Goal: Contribute content: Contribute content

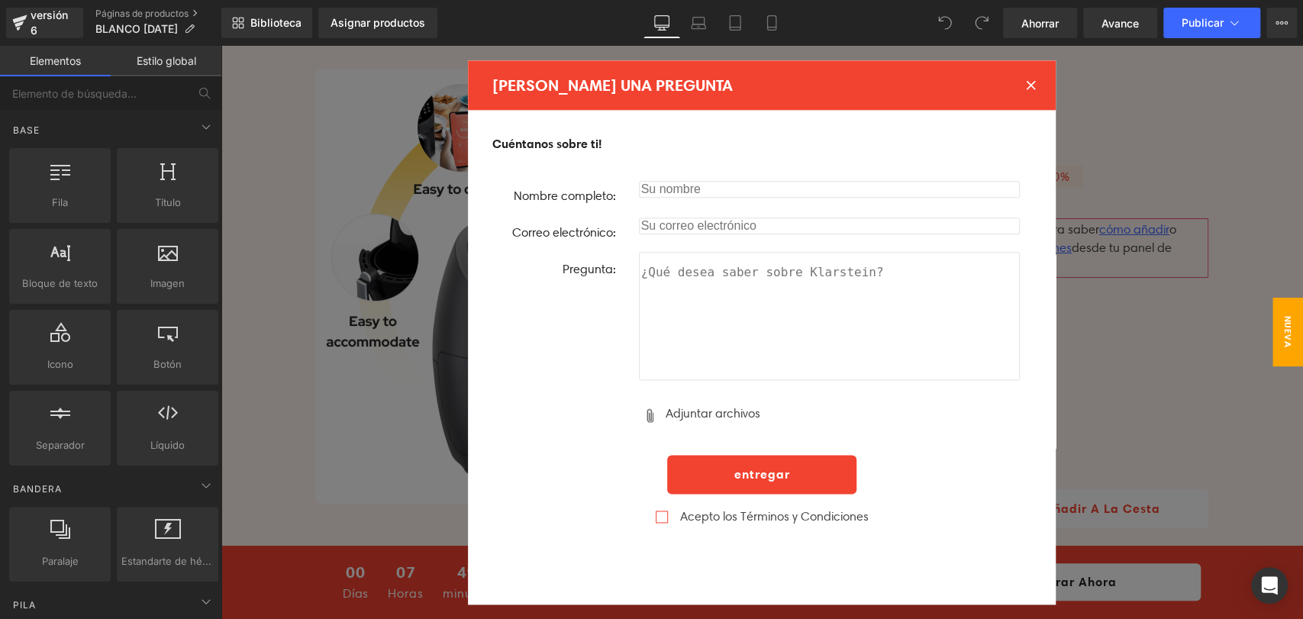
click at [1026, 88] on icon at bounding box center [1031, 85] width 10 height 10
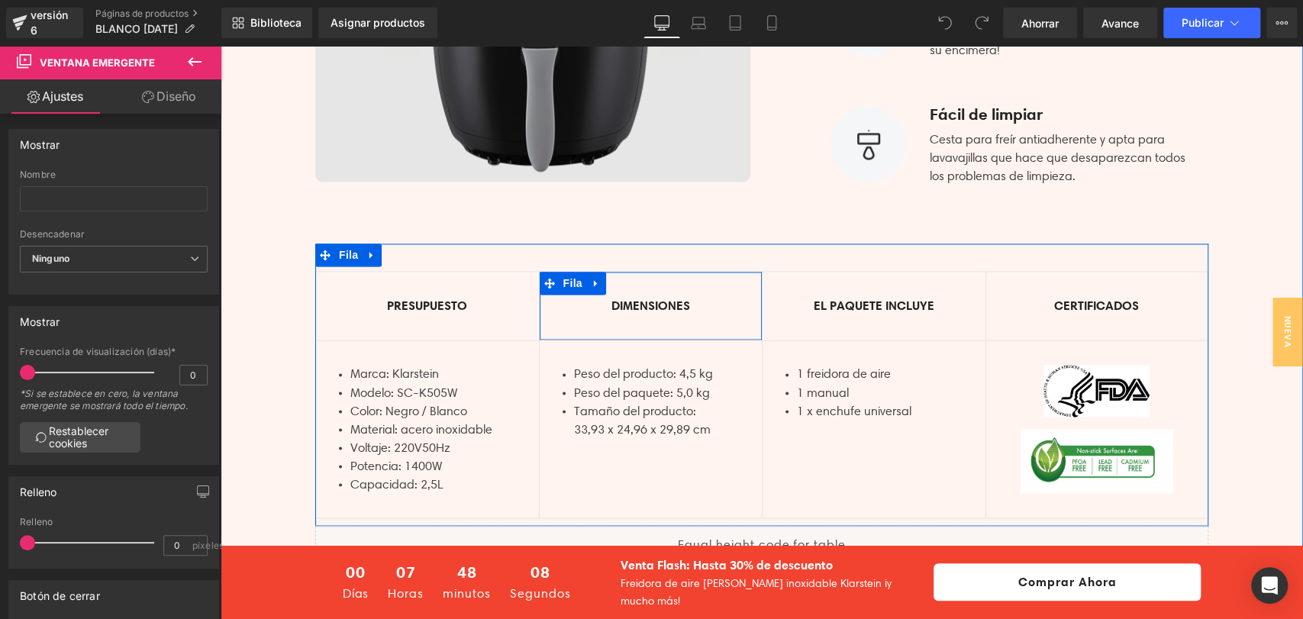
scroll to position [1356, 0]
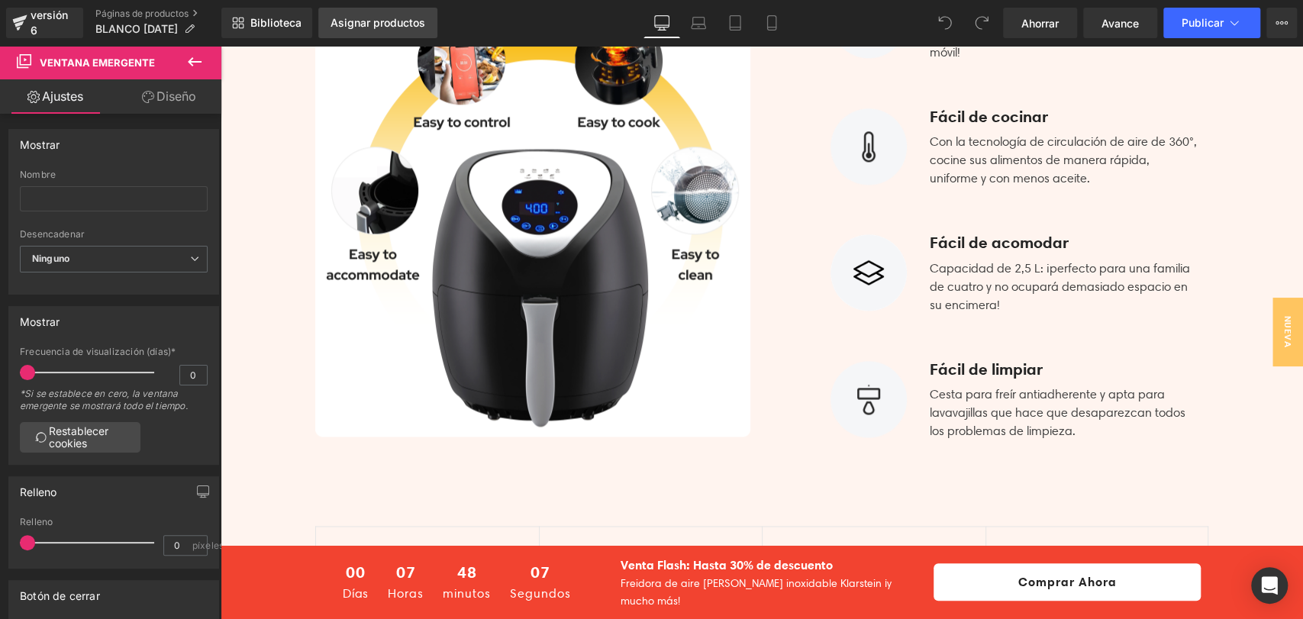
click at [392, 26] on font "Asignar productos" at bounding box center [378, 22] width 95 height 13
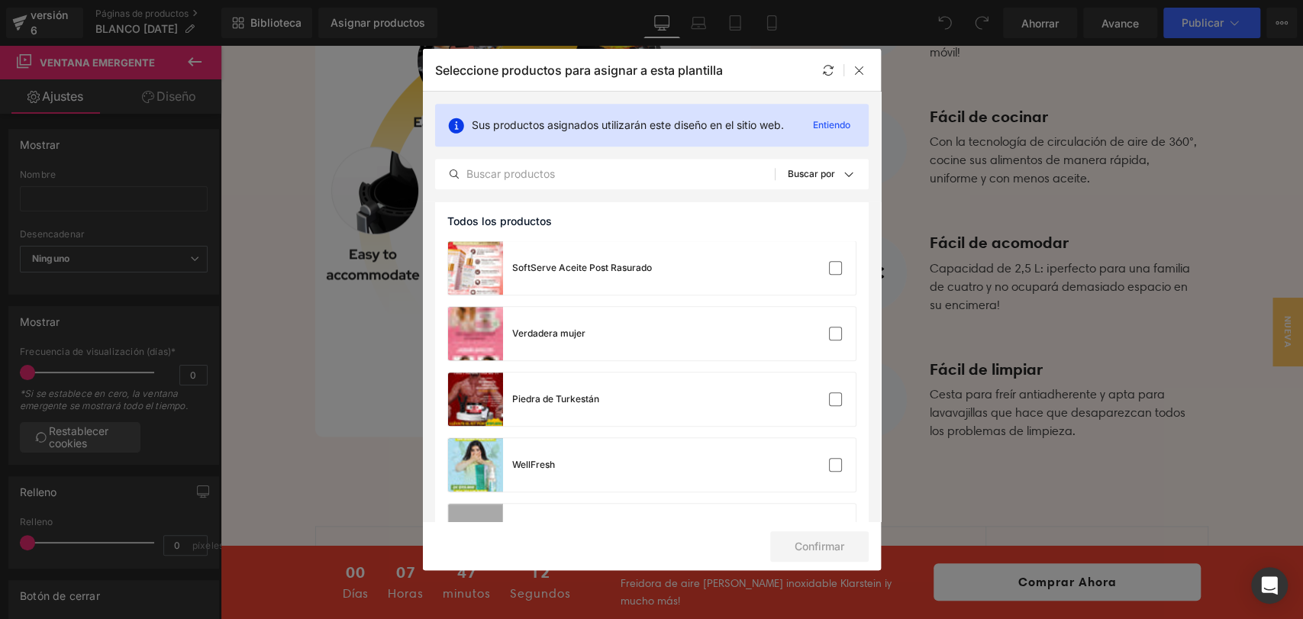
scroll to position [882, 0]
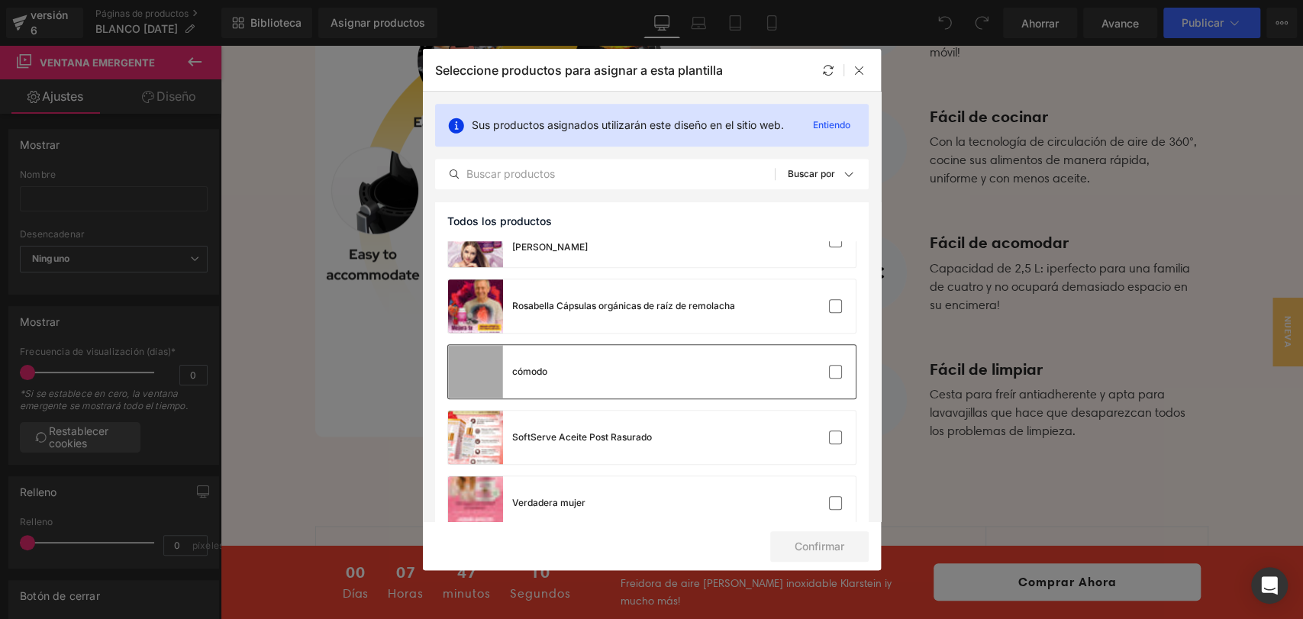
click at [818, 377] on div at bounding box center [810, 371] width 68 height 15
click at [824, 533] on button "Confirmar" at bounding box center [819, 546] width 98 height 31
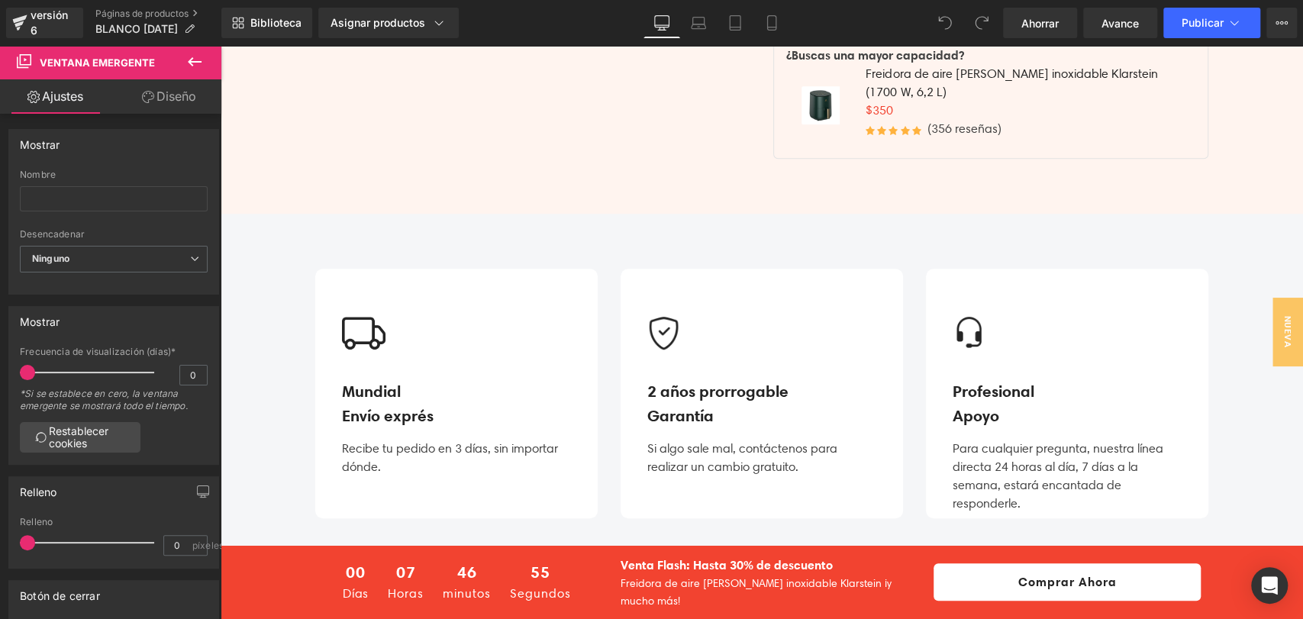
scroll to position [254, 0]
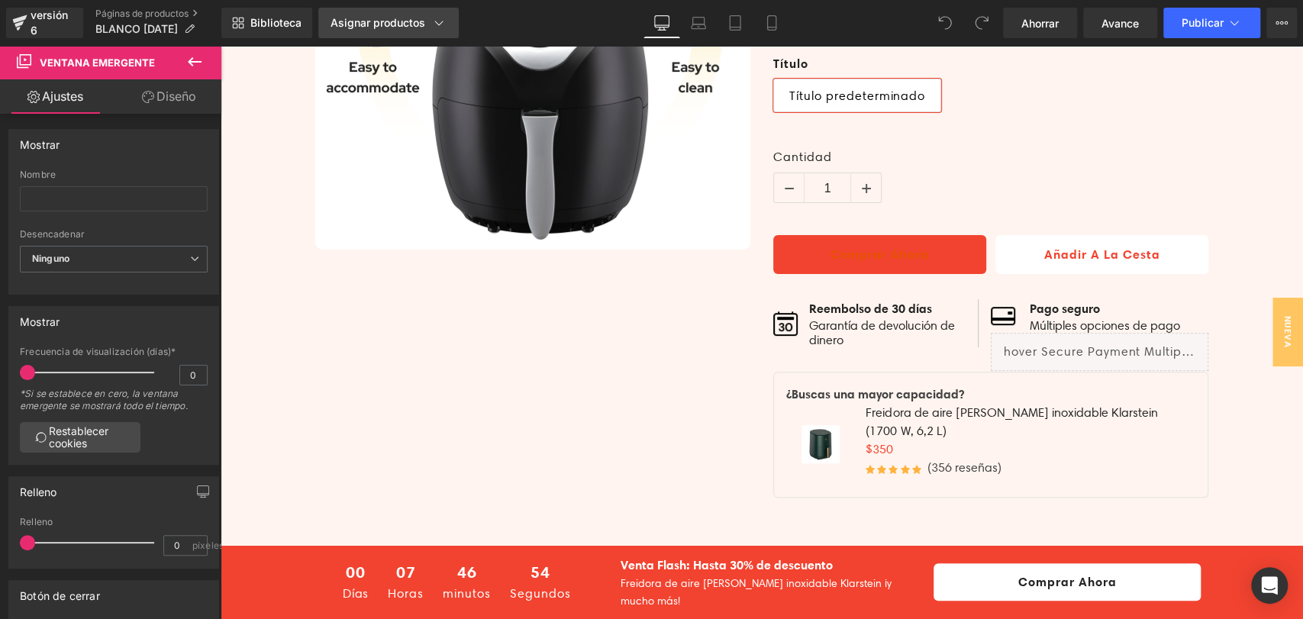
click at [434, 26] on icon at bounding box center [438, 22] width 15 height 15
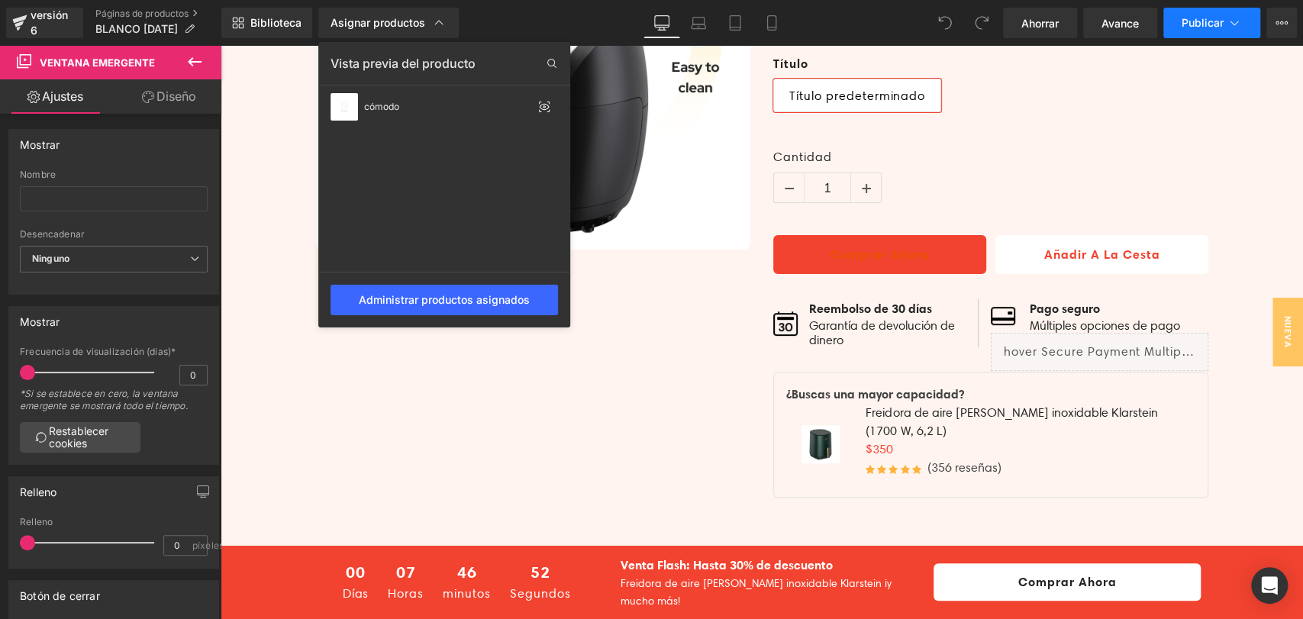
click at [1211, 24] on font "Publicar" at bounding box center [1203, 22] width 42 height 13
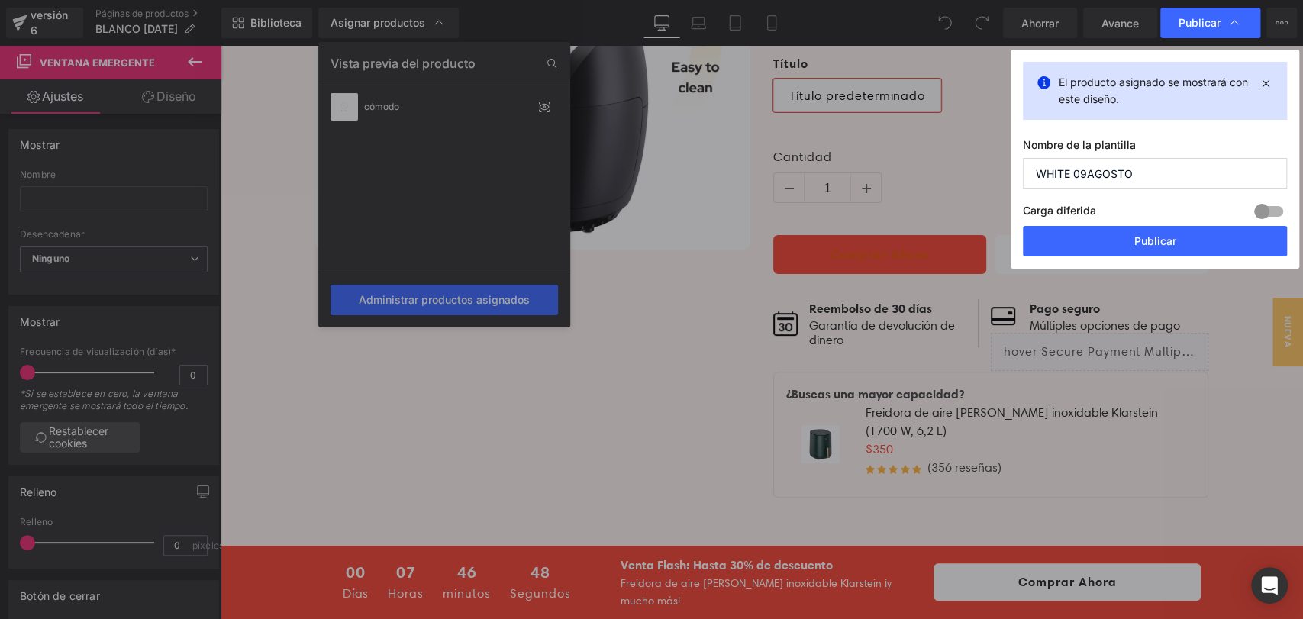
click at [1147, 165] on input "WHITE 09AGOSTO" at bounding box center [1155, 173] width 264 height 31
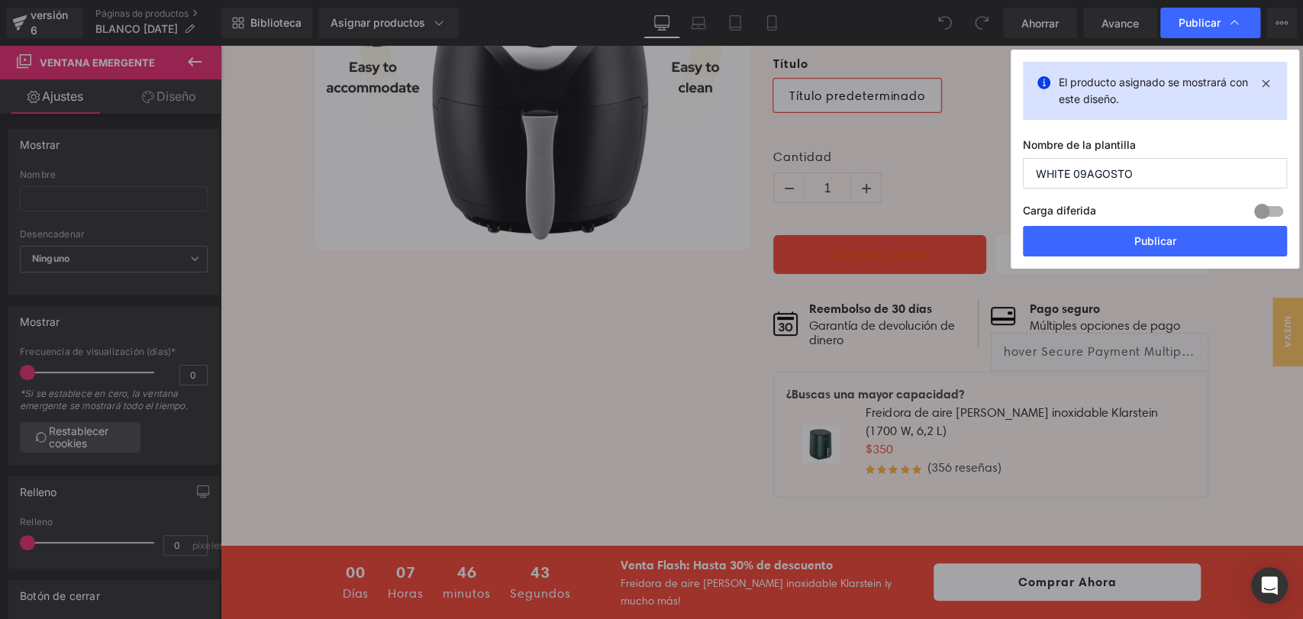
drag, startPoint x: 1147, startPoint y: 165, endPoint x: 1069, endPoint y: 173, distance: 77.5
click at [1069, 173] on input "WHITE 09AGOSTO" at bounding box center [1155, 173] width 264 height 31
type input "W"
type input "sluggo"
click at [1160, 240] on font "Publicar" at bounding box center [1155, 240] width 42 height 13
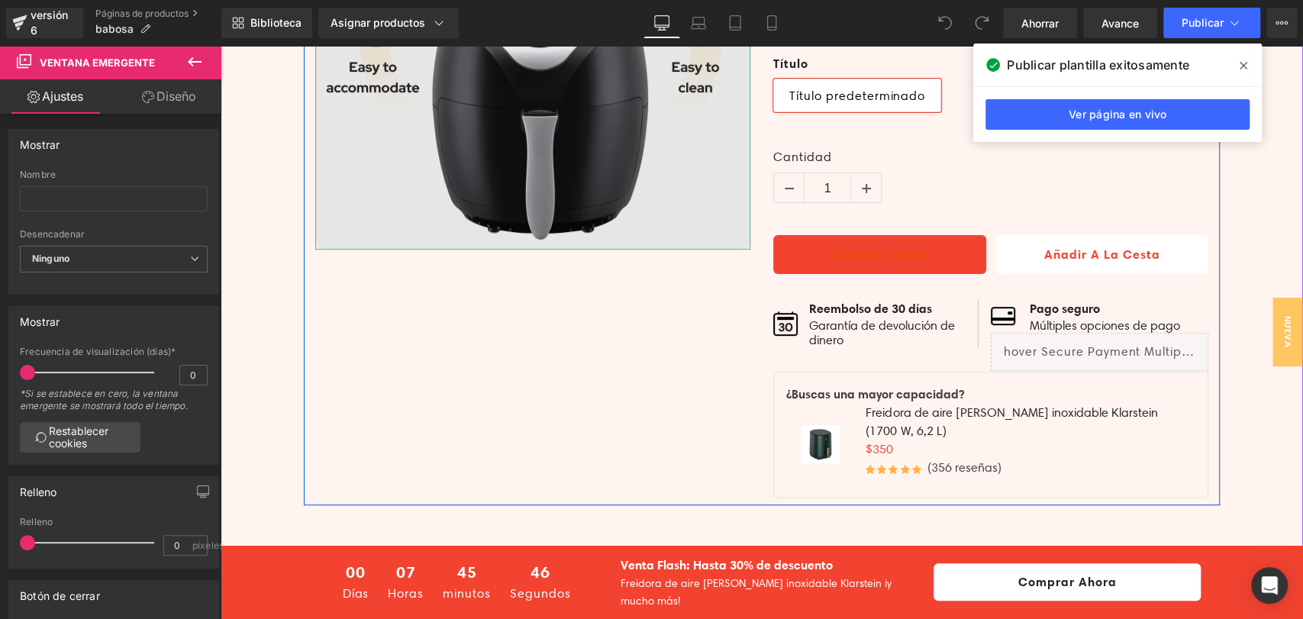
scroll to position [0, 0]
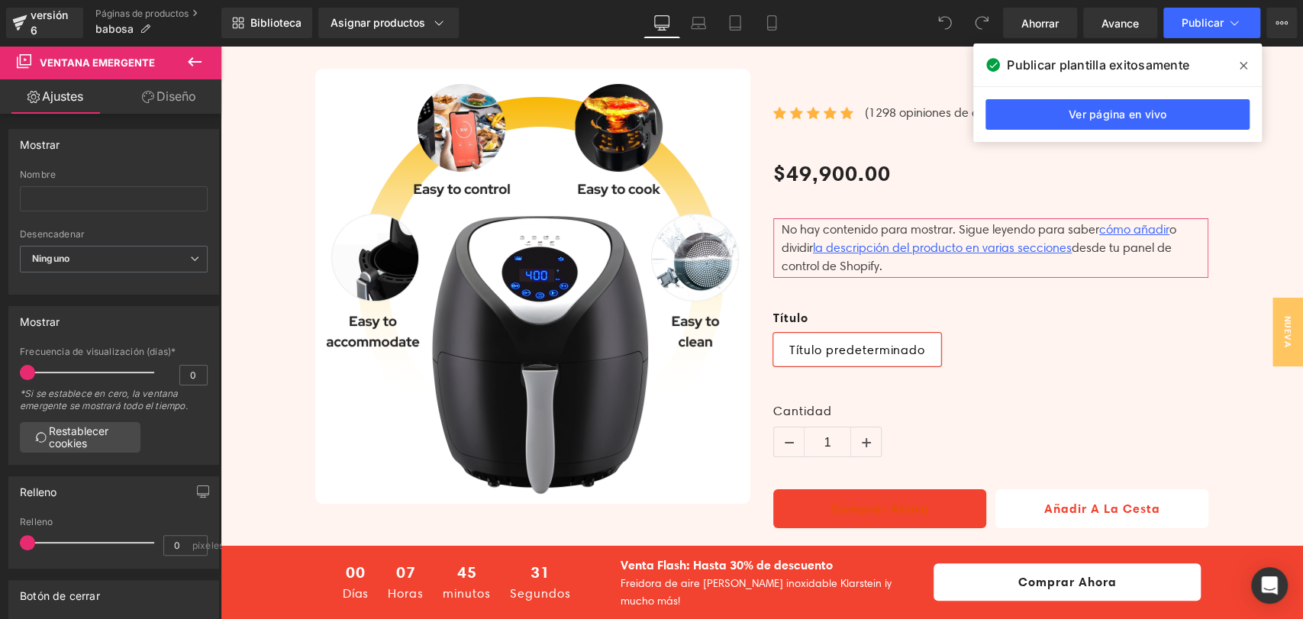
click at [1246, 63] on icon at bounding box center [1244, 66] width 8 height 8
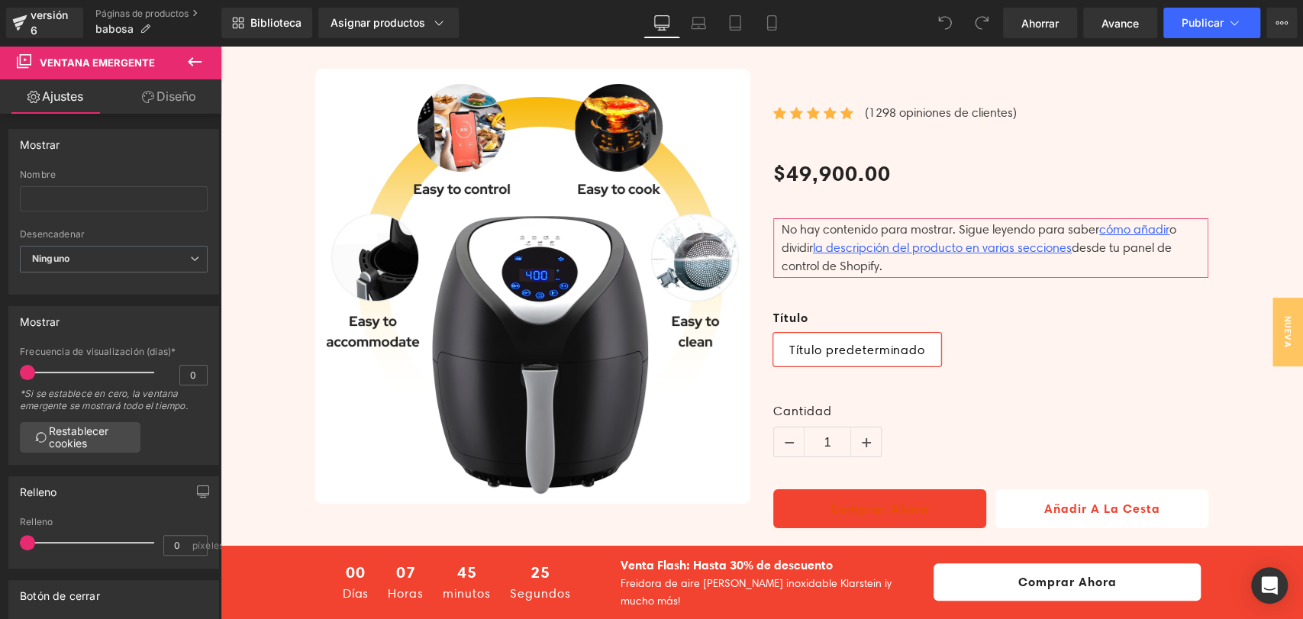
click at [176, 92] on font "Diseño" at bounding box center [176, 96] width 40 height 15
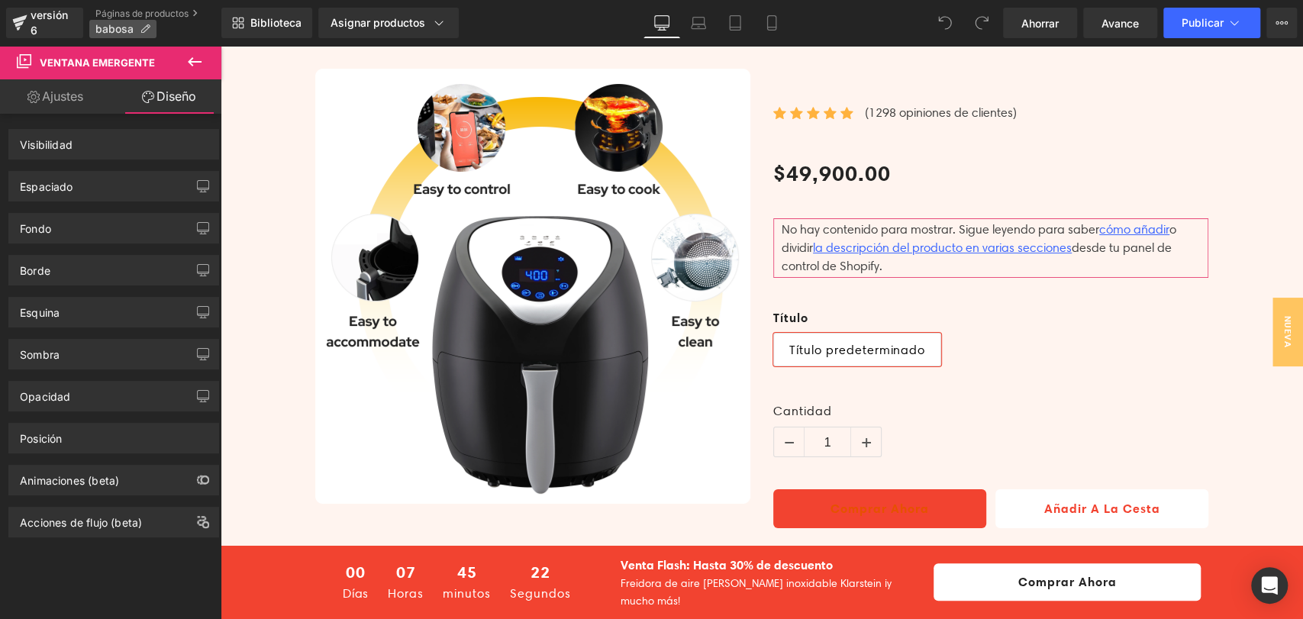
click at [147, 27] on icon at bounding box center [145, 29] width 11 height 11
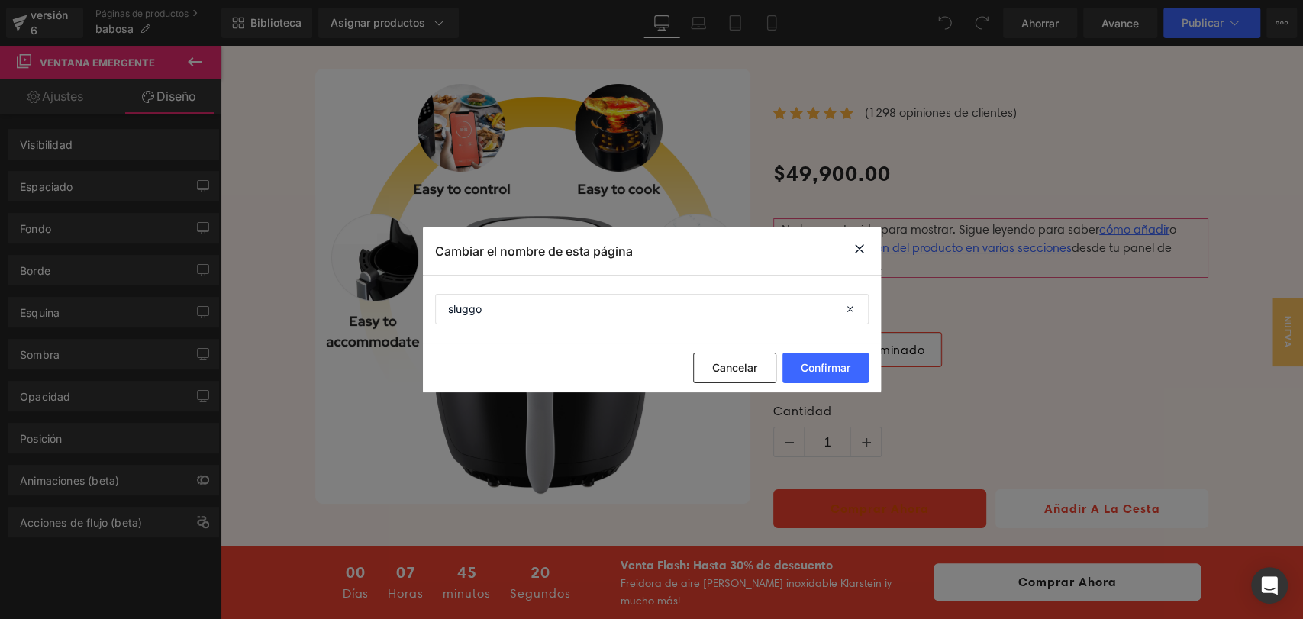
click at [856, 247] on icon at bounding box center [859, 249] width 18 height 19
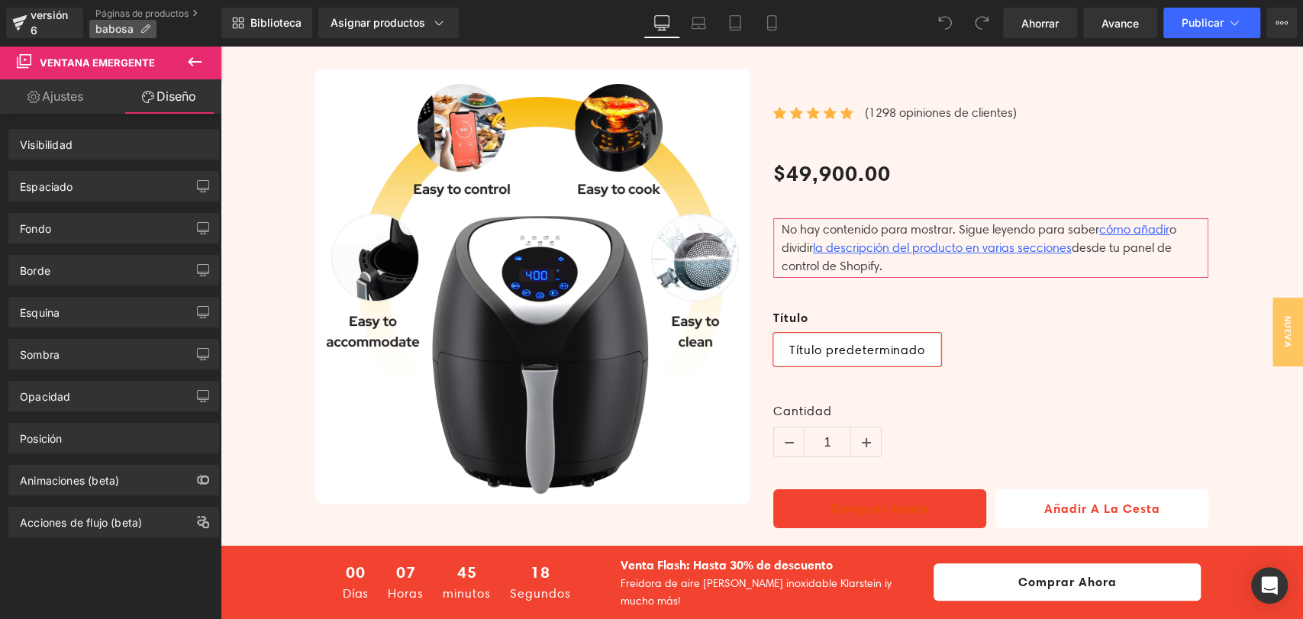
click at [148, 24] on icon at bounding box center [145, 29] width 11 height 11
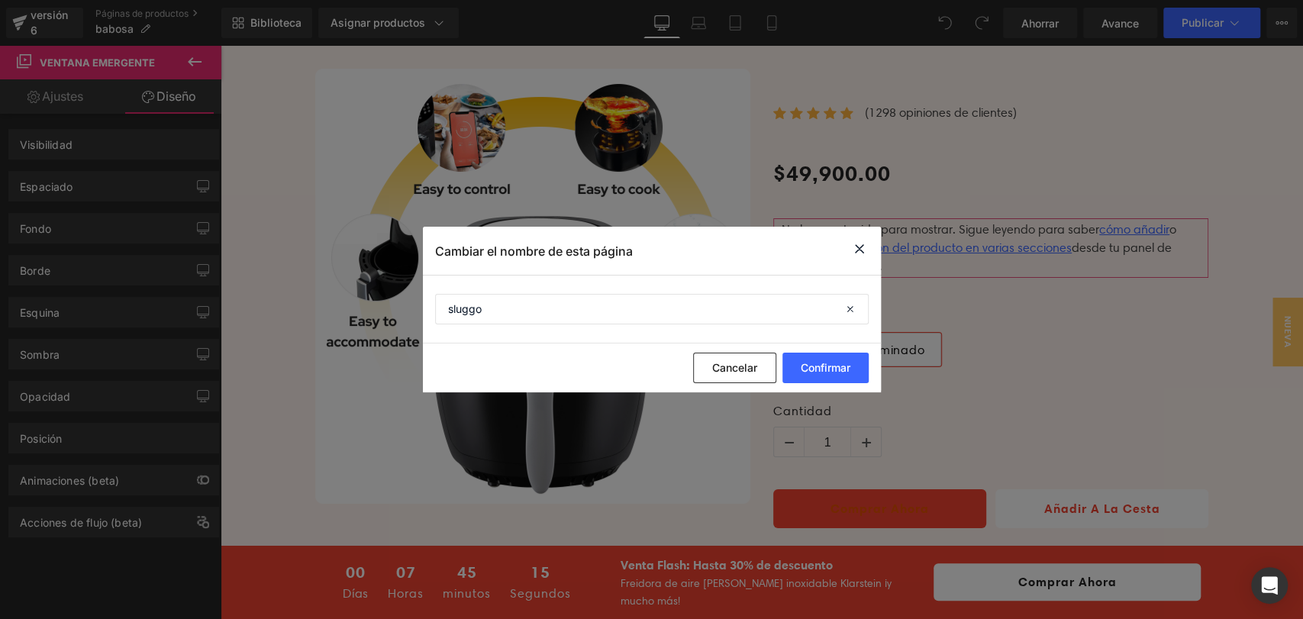
click at [859, 241] on icon at bounding box center [859, 249] width 18 height 19
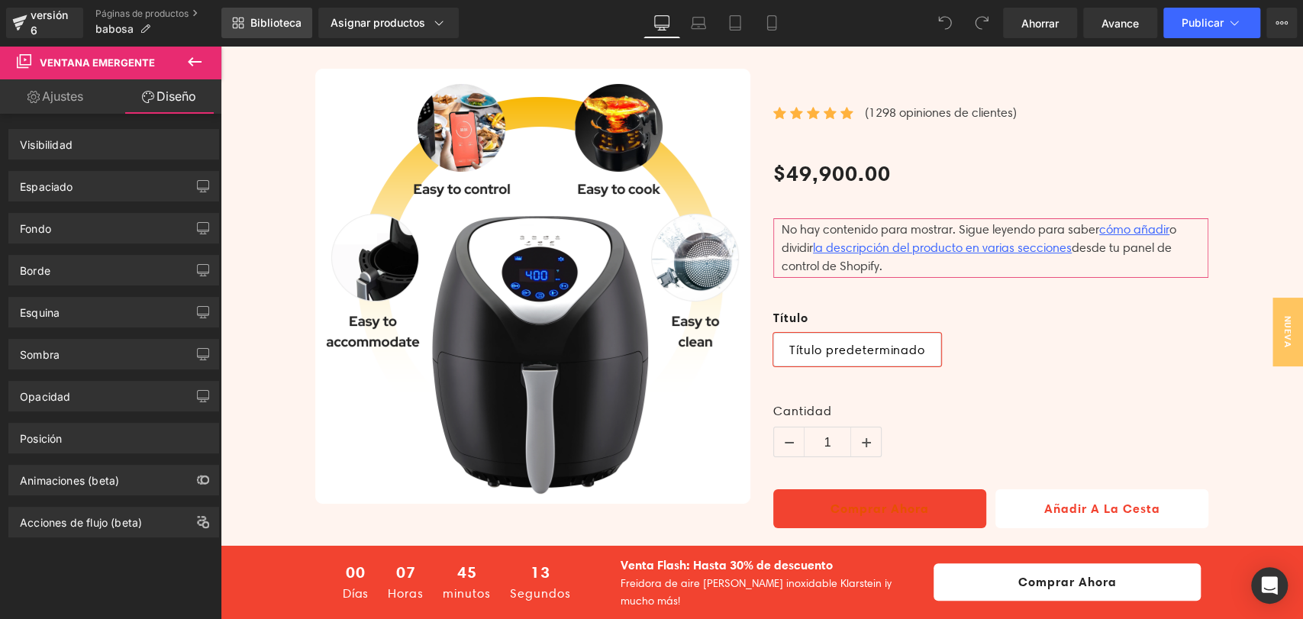
click at [275, 14] on link "Biblioteca" at bounding box center [266, 23] width 91 height 31
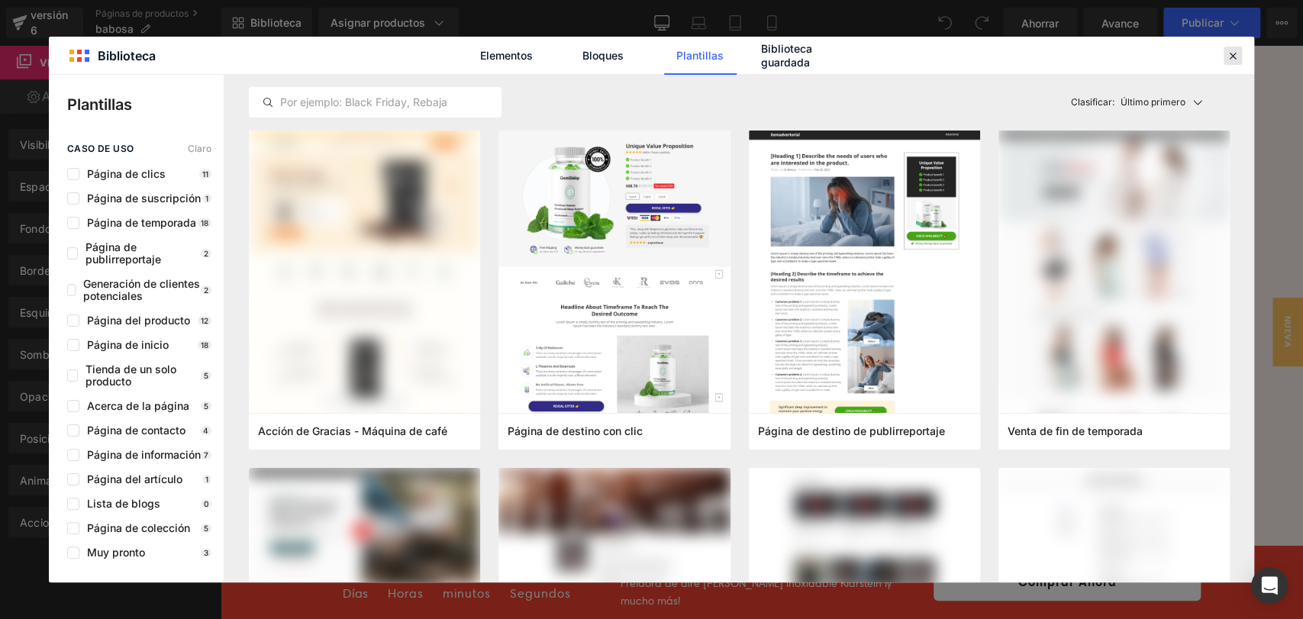
click at [1230, 51] on icon at bounding box center [1233, 56] width 14 height 14
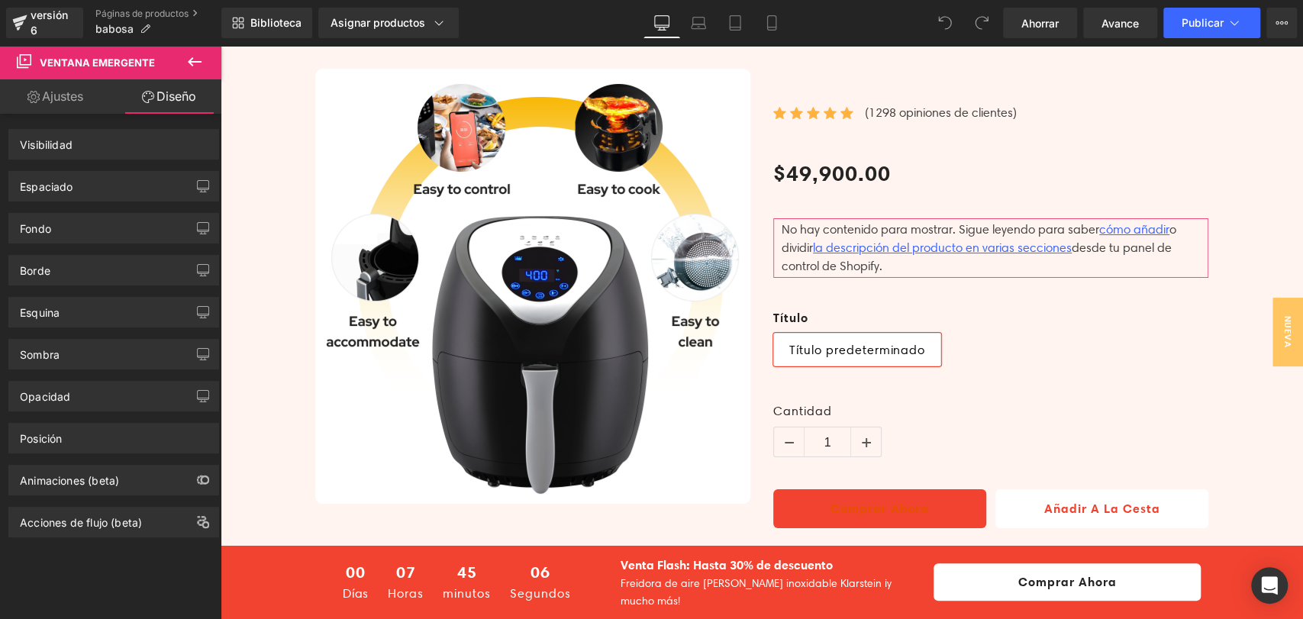
click at [184, 59] on button at bounding box center [194, 63] width 53 height 34
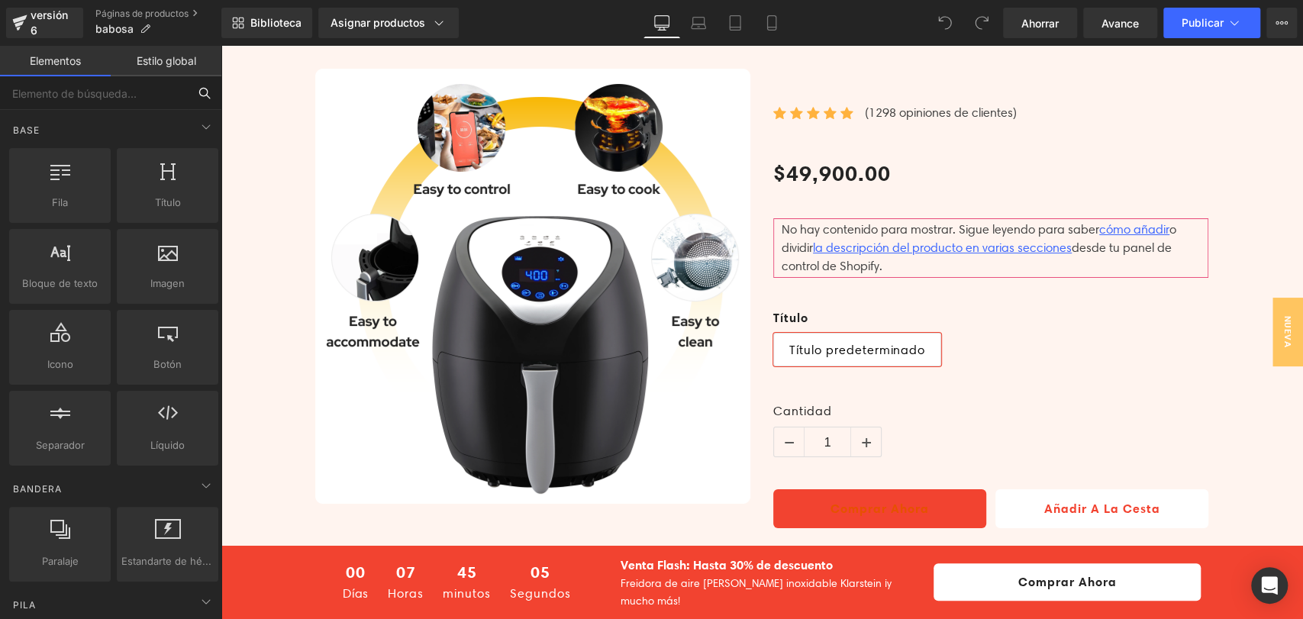
click at [107, 99] on input "text" at bounding box center [94, 93] width 188 height 34
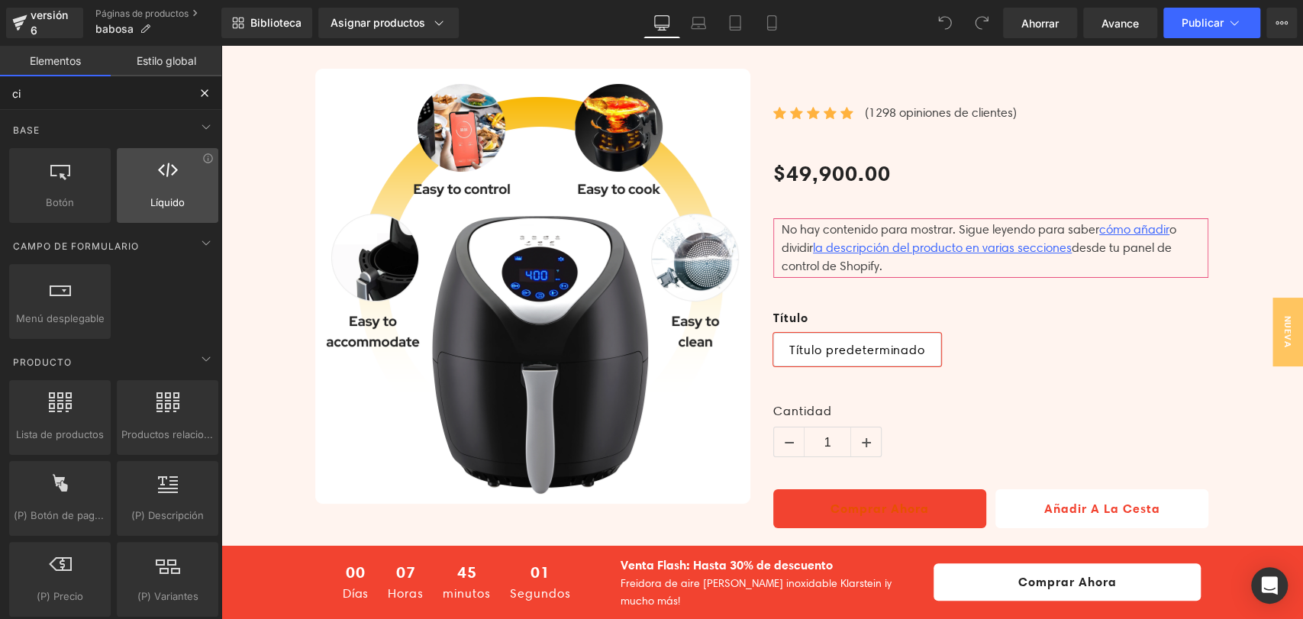
click at [173, 188] on div at bounding box center [167, 177] width 92 height 34
click at [163, 192] on div at bounding box center [167, 177] width 92 height 34
click at [176, 192] on div at bounding box center [167, 177] width 92 height 34
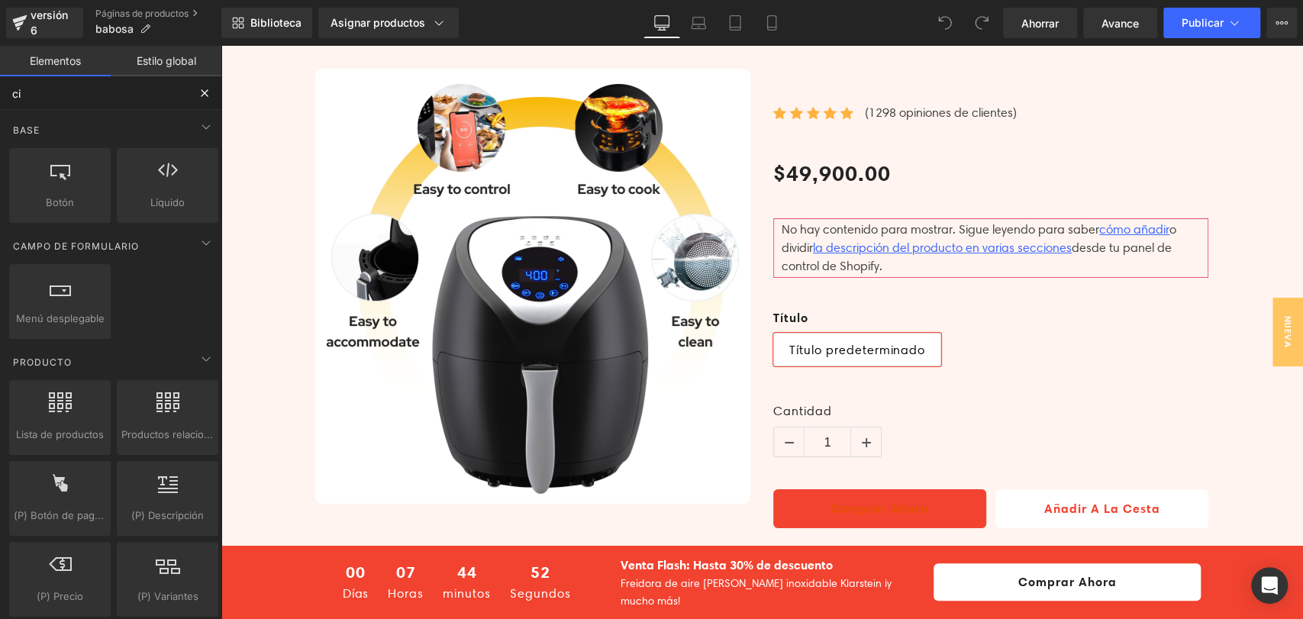
click at [63, 91] on input "ci" at bounding box center [94, 93] width 188 height 34
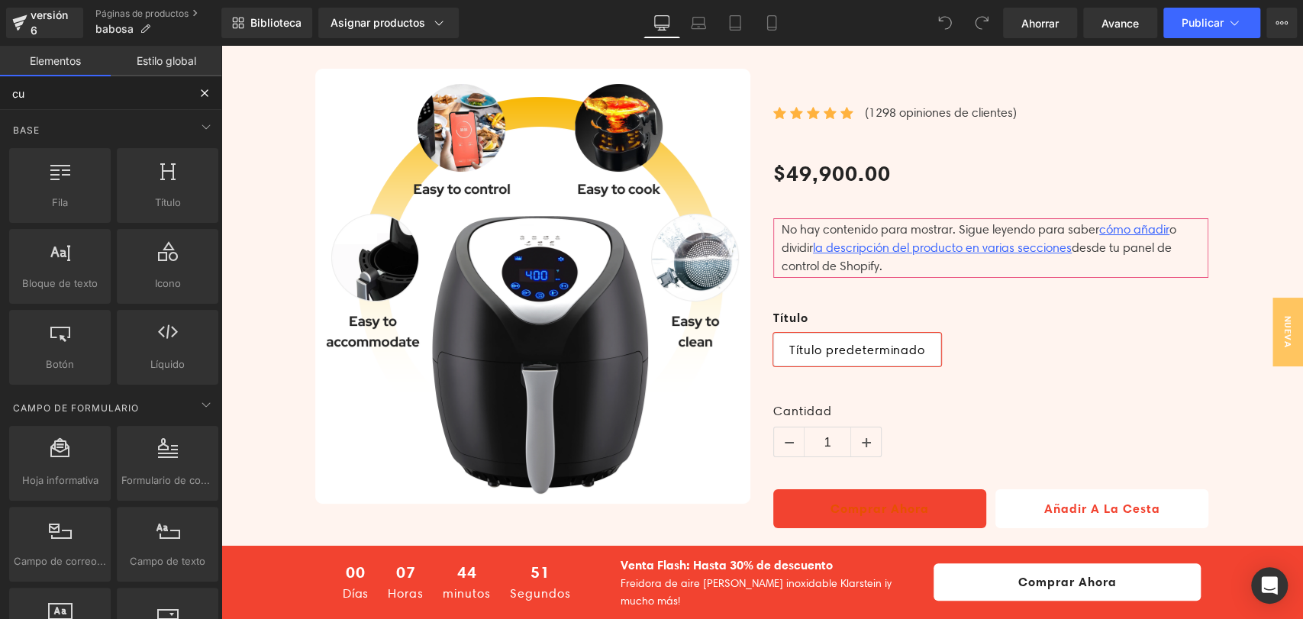
type input "cus"
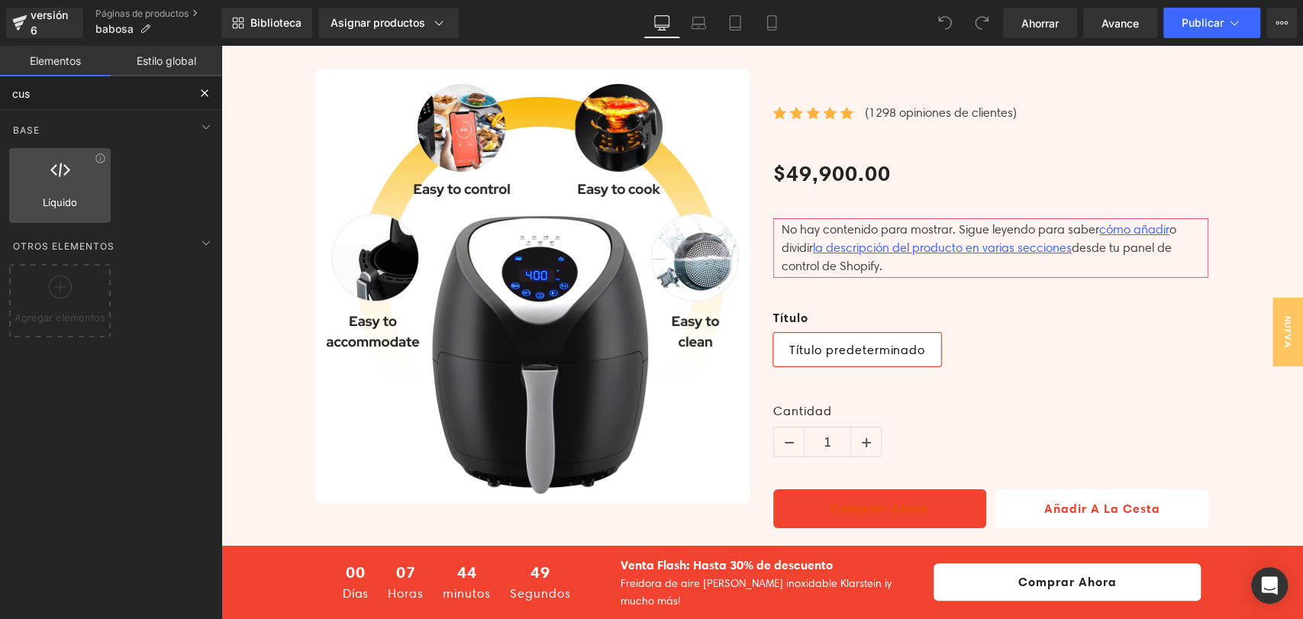
click at [85, 167] on div at bounding box center [60, 177] width 92 height 34
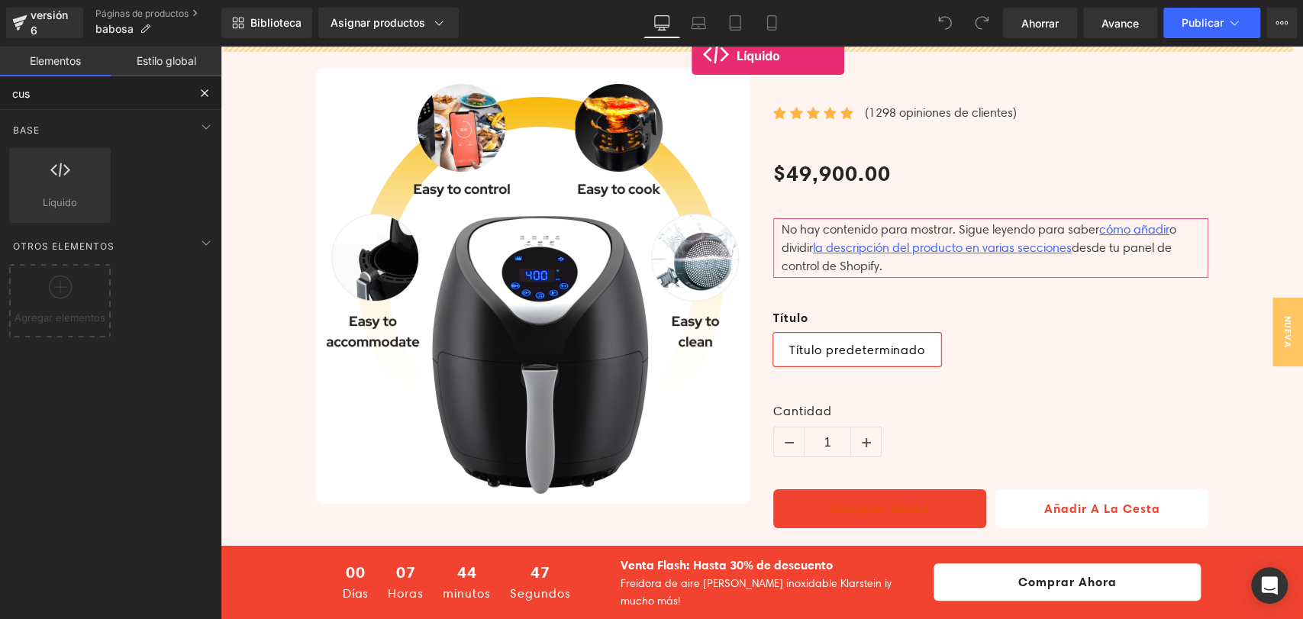
drag, startPoint x: 305, startPoint y: 216, endPoint x: 692, endPoint y: 56, distance: 418.9
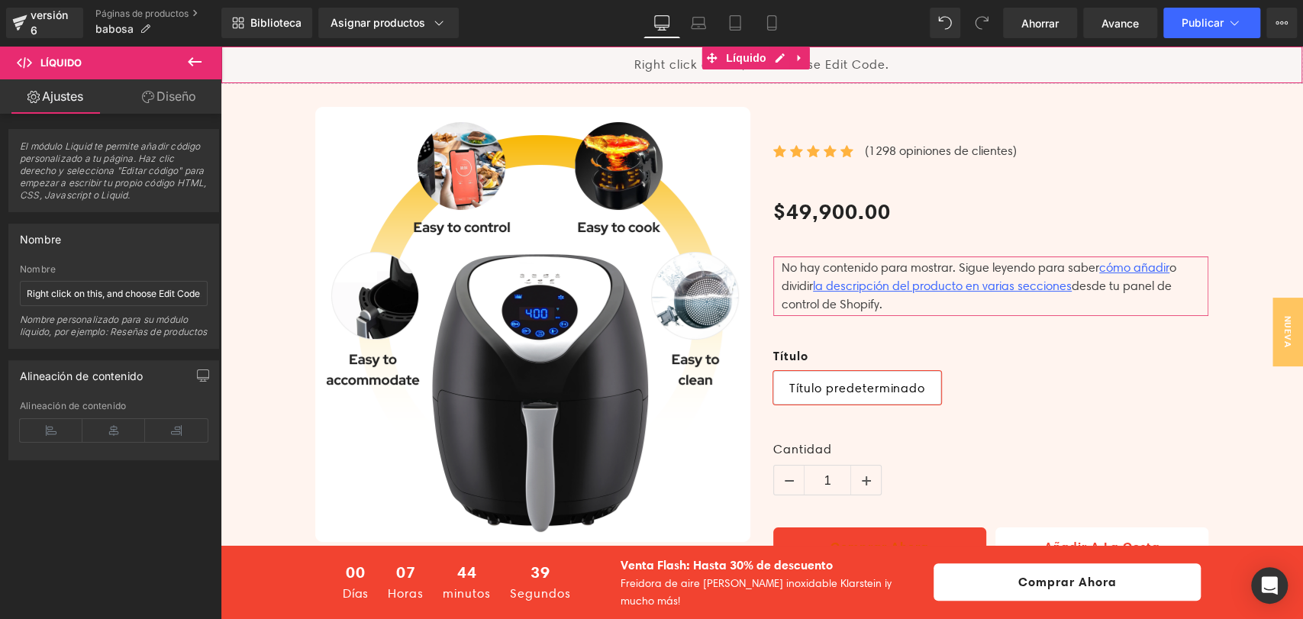
click at [582, 67] on div "Líquido" at bounding box center [762, 65] width 1082 height 38
click at [132, 171] on font "El módulo Liquid te permite añadir código personalizado a tu página. Haz clic d…" at bounding box center [113, 170] width 186 height 60
click at [145, 93] on icon at bounding box center [148, 97] width 12 height 12
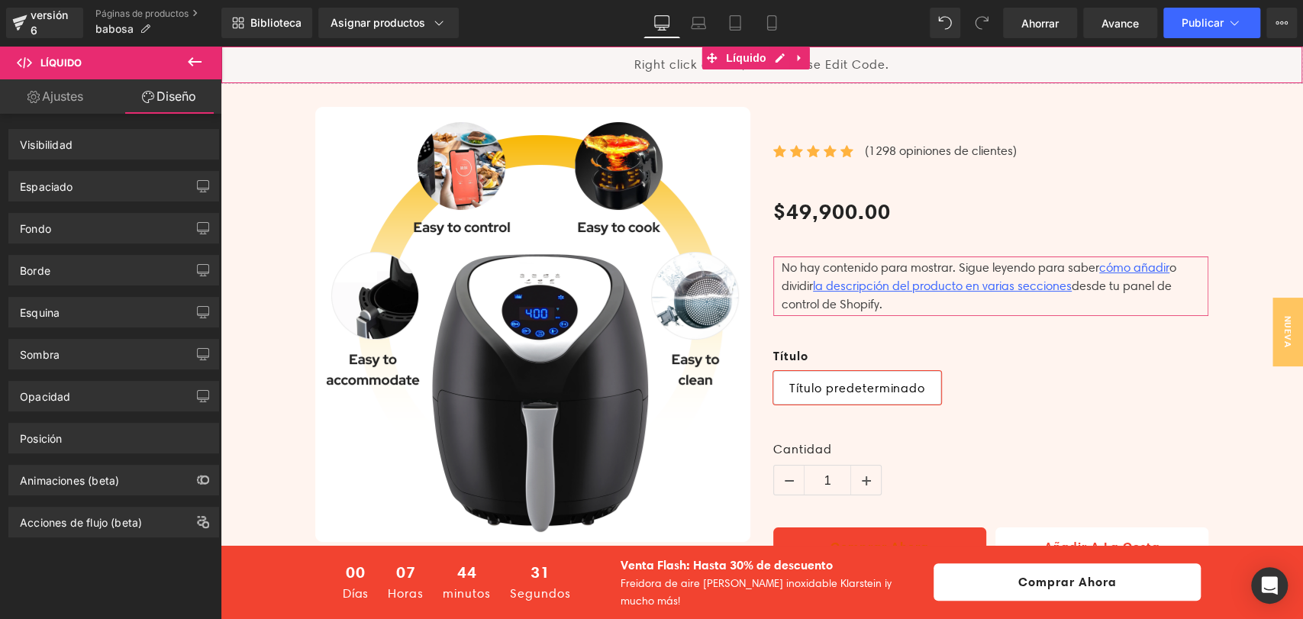
click at [63, 98] on font "Ajustes" at bounding box center [62, 96] width 41 height 15
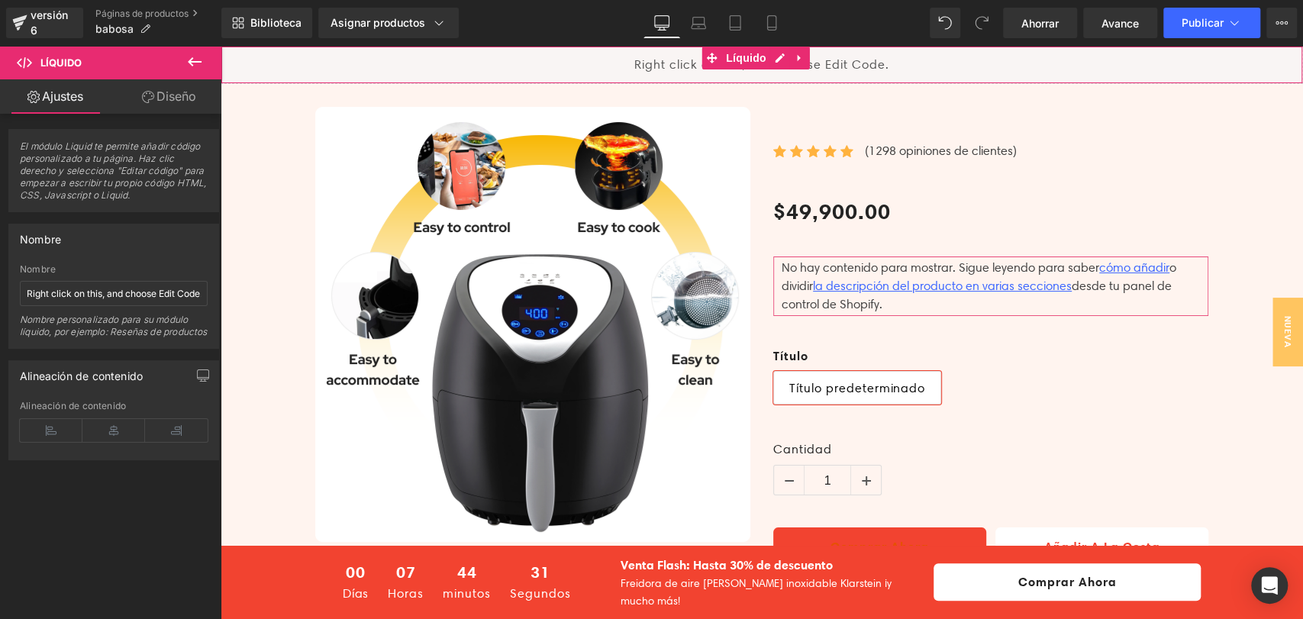
click at [108, 203] on span "El módulo Liquid te permite añadir código personalizado a tu página. Haz clic d…" at bounding box center [114, 175] width 188 height 71
click at [94, 337] on div "Nombre personalizado para su módulo líquido, por ejemplo: Reseñas de productos" at bounding box center [114, 331] width 188 height 34
click at [737, 54] on font "Líquido" at bounding box center [746, 58] width 40 height 12
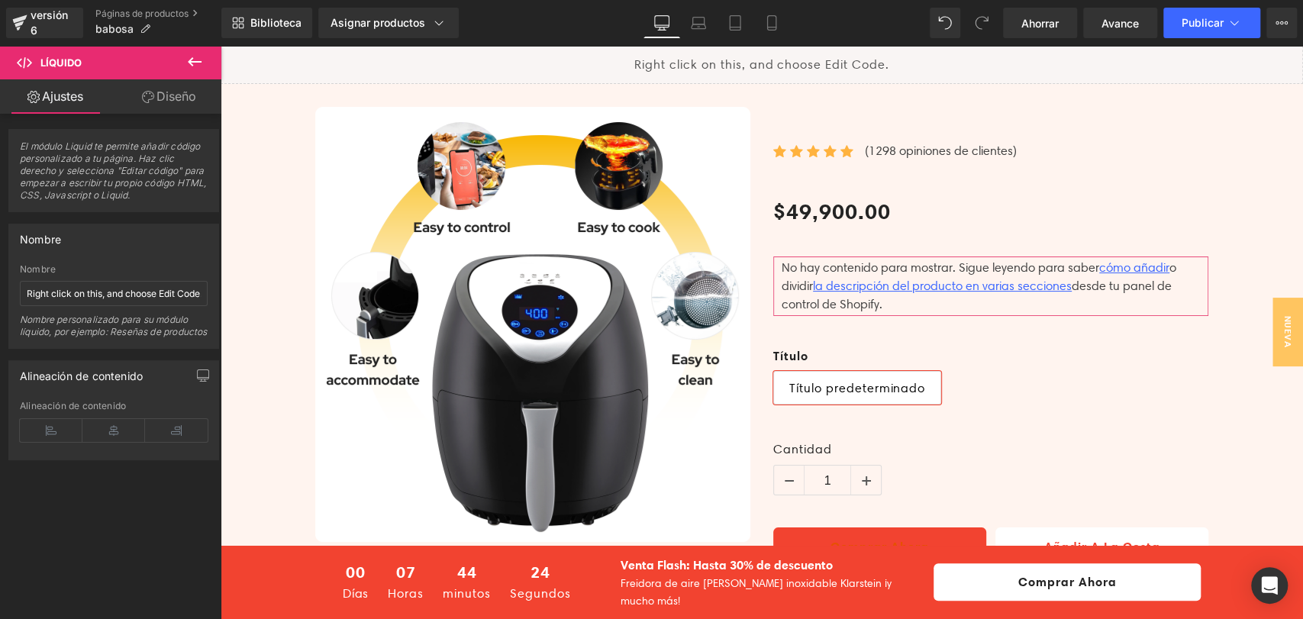
click at [33, 58] on span "Líquido" at bounding box center [91, 63] width 153 height 34
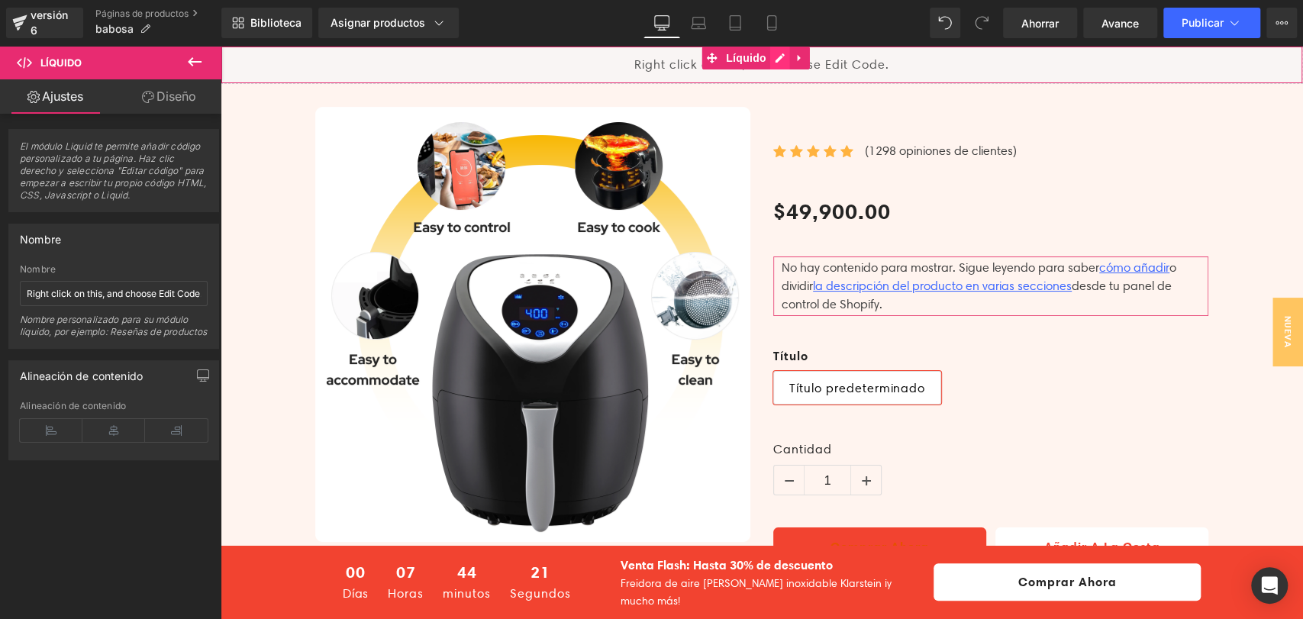
click at [777, 56] on div "Líquido" at bounding box center [762, 65] width 1082 height 38
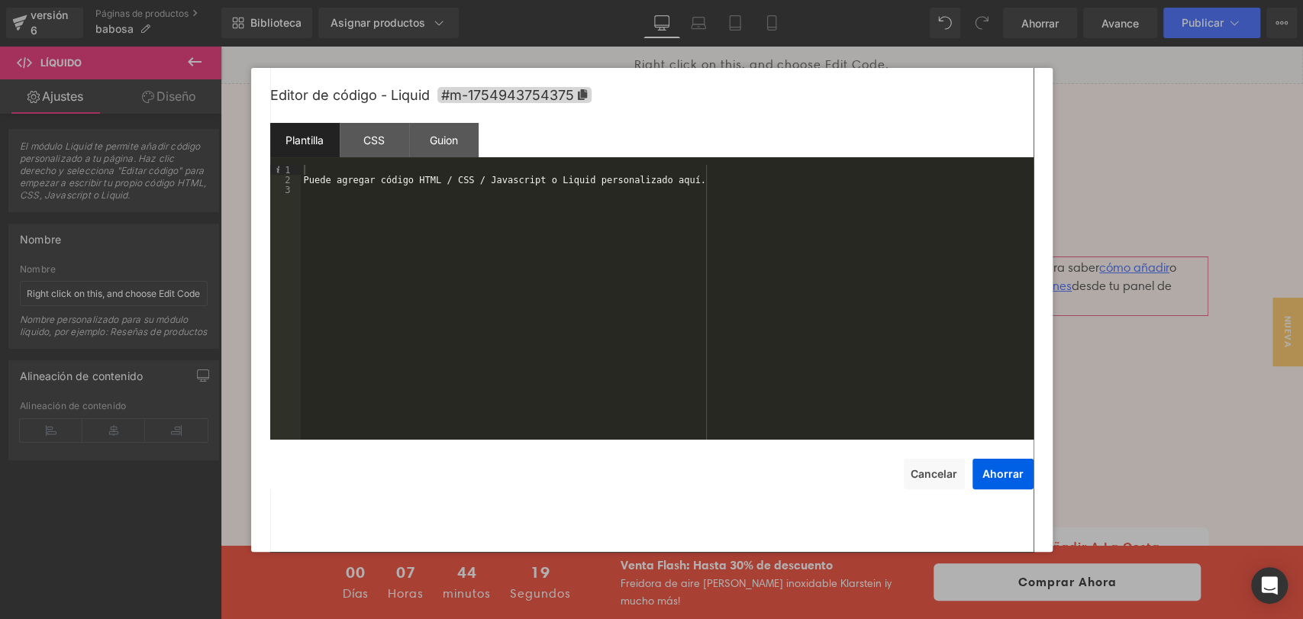
click at [633, 185] on div "Puede agregar código HTML / CSS / Javascript o Liquid personalizado aquí." at bounding box center [667, 312] width 733 height 295
drag, startPoint x: 682, startPoint y: 185, endPoint x: 265, endPoint y: 193, distance: 416.9
click at [265, 193] on div "Editor de código - Liquid #m-1754943754375 Plantilla CSS Guion Datos 1 2 3 Pued…" at bounding box center [652, 310] width 802 height 484
click at [486, 159] on div "Plantilla CSS Guion Datos" at bounding box center [651, 144] width 763 height 42
click at [391, 178] on div "Puede agregar código HTML / CSS / Javascript o Liquid personalizado aquí." at bounding box center [667, 312] width 733 height 295
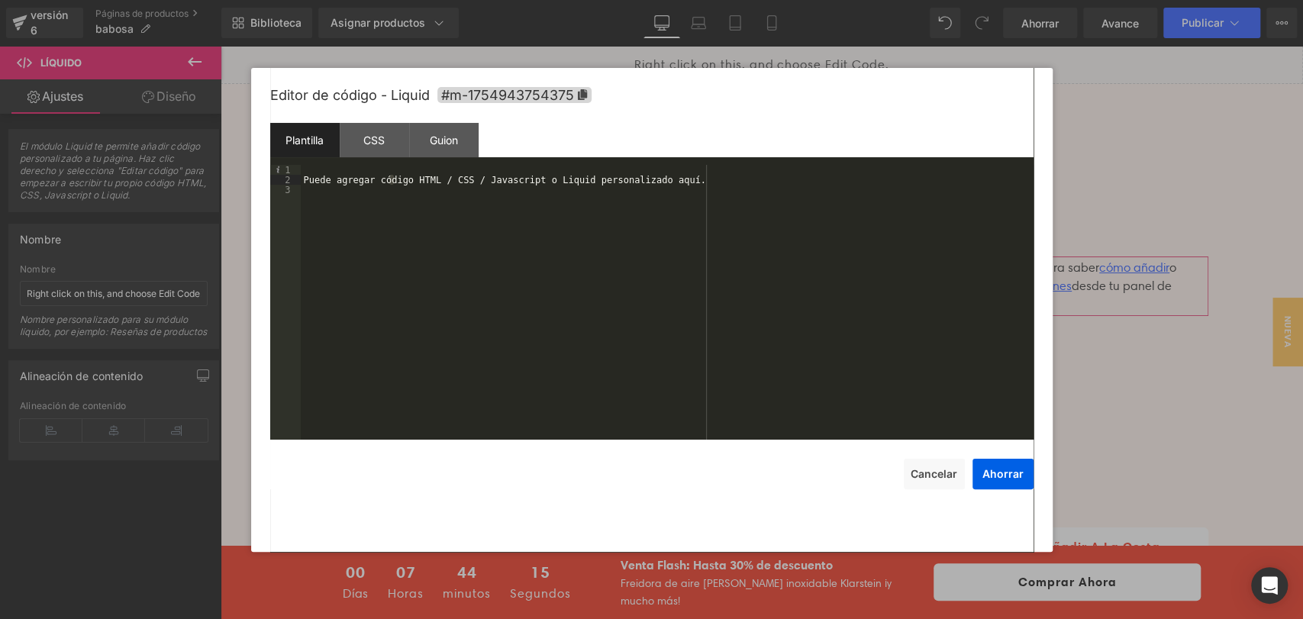
click at [326, 170] on div "Puede agregar código HTML / CSS / Javascript o Liquid personalizado aquí." at bounding box center [667, 312] width 733 height 295
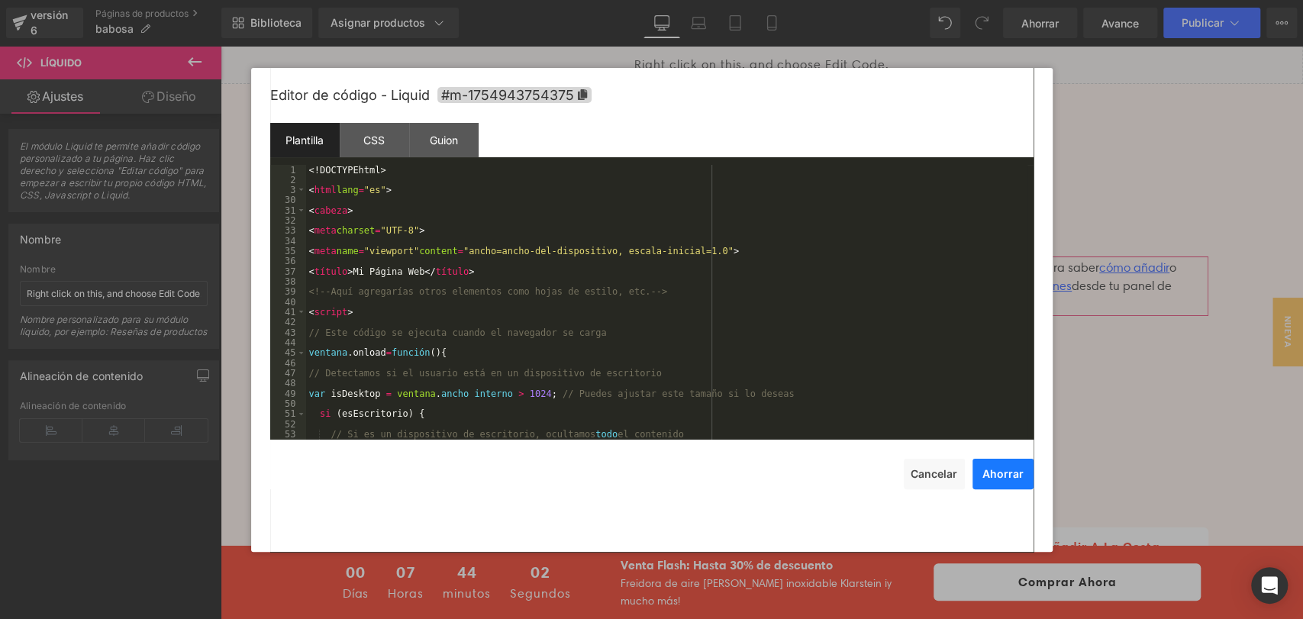
click at [992, 472] on font "Ahorrar" at bounding box center [1002, 473] width 41 height 13
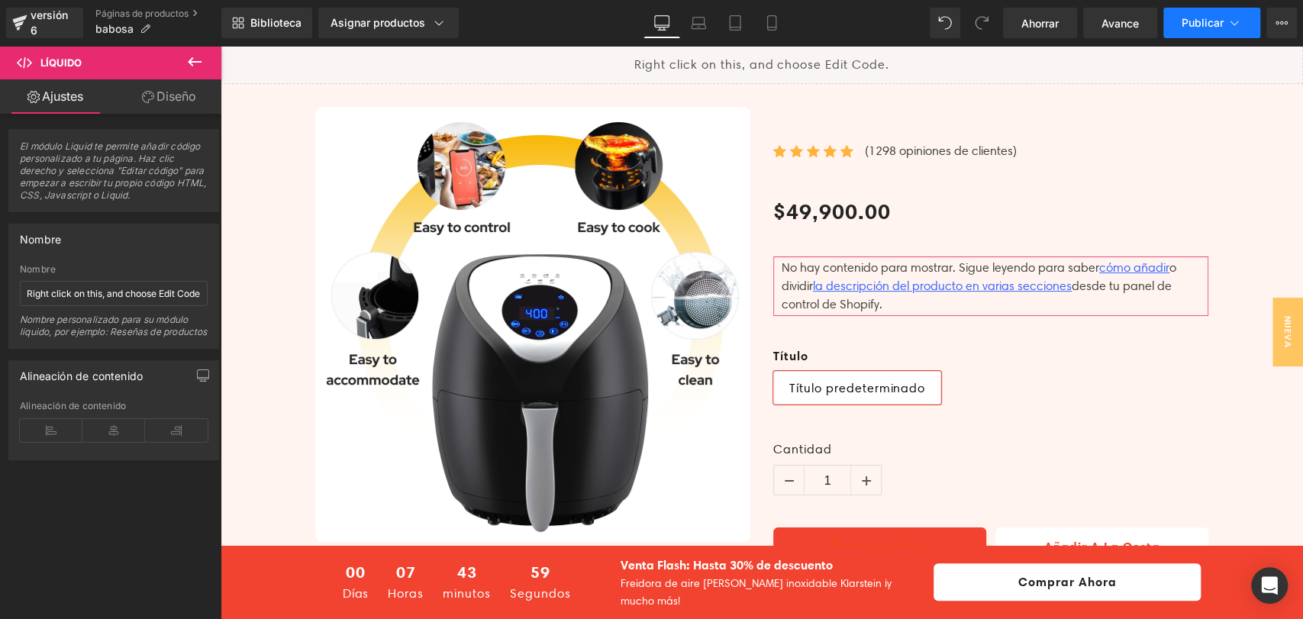
click at [1203, 37] on button "Publicar" at bounding box center [1211, 23] width 97 height 31
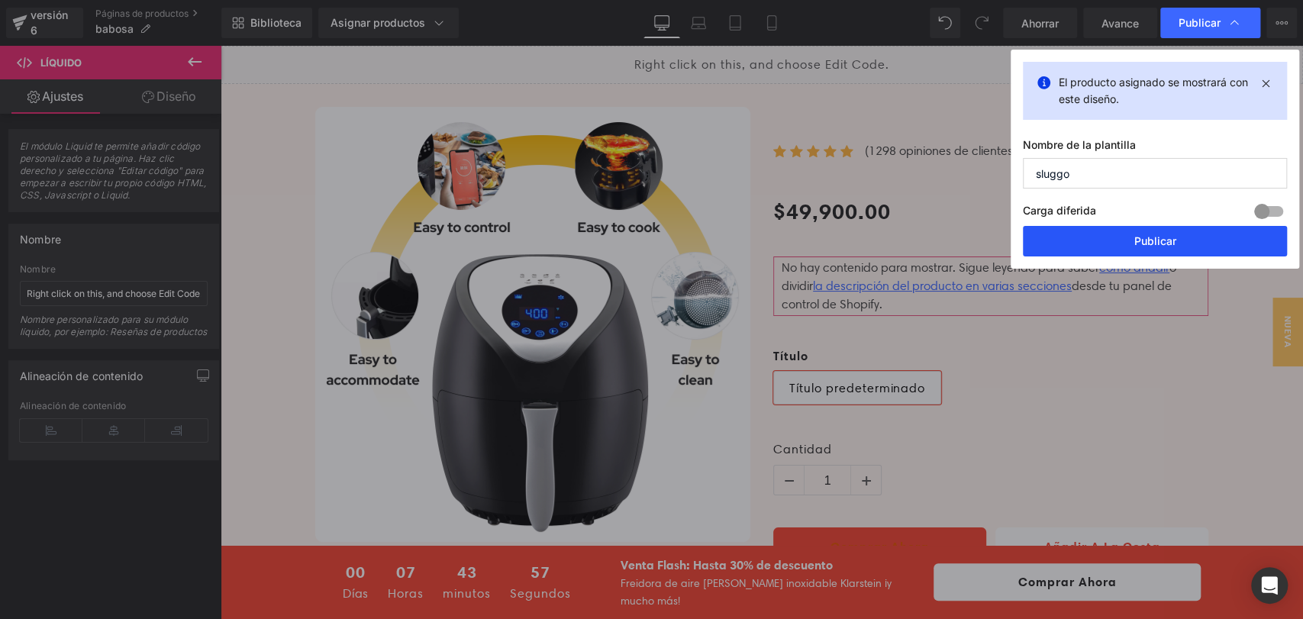
click at [1127, 241] on button "Publicar" at bounding box center [1155, 241] width 264 height 31
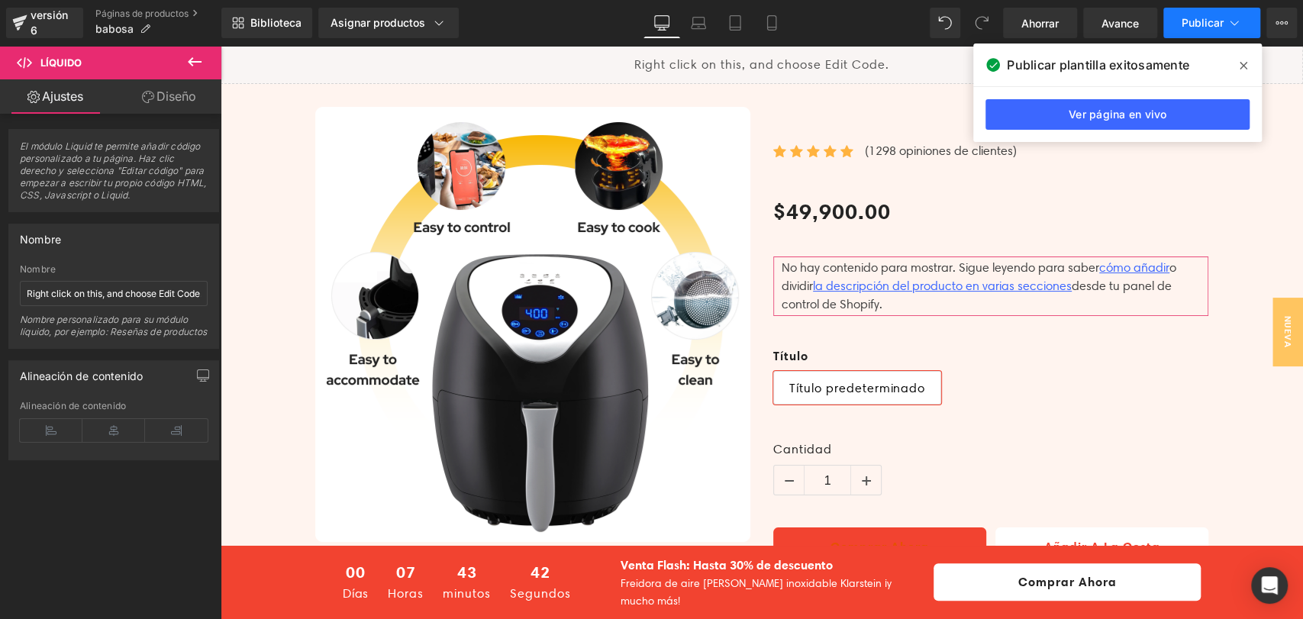
click at [1211, 20] on font "Publicar" at bounding box center [1203, 22] width 42 height 13
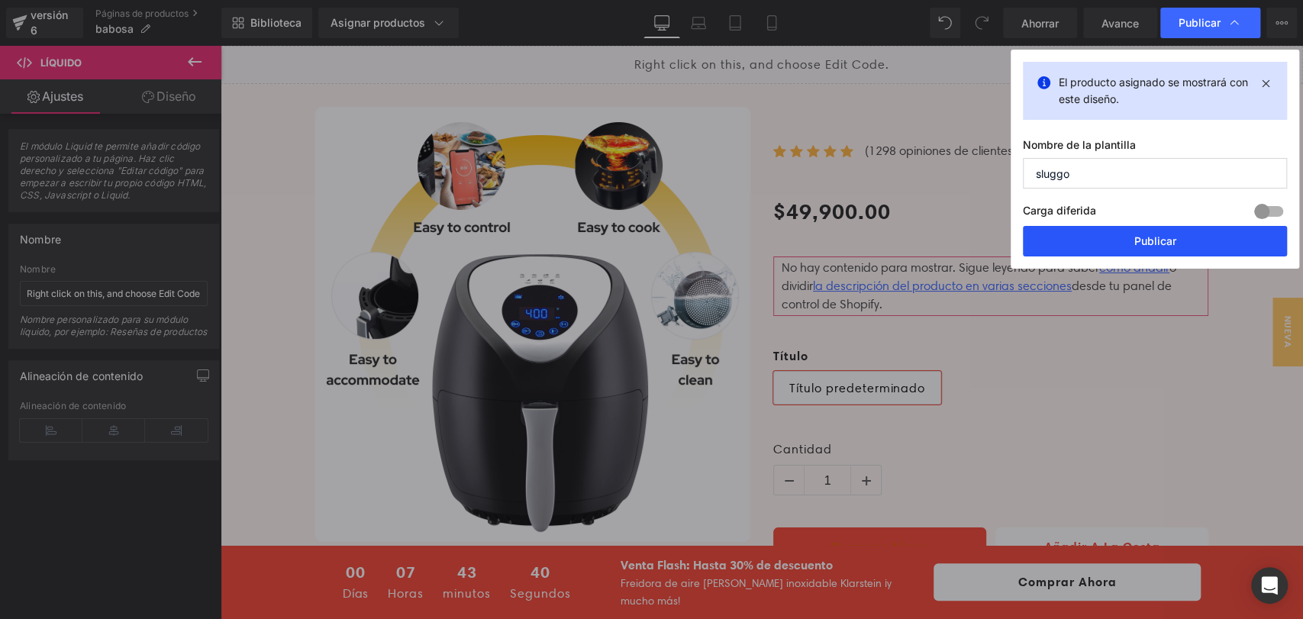
click at [1150, 237] on font "Publicar" at bounding box center [1155, 240] width 42 height 13
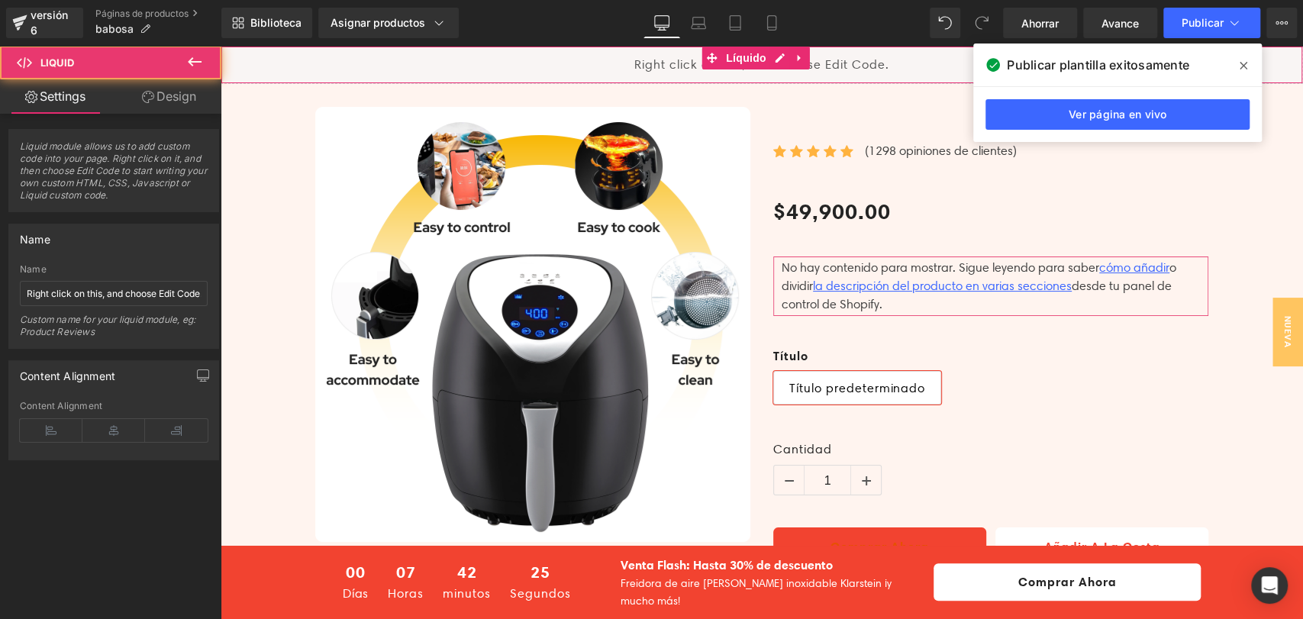
click at [534, 59] on div "Líquido" at bounding box center [762, 65] width 1082 height 38
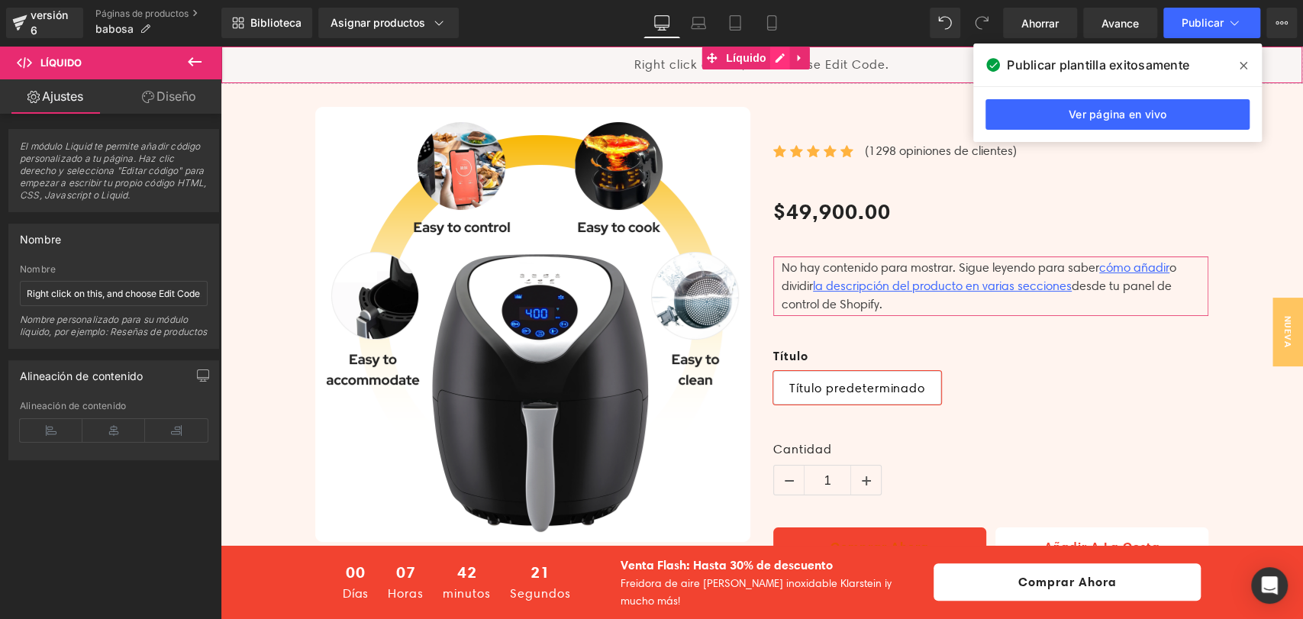
click at [779, 60] on div "Líquido" at bounding box center [762, 65] width 1082 height 38
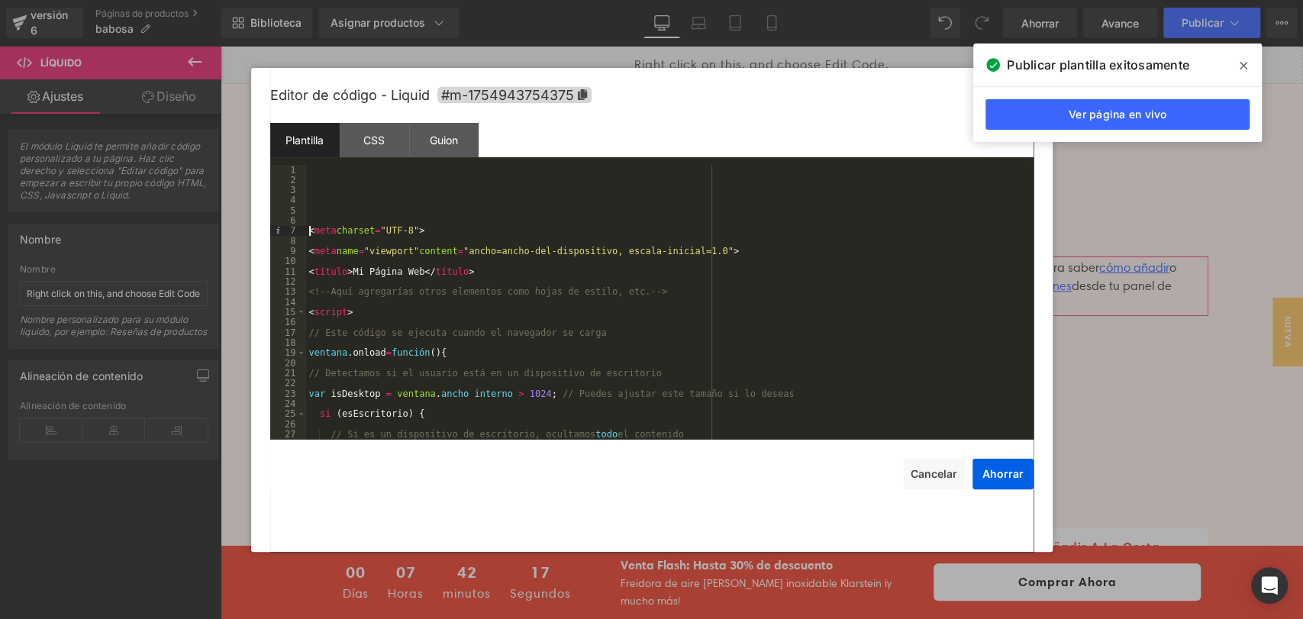
click at [311, 228] on div "< meta charset = "UTF-8" > < meta name = "viewport" content = "ancho=ancho-del-…" at bounding box center [666, 312] width 721 height 295
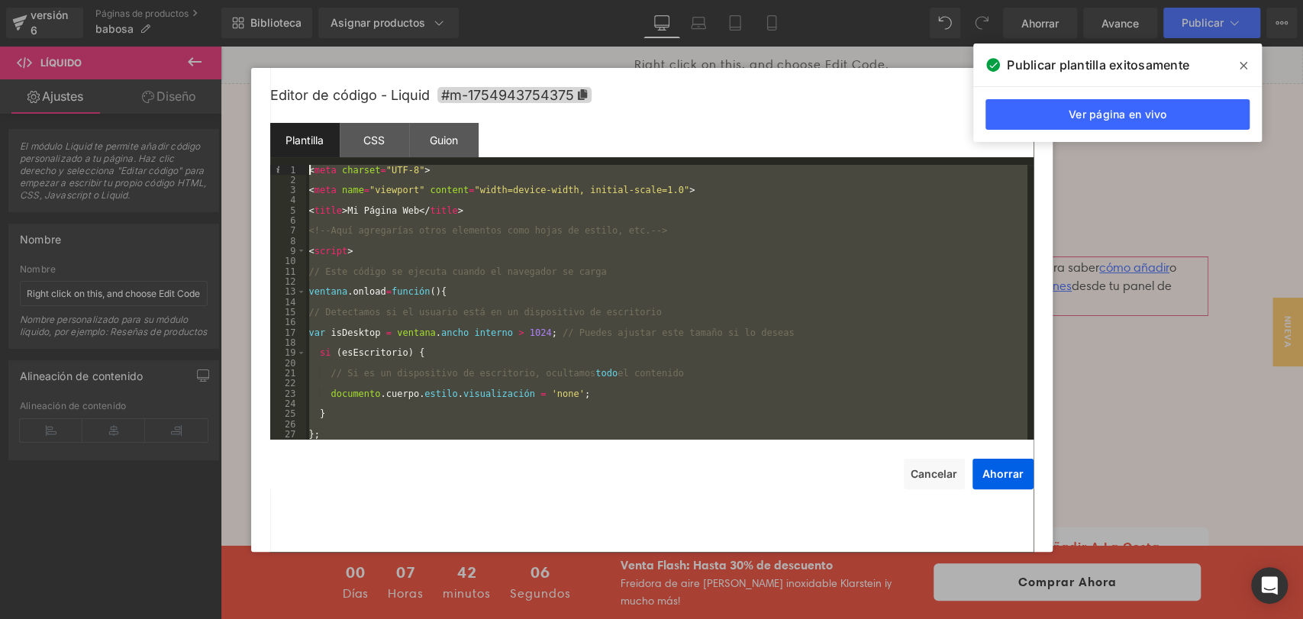
drag, startPoint x: 405, startPoint y: 379, endPoint x: 318, endPoint y: 153, distance: 242.4
click at [318, 153] on div "Plantilla CSS Guion Datos 1 2 3 4 5 6 7 8 9 10 11 12 13 14 15 16 17 18 19 20 21…" at bounding box center [651, 281] width 763 height 317
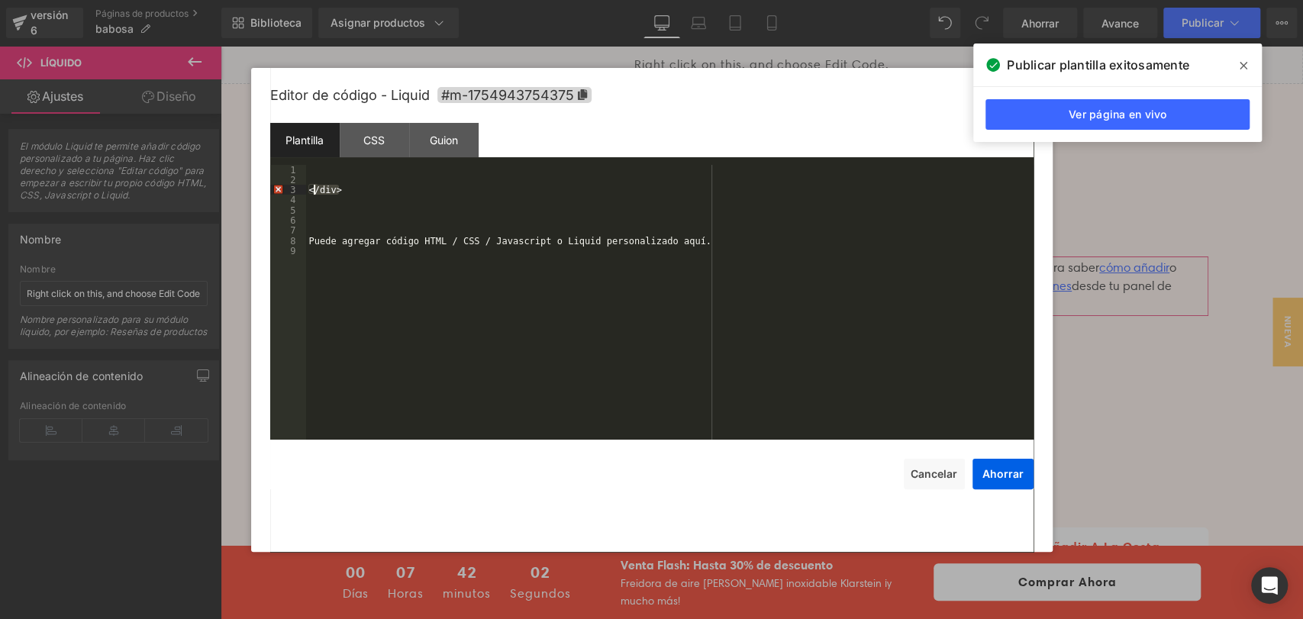
drag, startPoint x: 344, startPoint y: 190, endPoint x: 315, endPoint y: 188, distance: 28.3
click at [315, 188] on div "</div> ​ ​ Puede agregar código HTML / CSS / Javascript o Liquid personalizado …" at bounding box center [669, 312] width 727 height 295
drag, startPoint x: 681, startPoint y: 247, endPoint x: 625, endPoint y: 247, distance: 55.7
click at [614, 247] on div "</div> ​ ​ Puede agregar código HTML / CSS / Javascript o Liquid personalizado …" at bounding box center [669, 312] width 727 height 295
click at [694, 231] on div "</div> ​ ​ Puede agregar código HTML / CSS / Javascript o Liquid personalizado …" at bounding box center [669, 312] width 727 height 295
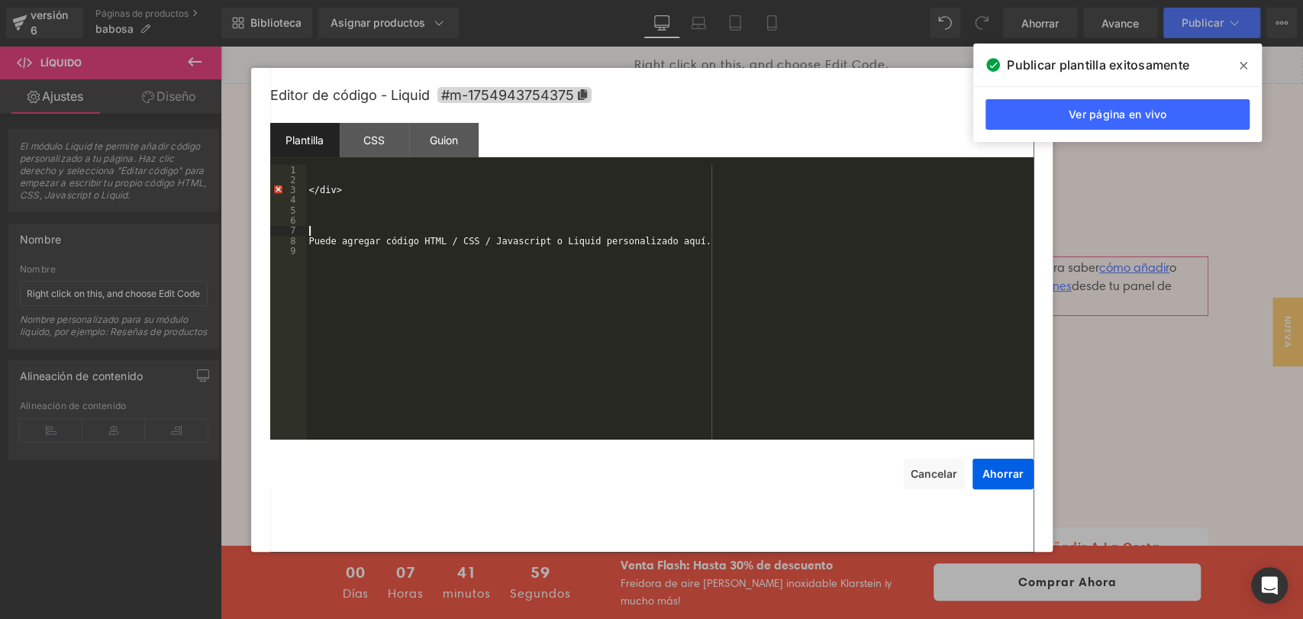
click at [692, 236] on div "</div> ​ ​ Puede agregar código HTML / CSS / Javascript o Liquid personalizado …" at bounding box center [669, 312] width 727 height 295
click at [690, 236] on div "</div> ​ ​ Puede agregar código HTML / CSS / Javascript o Liquid personalizado …" at bounding box center [669, 312] width 727 height 295
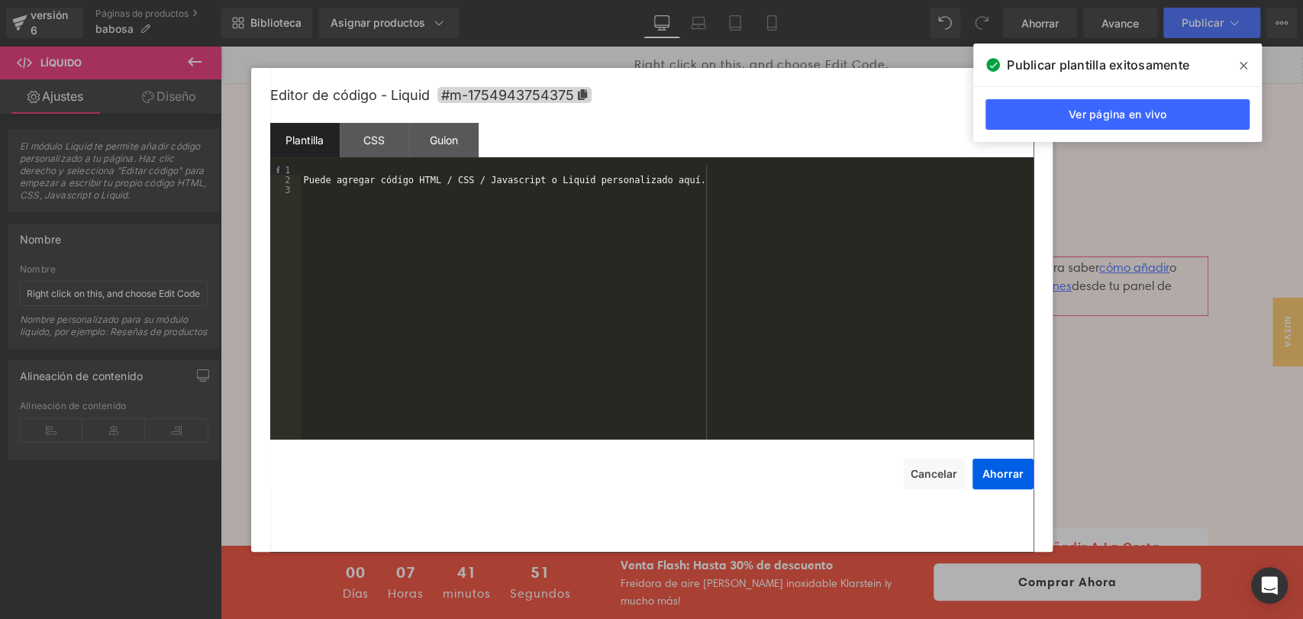
click at [679, 182] on div "Puede agregar código HTML / CSS / Javascript o Liquid personalizado aquí." at bounding box center [667, 312] width 733 height 295
click at [680, 182] on div "Puede agregar código HTML / CSS / Javascript o Liquid personalizado aquí." at bounding box center [667, 312] width 733 height 295
click at [688, 180] on div "Puede agregar código HTML / CSS / Javascript o Liquid personalizado aquí." at bounding box center [667, 312] width 733 height 295
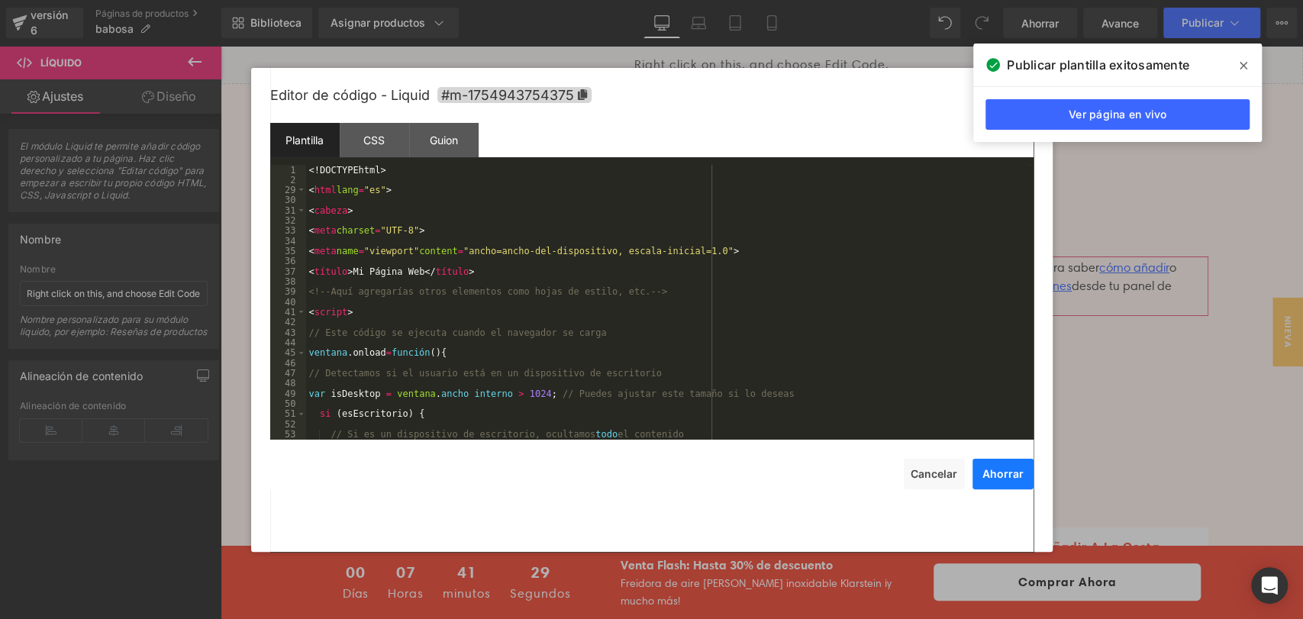
click at [999, 478] on font "Ahorrar" at bounding box center [1002, 473] width 41 height 13
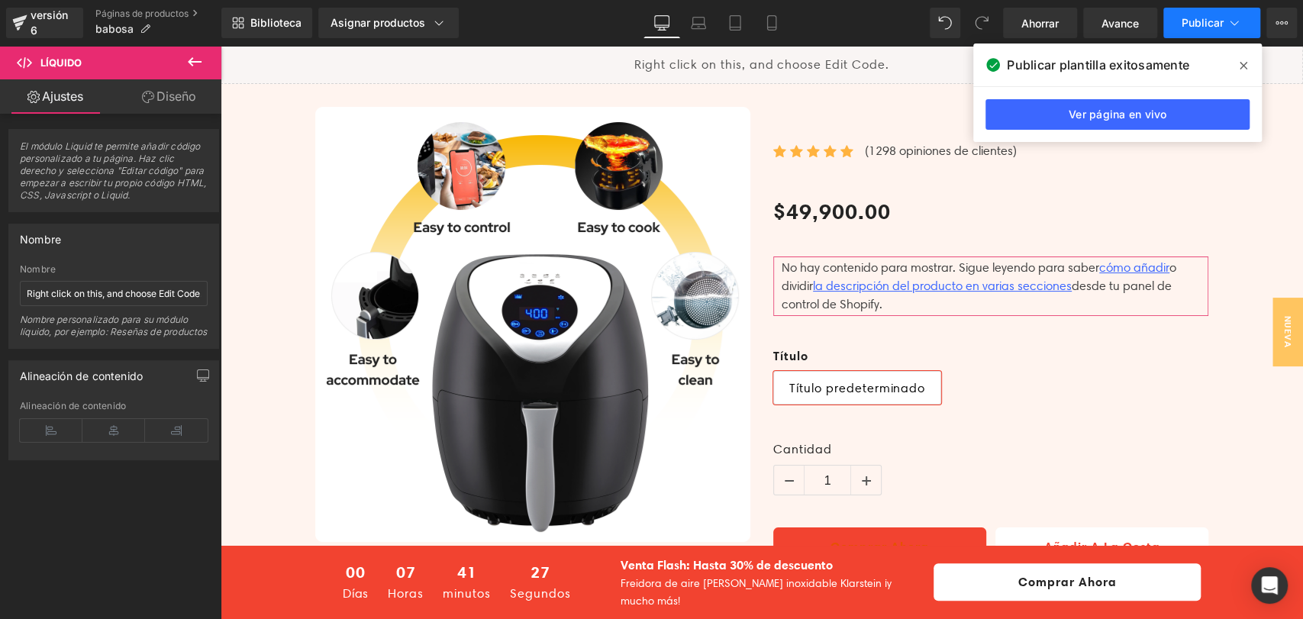
click at [1183, 24] on font "Publicar" at bounding box center [1203, 22] width 42 height 13
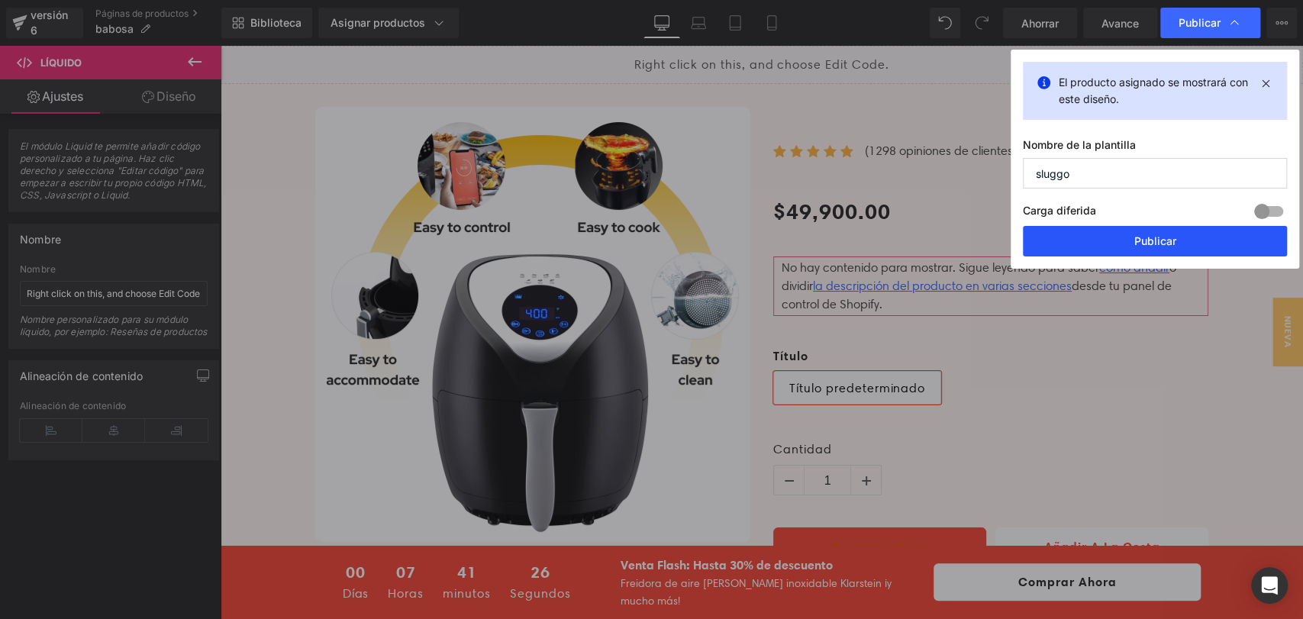
drag, startPoint x: 1137, startPoint y: 237, endPoint x: 918, endPoint y: 192, distance: 224.6
click at [1137, 237] on font "Publicar" at bounding box center [1155, 240] width 42 height 13
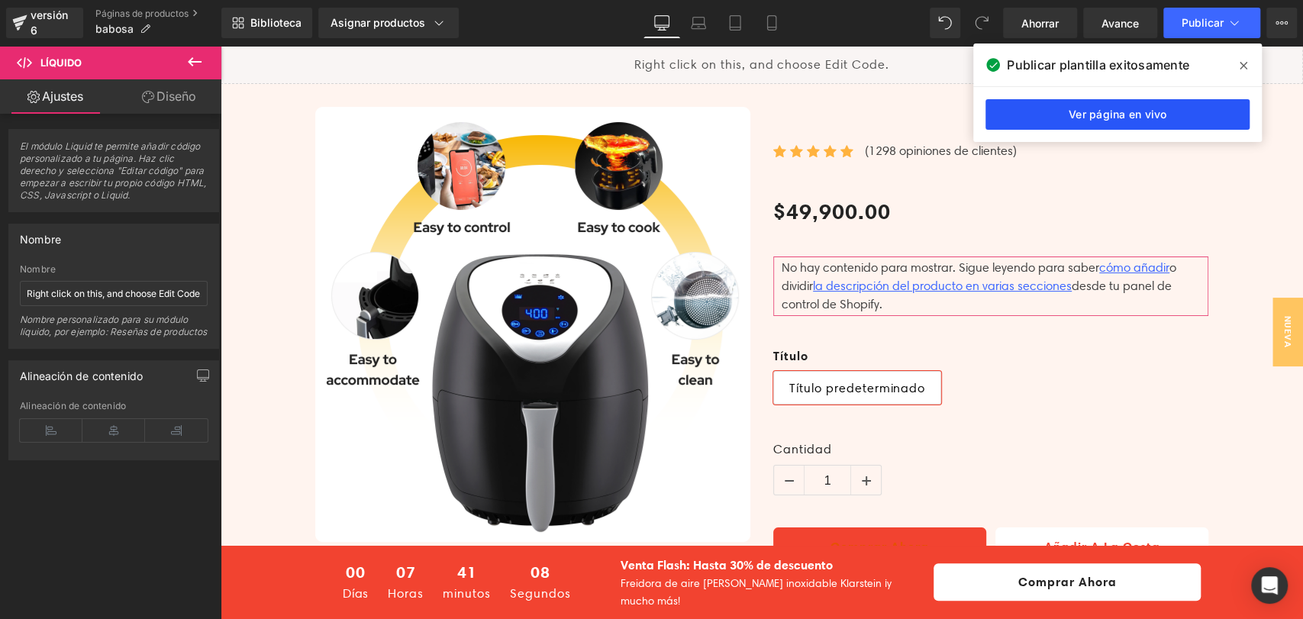
click at [1146, 119] on font "Ver página en vivo" at bounding box center [1118, 114] width 98 height 13
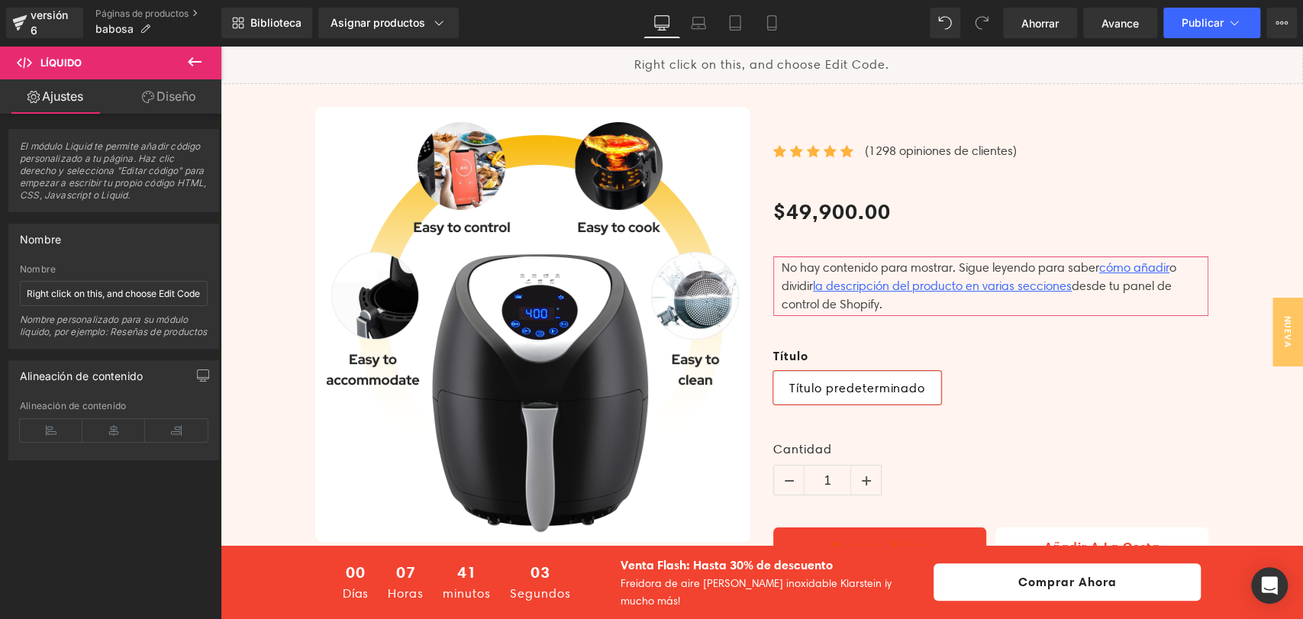
click at [771, 57] on div "Líquido" at bounding box center [762, 65] width 1082 height 38
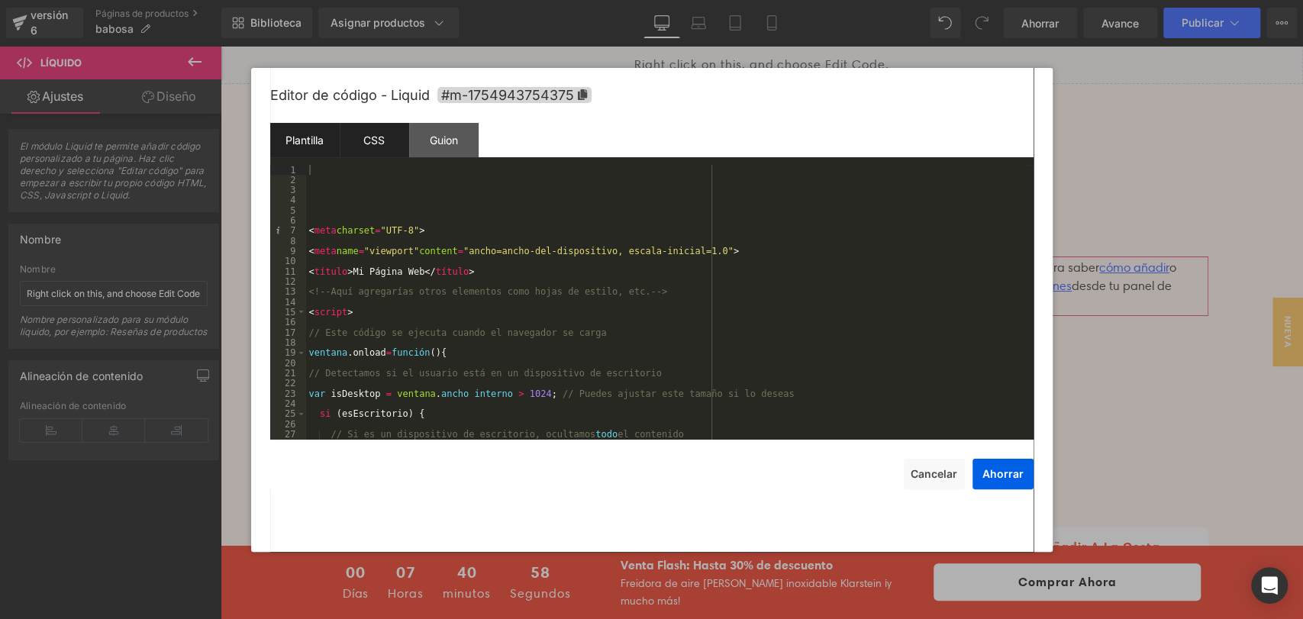
click at [389, 142] on div "CSS" at bounding box center [374, 140] width 69 height 34
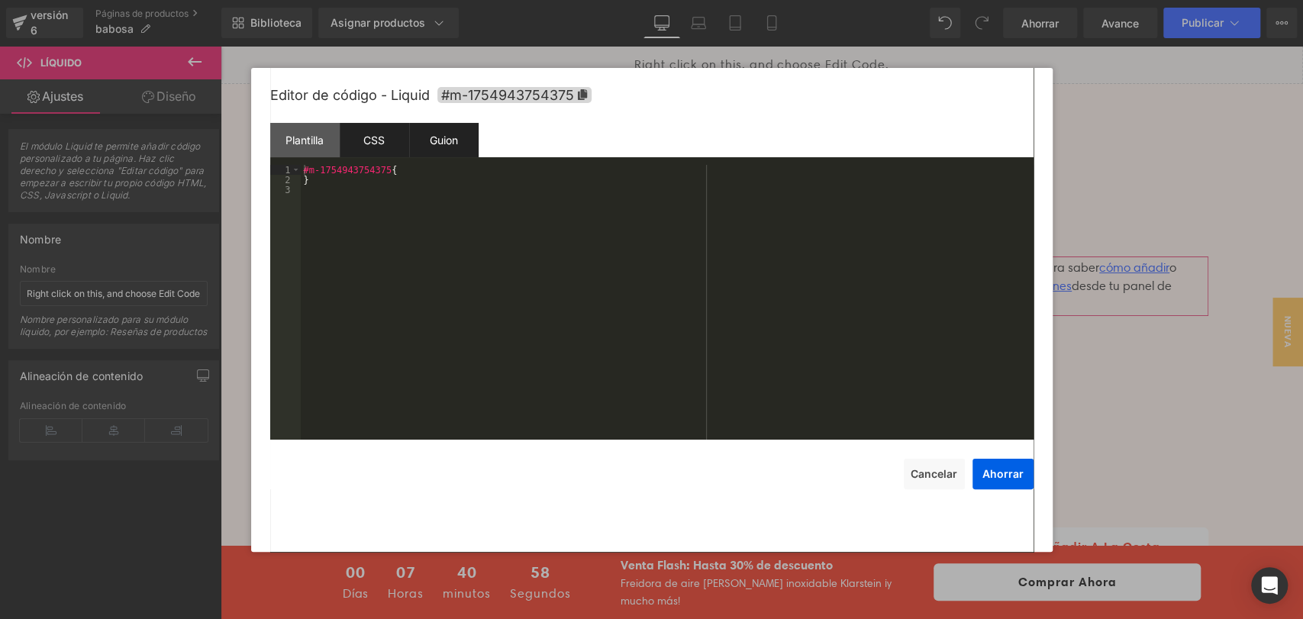
click at [446, 138] on font "Guion" at bounding box center [444, 140] width 28 height 13
click at [385, 138] on div "CSS" at bounding box center [374, 140] width 69 height 34
click at [314, 144] on font "Plantilla" at bounding box center [304, 140] width 38 height 13
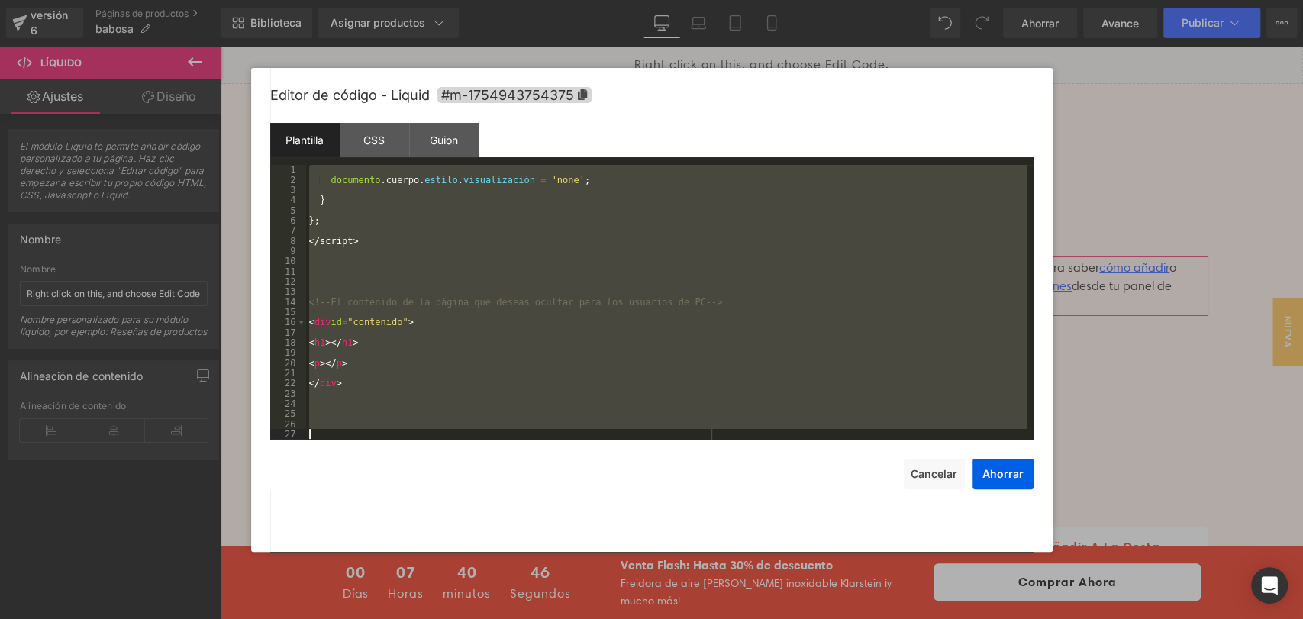
scroll to position [275, 0]
drag, startPoint x: 309, startPoint y: 230, endPoint x: 702, endPoint y: 458, distance: 454.6
click at [702, 458] on div "Editor de código - Liquid #m-1754943754375 Plantilla CSS Guion Datos 1 2 3 4 5 …" at bounding box center [651, 310] width 763 height 484
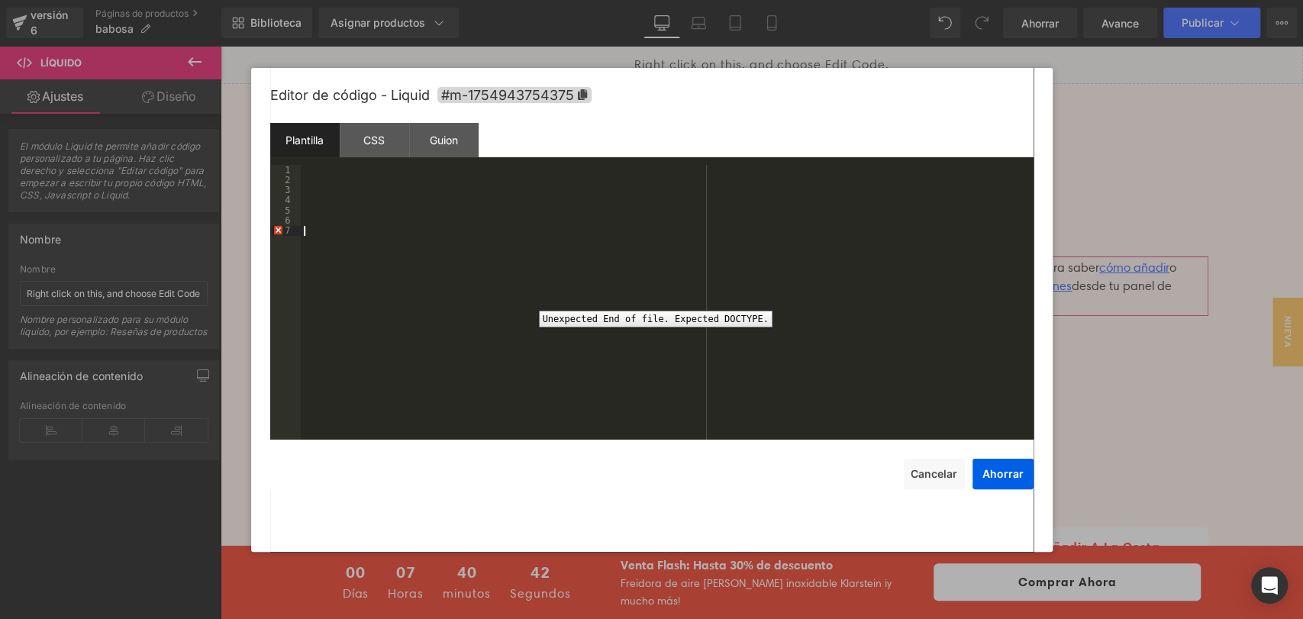
click at [277, 231] on div "7" at bounding box center [285, 230] width 31 height 10
click at [277, 229] on div "7" at bounding box center [285, 230] width 31 height 10
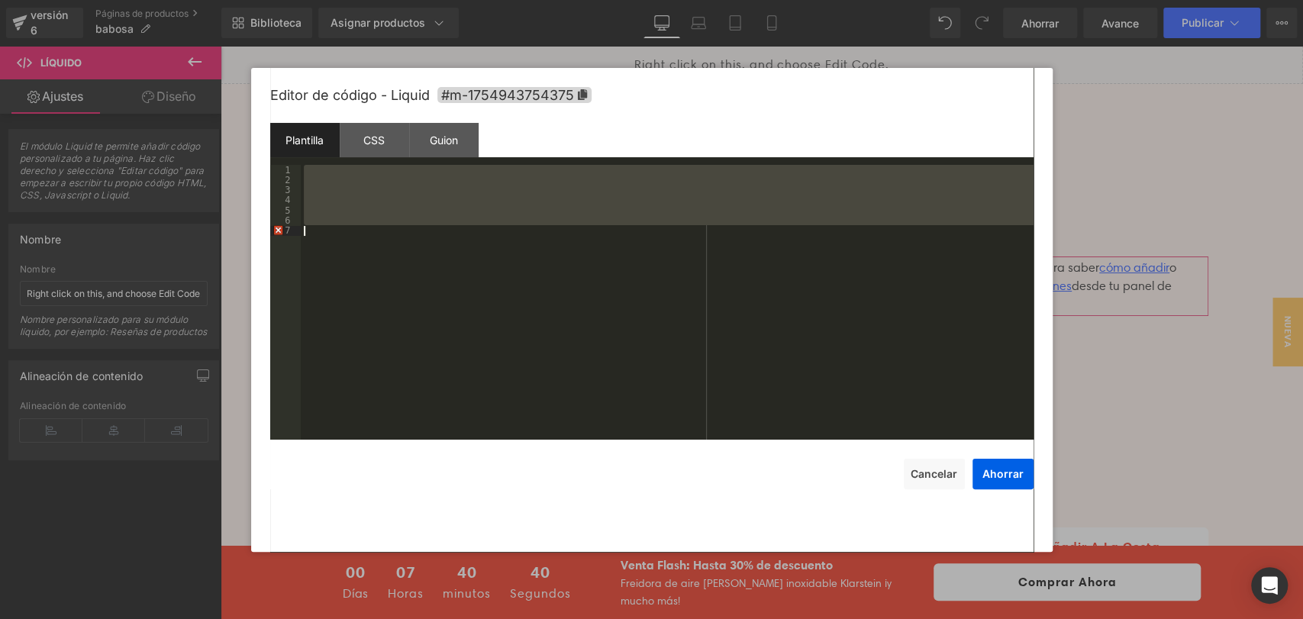
click at [276, 229] on div "7" at bounding box center [285, 230] width 31 height 10
click at [279, 222] on div "6" at bounding box center [285, 220] width 31 height 10
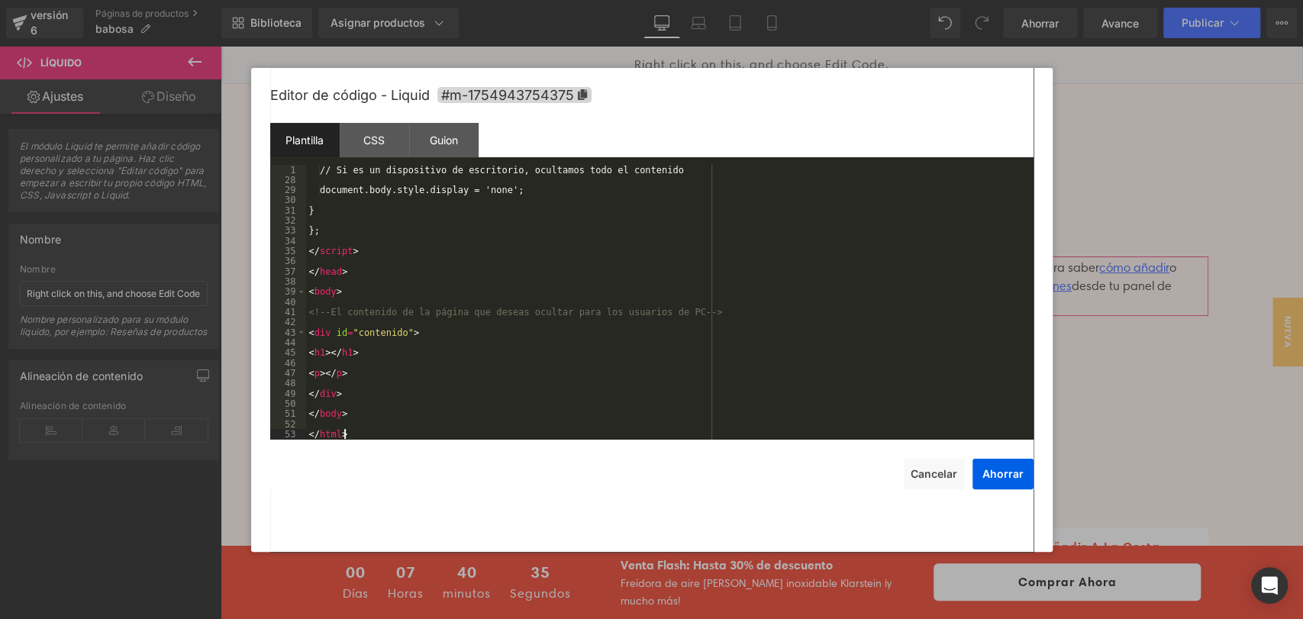
scroll to position [264, 0]
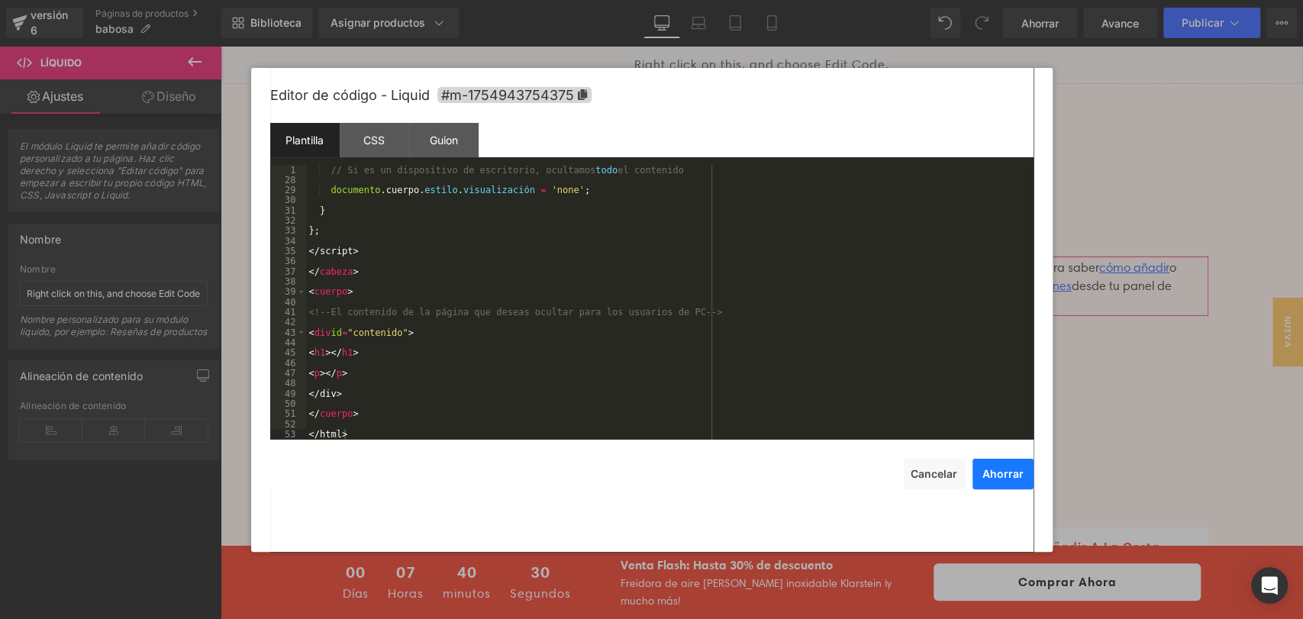
click at [996, 465] on button "Ahorrar" at bounding box center [1002, 474] width 61 height 31
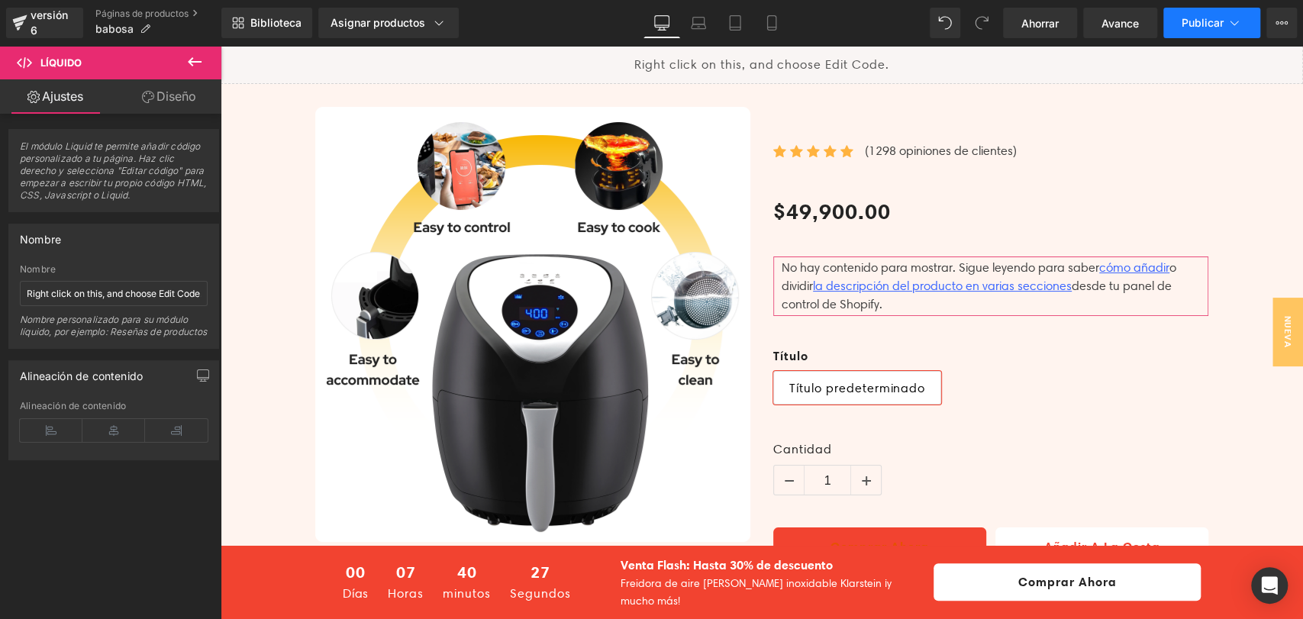
click at [1204, 32] on button "Publicar" at bounding box center [1211, 23] width 97 height 31
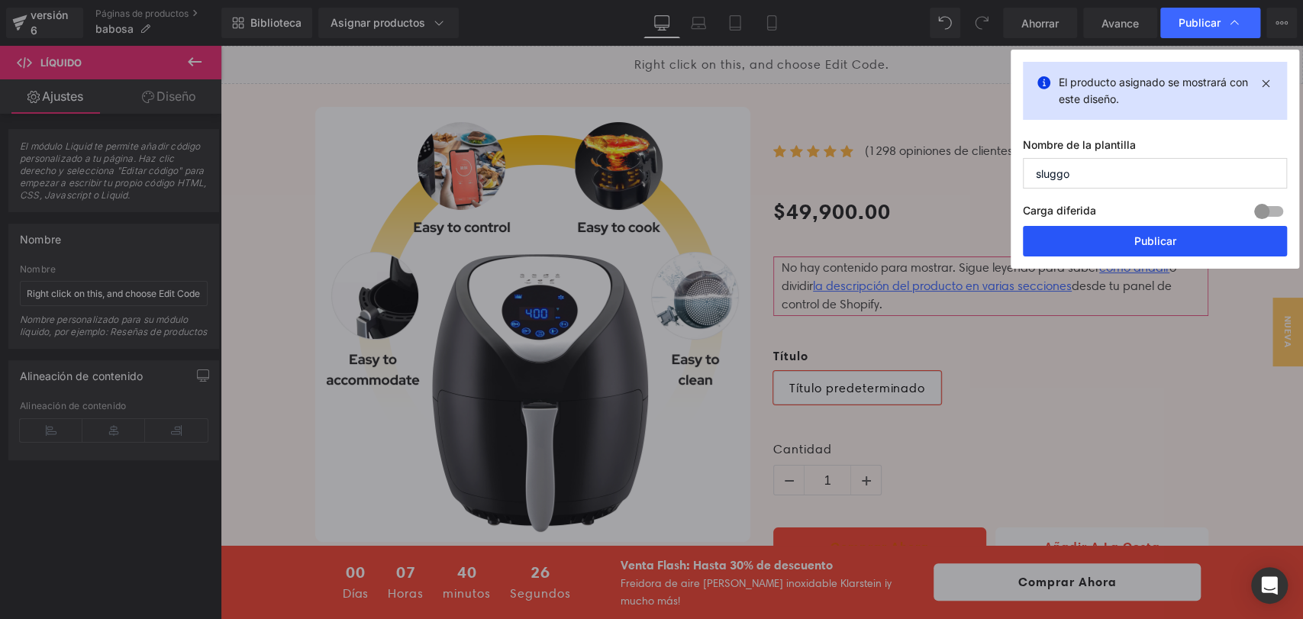
click at [1171, 236] on font "Publicar" at bounding box center [1155, 240] width 42 height 13
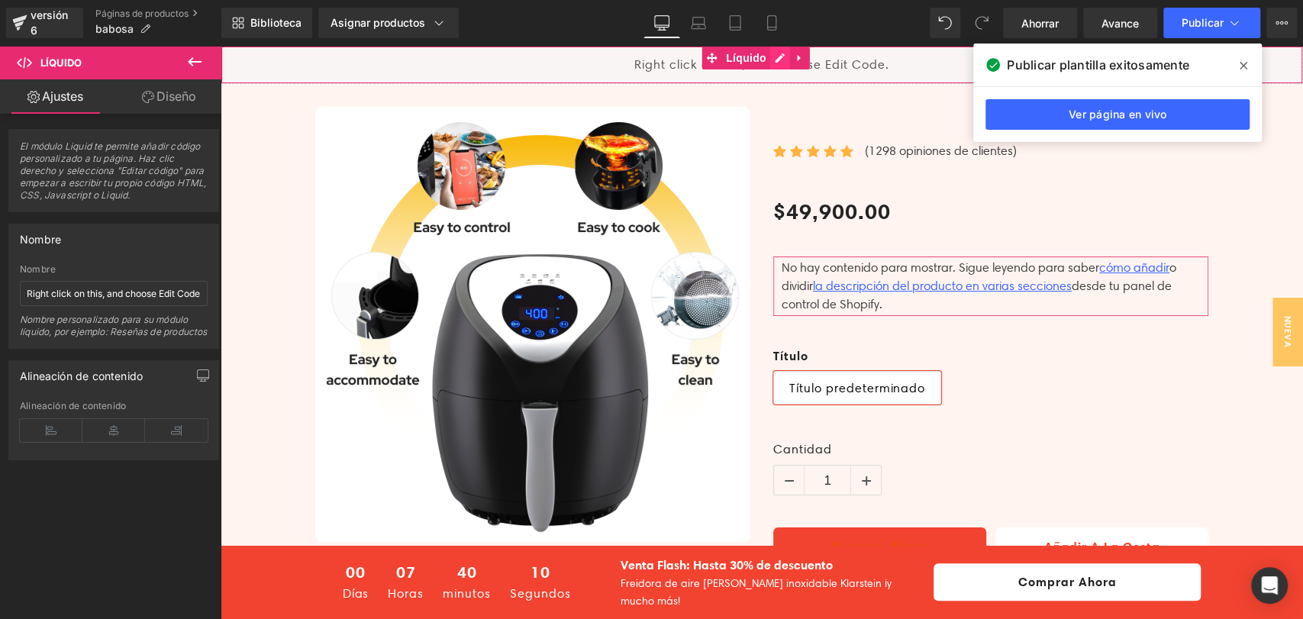
click at [785, 60] on div "Líquido" at bounding box center [762, 65] width 1082 height 38
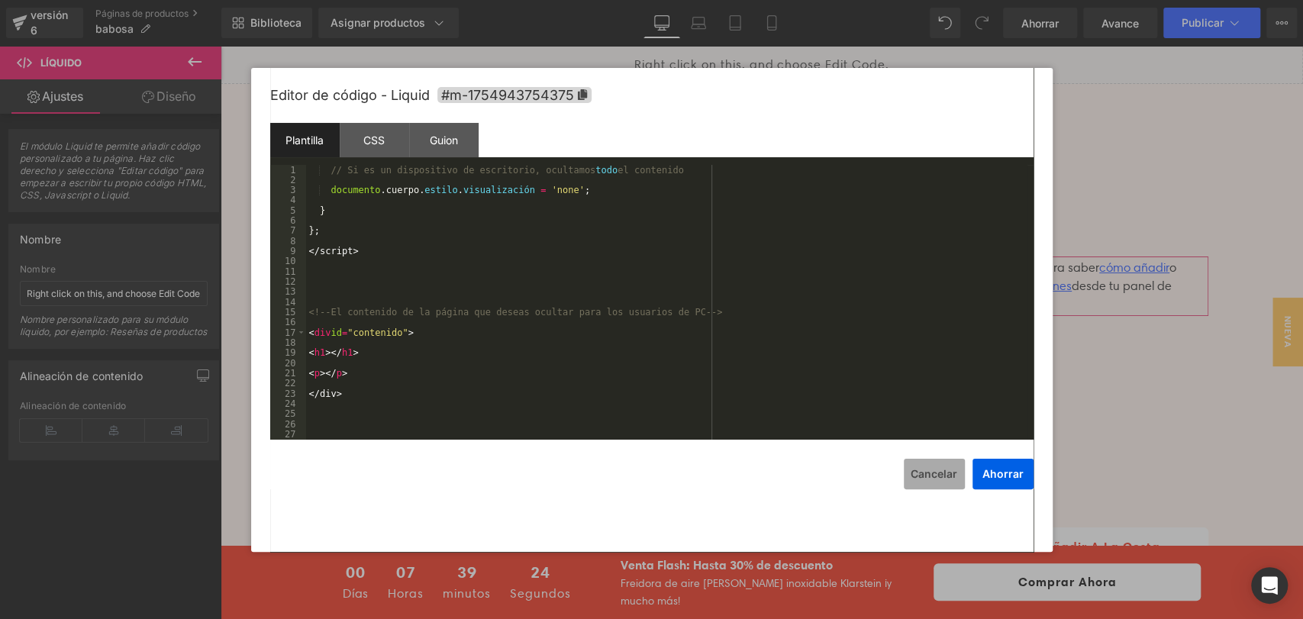
click at [927, 477] on font "Cancelar" at bounding box center [934, 473] width 47 height 13
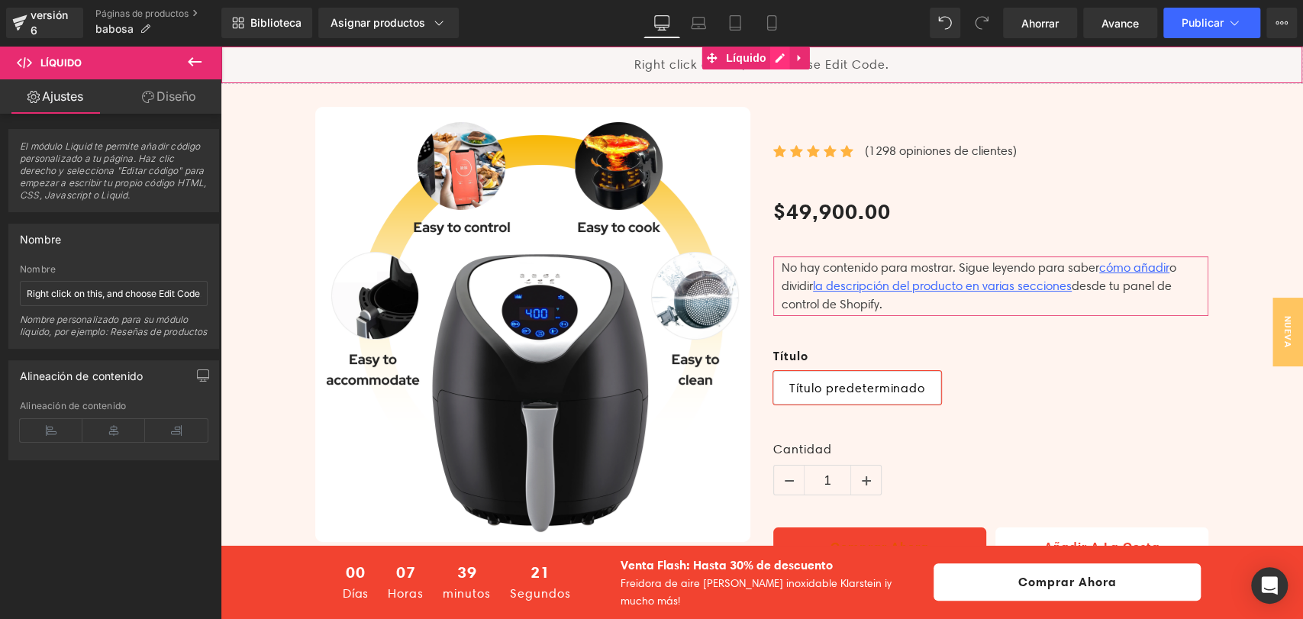
click at [772, 61] on div "Líquido" at bounding box center [762, 65] width 1082 height 38
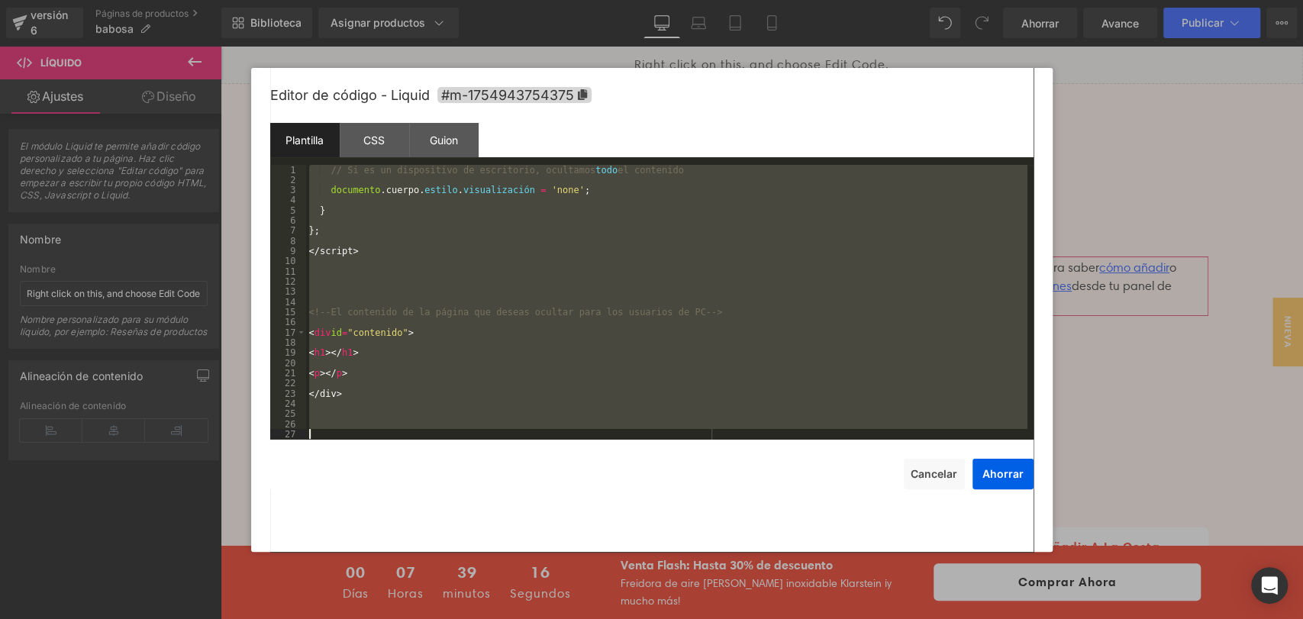
drag, startPoint x: 309, startPoint y: 229, endPoint x: 721, endPoint y: 482, distance: 483.9
click at [721, 482] on div "Editor de código - Liquid #m-1754943754375 Plantilla CSS Guion Datos 1 2 3 4 5 …" at bounding box center [651, 310] width 763 height 484
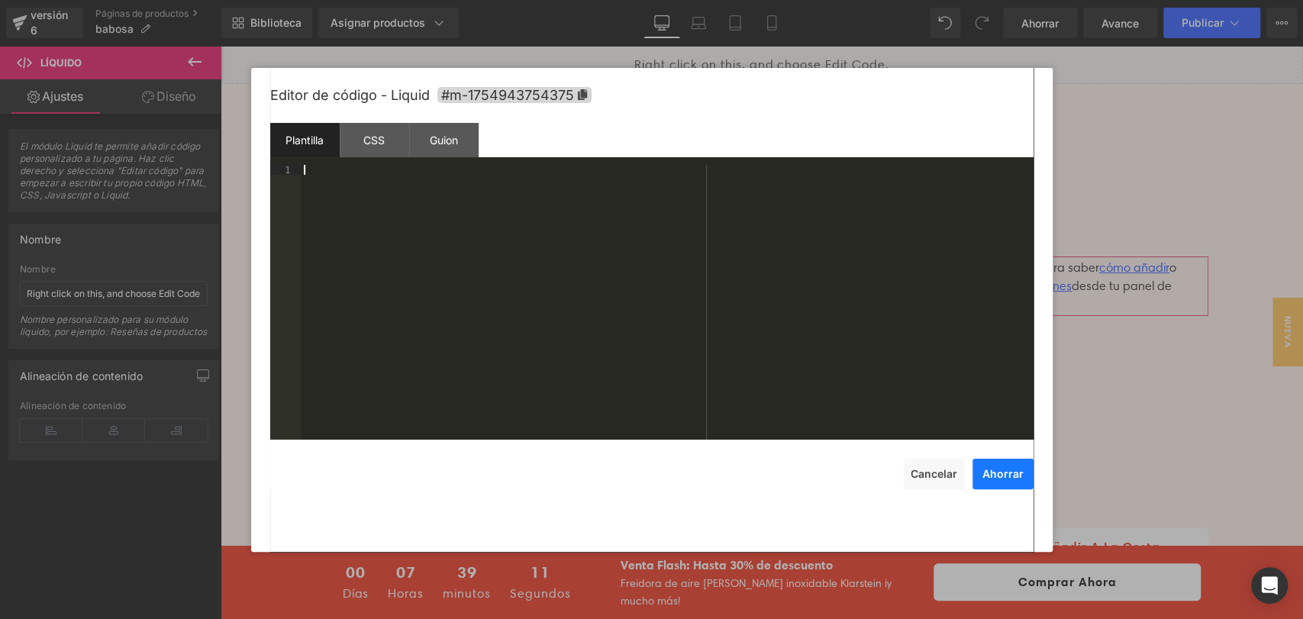
click at [994, 475] on font "Ahorrar" at bounding box center [1002, 473] width 41 height 13
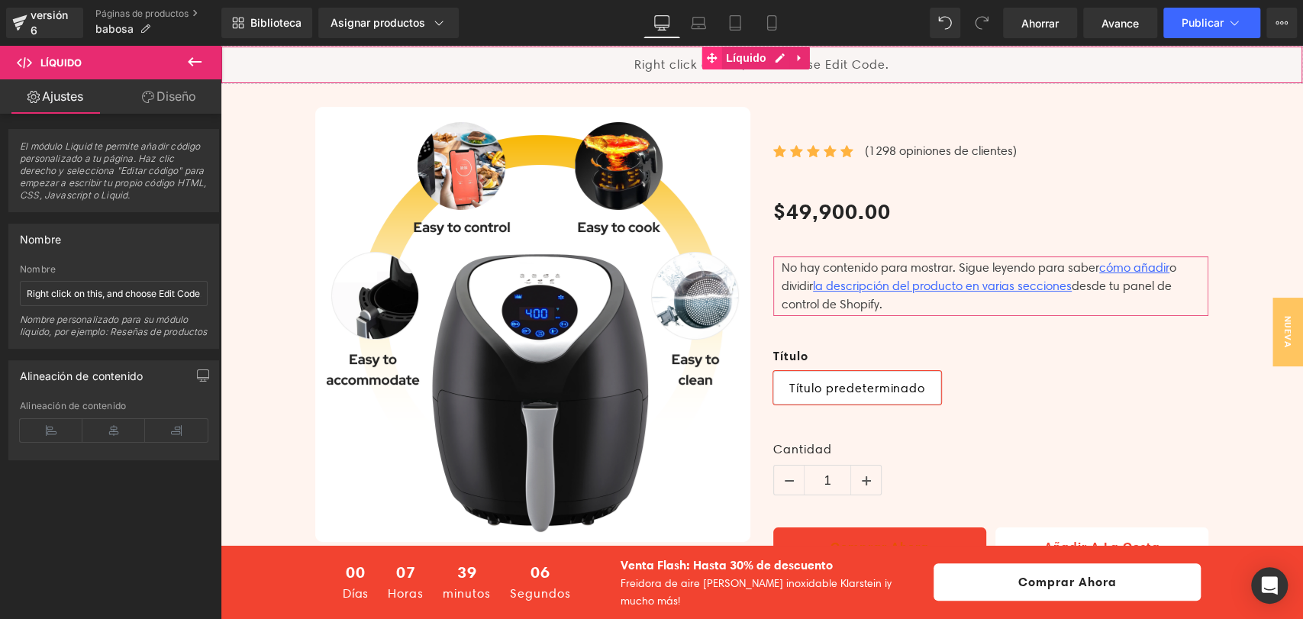
click at [711, 56] on icon at bounding box center [712, 58] width 11 height 11
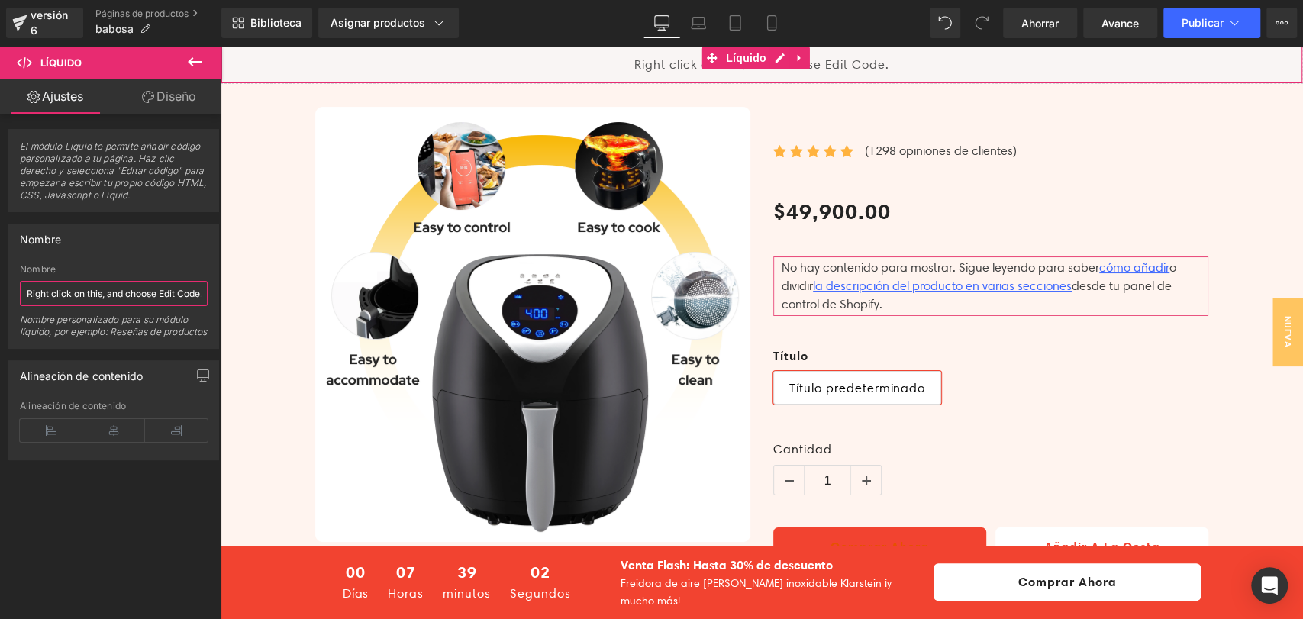
click at [137, 295] on input "Right click on this, and choose Edit Code." at bounding box center [114, 293] width 188 height 25
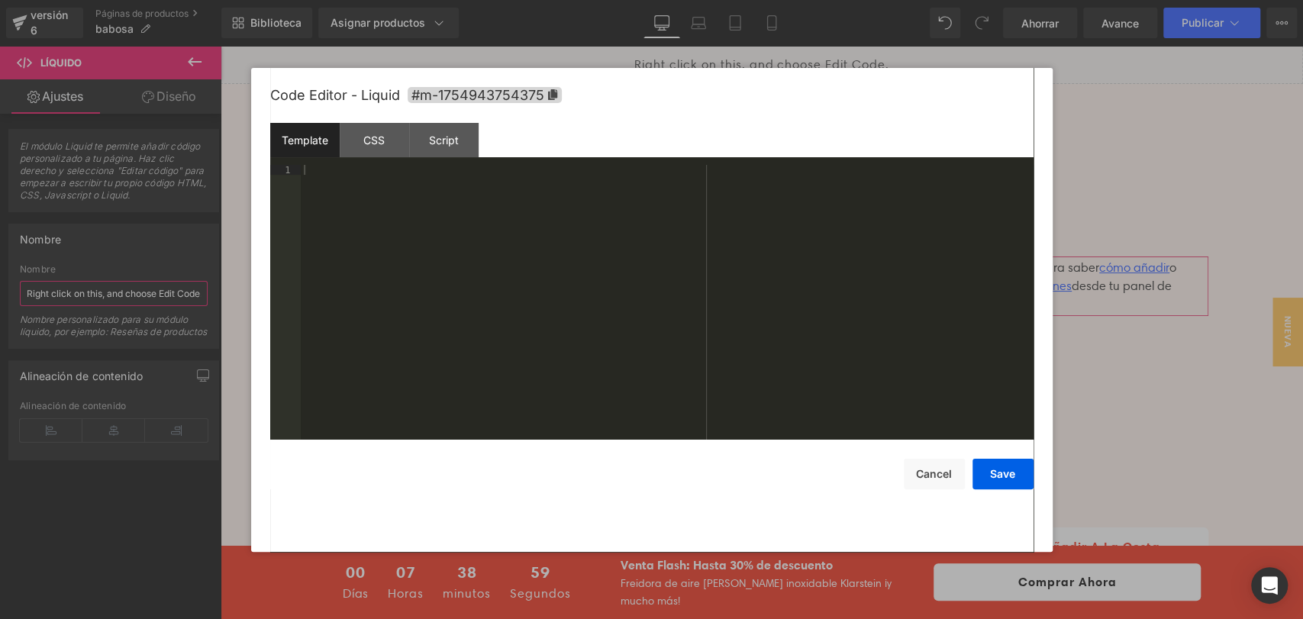
click at [776, 63] on div "Líquido" at bounding box center [762, 65] width 1082 height 38
paste input "<!DOCTYPE html> <html lang="es"> <head> <meta charset="UTF-8"> <meta name="view…"
type input "Right click on this, and ch<!DOCTYPE html> <html lang="es"> <head> <meta charse…"
click at [314, 173] on div at bounding box center [667, 312] width 733 height 295
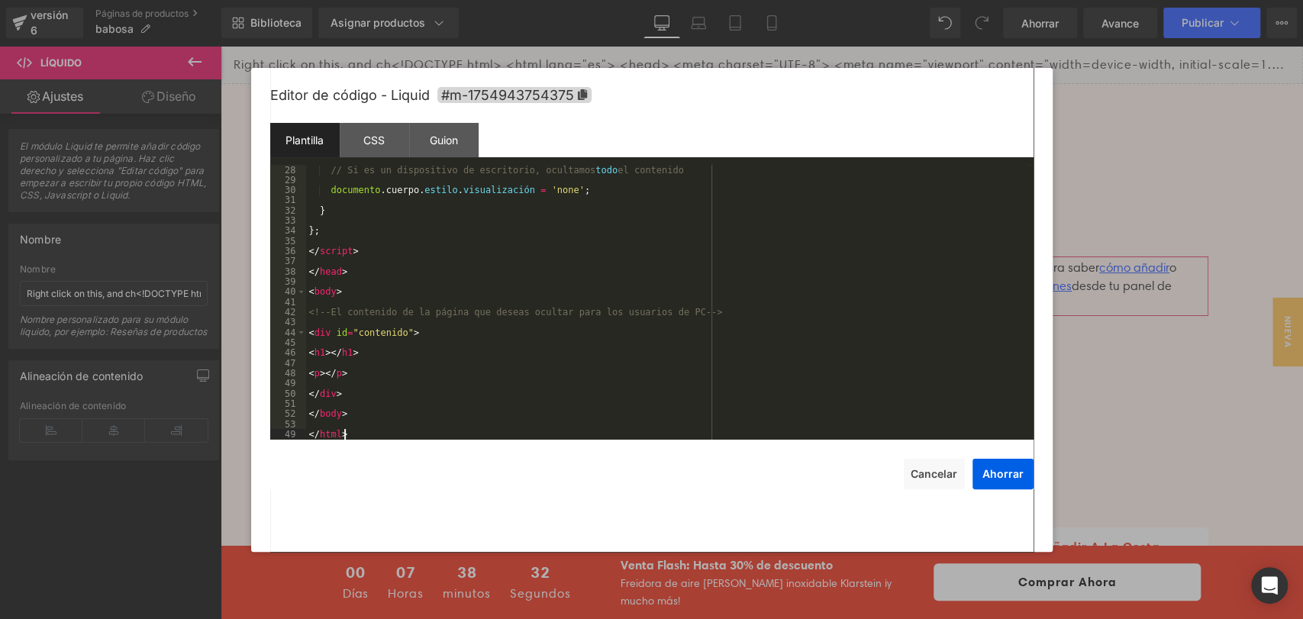
scroll to position [264, 0]
click at [996, 466] on button "Ahorrar" at bounding box center [1002, 474] width 61 height 31
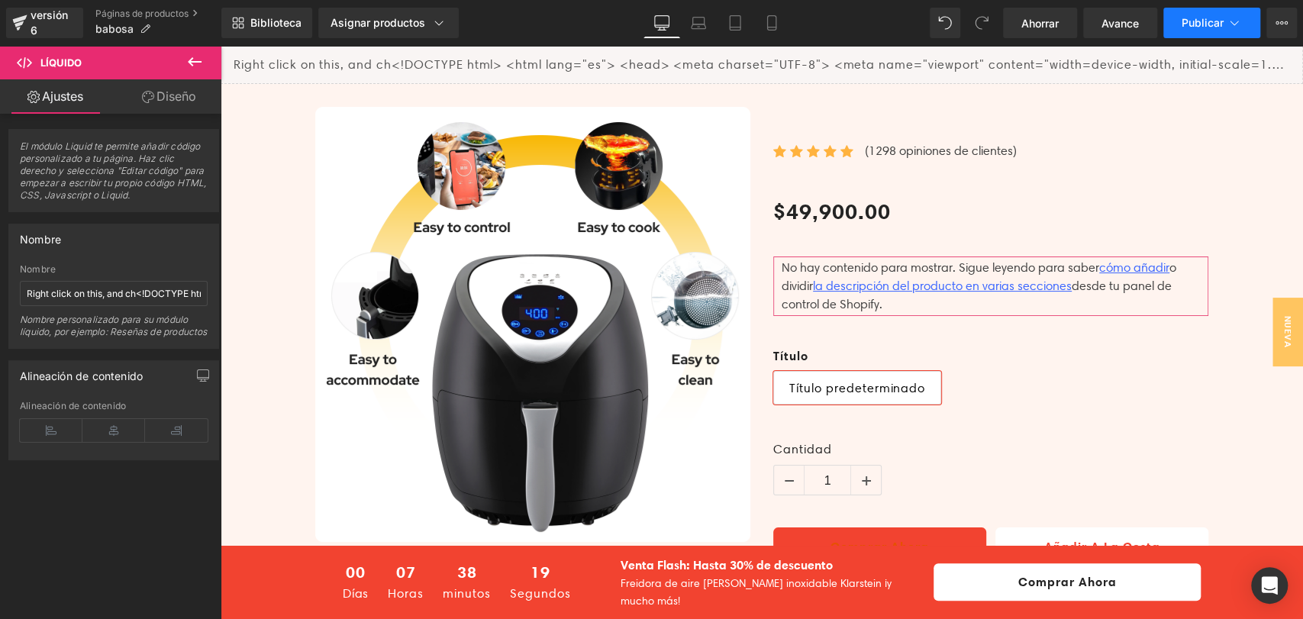
click at [1192, 24] on font "Publicar" at bounding box center [1203, 22] width 42 height 13
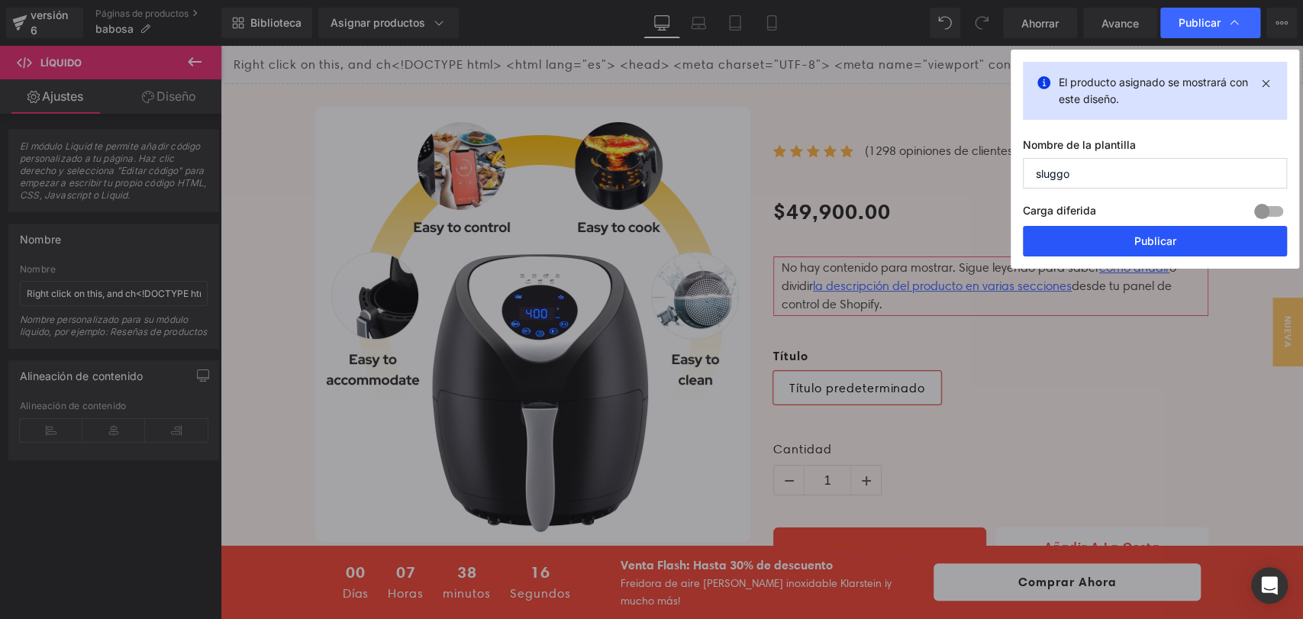
drag, startPoint x: 1189, startPoint y: 233, endPoint x: 427, endPoint y: 166, distance: 764.8
click at [1189, 233] on button "Publicar" at bounding box center [1155, 241] width 264 height 31
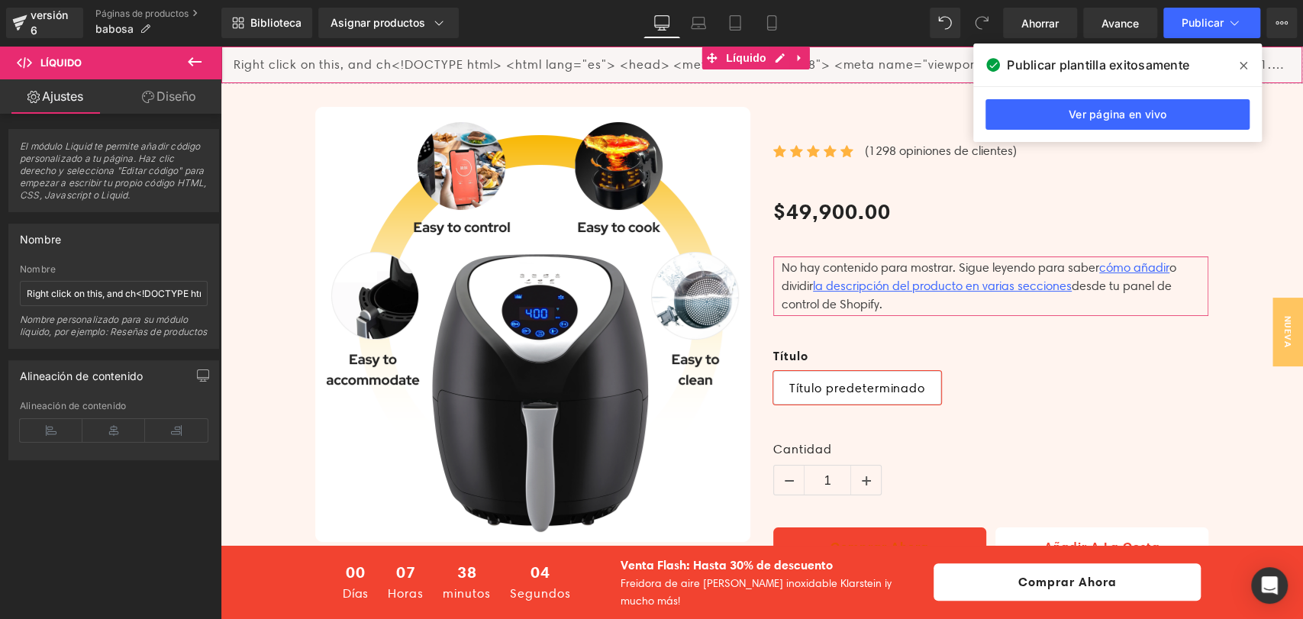
click at [282, 63] on div "Líquido" at bounding box center [762, 65] width 1082 height 38
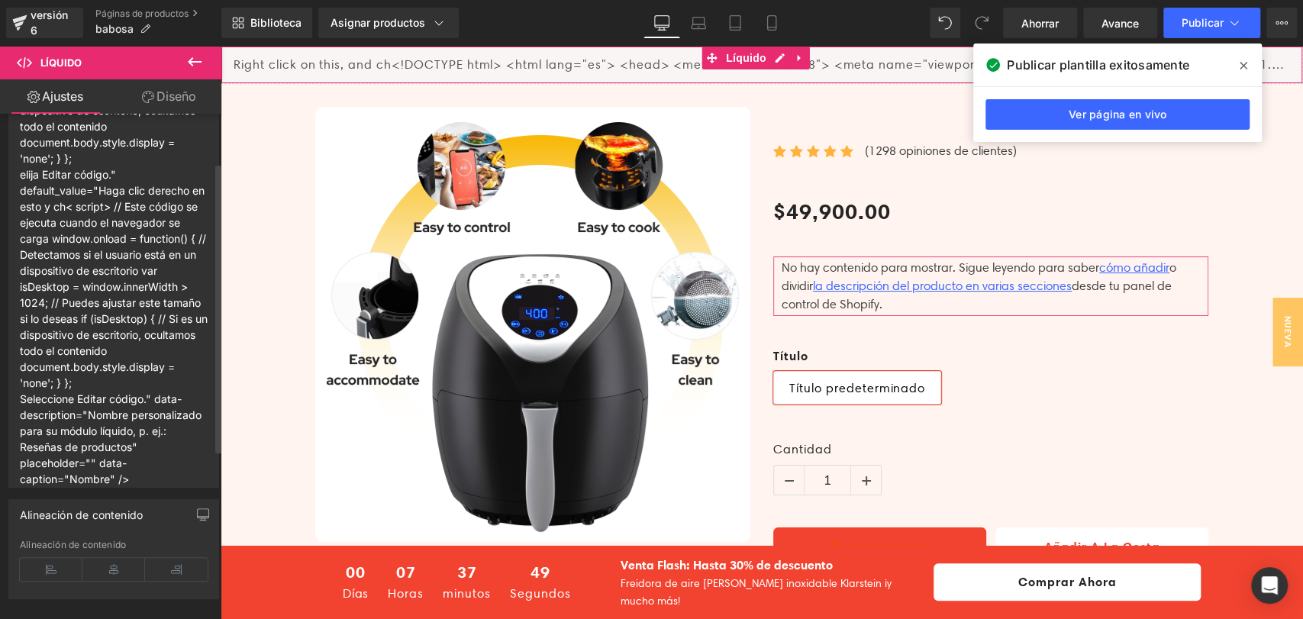
scroll to position [85, 0]
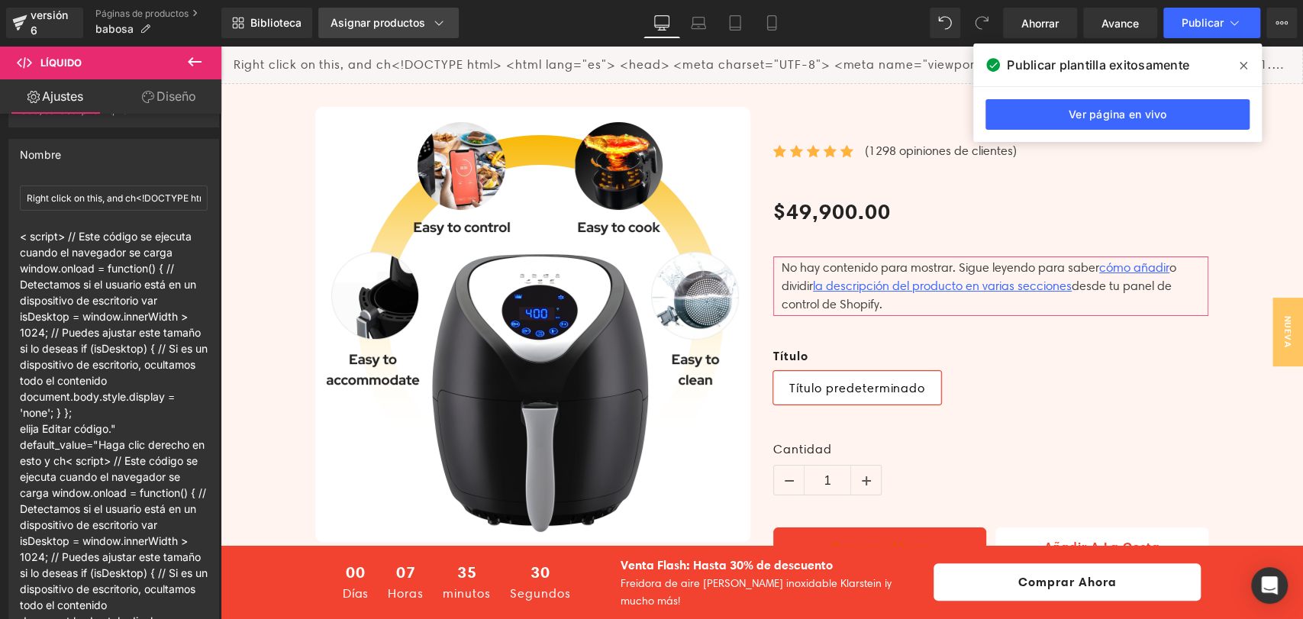
click at [411, 21] on font "Asignar productos" at bounding box center [378, 22] width 95 height 13
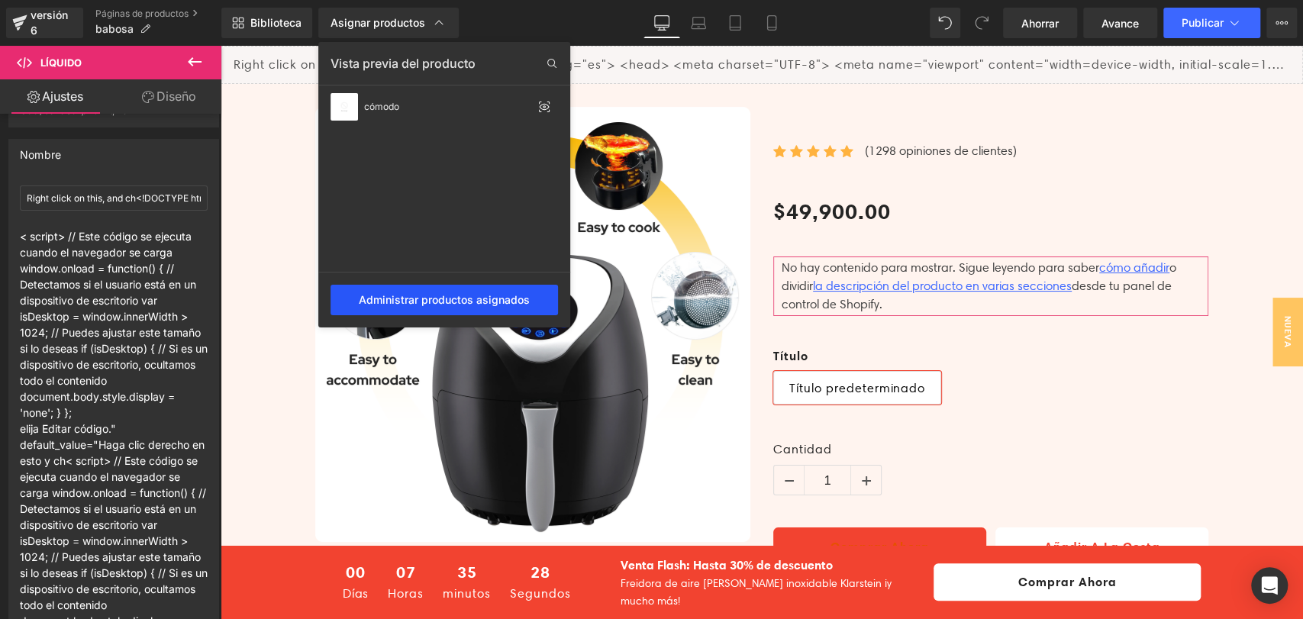
click at [440, 294] on font "Administrar productos asignados" at bounding box center [444, 299] width 171 height 13
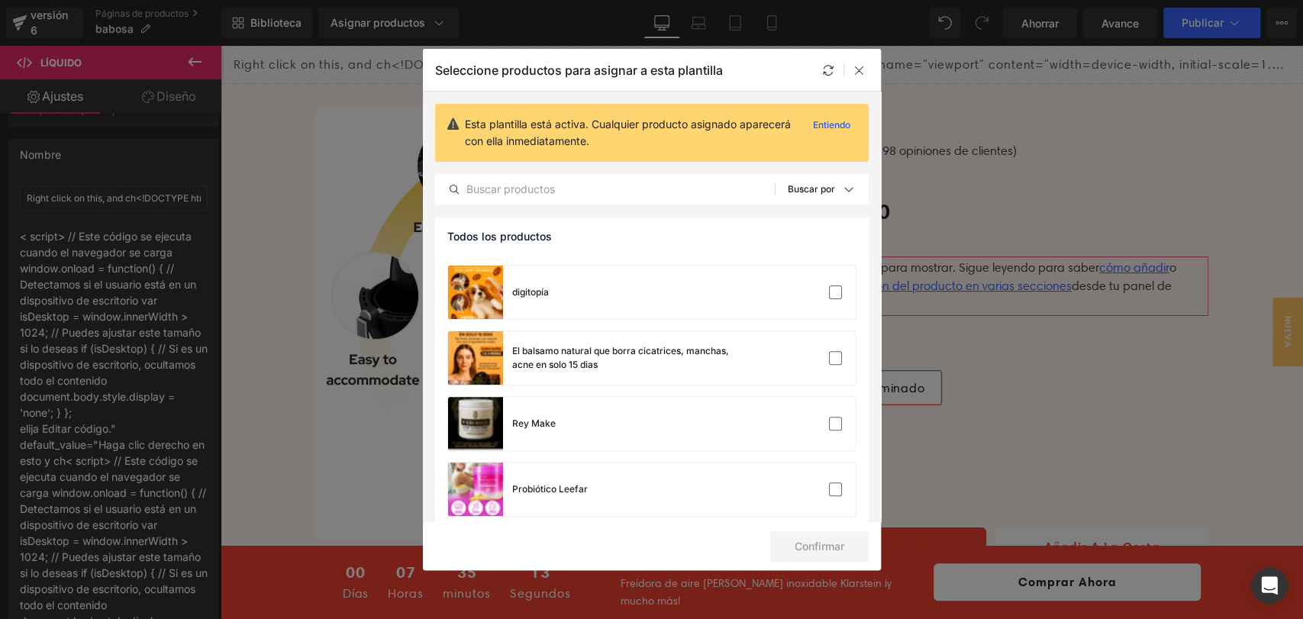
scroll to position [593, 0]
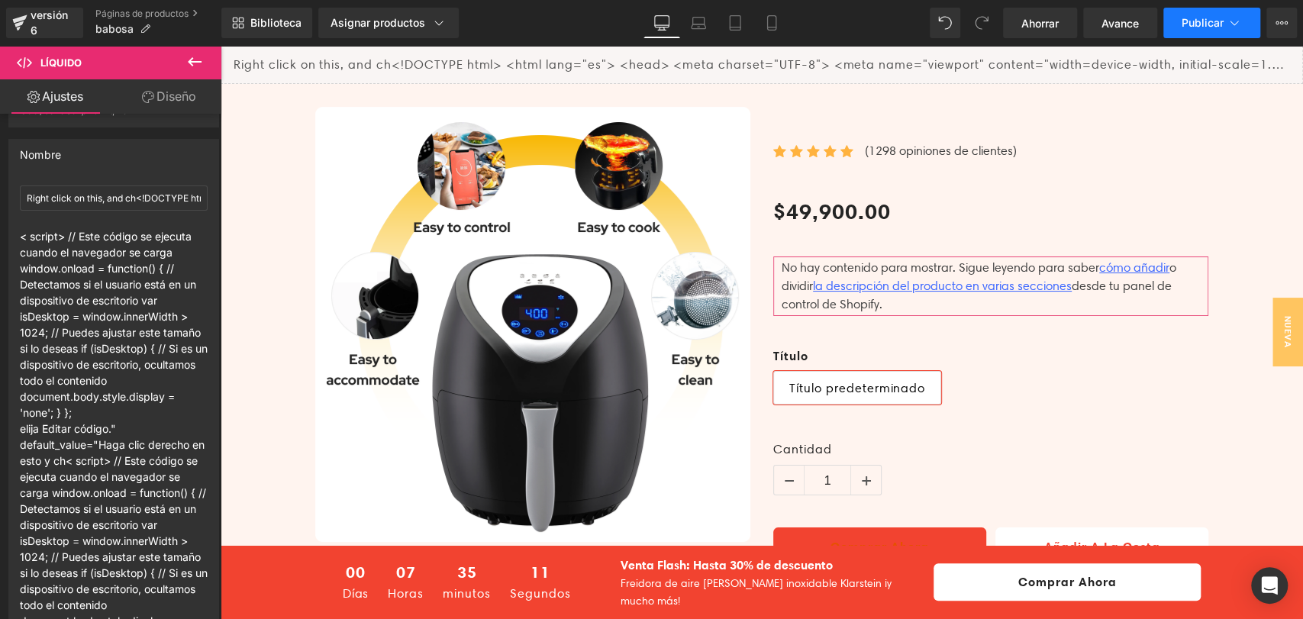
click at [1176, 24] on button "Publicar" at bounding box center [1211, 23] width 97 height 31
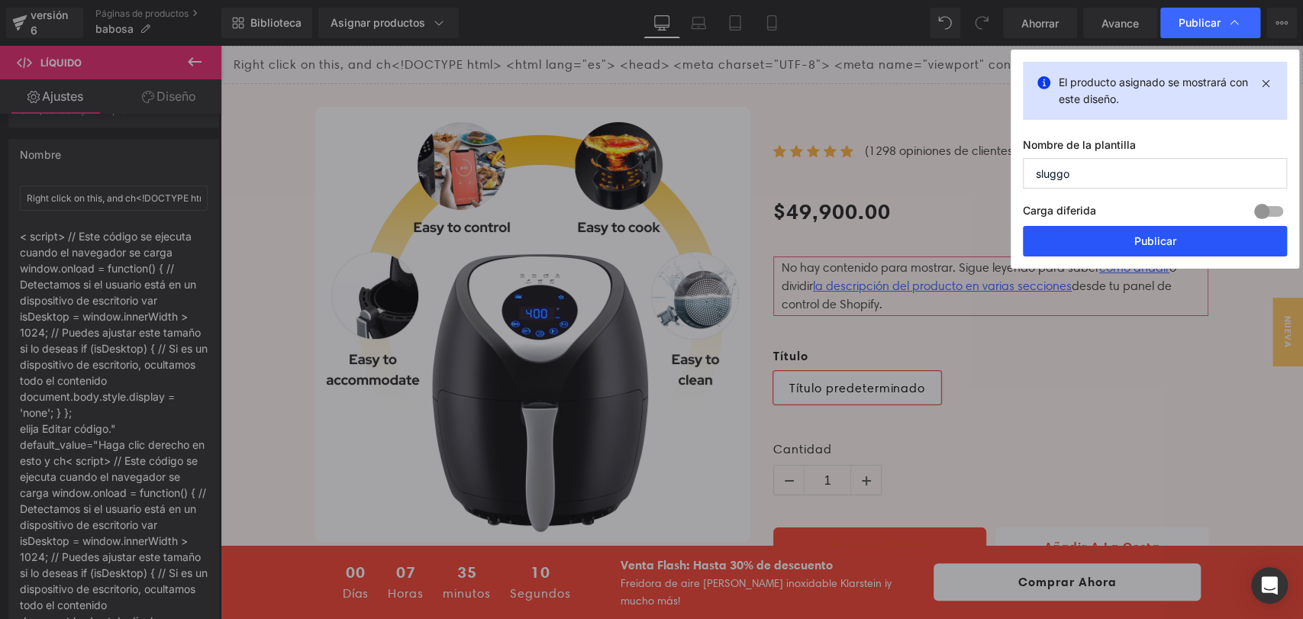
click at [1147, 237] on font "Publicar" at bounding box center [1155, 240] width 42 height 13
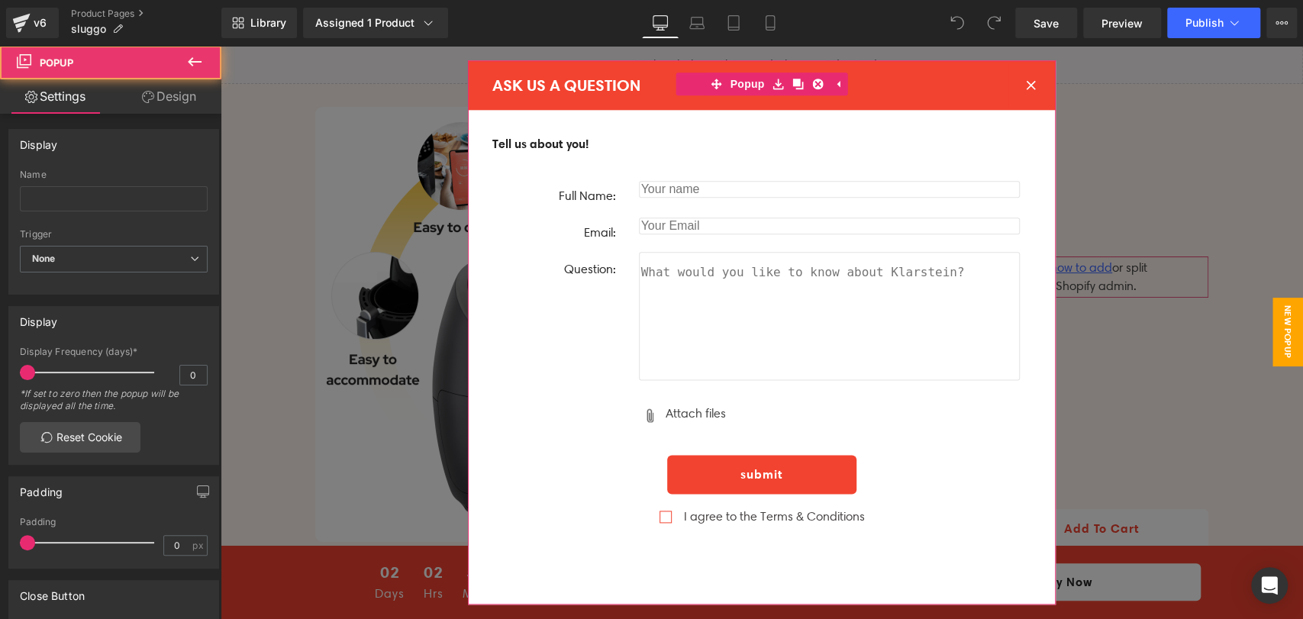
click at [1026, 80] on icon at bounding box center [1031, 85] width 10 height 10
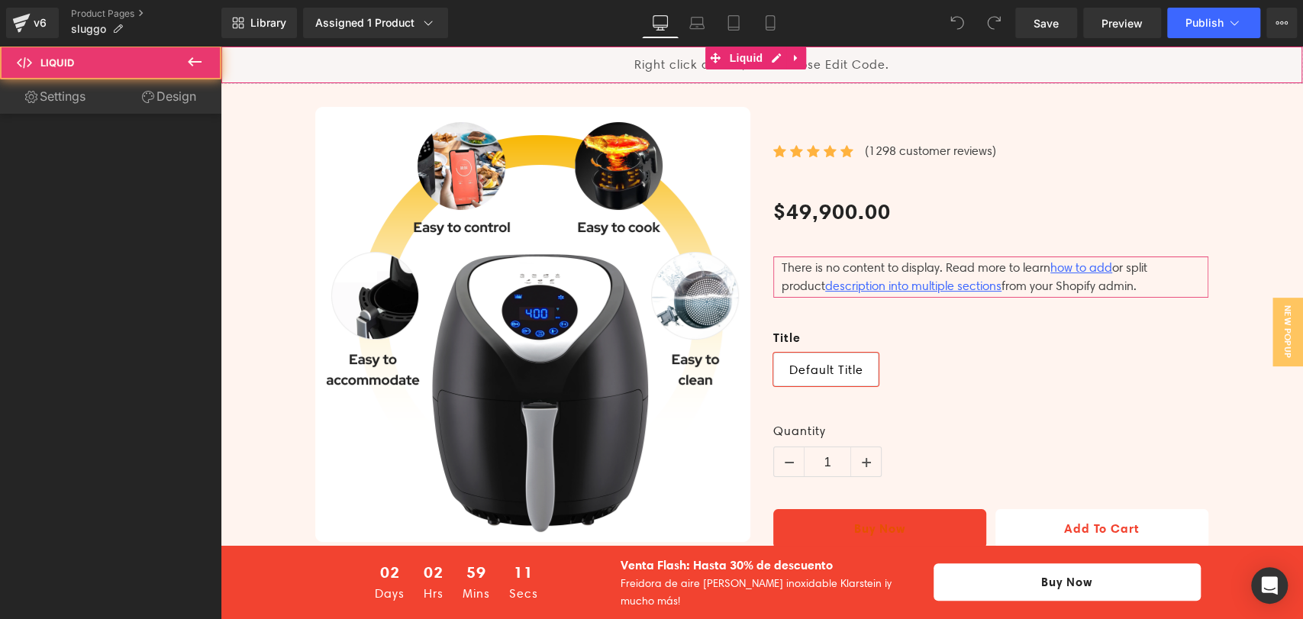
click at [842, 66] on div "Liquid" at bounding box center [762, 65] width 1082 height 38
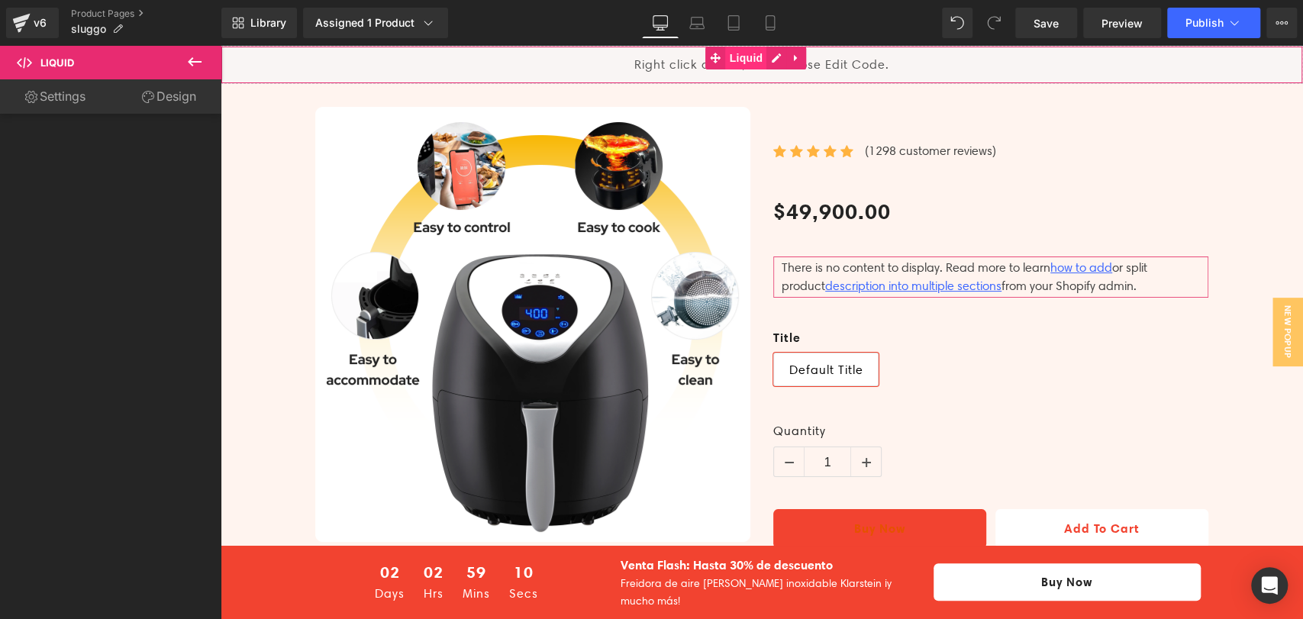
click at [736, 60] on span "Liquid" at bounding box center [746, 58] width 41 height 23
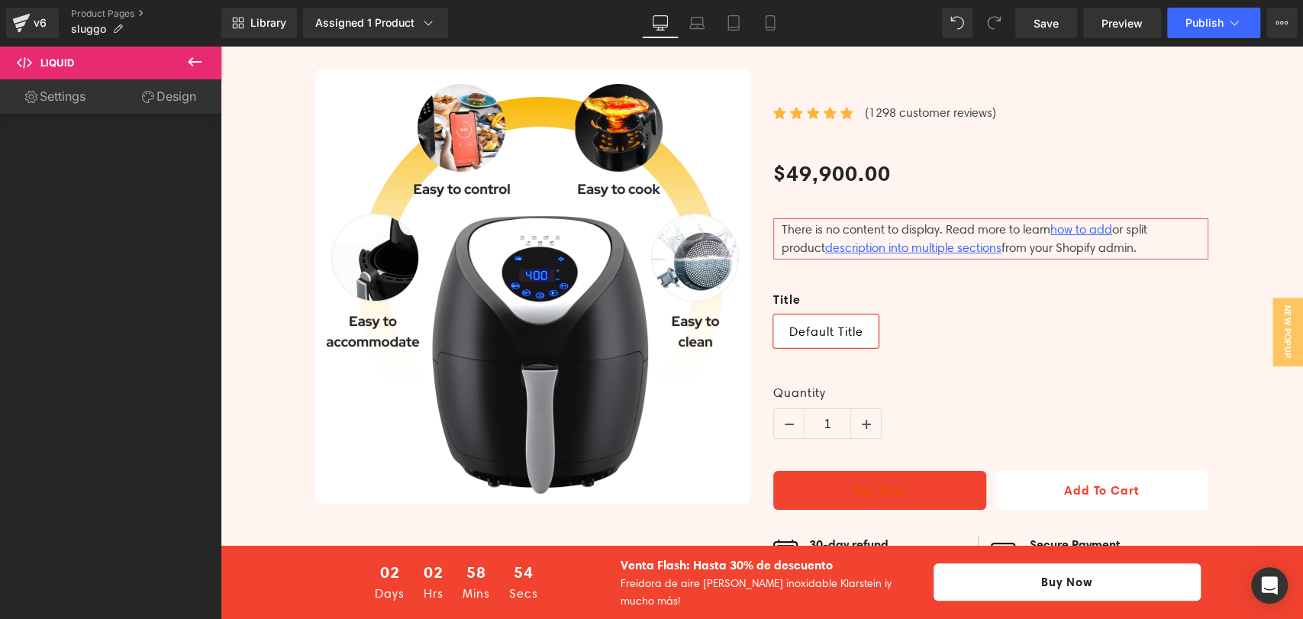
click at [84, 95] on link "Settings" at bounding box center [55, 96] width 111 height 34
click at [153, 58] on span "Liquid" at bounding box center [91, 63] width 153 height 34
click at [25, 60] on icon at bounding box center [24, 62] width 15 height 15
click at [198, 56] on icon at bounding box center [194, 62] width 18 height 18
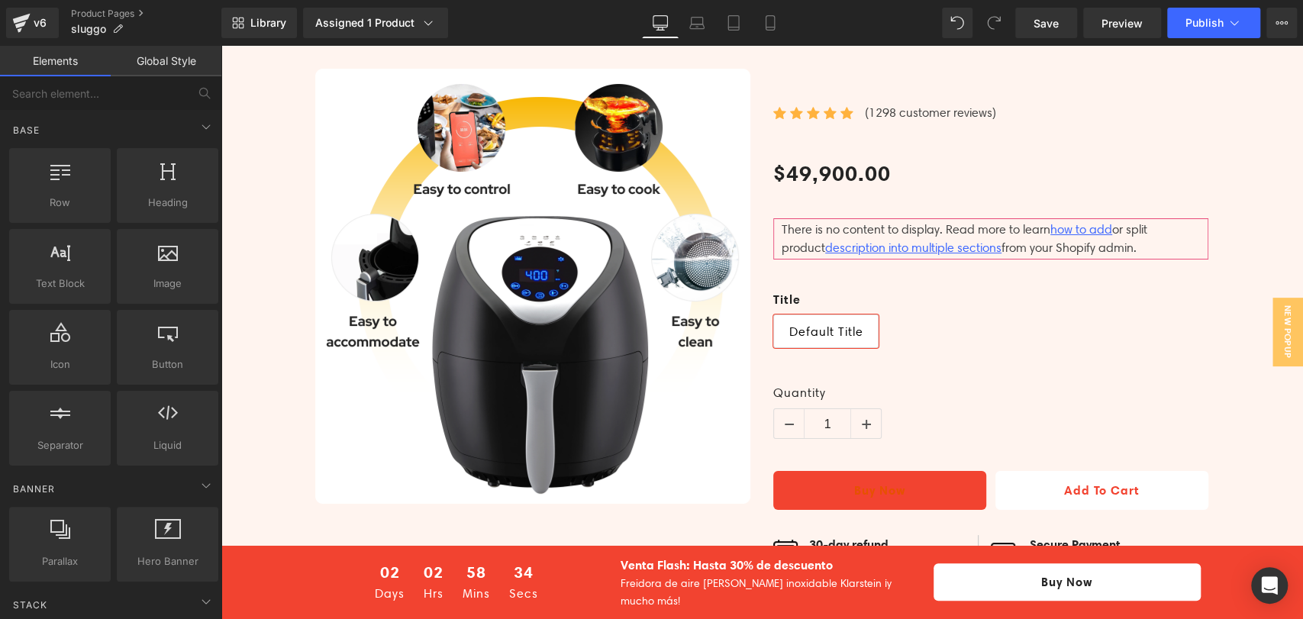
click at [632, 44] on div "Library Assigned 1 Product Product Preview furble Manage assigned products Desk…" at bounding box center [762, 23] width 1082 height 46
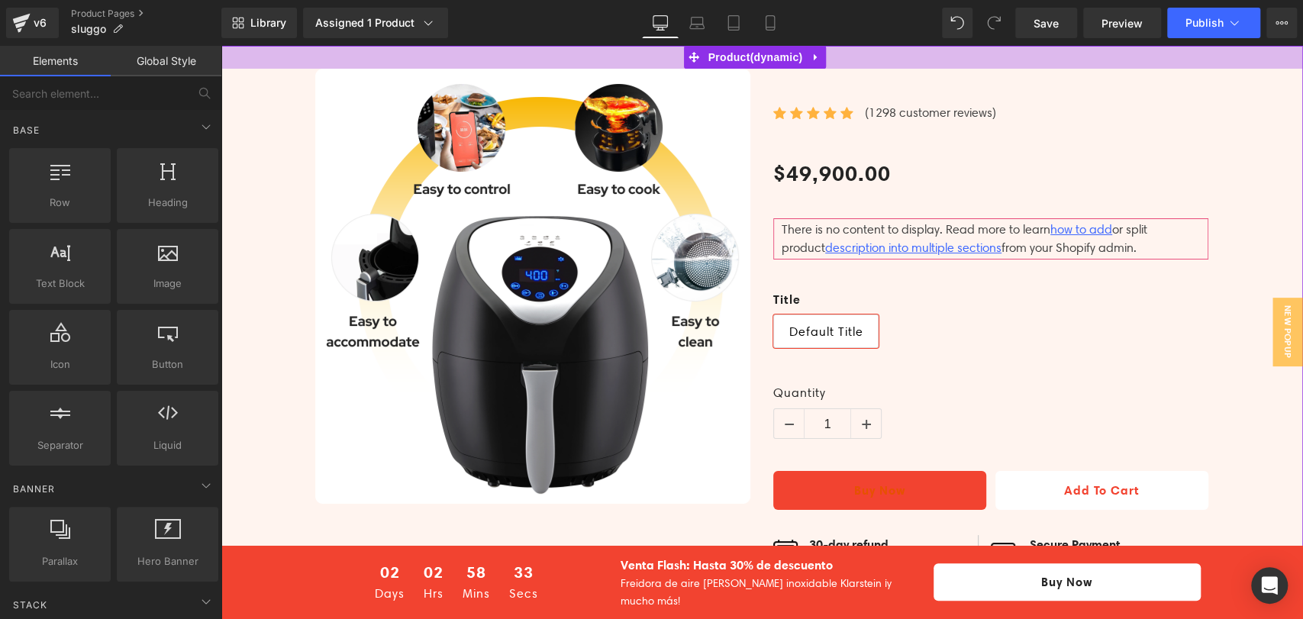
click at [631, 56] on div at bounding box center [762, 57] width 1082 height 23
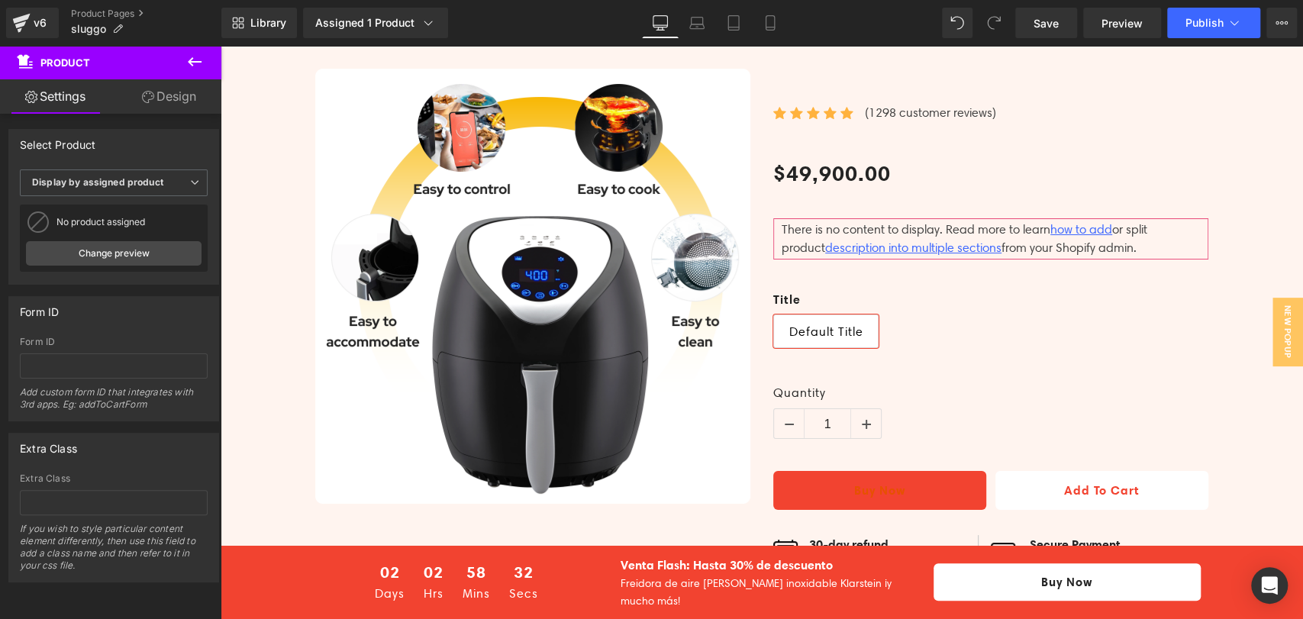
click at [127, 68] on span "Product" at bounding box center [91, 63] width 153 height 34
click at [154, 92] on link "Design" at bounding box center [169, 96] width 111 height 34
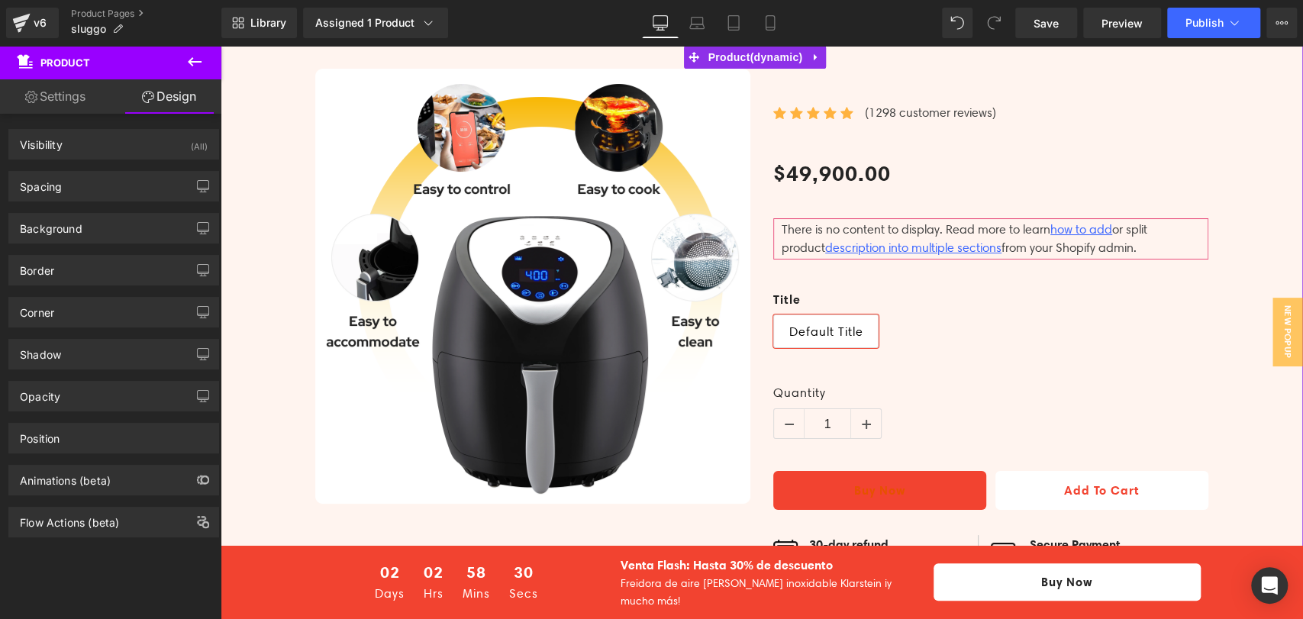
click at [68, 90] on link "Settings" at bounding box center [55, 96] width 111 height 34
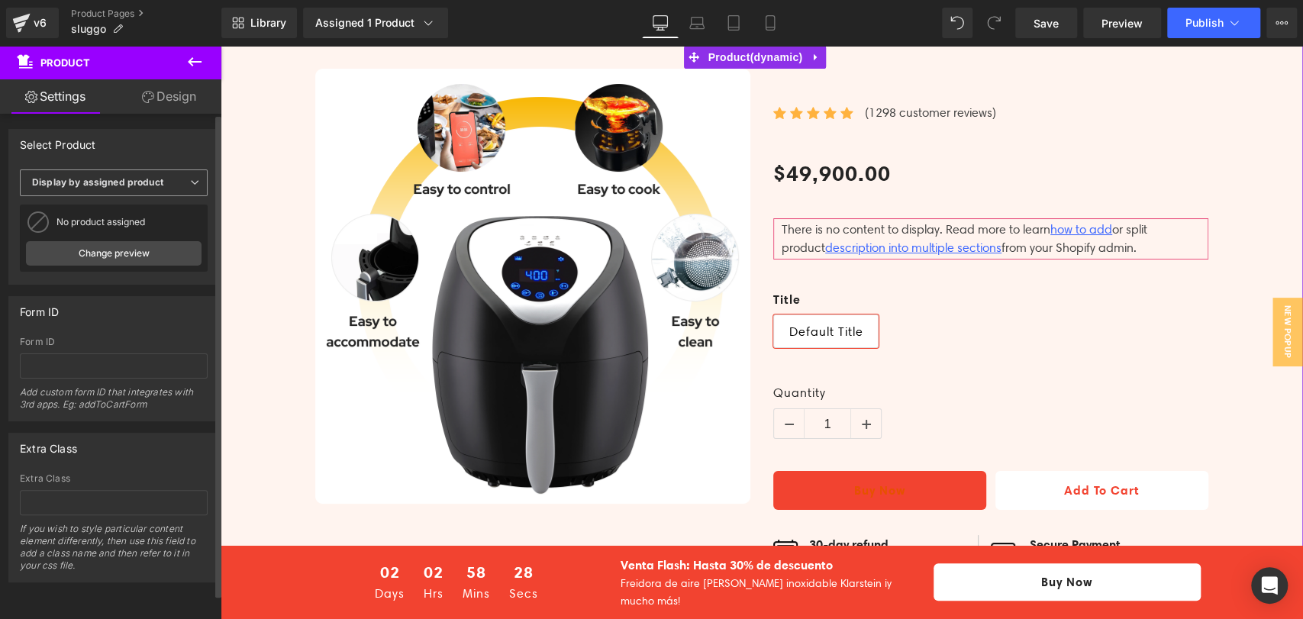
click at [164, 186] on span "Display by assigned product" at bounding box center [114, 182] width 188 height 27
click at [159, 147] on div "Select Product" at bounding box center [110, 144] width 203 height 29
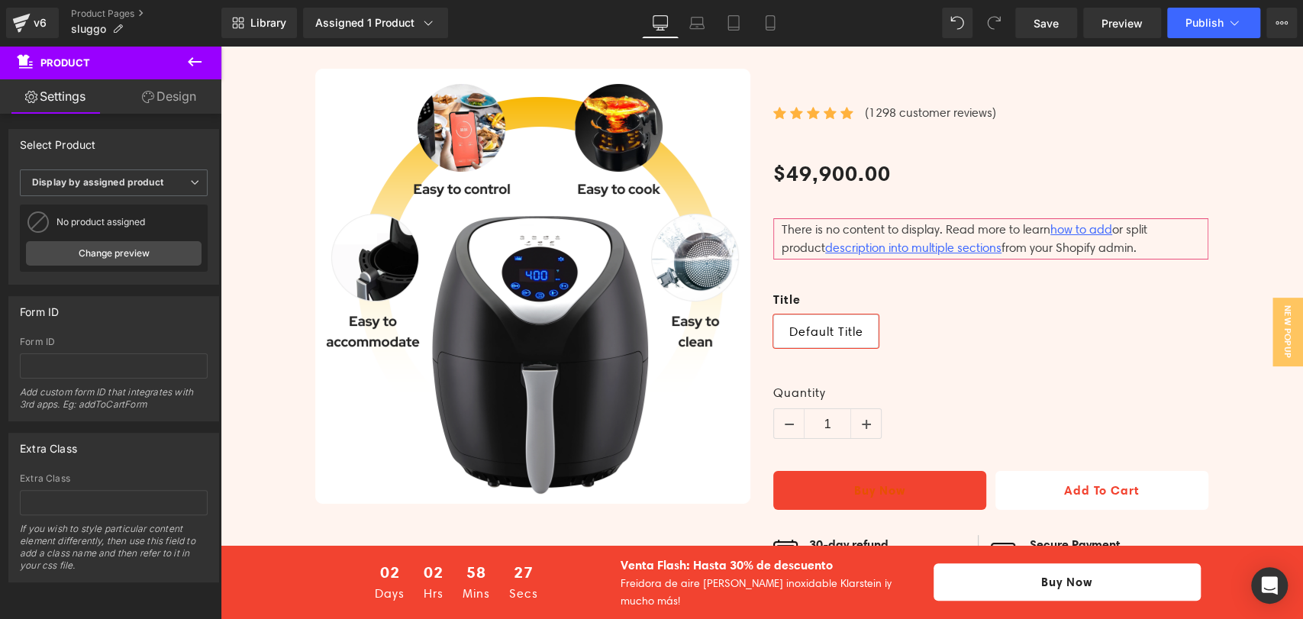
click at [74, 63] on span "Product" at bounding box center [65, 62] width 50 height 12
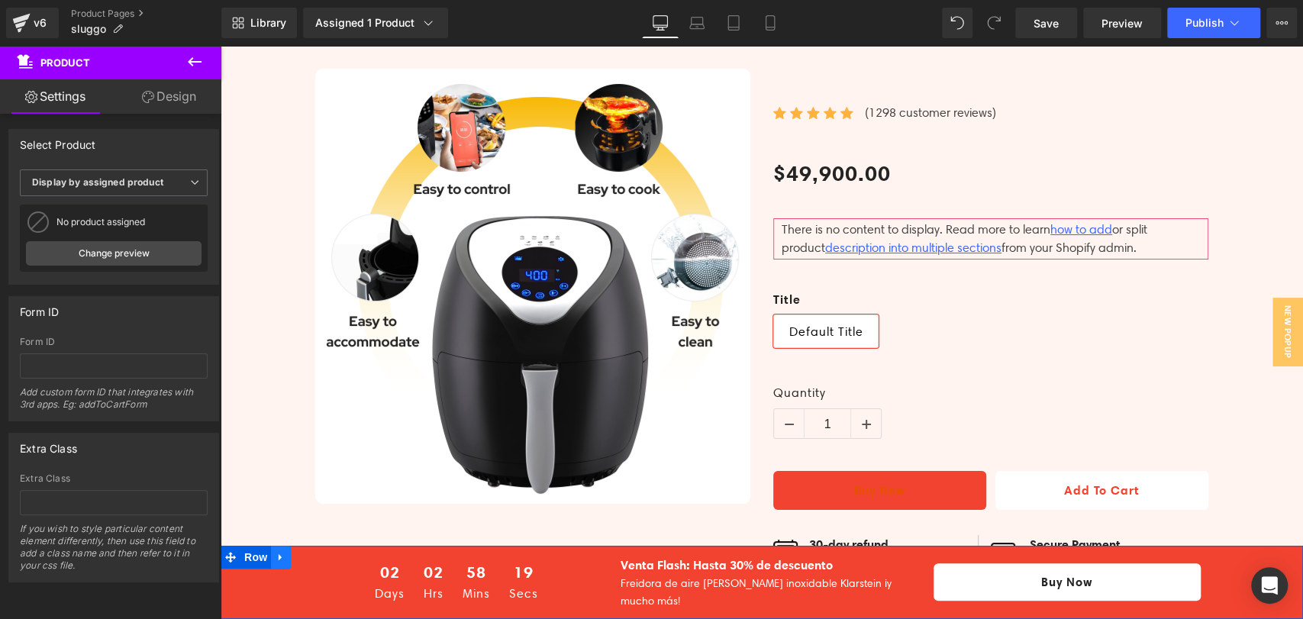
click at [280, 551] on icon at bounding box center [281, 556] width 11 height 11
click at [326, 551] on icon at bounding box center [320, 556] width 11 height 11
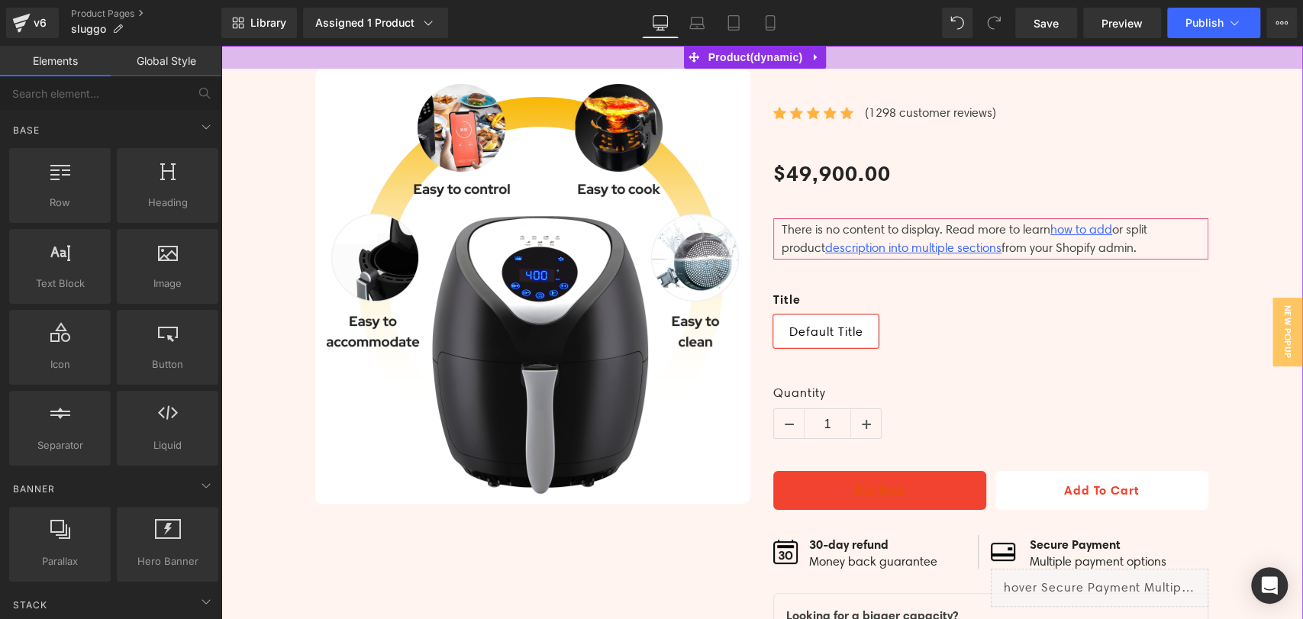
click at [509, 62] on div at bounding box center [762, 57] width 1082 height 23
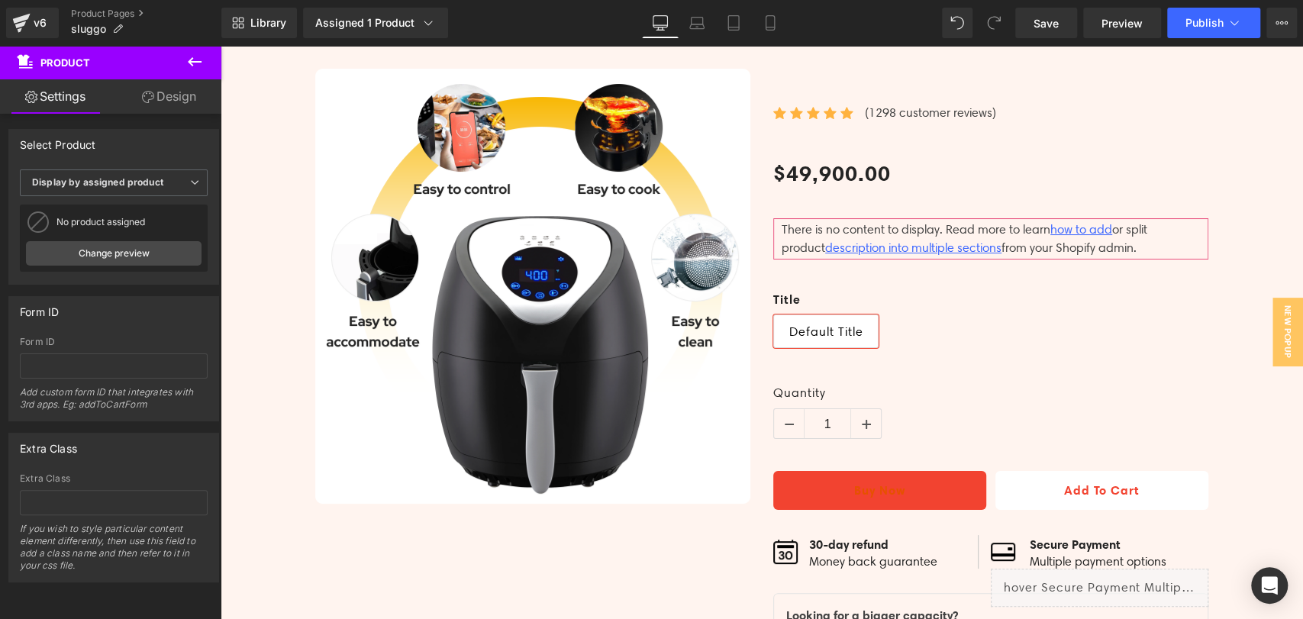
click at [159, 67] on span "Product" at bounding box center [91, 63] width 153 height 34
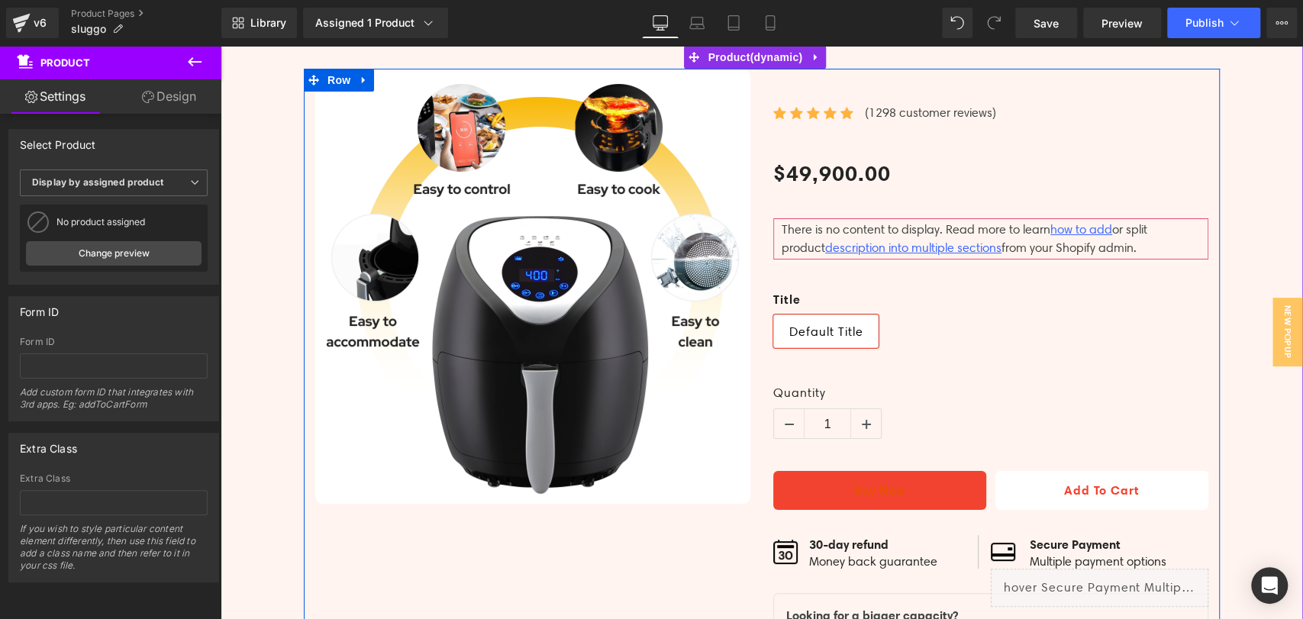
click at [710, 567] on div "Image Icon Icon Icon Icon Icon Icon List Hoz (1298 customer reviews) Text Block…" at bounding box center [762, 389] width 916 height 640
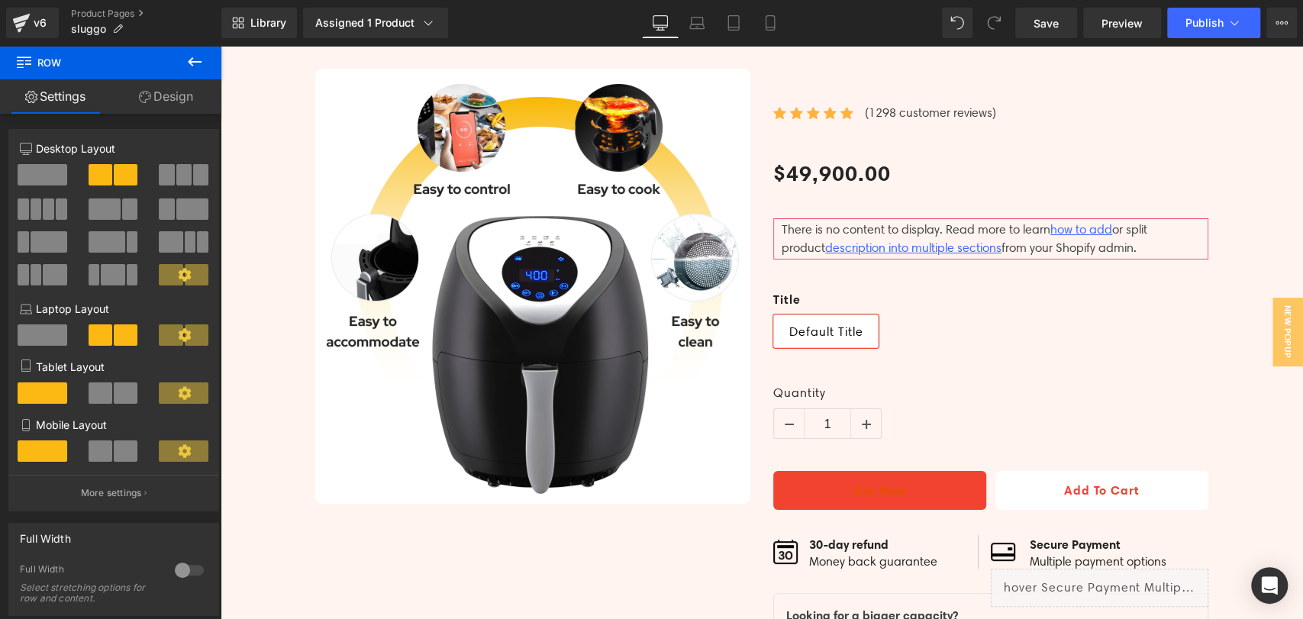
click at [189, 60] on icon at bounding box center [195, 61] width 14 height 9
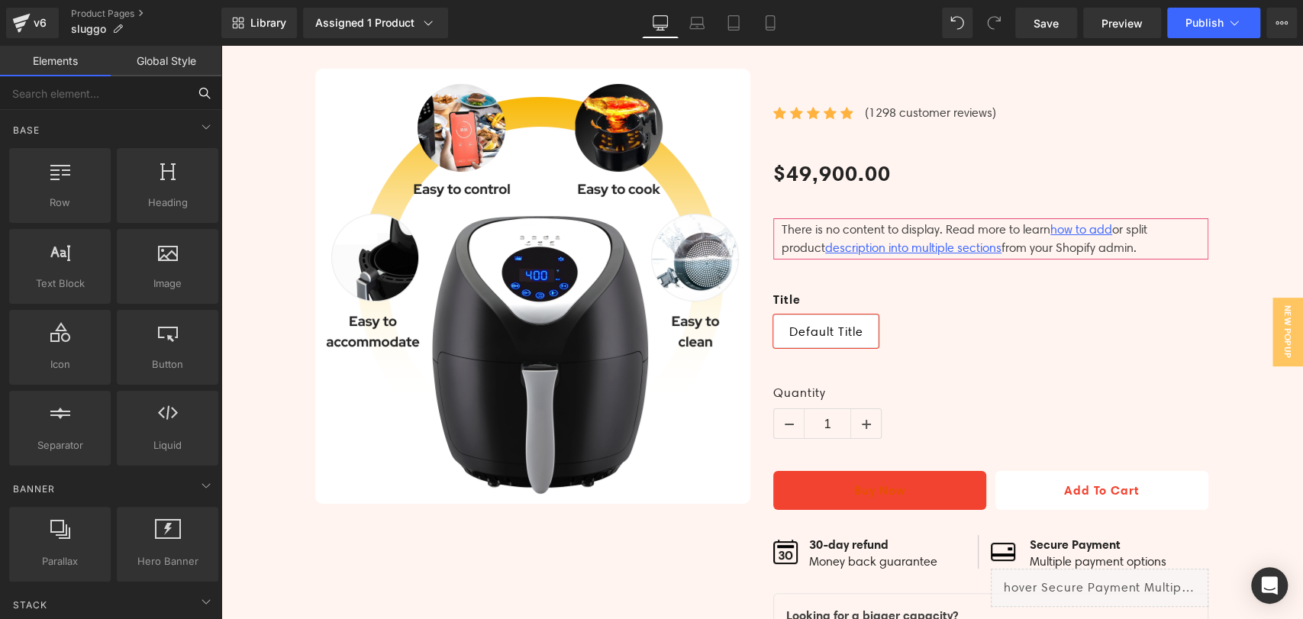
click at [61, 98] on input "text" at bounding box center [94, 93] width 188 height 34
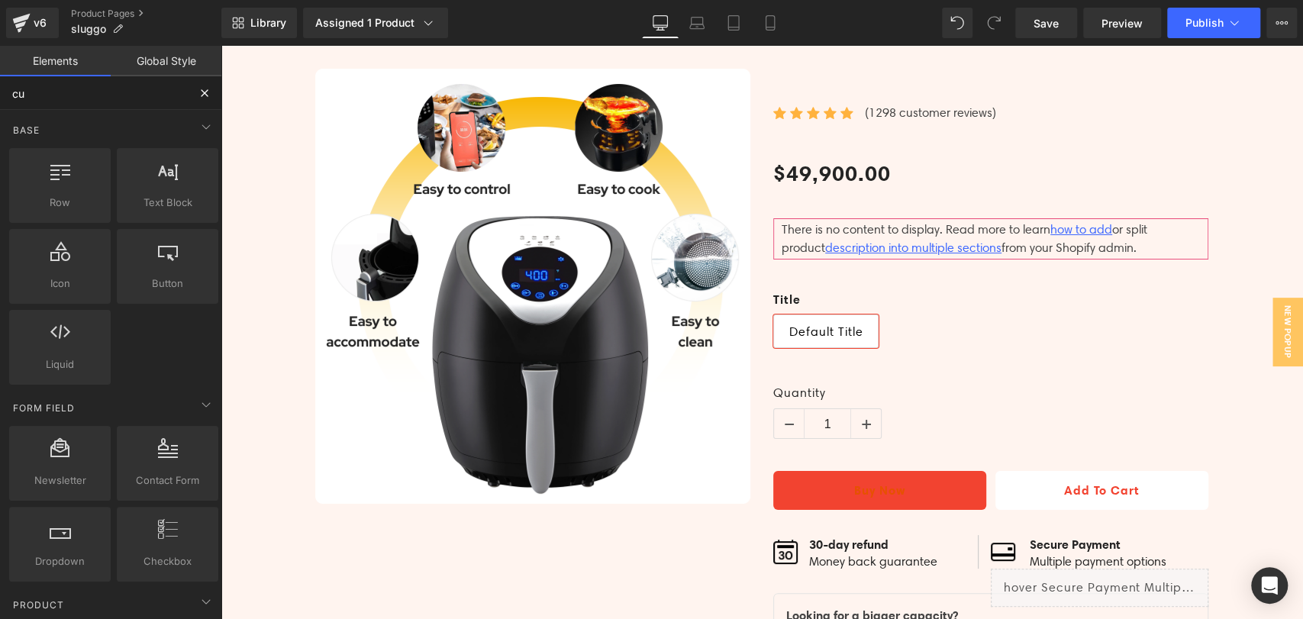
type input "cus"
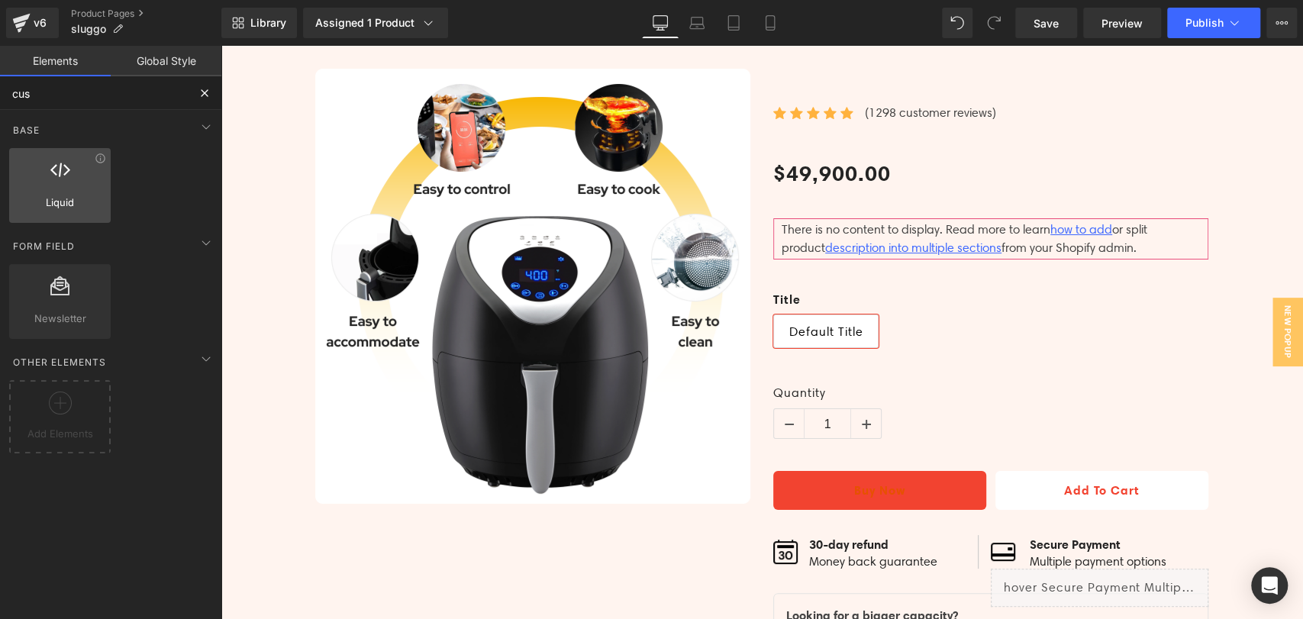
click at [44, 179] on div at bounding box center [60, 177] width 92 height 34
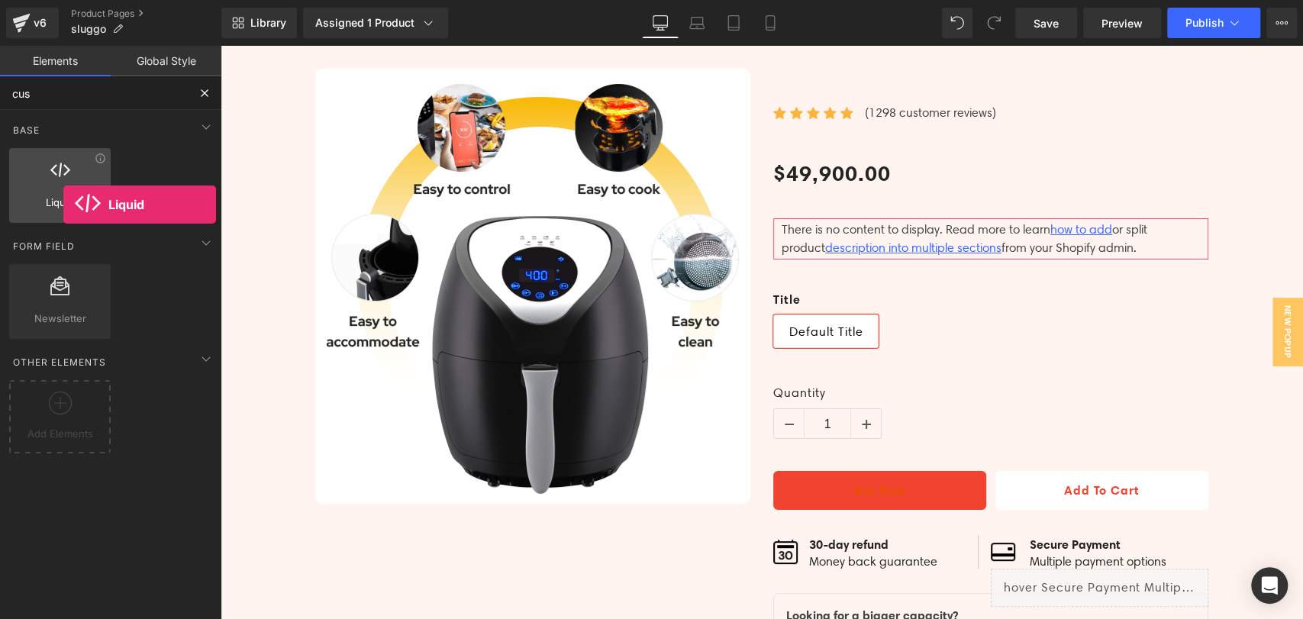
click at [63, 205] on span "Liquid" at bounding box center [60, 203] width 92 height 16
click at [64, 195] on span "Liquid" at bounding box center [60, 203] width 92 height 16
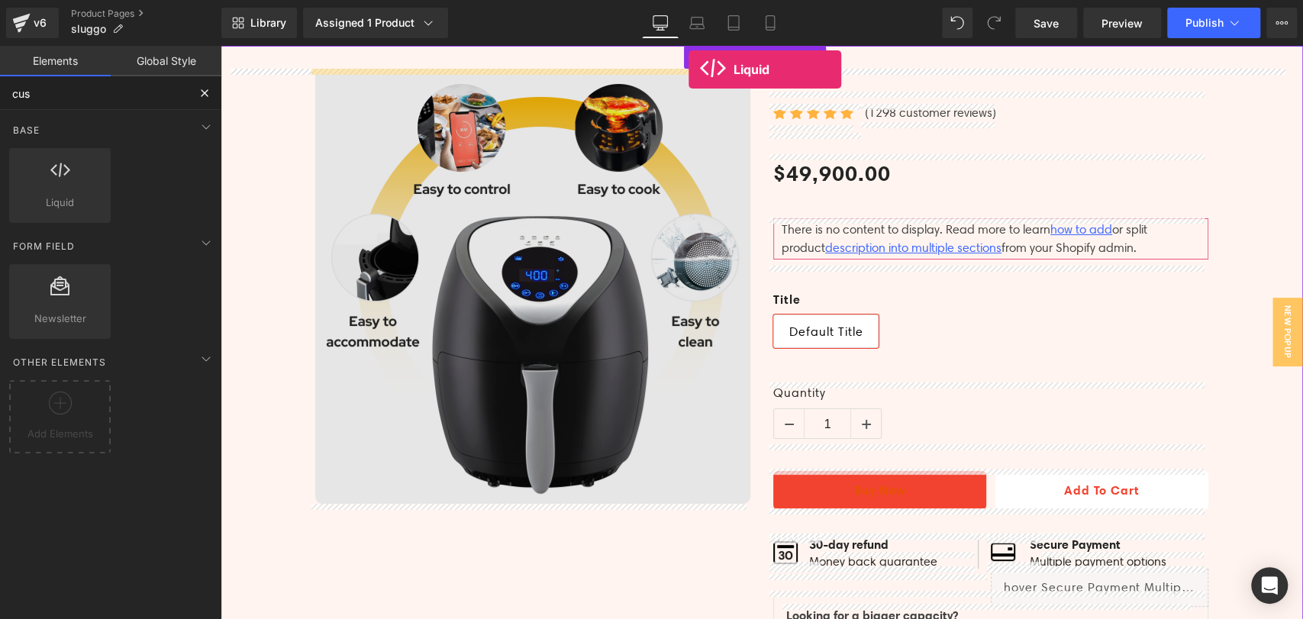
drag, startPoint x: 294, startPoint y: 224, endPoint x: 689, endPoint y: 69, distance: 424.0
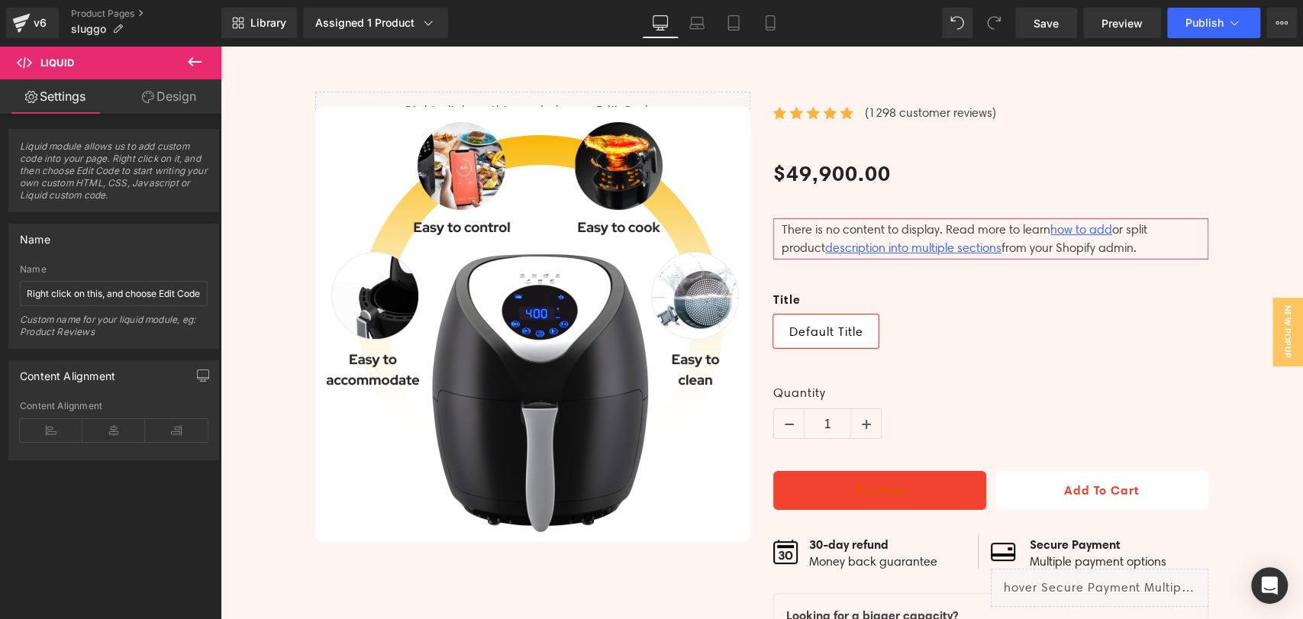
click at [105, 56] on span "Liquid" at bounding box center [91, 63] width 153 height 34
click at [185, 63] on icon at bounding box center [194, 62] width 18 height 18
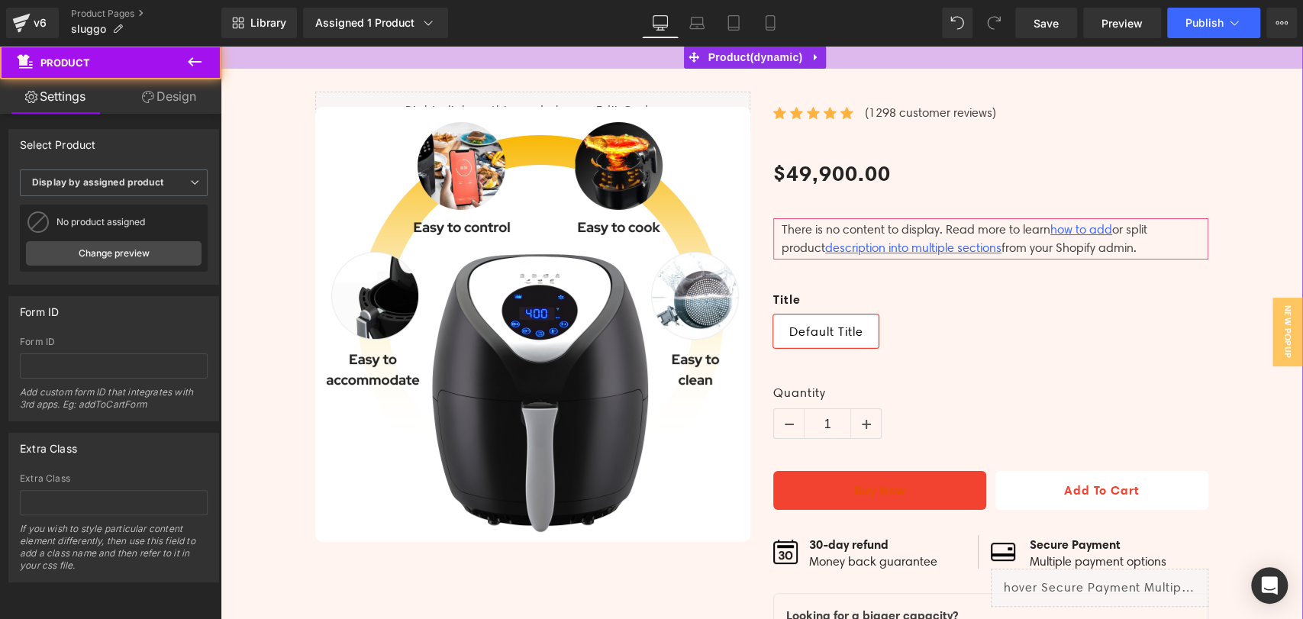
click at [657, 63] on div at bounding box center [762, 57] width 1082 height 23
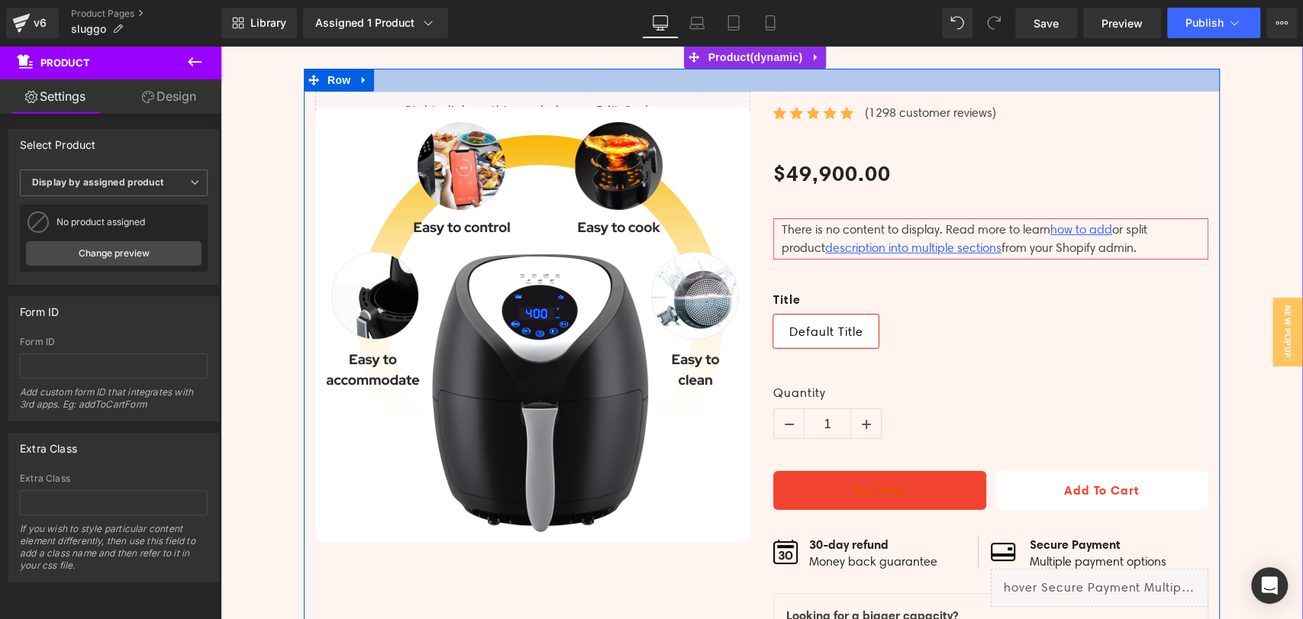
click at [650, 79] on div at bounding box center [762, 80] width 916 height 23
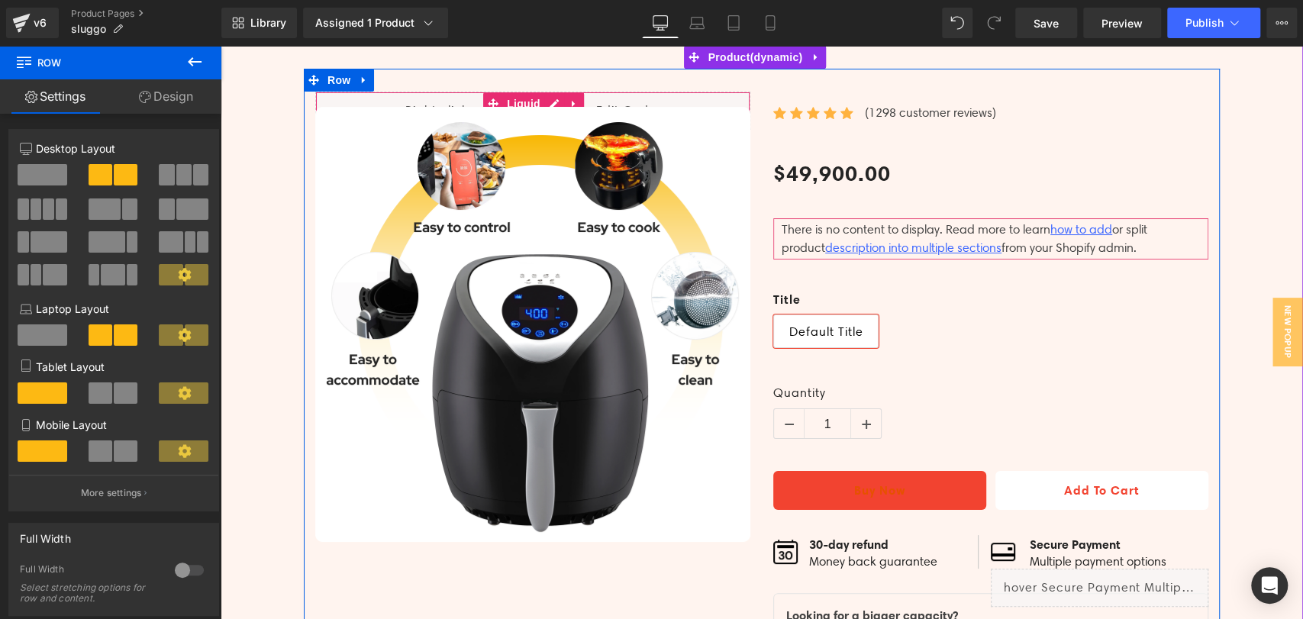
click at [645, 105] on div "Liquid" at bounding box center [532, 111] width 435 height 38
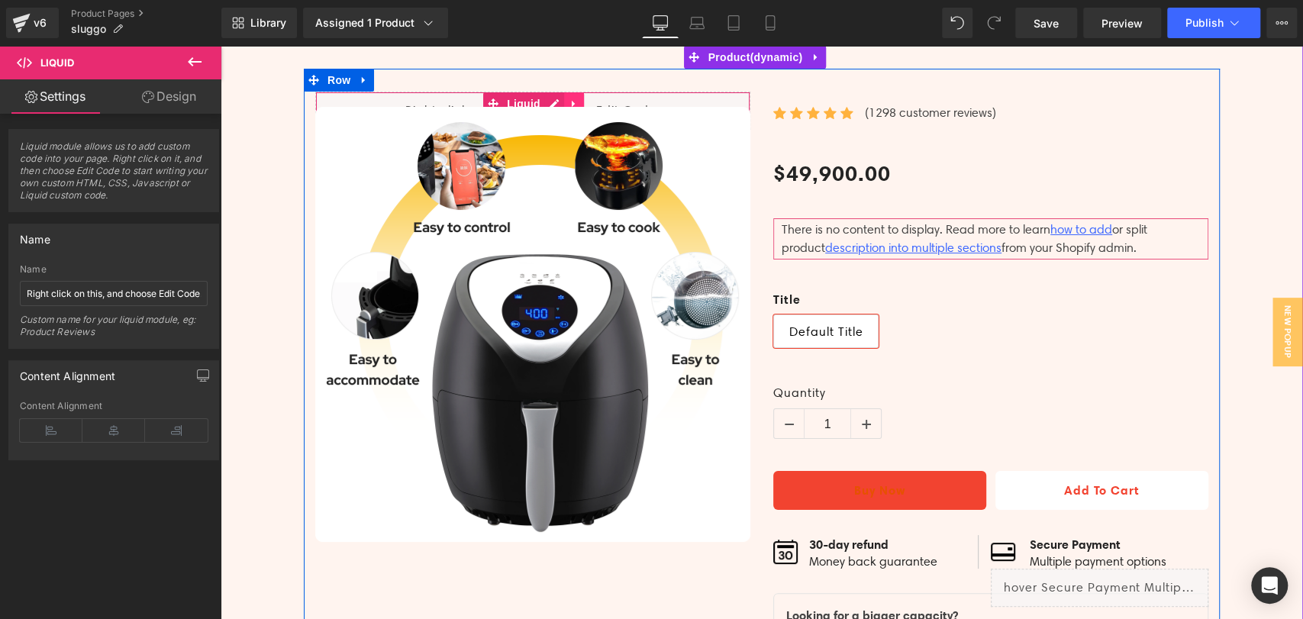
click at [569, 102] on icon at bounding box center [574, 103] width 11 height 11
click at [574, 101] on link at bounding box center [584, 103] width 20 height 23
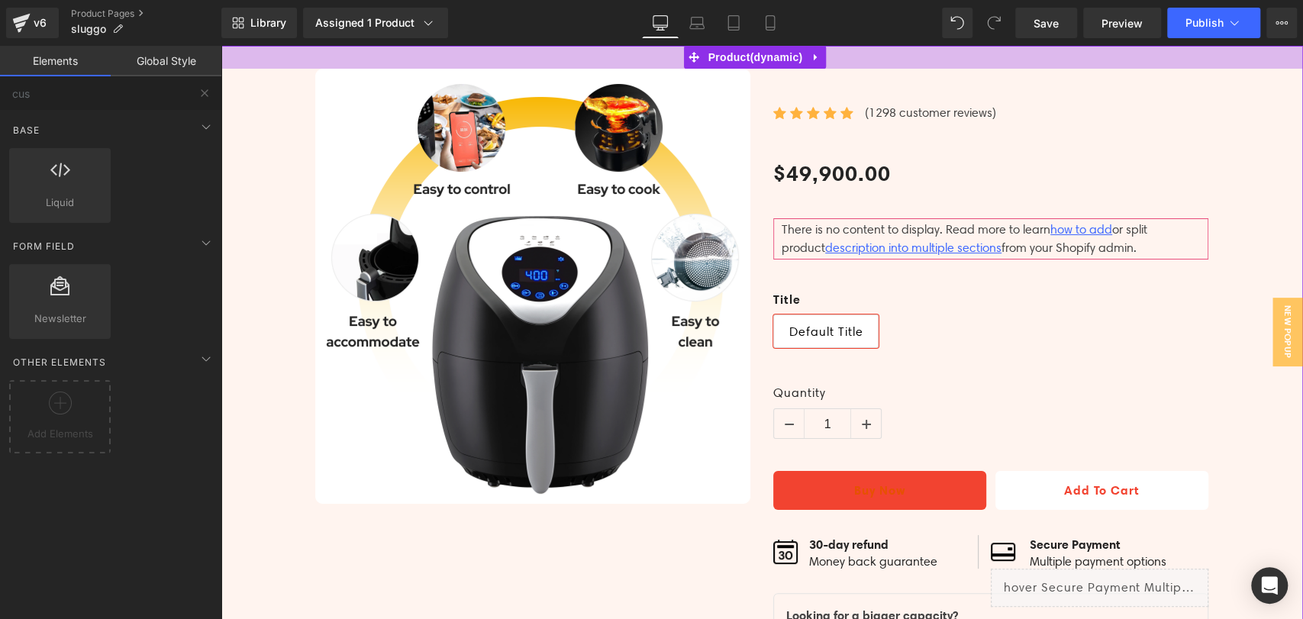
click at [627, 65] on div at bounding box center [762, 57] width 1082 height 23
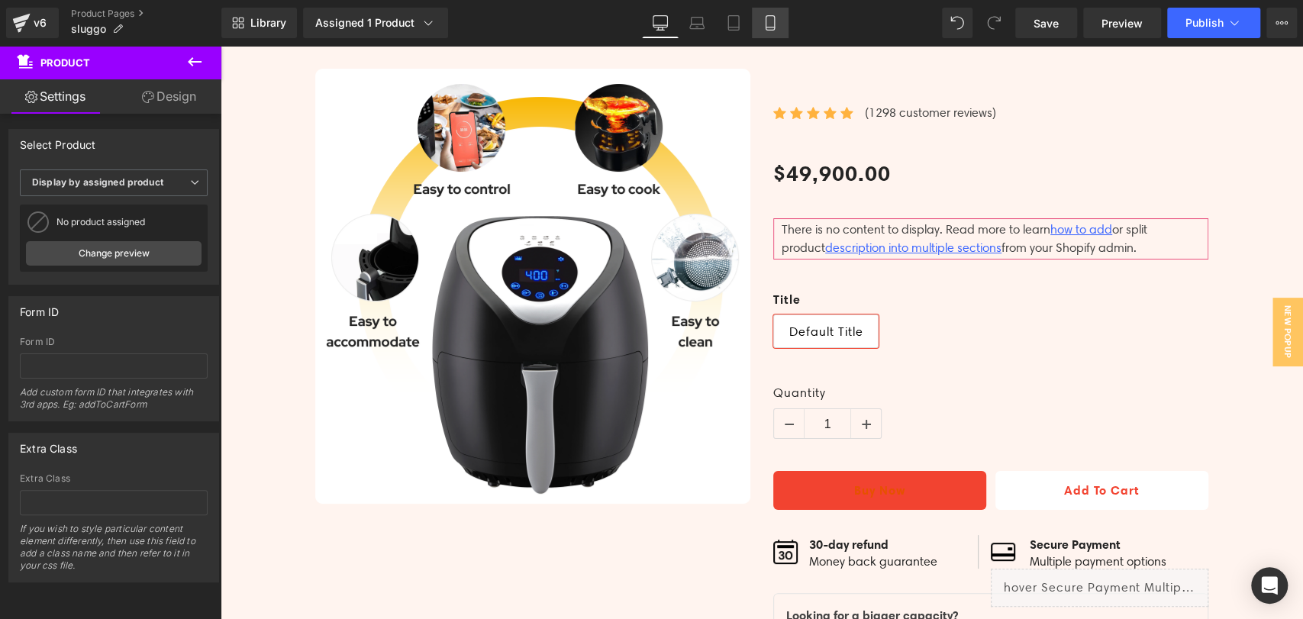
click at [761, 15] on link "Mobile" at bounding box center [770, 23] width 37 height 31
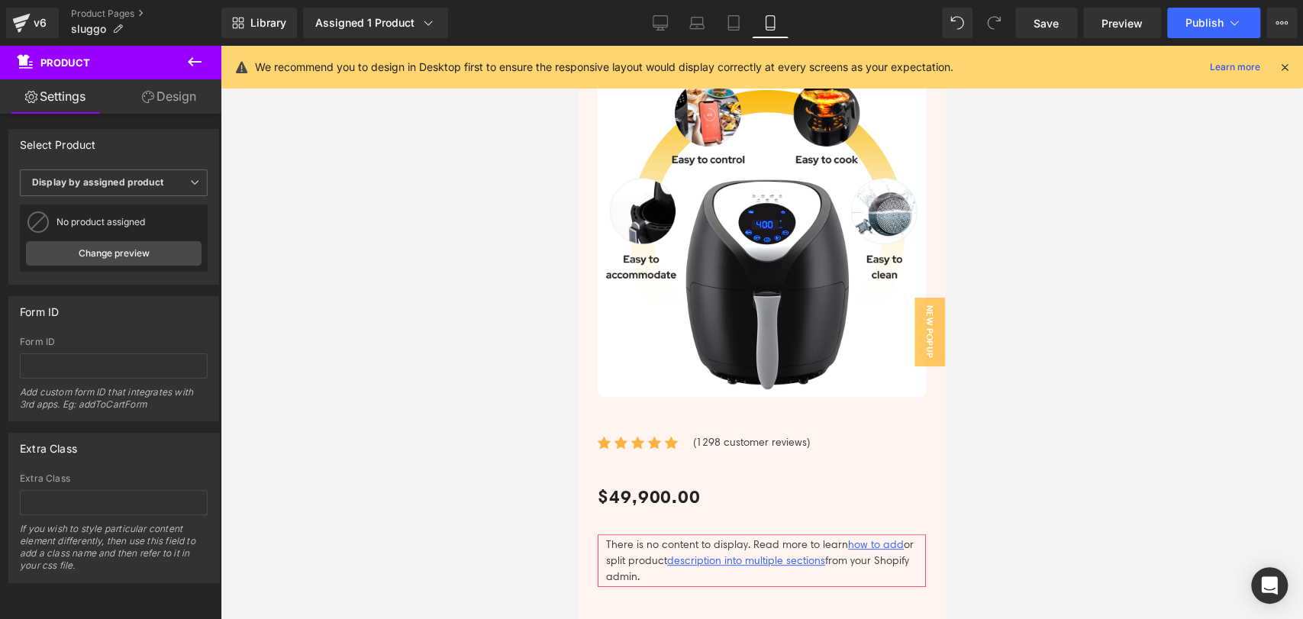
click at [1282, 63] on icon at bounding box center [1285, 67] width 14 height 14
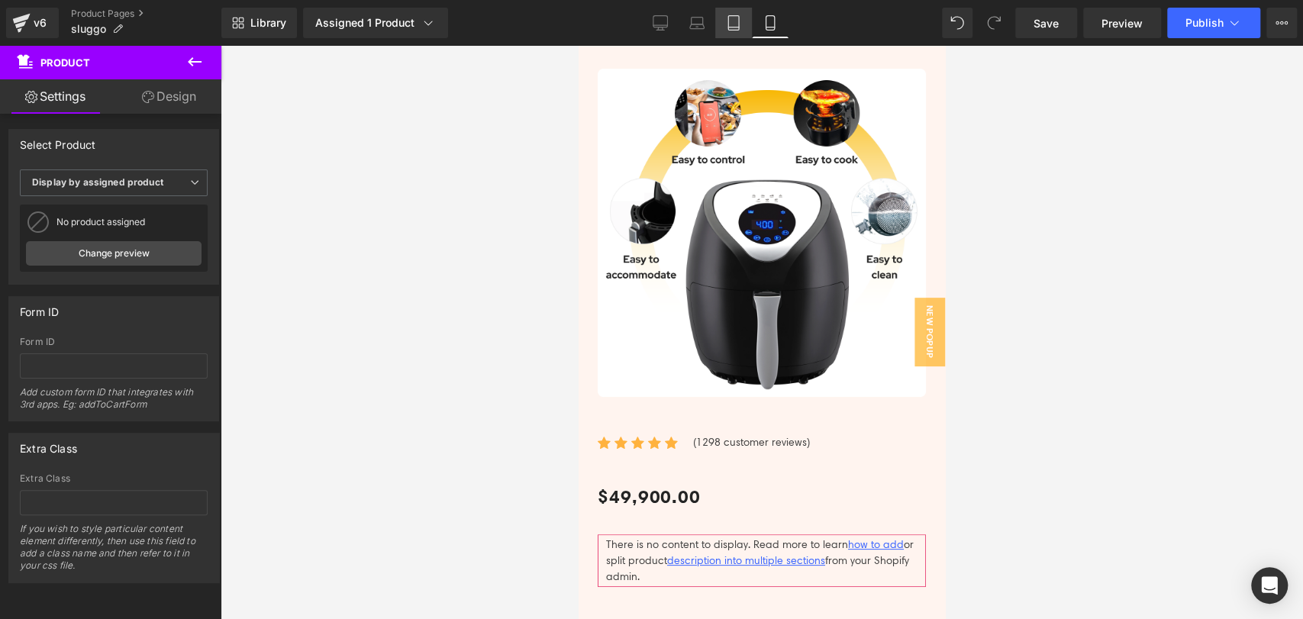
click at [743, 27] on link "Tablet" at bounding box center [733, 23] width 37 height 31
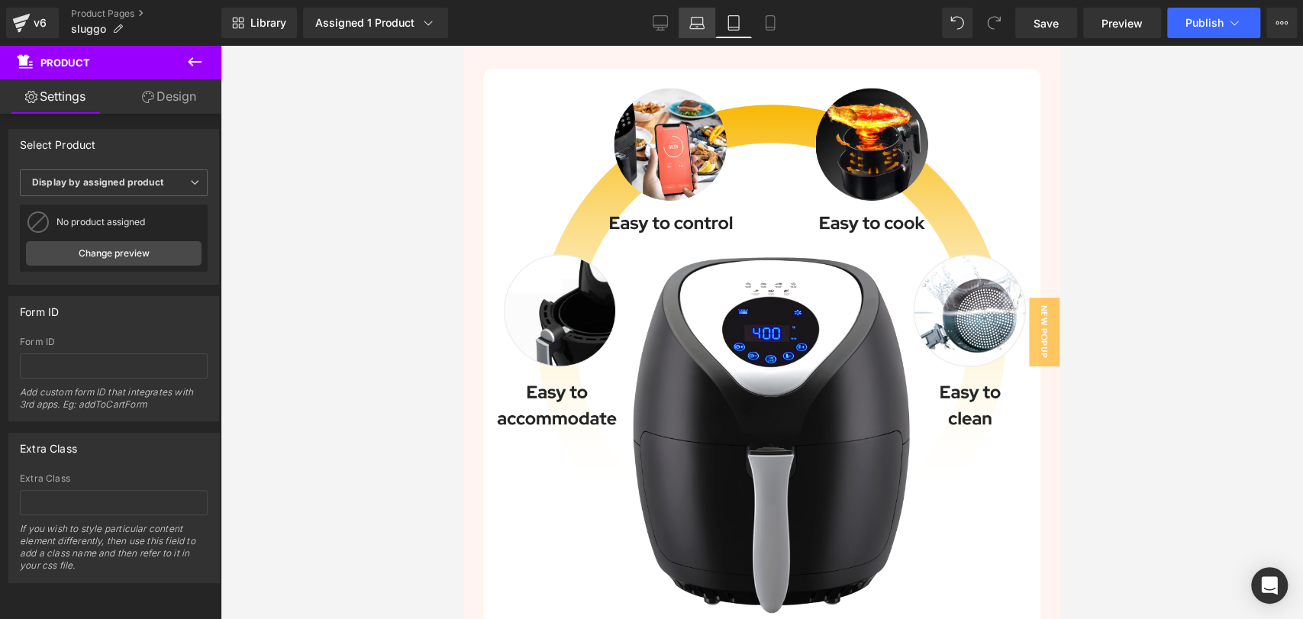
click at [701, 32] on link "Laptop" at bounding box center [697, 23] width 37 height 31
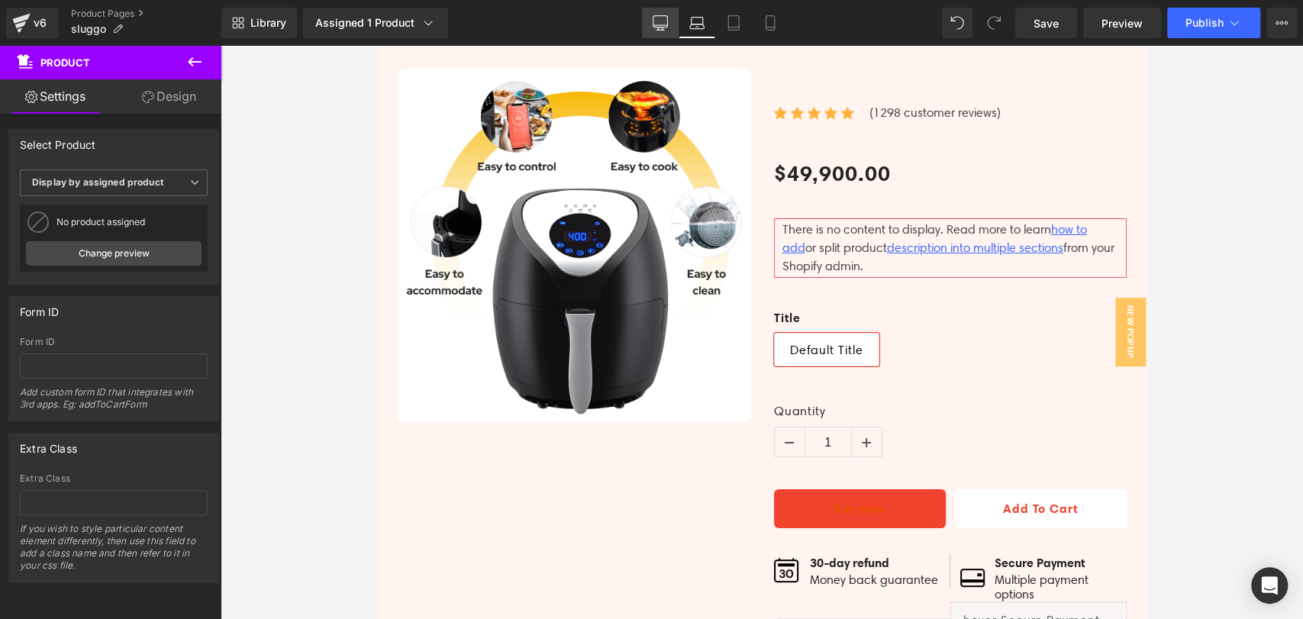
click at [660, 31] on link "Desktop" at bounding box center [660, 23] width 37 height 31
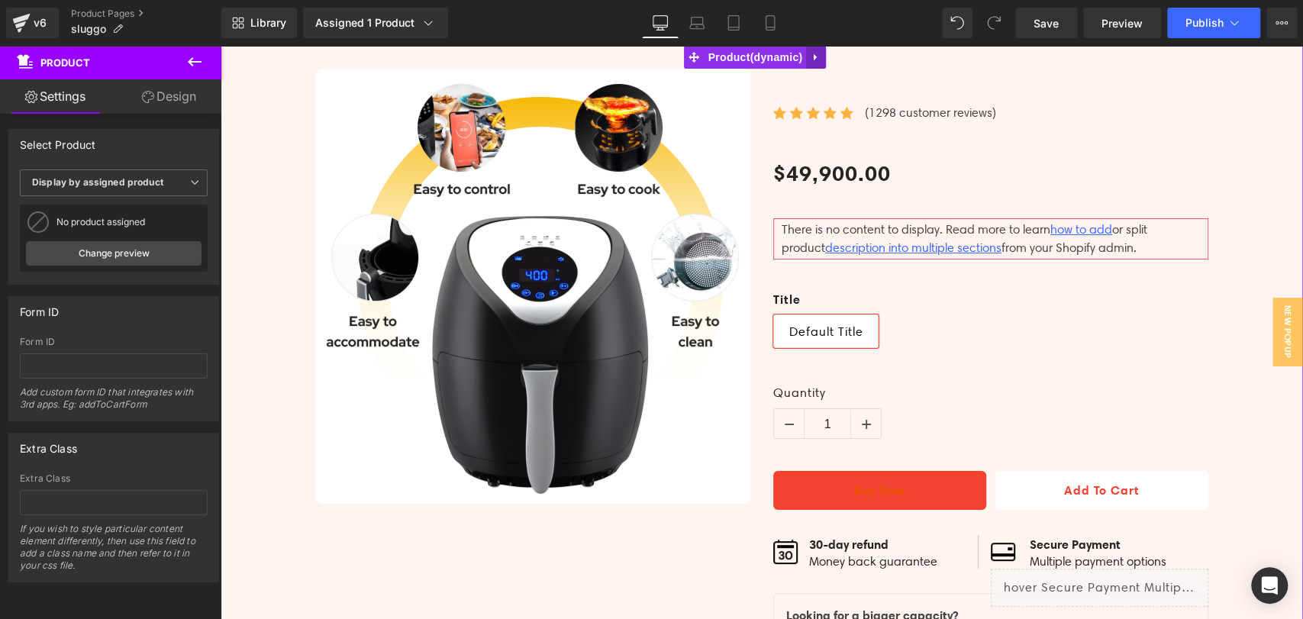
click at [819, 61] on icon at bounding box center [816, 57] width 11 height 11
click at [821, 61] on icon at bounding box center [826, 57] width 11 height 11
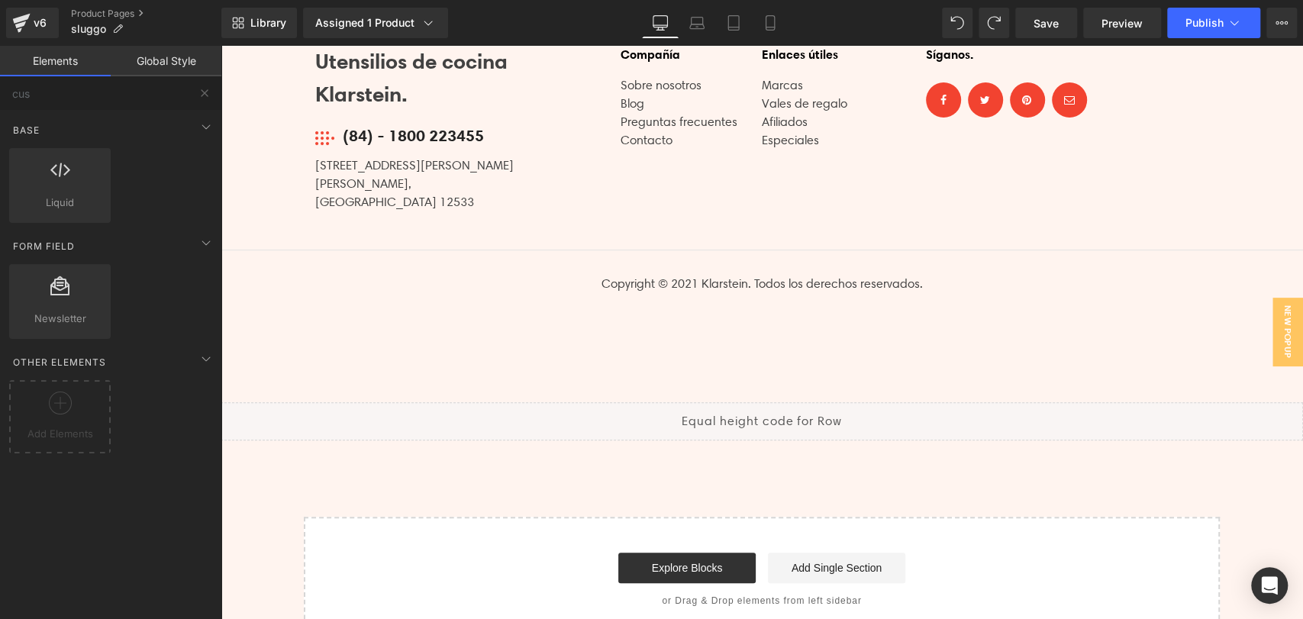
scroll to position [4235, 0]
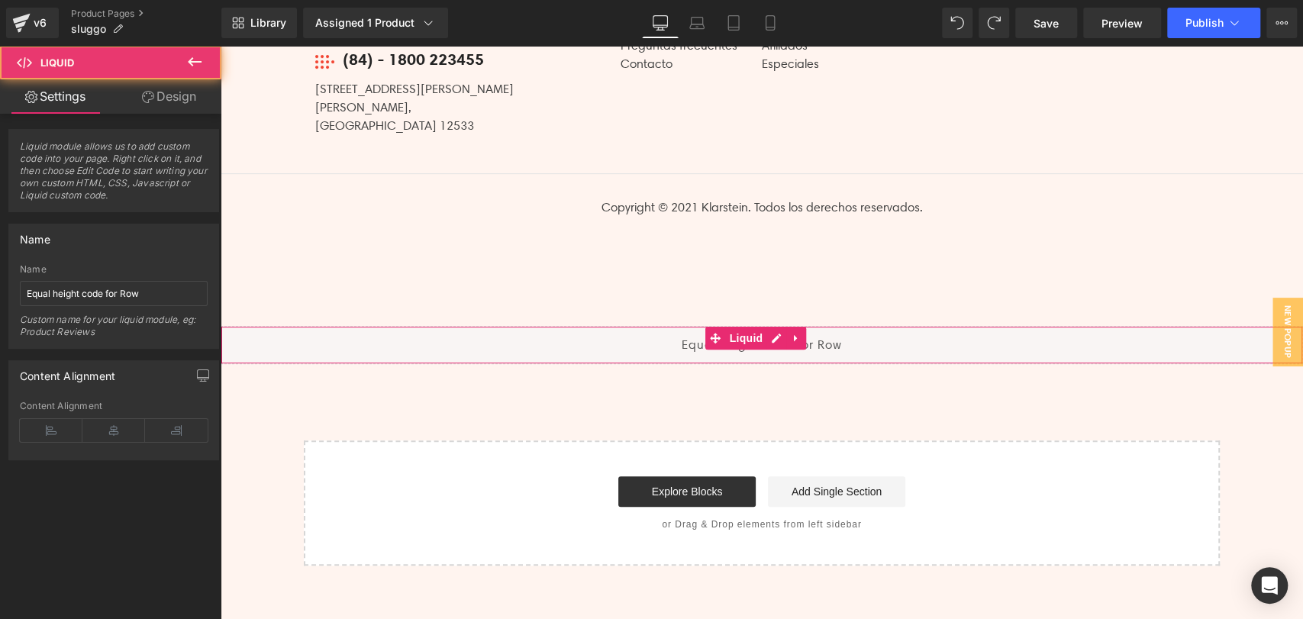
click at [874, 326] on div "Liquid" at bounding box center [762, 345] width 1082 height 38
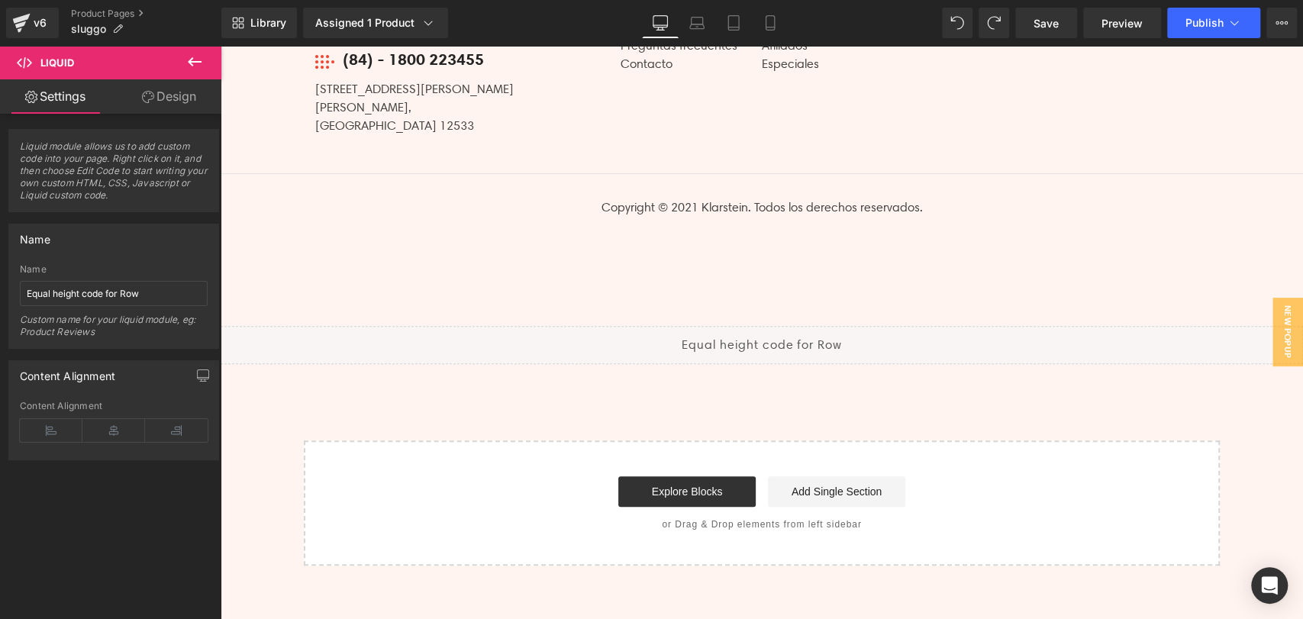
click at [769, 329] on link at bounding box center [773, 338] width 16 height 18
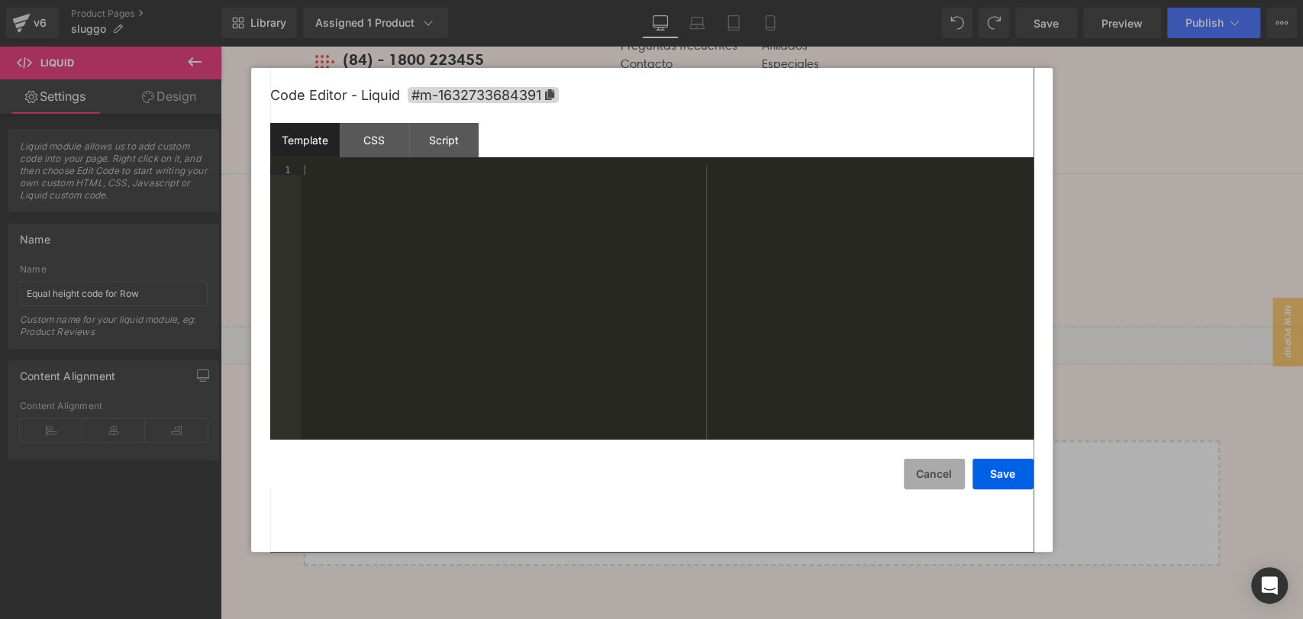
click at [940, 481] on button "Cancel" at bounding box center [934, 474] width 61 height 31
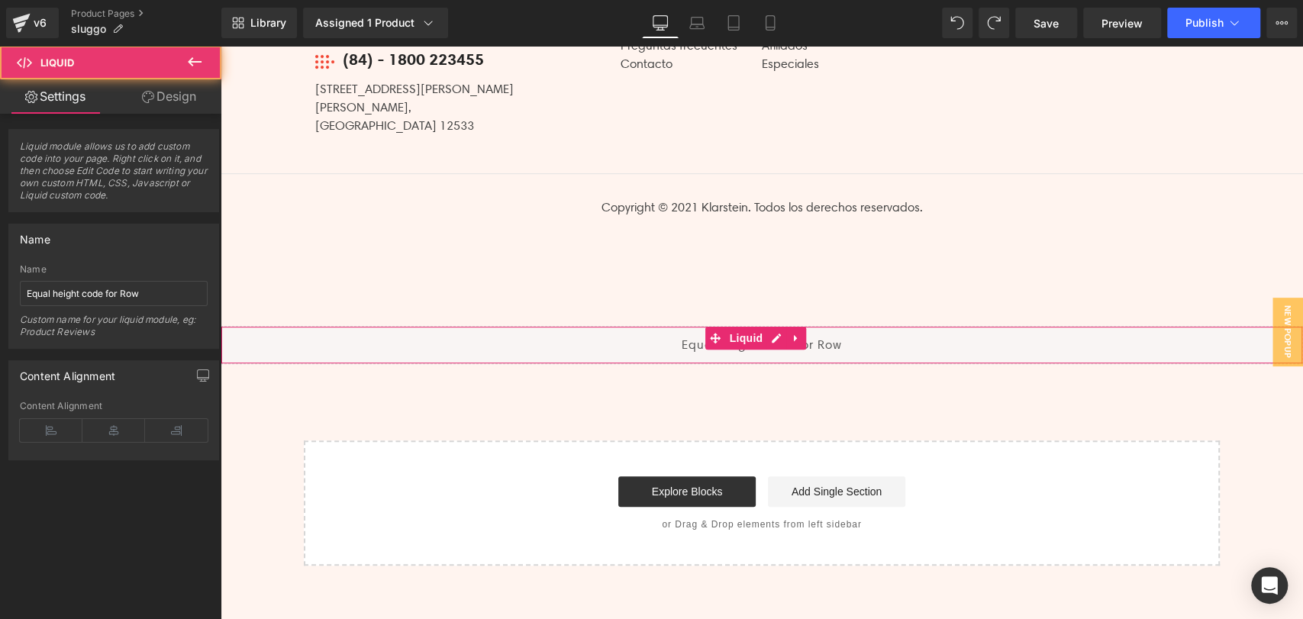
click at [782, 344] on div "Liquid" at bounding box center [762, 345] width 1082 height 38
click at [792, 331] on link at bounding box center [796, 338] width 20 height 23
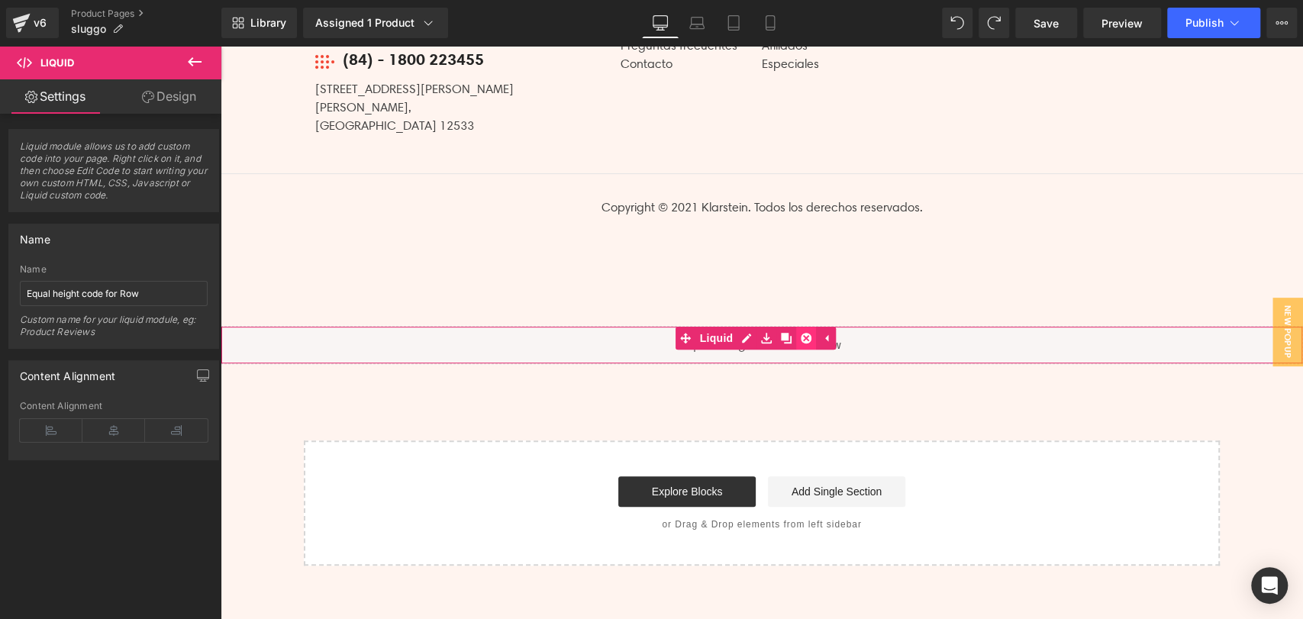
click at [803, 333] on icon at bounding box center [806, 338] width 11 height 11
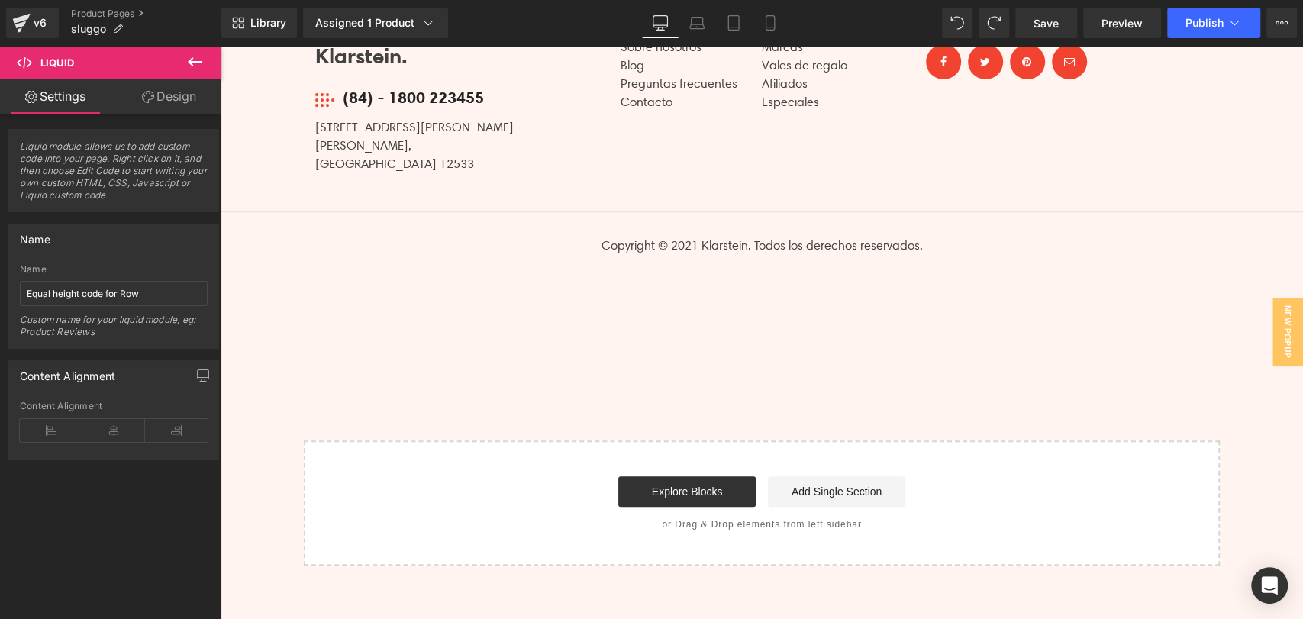
scroll to position [4189, 0]
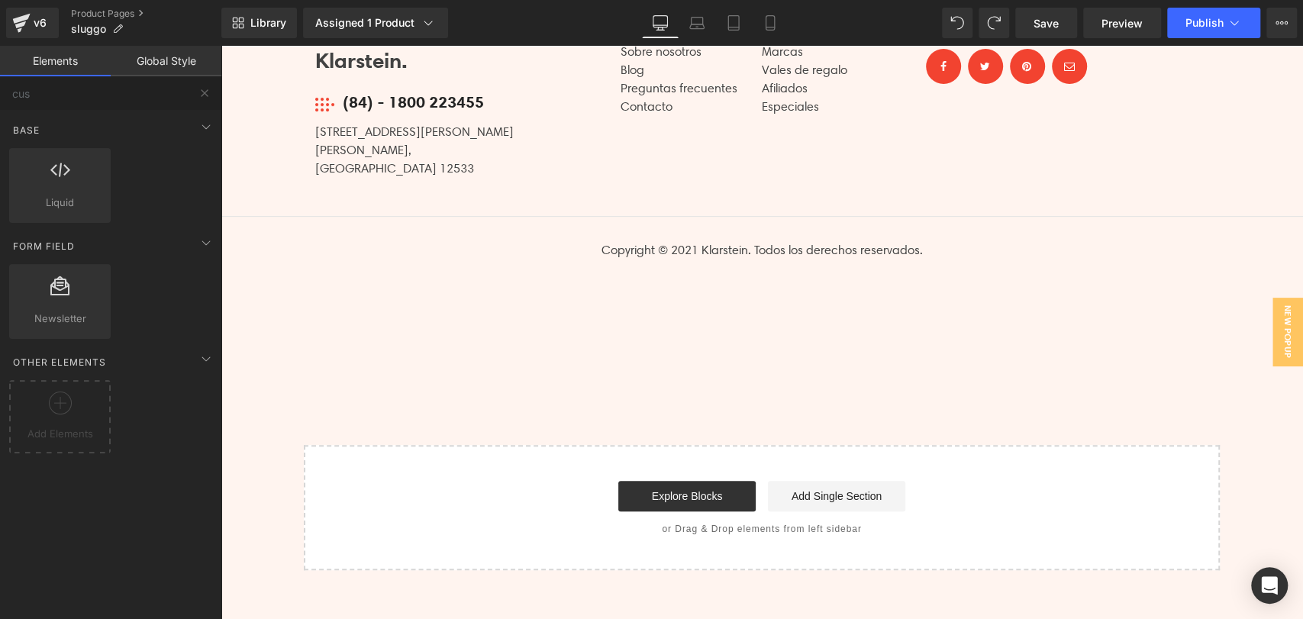
click at [971, 458] on div "Start building your page Explore Blocks Add Single Section or Drag & Drop eleme…" at bounding box center [761, 508] width 913 height 122
click at [1095, 463] on div "Start building your page Explore Blocks Add Single Section or Drag & Drop eleme…" at bounding box center [761, 508] width 913 height 122
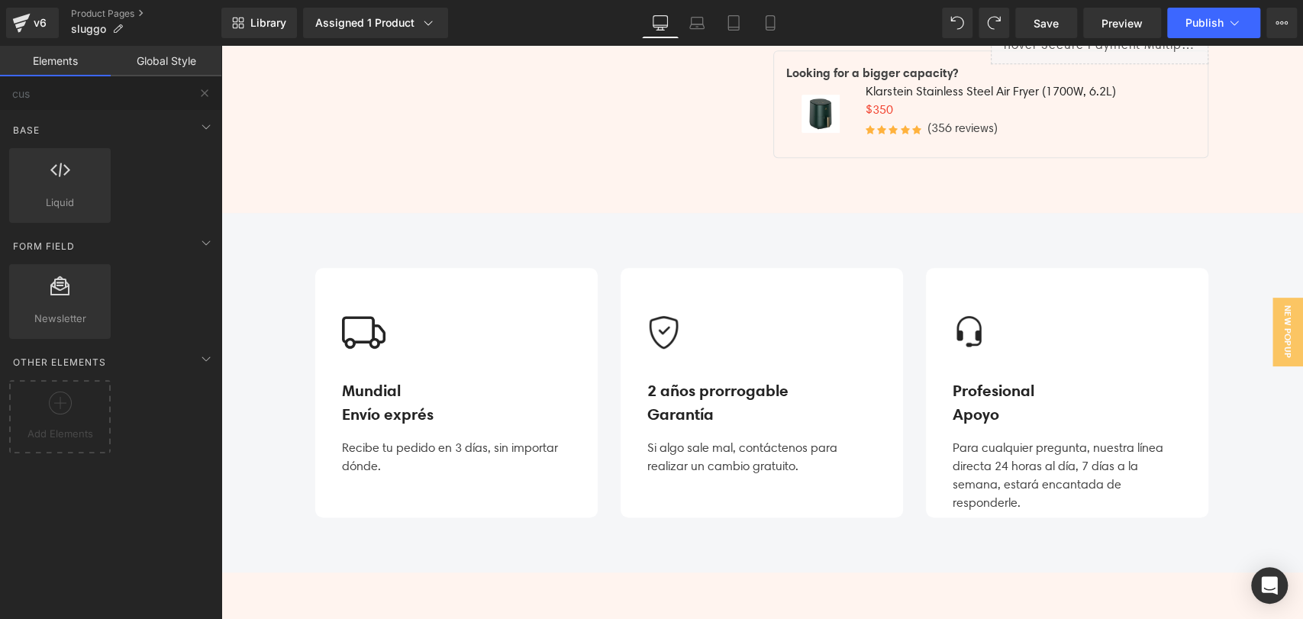
scroll to position [373, 0]
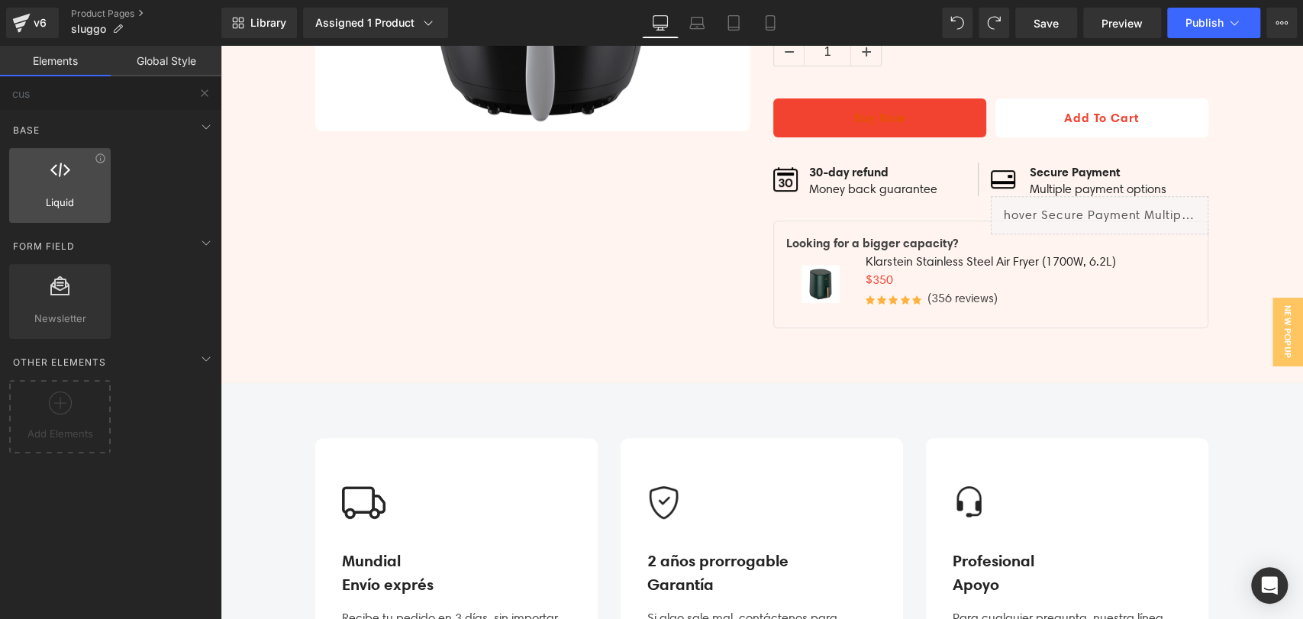
click at [53, 176] on icon at bounding box center [60, 170] width 20 height 20
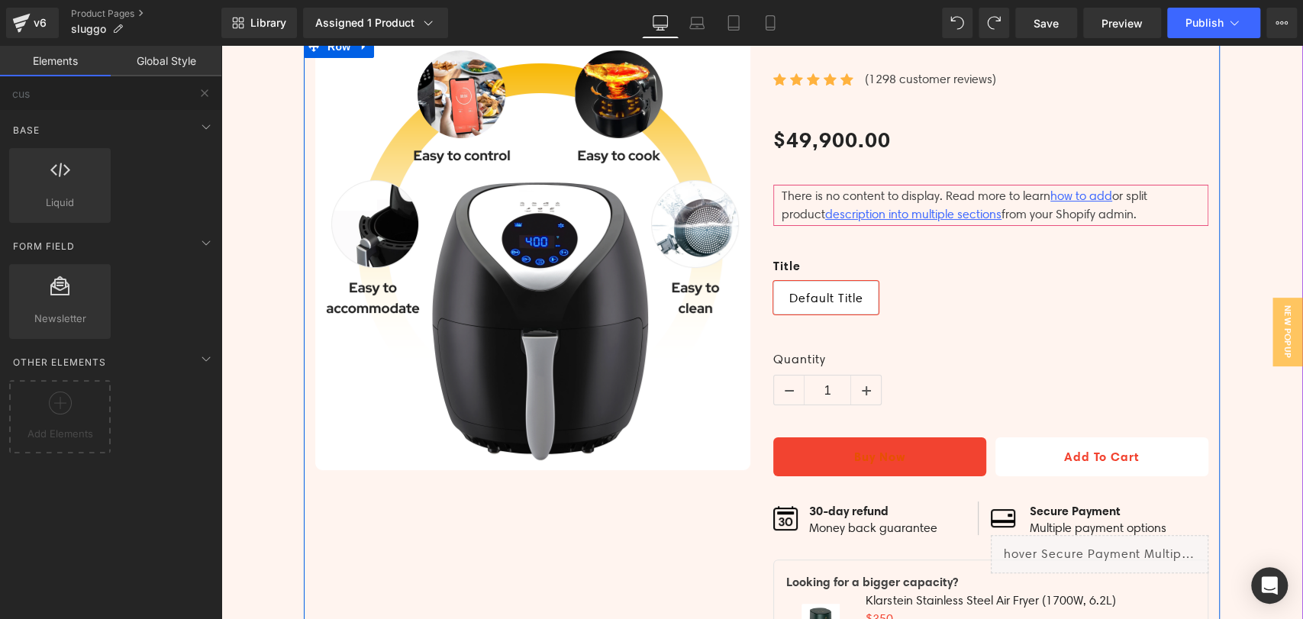
scroll to position [0, 0]
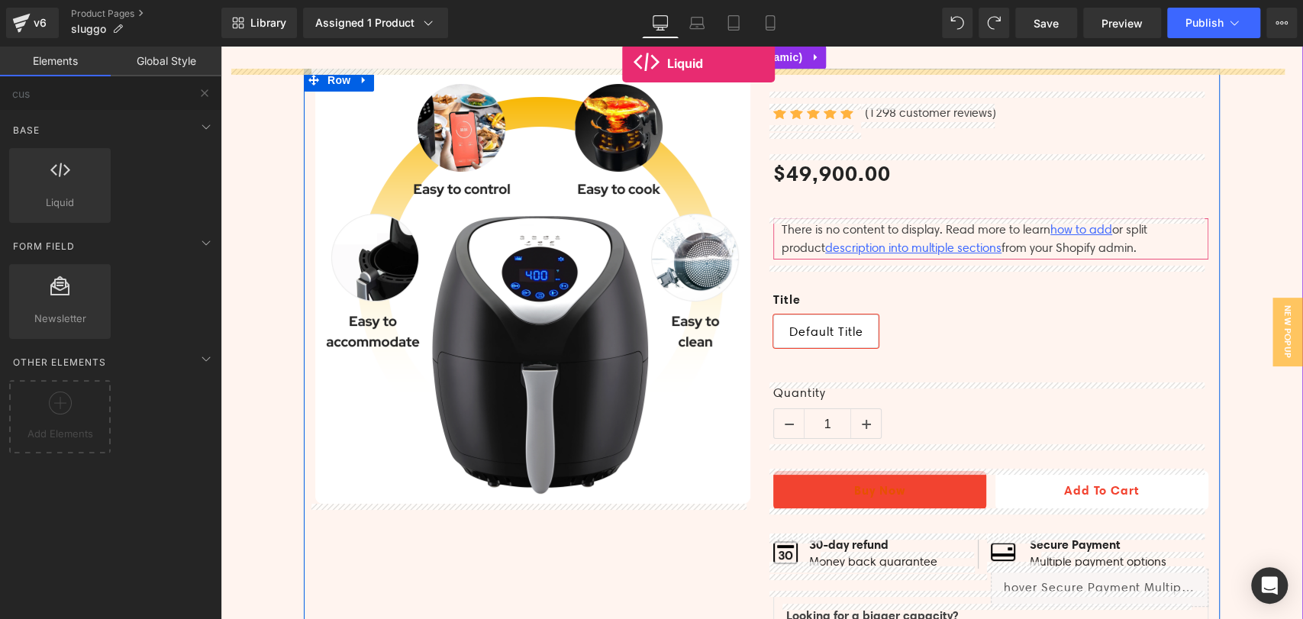
drag, startPoint x: 268, startPoint y: 233, endPoint x: 622, endPoint y: 63, distance: 392.6
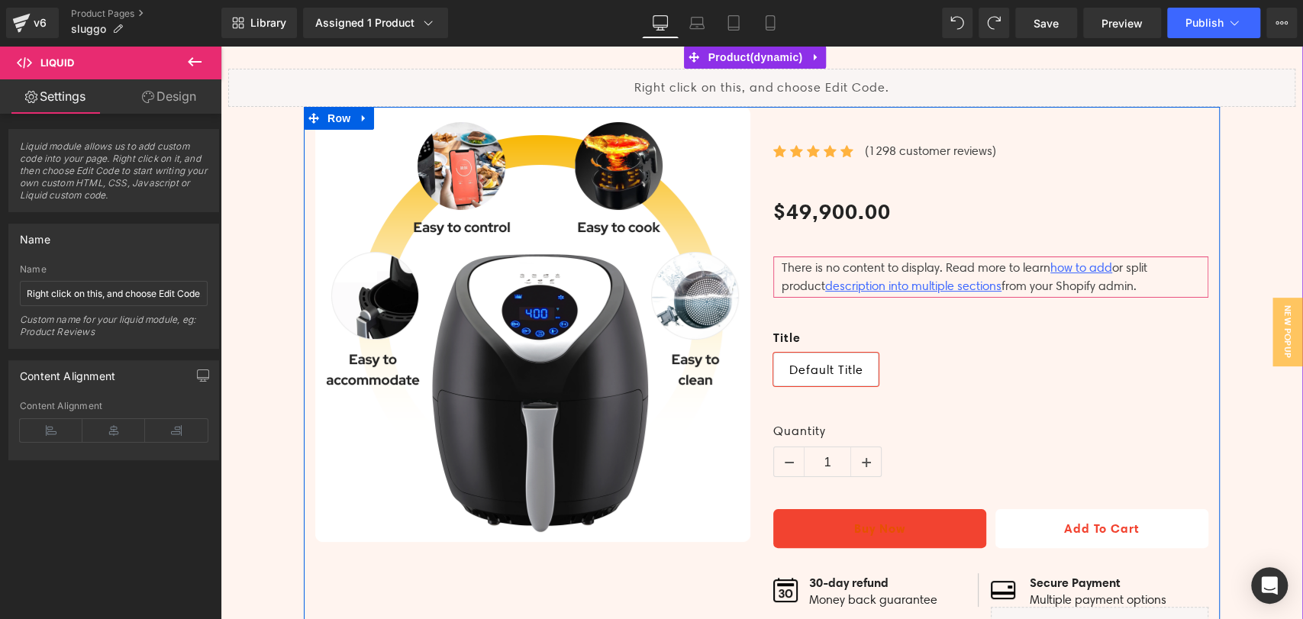
click at [772, 80] on icon at bounding box center [772, 80] width 8 height 9
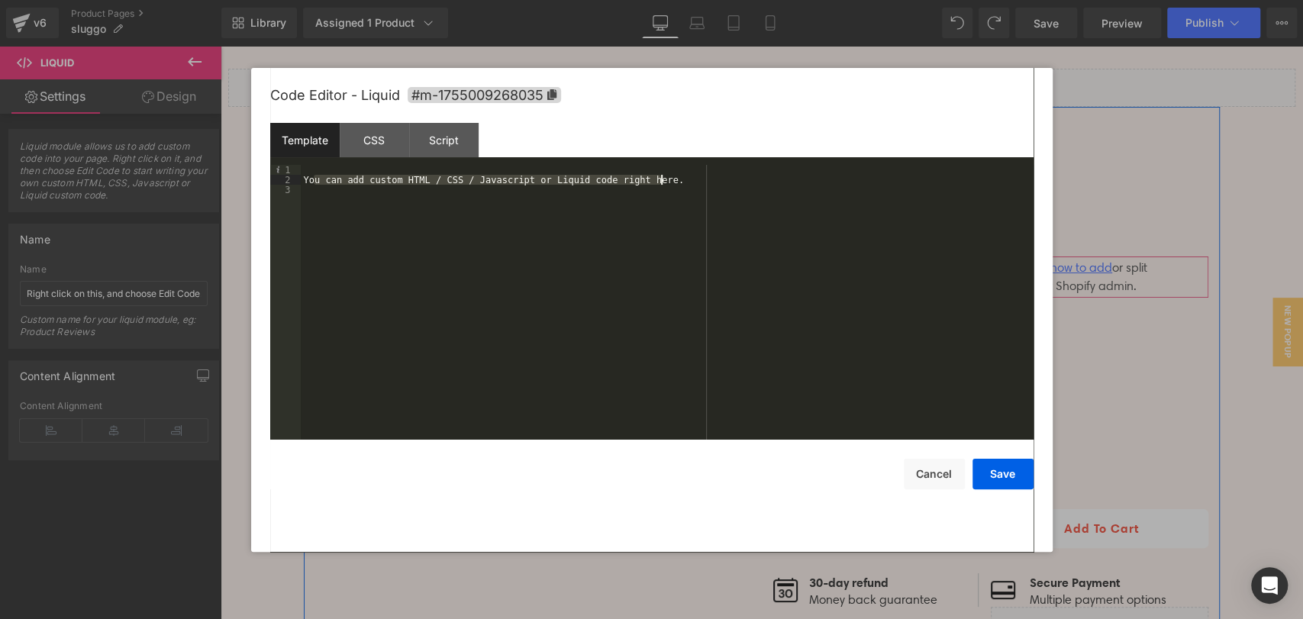
drag, startPoint x: 313, startPoint y: 182, endPoint x: 683, endPoint y: 185, distance: 370.2
click at [683, 185] on div "You can add custom HTML / CSS / Javascript or Liquid code right here." at bounding box center [667, 312] width 733 height 295
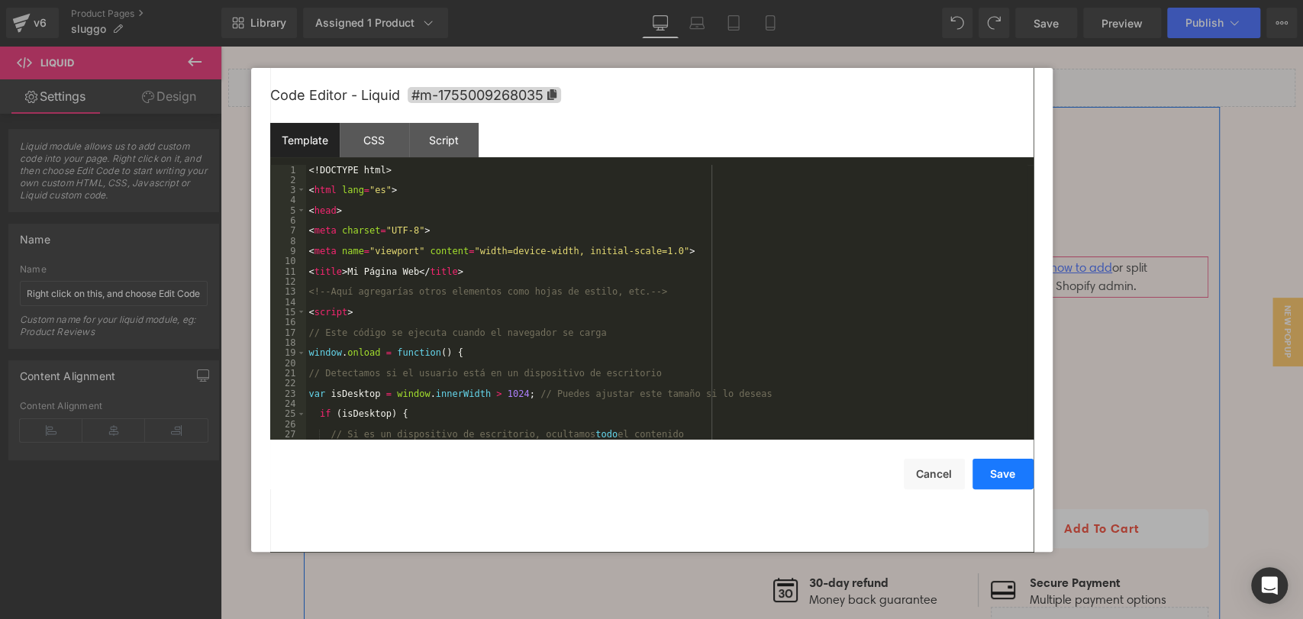
click at [1009, 478] on button "Save" at bounding box center [1002, 474] width 61 height 31
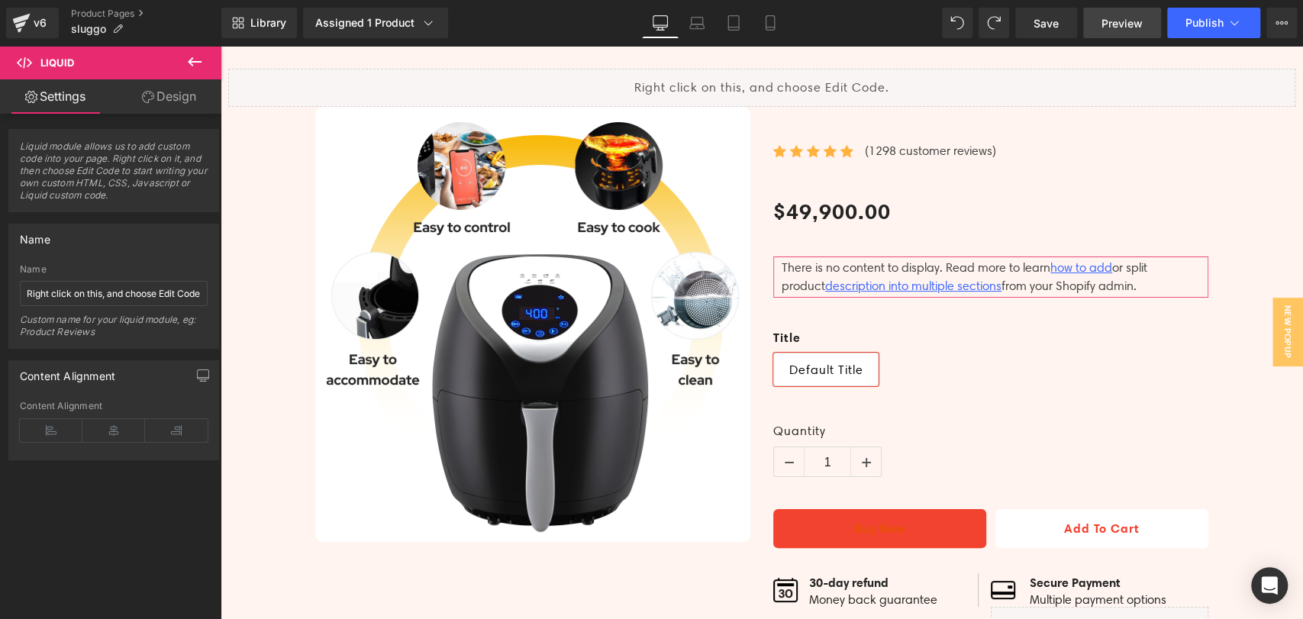
click at [1132, 25] on span "Preview" at bounding box center [1121, 23] width 41 height 16
click at [1050, 32] on link "Save" at bounding box center [1046, 23] width 62 height 31
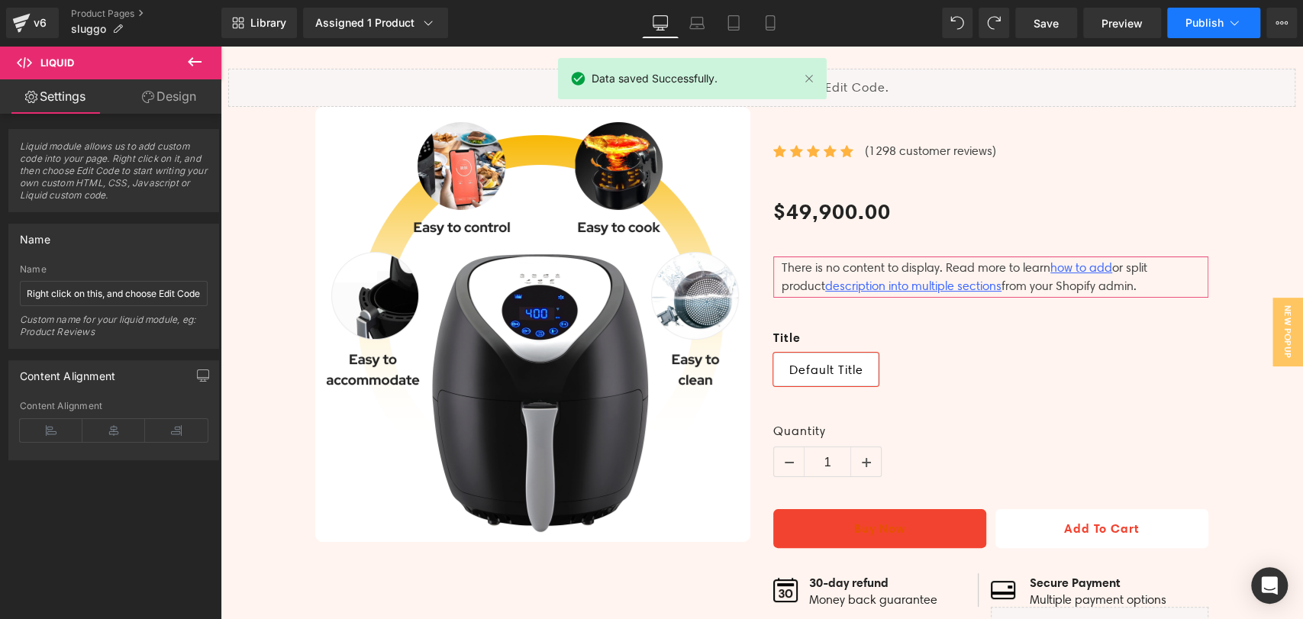
click at [1209, 21] on span "Publish" at bounding box center [1204, 23] width 38 height 12
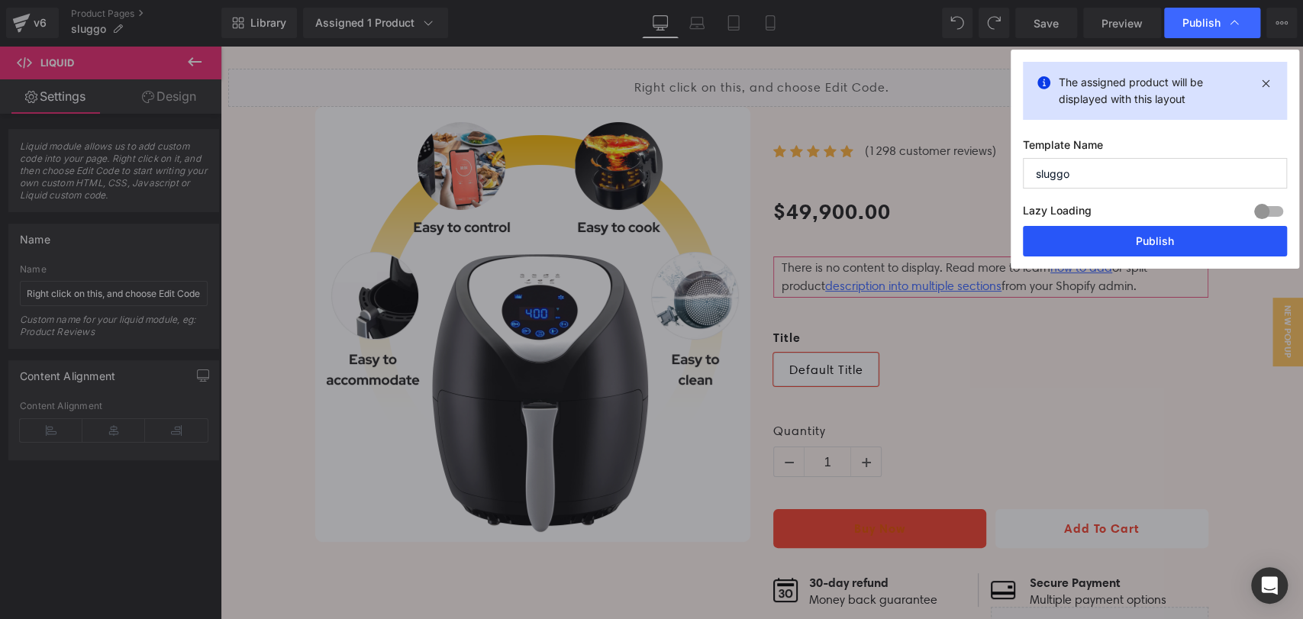
click at [1153, 234] on button "Publish" at bounding box center [1155, 241] width 264 height 31
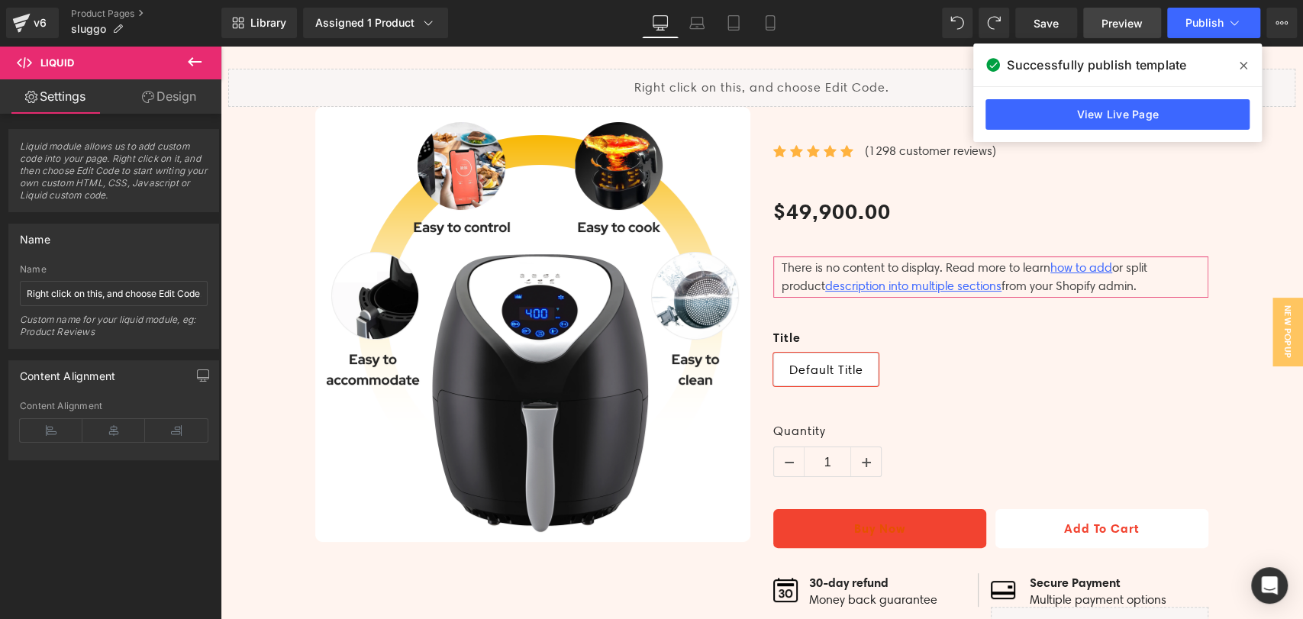
click at [1099, 31] on link "Preview" at bounding box center [1122, 23] width 78 height 31
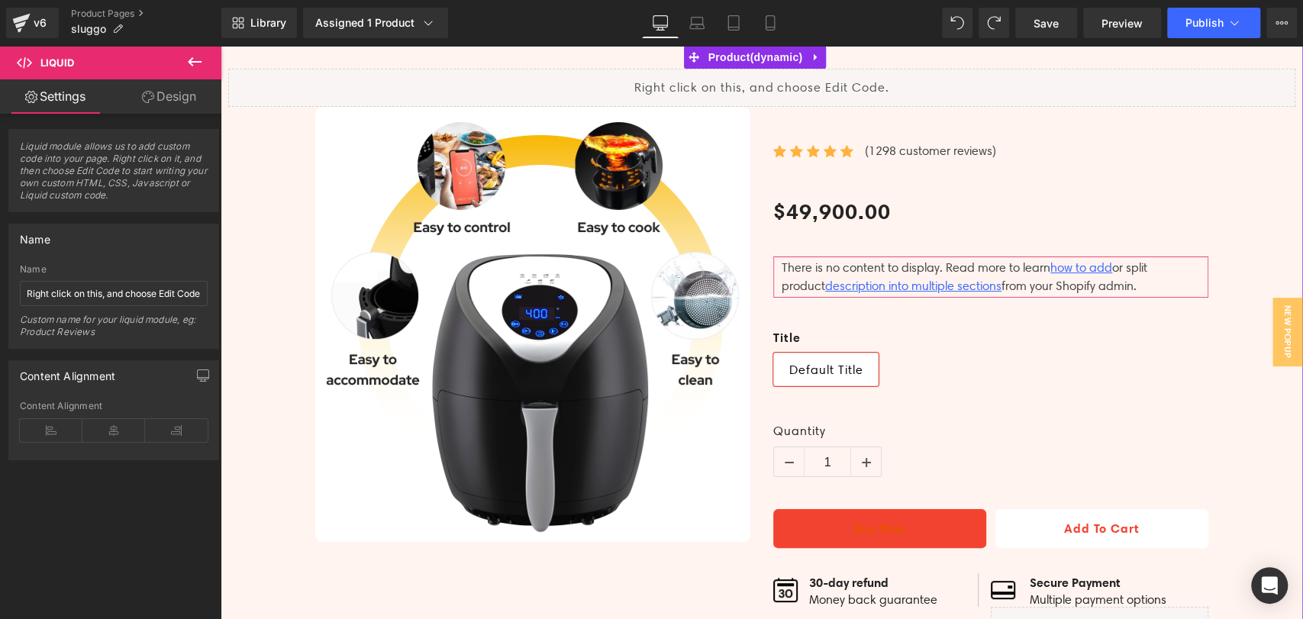
click at [776, 79] on icon at bounding box center [772, 80] width 8 height 9
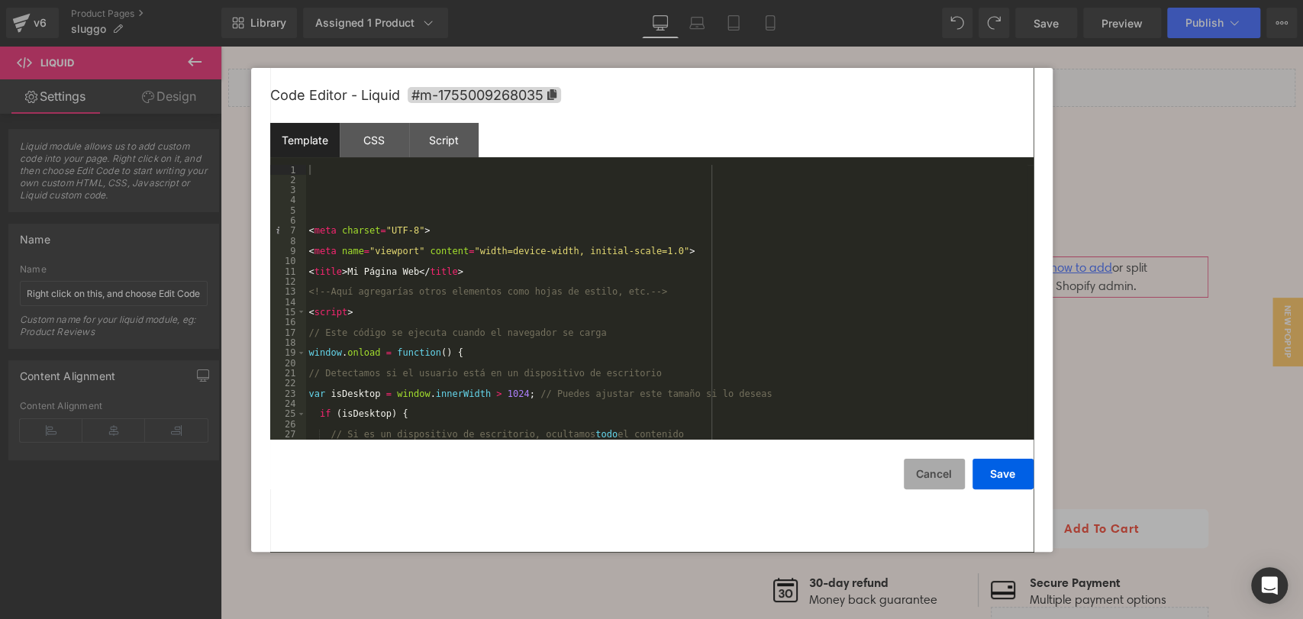
click at [951, 472] on button "Cancel" at bounding box center [934, 474] width 61 height 31
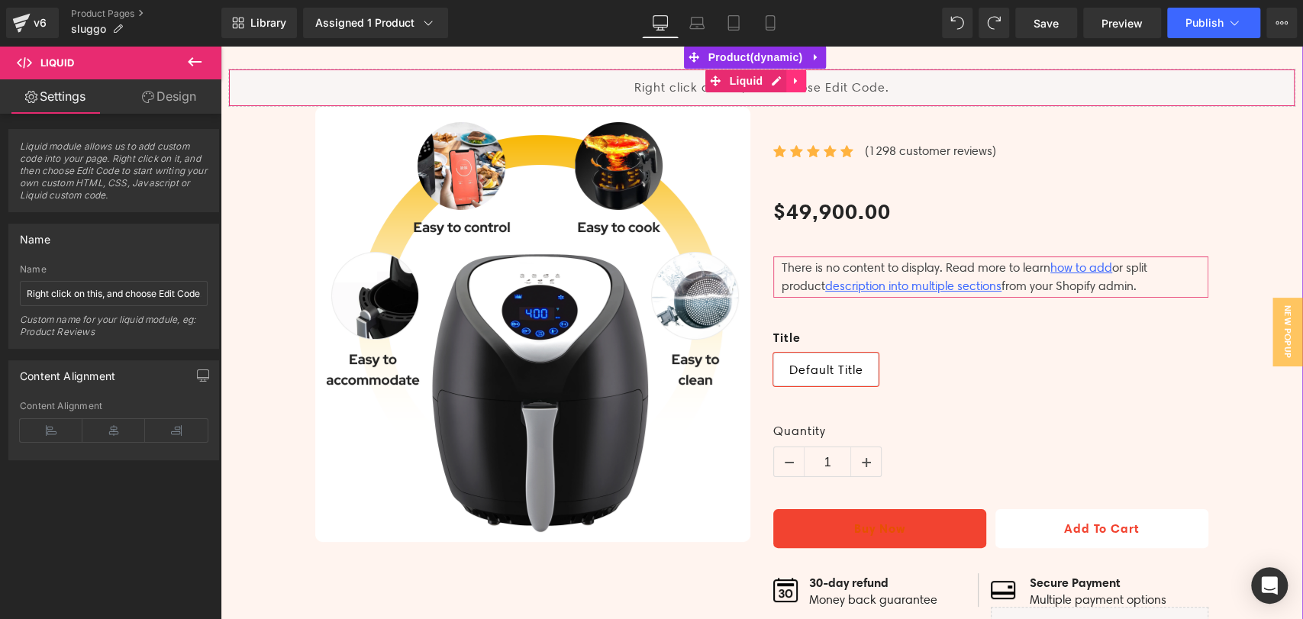
click at [796, 81] on icon at bounding box center [795, 81] width 3 height 7
click at [801, 81] on icon at bounding box center [806, 81] width 11 height 11
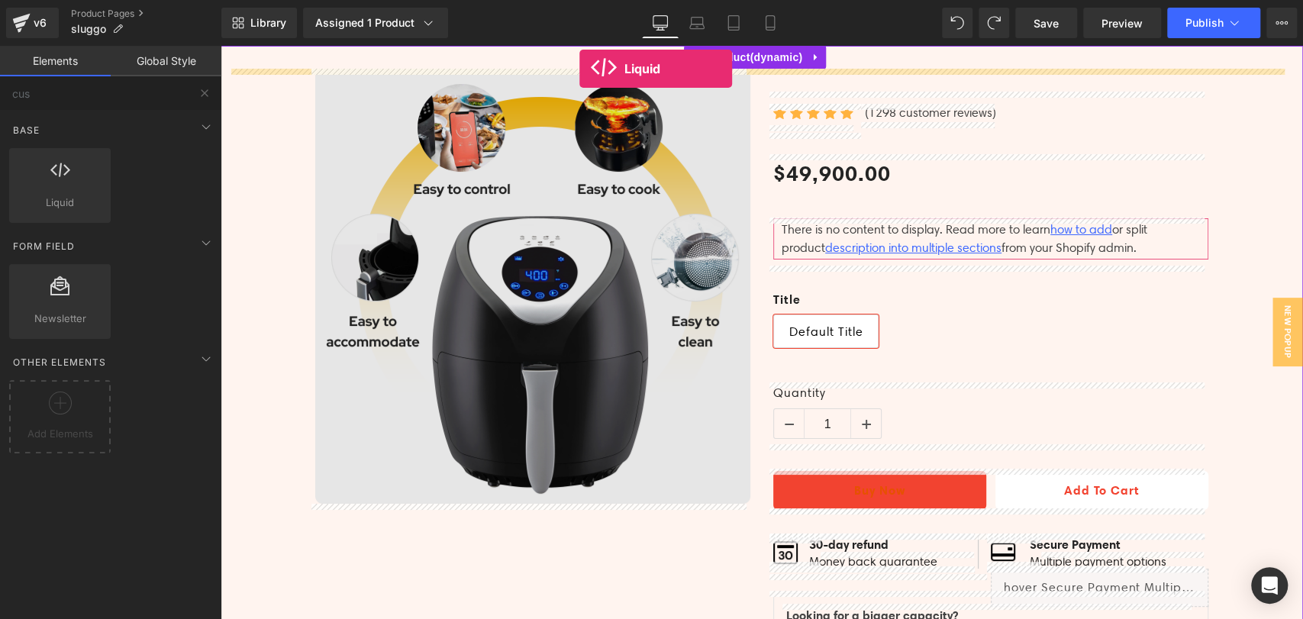
drag, startPoint x: 279, startPoint y: 227, endPoint x: 579, endPoint y: 69, distance: 339.4
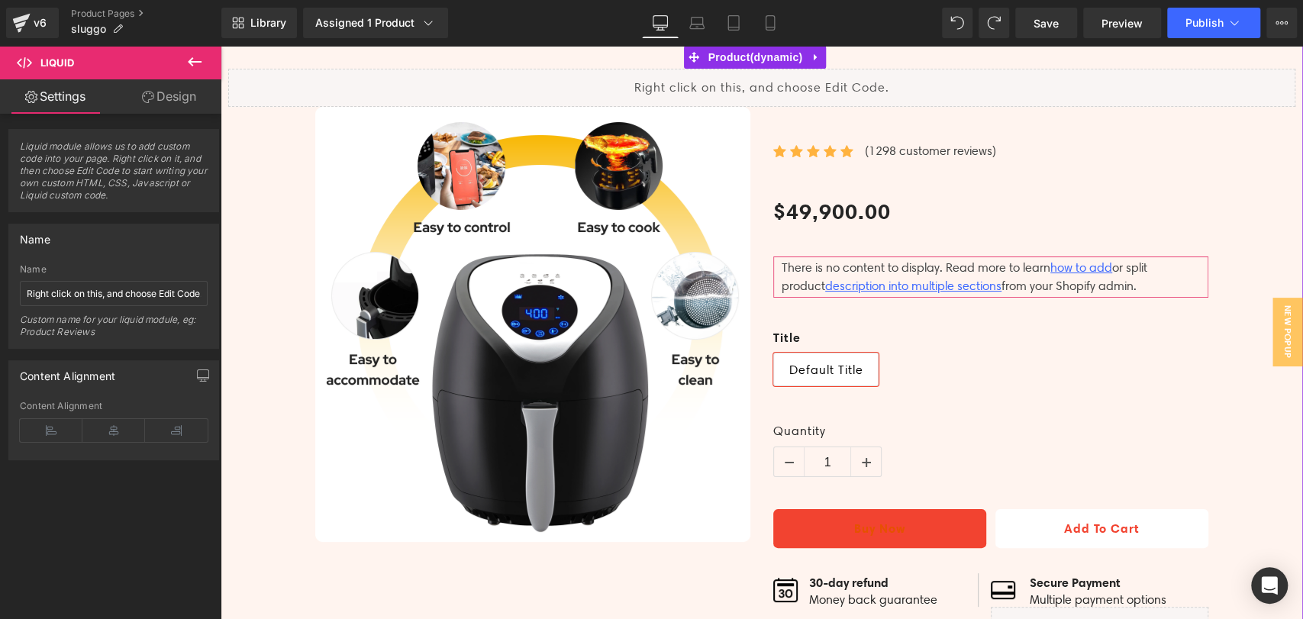
click at [776, 82] on icon at bounding box center [772, 80] width 8 height 9
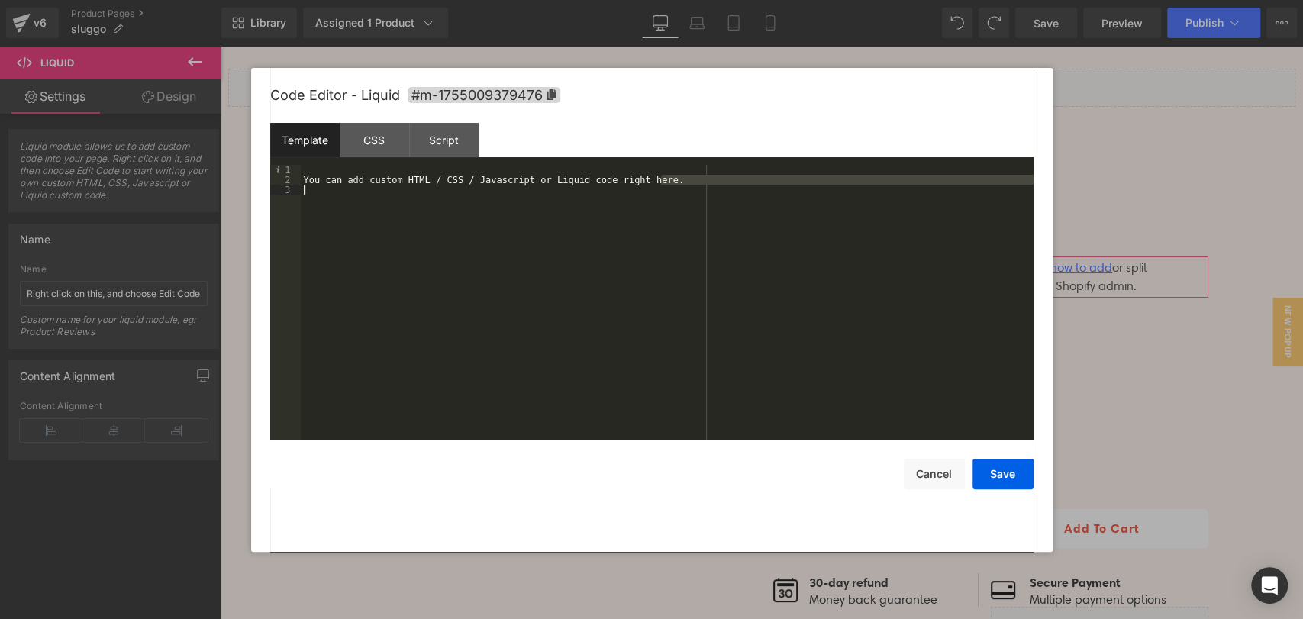
drag, startPoint x: 679, startPoint y: 182, endPoint x: 305, endPoint y: 189, distance: 373.3
click at [305, 189] on div "You can add custom HTML / CSS / Javascript or Liquid code right here." at bounding box center [667, 312] width 733 height 295
click at [320, 173] on div "You can add custom HTML / CSS / Javascript or Liquid code right here." at bounding box center [667, 312] width 733 height 295
drag, startPoint x: 309, startPoint y: 176, endPoint x: 664, endPoint y: 183, distance: 355.0
click at [664, 183] on div "You can add custom HTML / CSS / Javascript or Liquid code right here." at bounding box center [667, 312] width 733 height 295
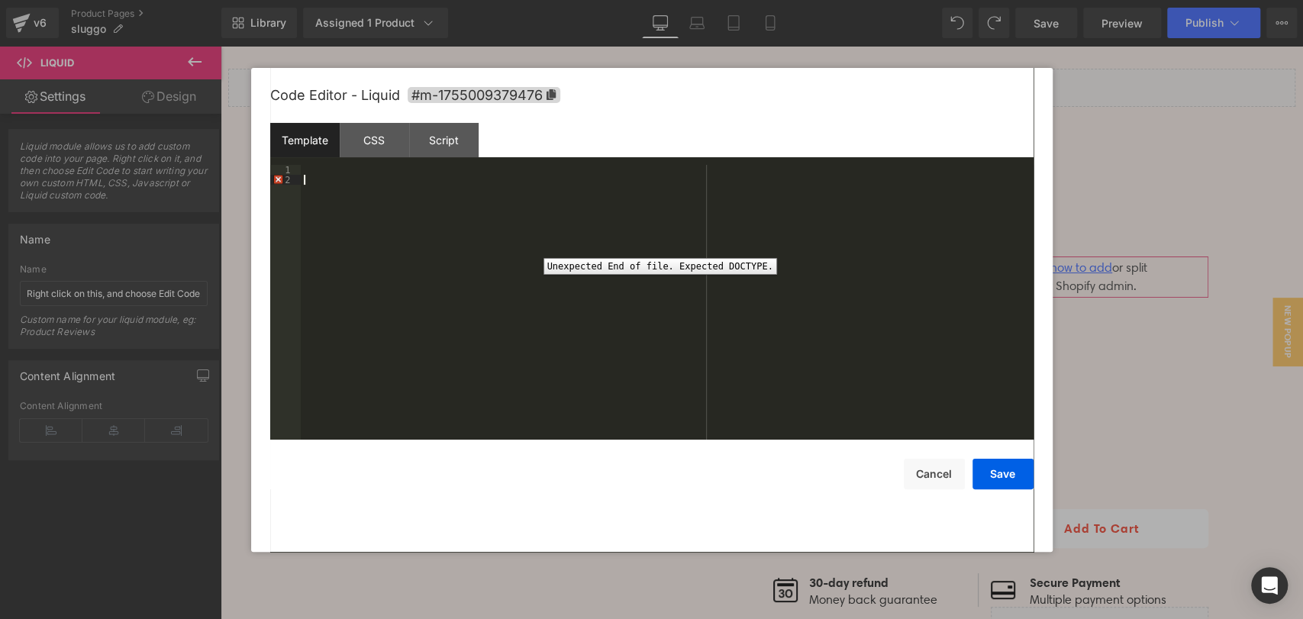
click at [281, 179] on div "2" at bounding box center [285, 180] width 31 height 10
click at [278, 180] on div "2" at bounding box center [285, 180] width 31 height 10
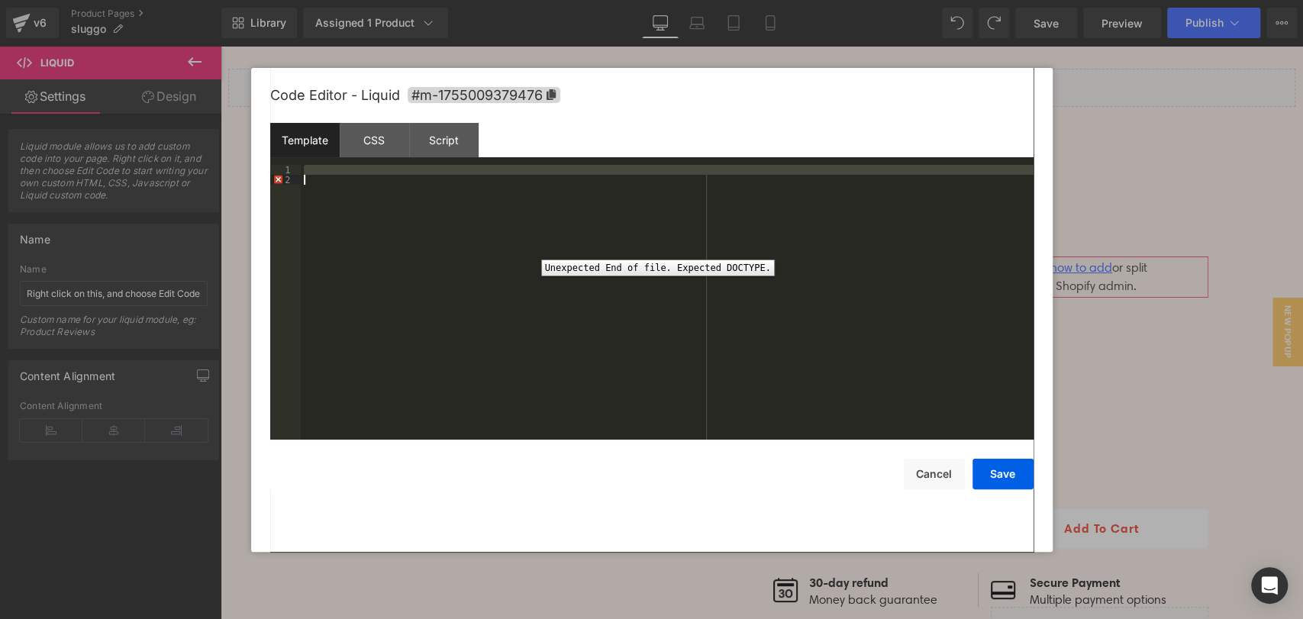
click at [278, 180] on div "2" at bounding box center [285, 180] width 31 height 10
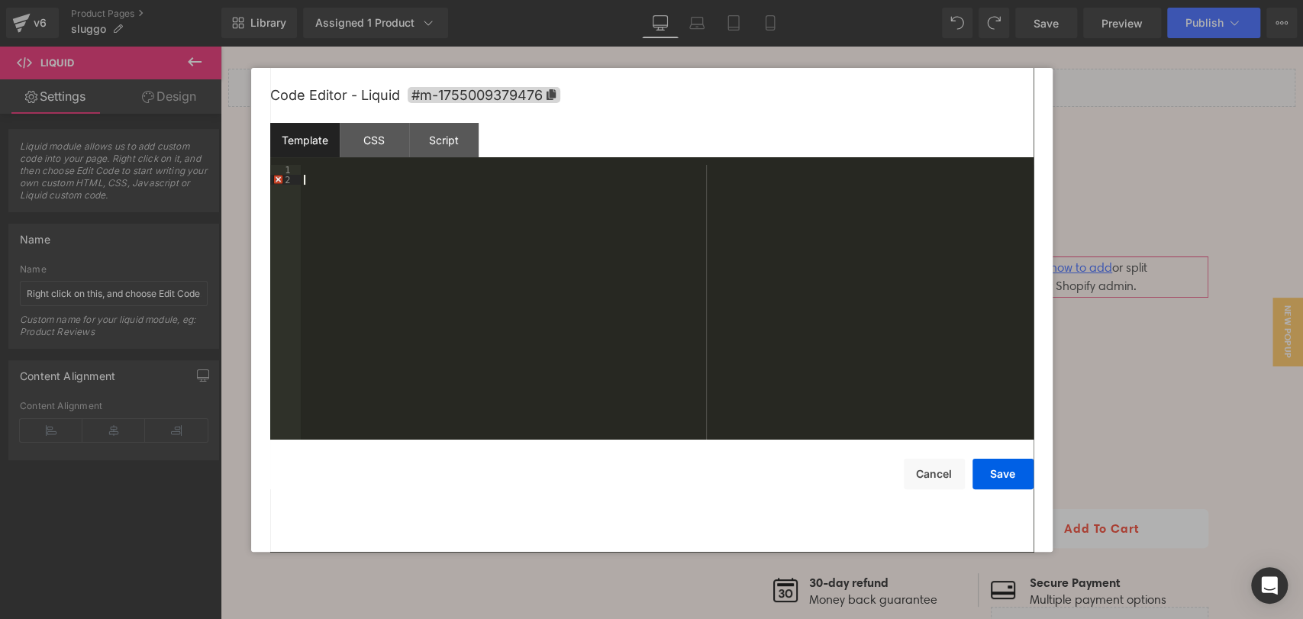
click at [275, 179] on div "2" at bounding box center [285, 180] width 31 height 10
click at [292, 185] on div "1 2" at bounding box center [285, 312] width 31 height 295
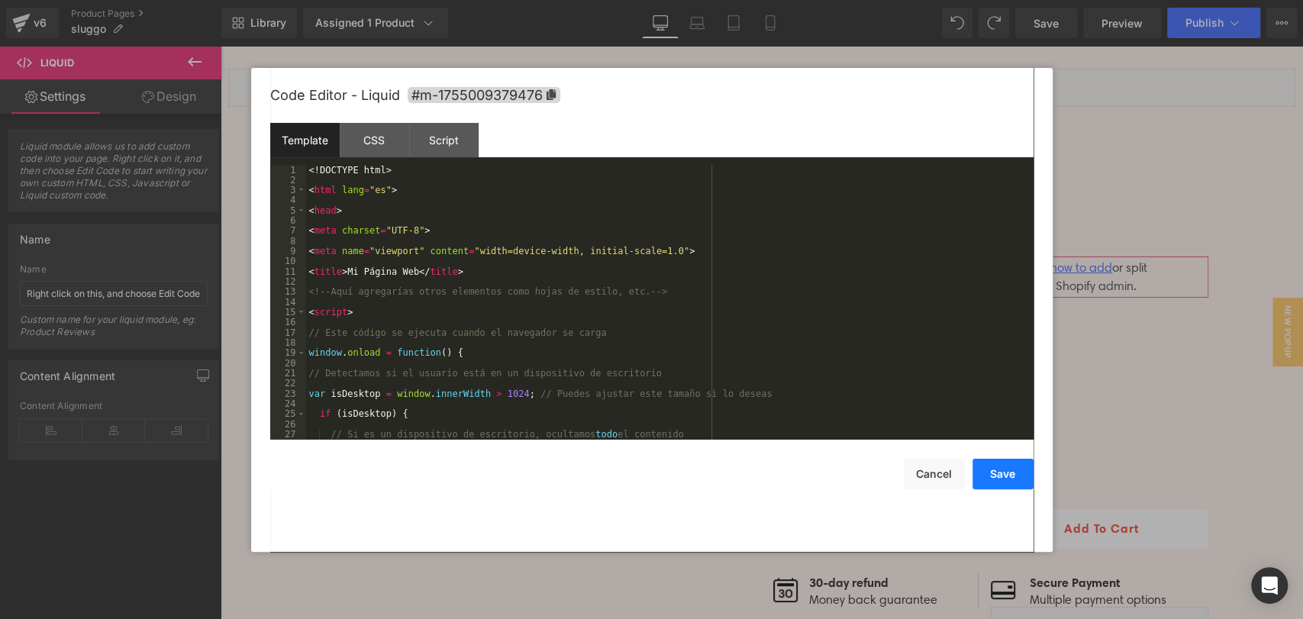
click at [992, 476] on button "Save" at bounding box center [1002, 474] width 61 height 31
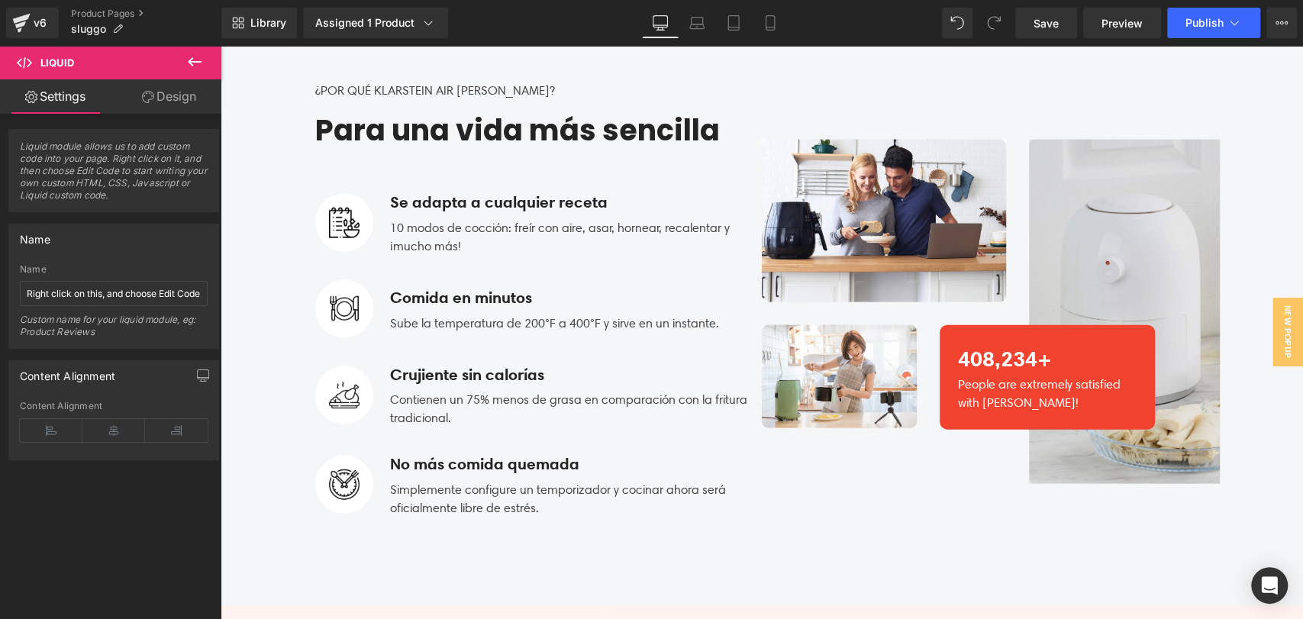
scroll to position [1776, 0]
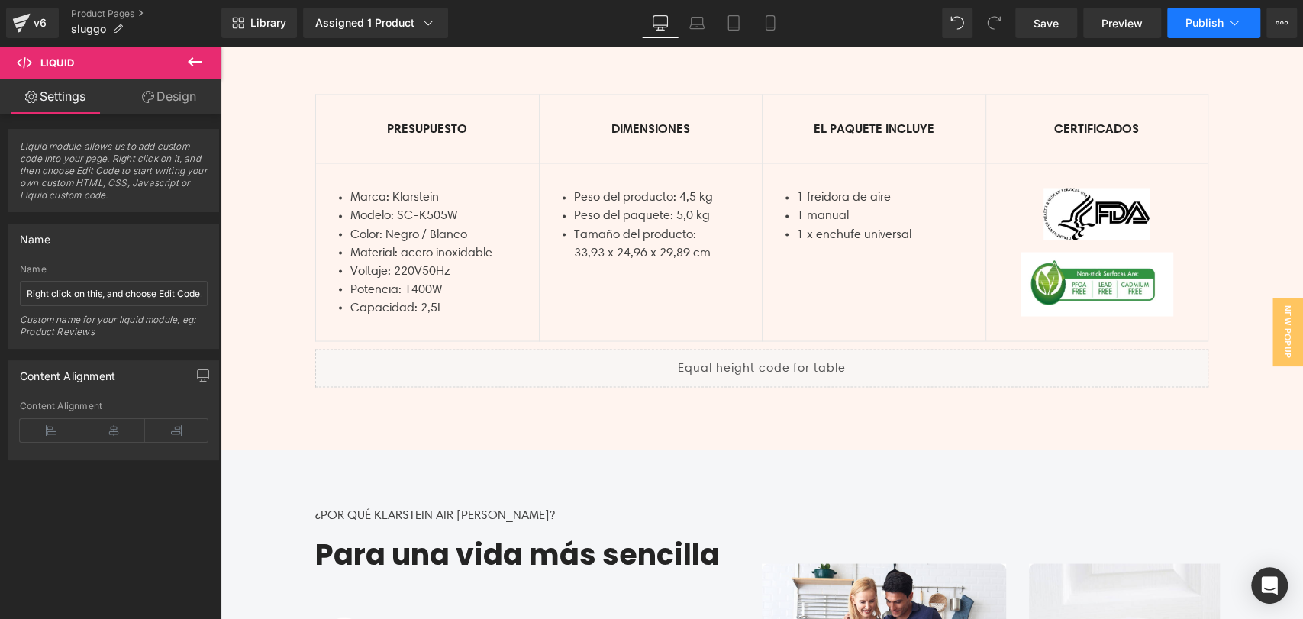
click at [1183, 24] on button "Publish" at bounding box center [1213, 23] width 93 height 31
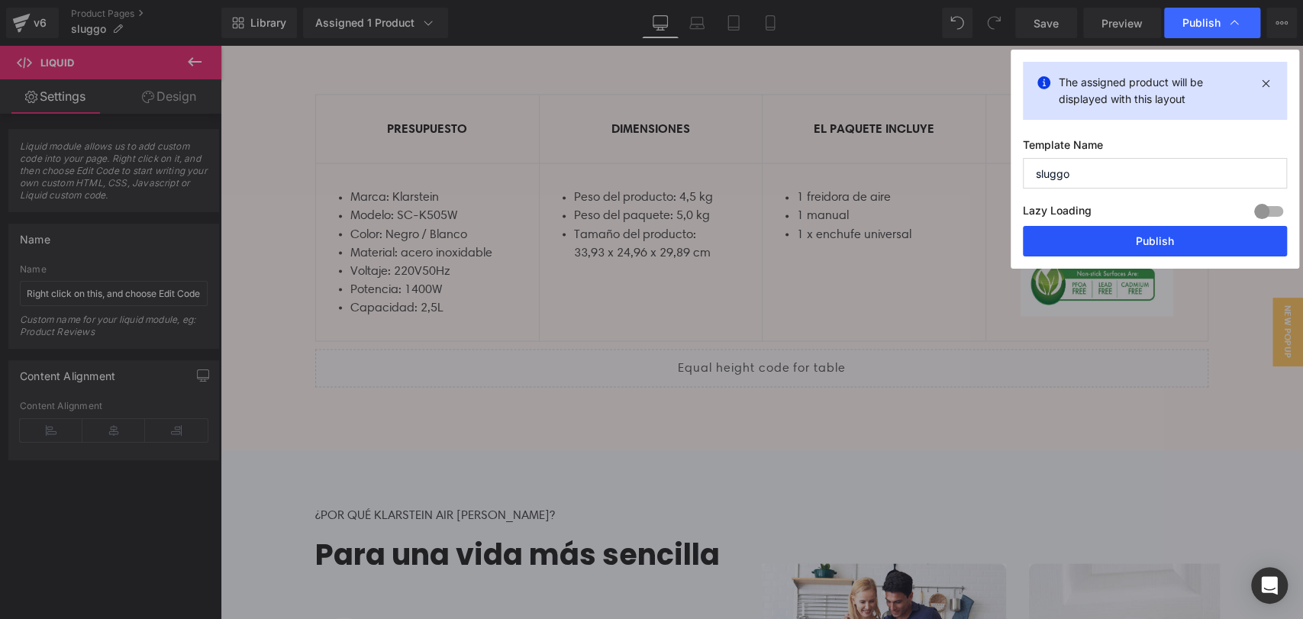
click at [1223, 234] on button "Publish" at bounding box center [1155, 241] width 264 height 31
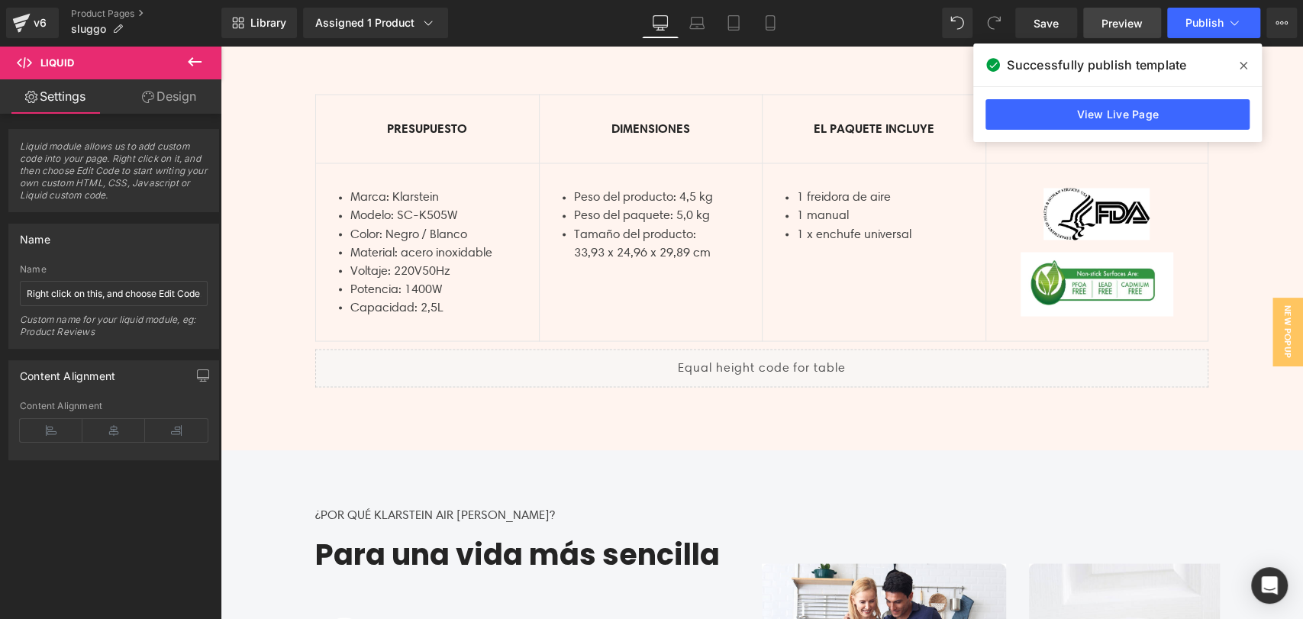
click at [1109, 28] on span "Preview" at bounding box center [1121, 23] width 41 height 16
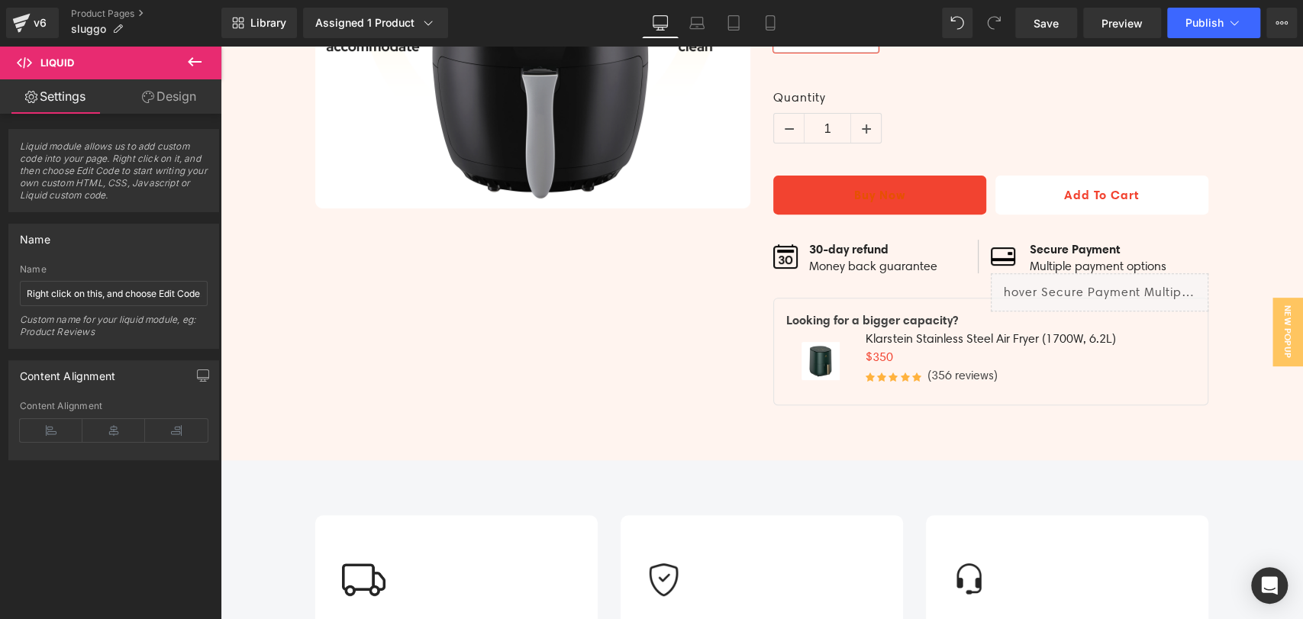
scroll to position [0, 0]
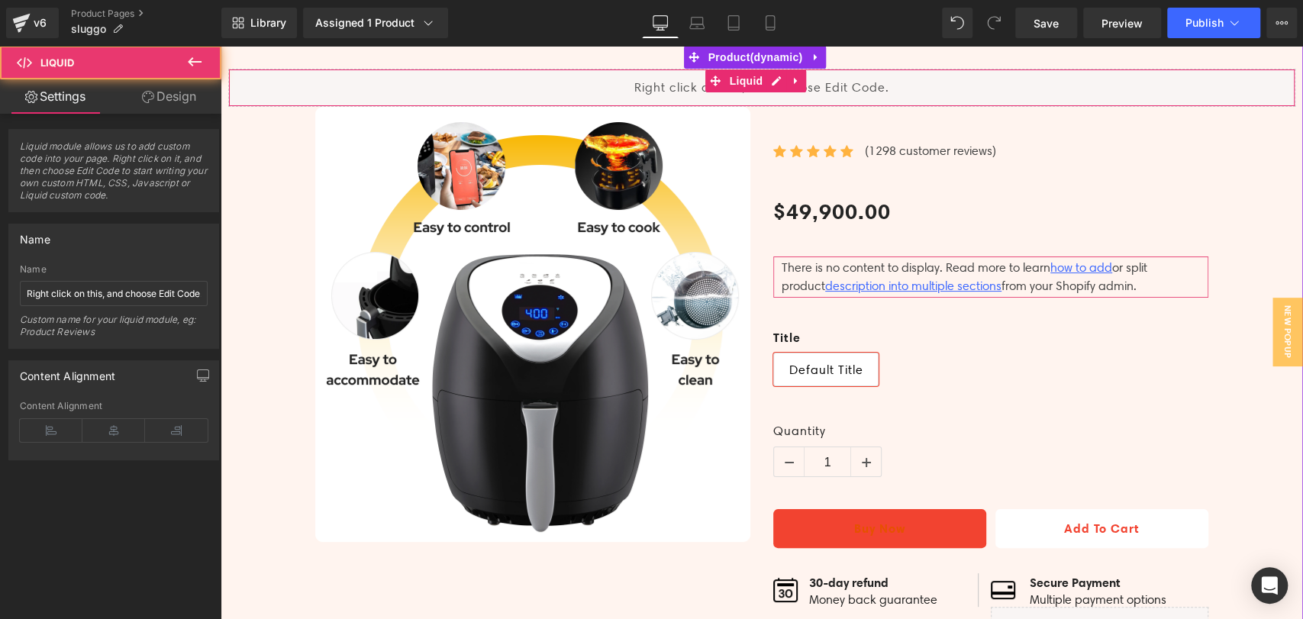
click at [957, 80] on div "Liquid" at bounding box center [761, 88] width 1067 height 38
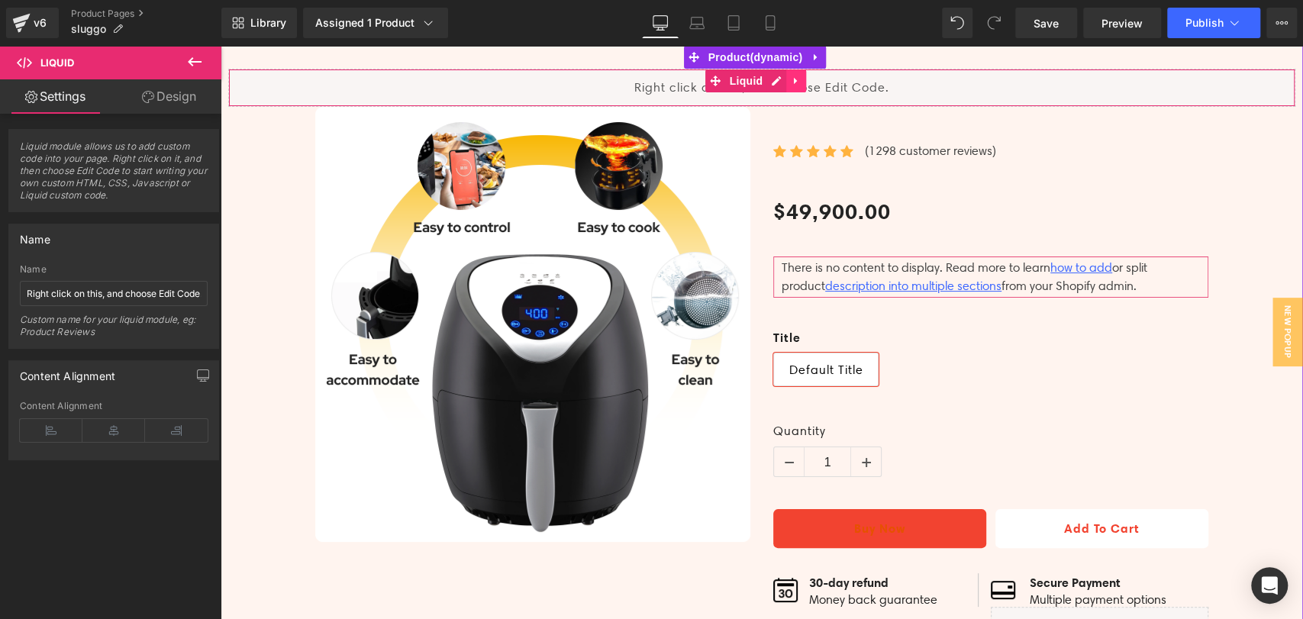
click at [798, 81] on icon at bounding box center [796, 81] width 11 height 11
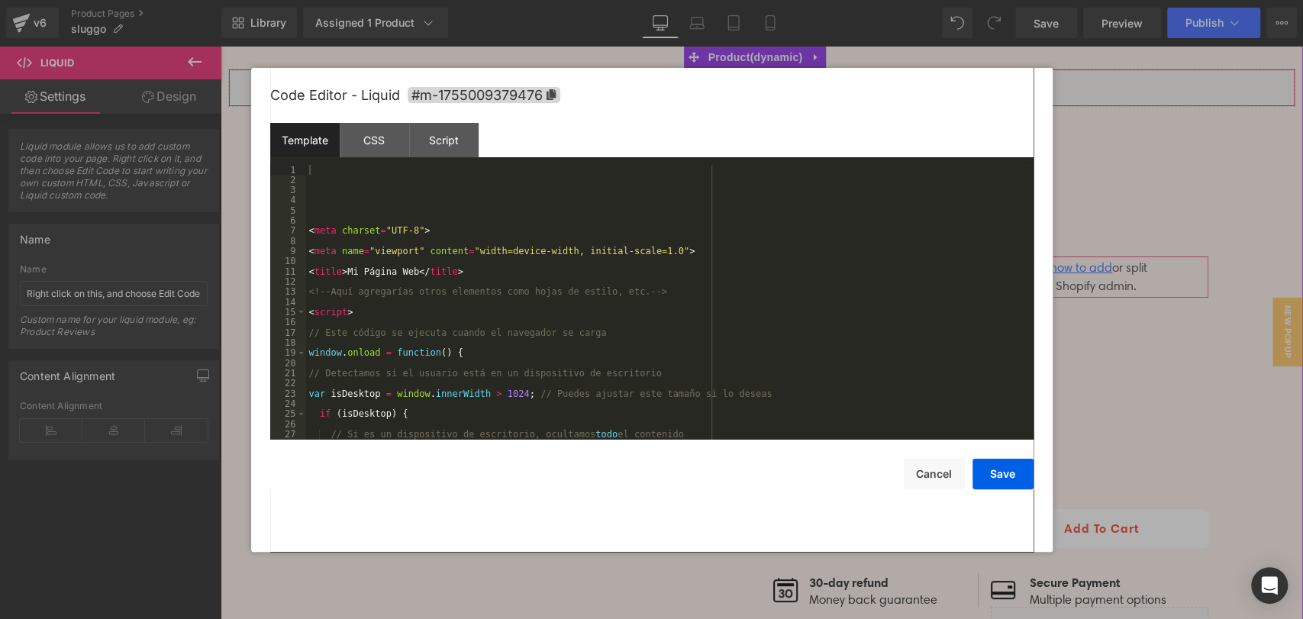
click at [749, 82] on icon at bounding box center [746, 81] width 11 height 11
click at [297, 216] on div "6" at bounding box center [288, 220] width 36 height 10
click at [554, 93] on icon at bounding box center [550, 94] width 9 height 11
click at [373, 148] on div "CSS" at bounding box center [374, 140] width 69 height 34
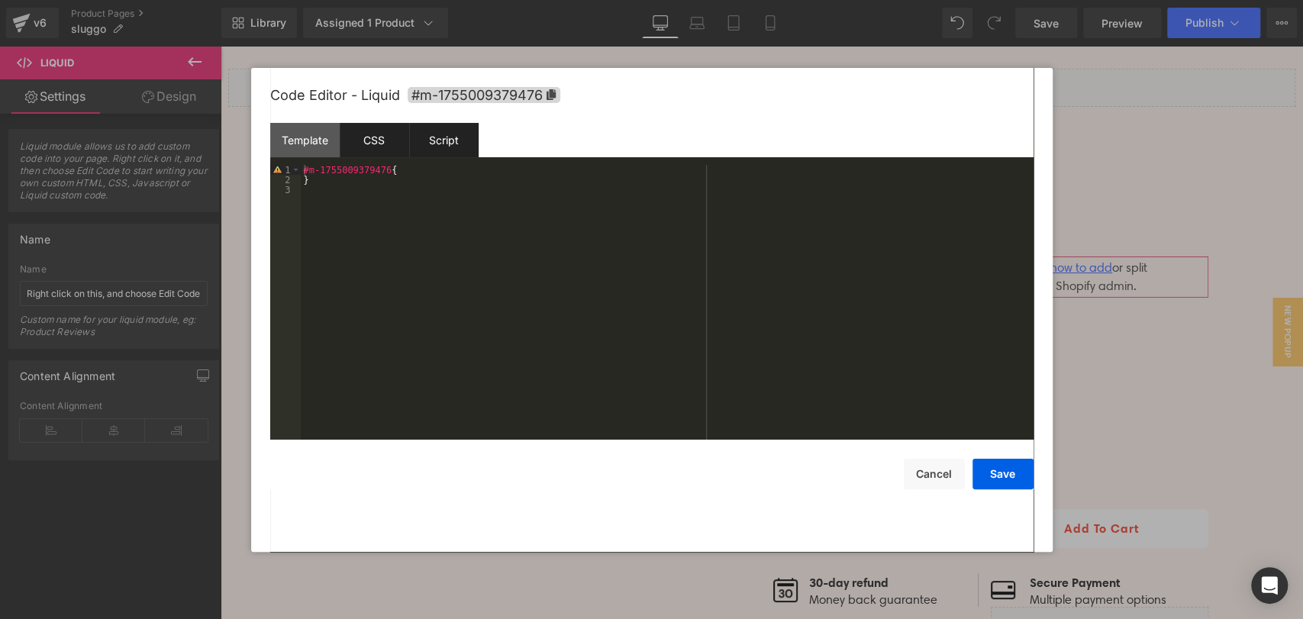
click at [449, 154] on div "Script" at bounding box center [443, 140] width 69 height 34
click at [356, 137] on div "CSS" at bounding box center [374, 140] width 69 height 34
click at [324, 142] on div "Template" at bounding box center [304, 140] width 69 height 34
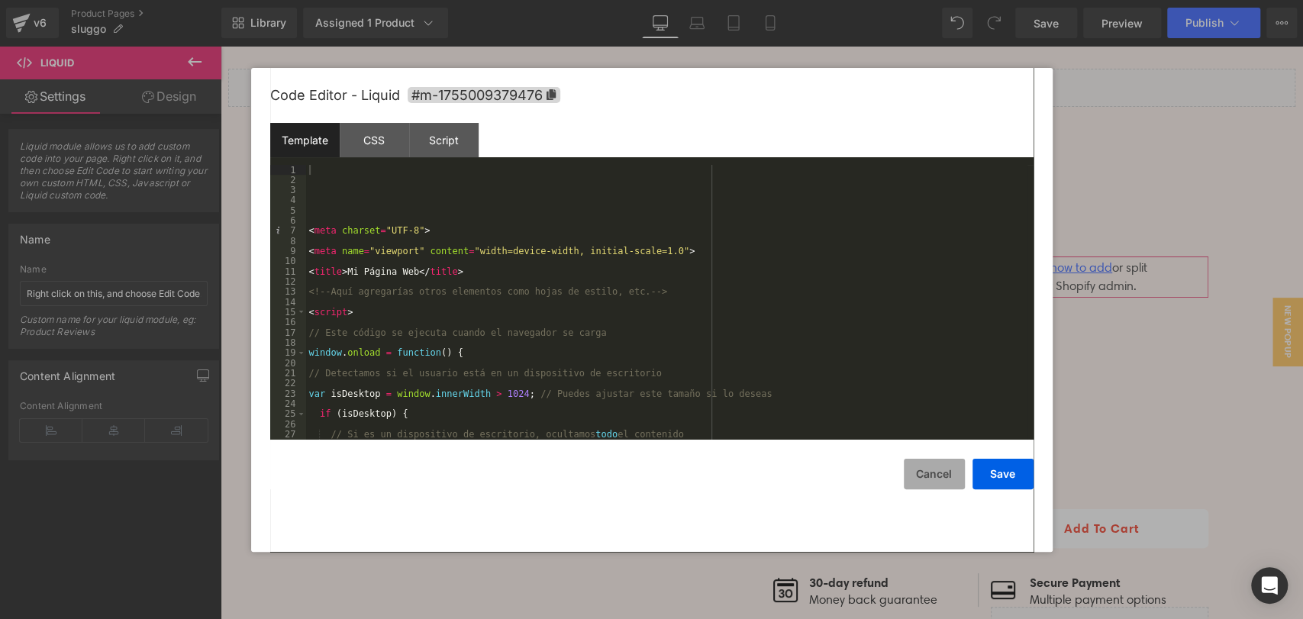
click at [929, 469] on button "Cancel" at bounding box center [934, 474] width 61 height 31
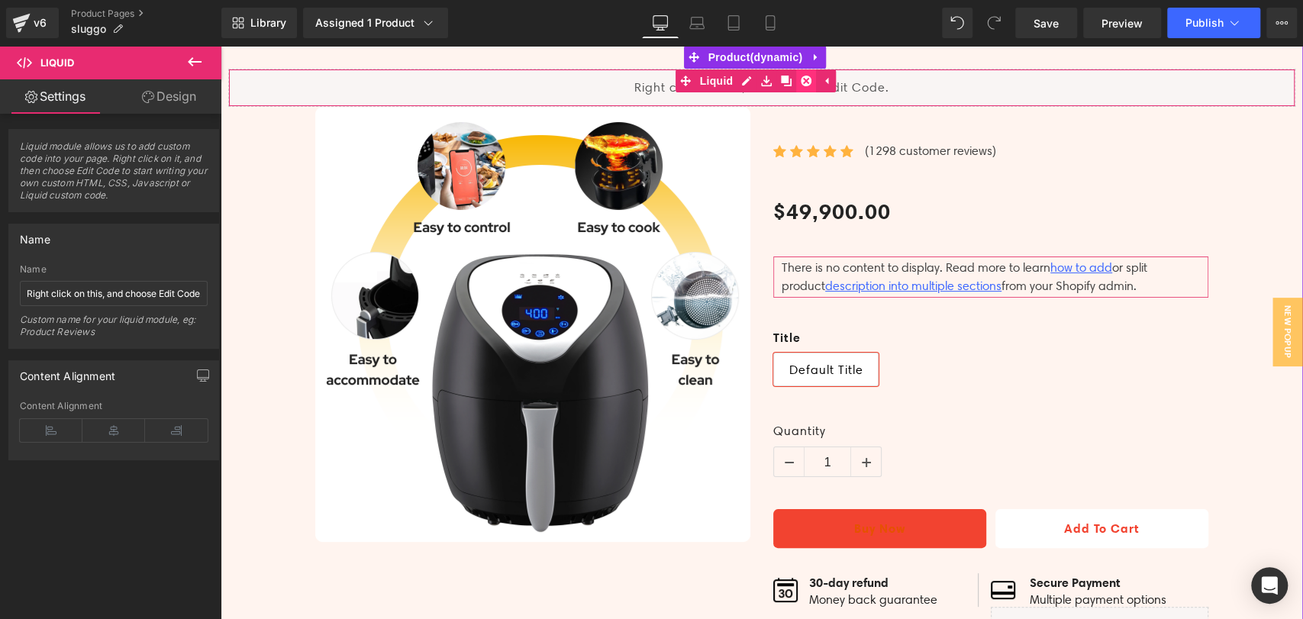
click at [811, 84] on icon at bounding box center [806, 81] width 11 height 11
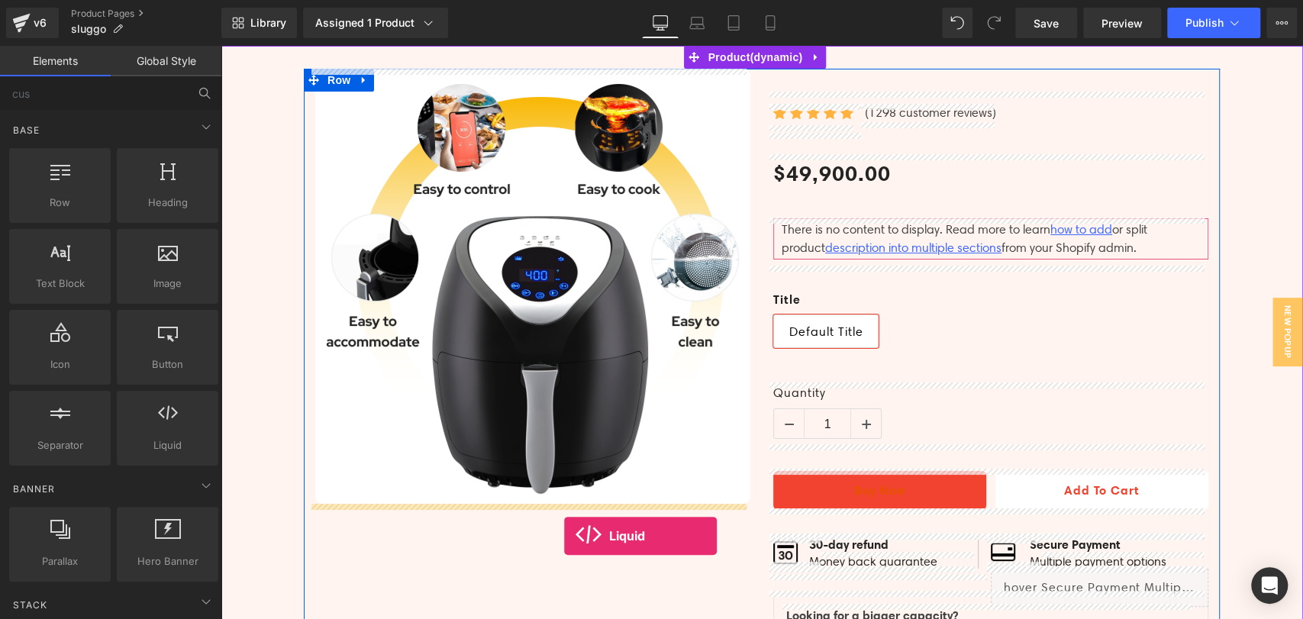
drag, startPoint x: 389, startPoint y: 482, endPoint x: 564, endPoint y: 536, distance: 183.7
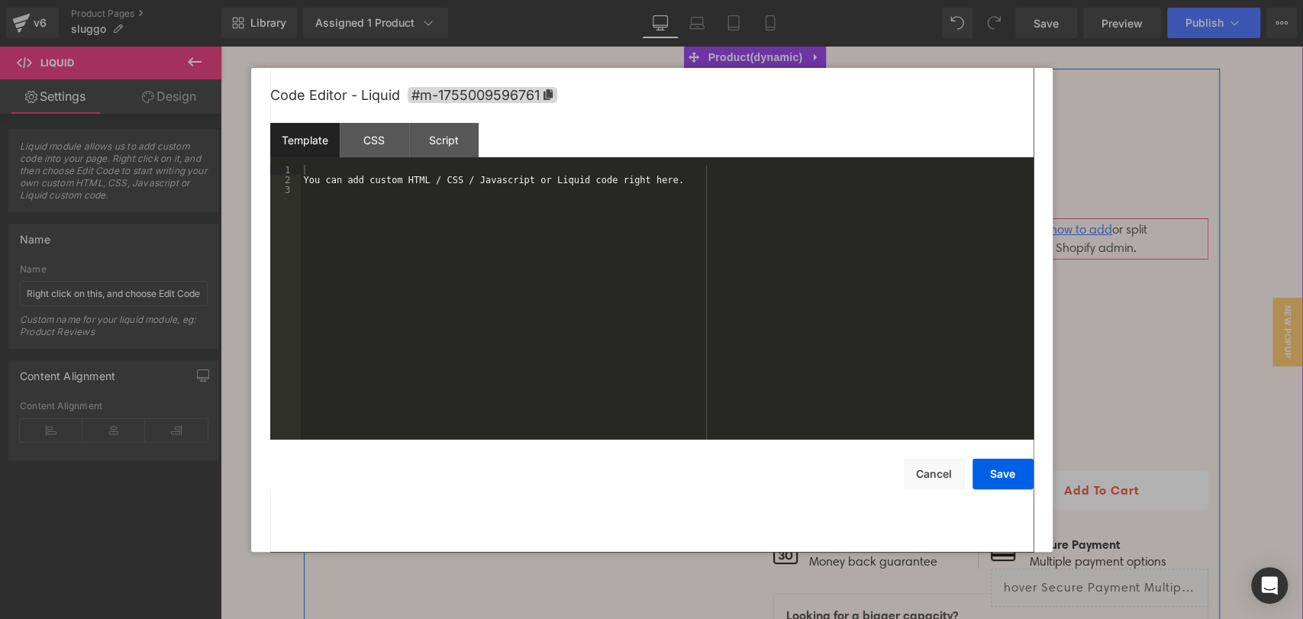
click at [550, 514] on icon at bounding box center [554, 515] width 9 height 9
click at [375, 144] on div "CSS" at bounding box center [374, 140] width 69 height 34
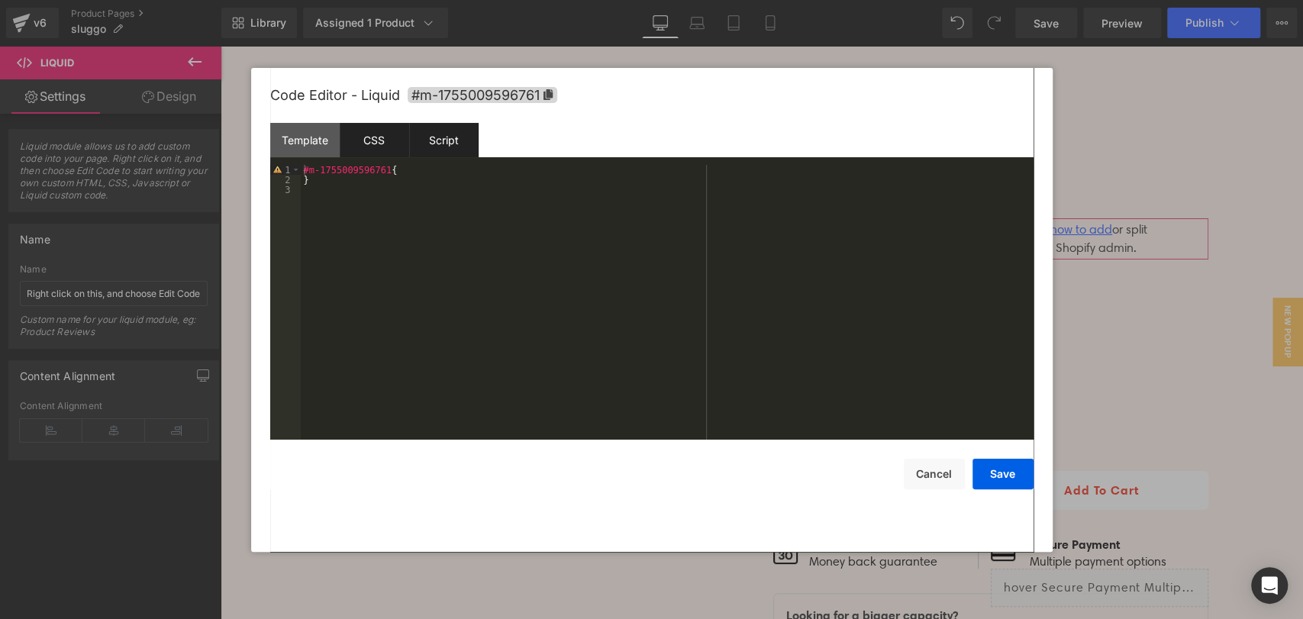
click at [434, 136] on div "Script" at bounding box center [443, 140] width 69 height 34
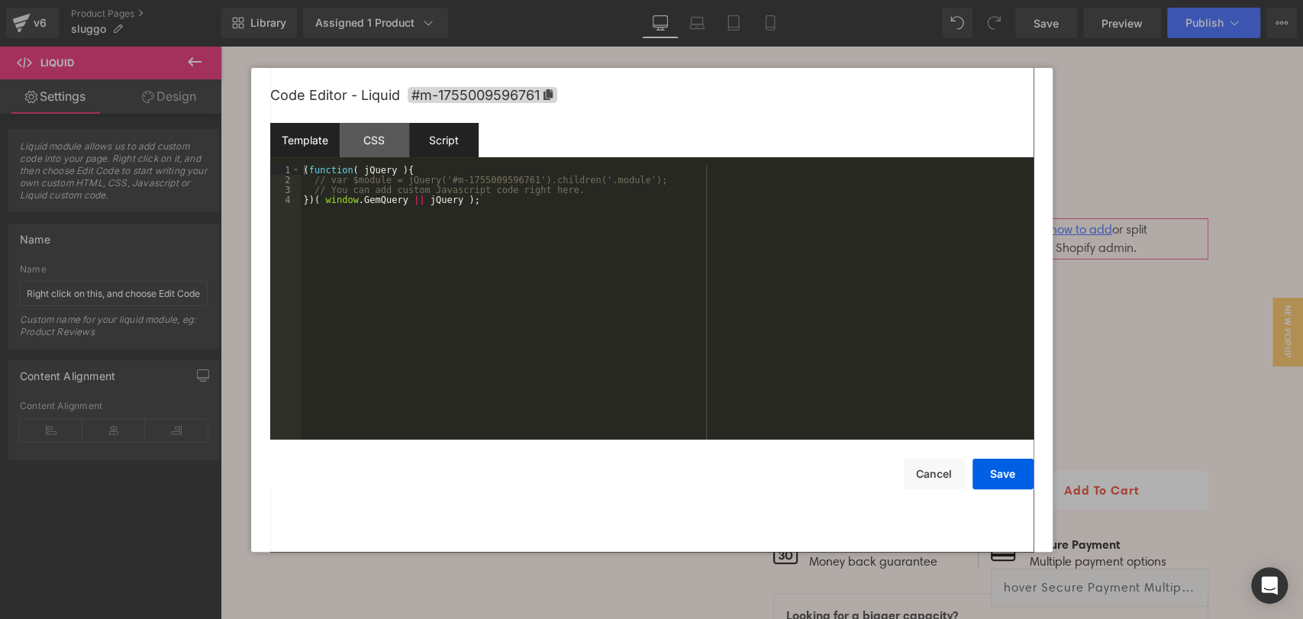
click at [315, 142] on div "Template" at bounding box center [304, 140] width 69 height 34
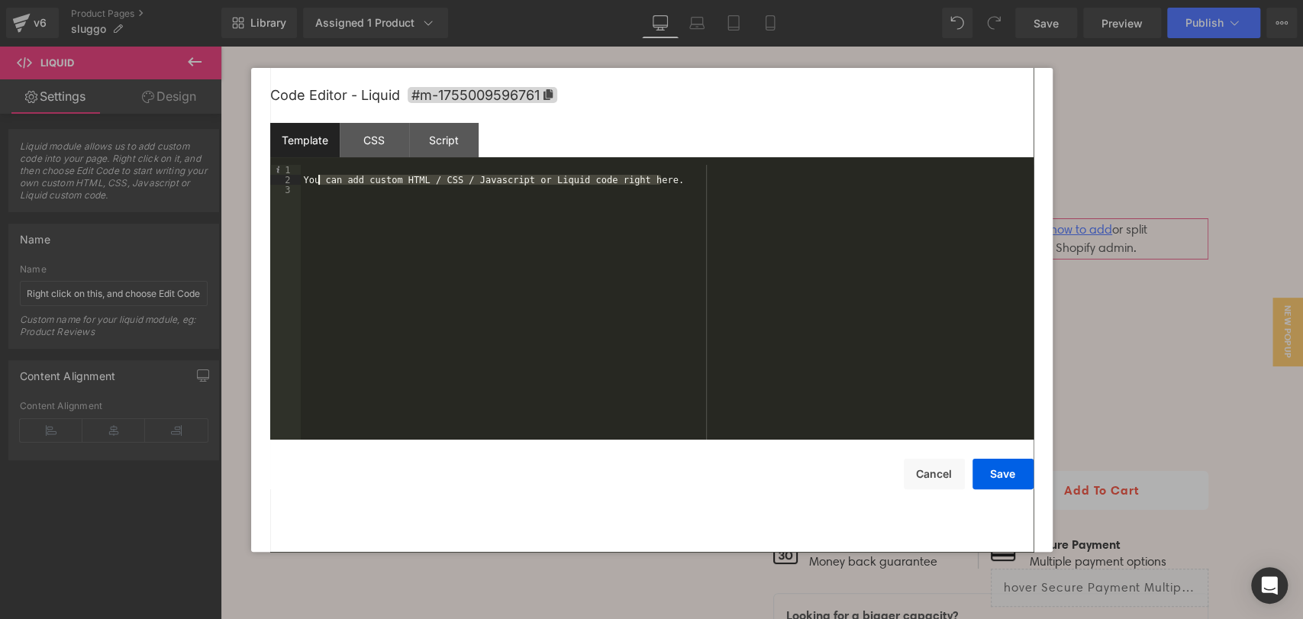
drag, startPoint x: 679, startPoint y: 179, endPoint x: 319, endPoint y: 179, distance: 359.5
click at [319, 179] on div "You can add custom HTML / CSS / Javascript or Liquid code right here." at bounding box center [667, 312] width 733 height 295
drag, startPoint x: 408, startPoint y: 177, endPoint x: 234, endPoint y: 178, distance: 174.0
click at [234, 178] on body "Liquid You are previewing how the will restyle your page. You can not edit Elem…" at bounding box center [651, 309] width 1303 height 619
click at [927, 485] on button "Cancel" at bounding box center [934, 474] width 61 height 31
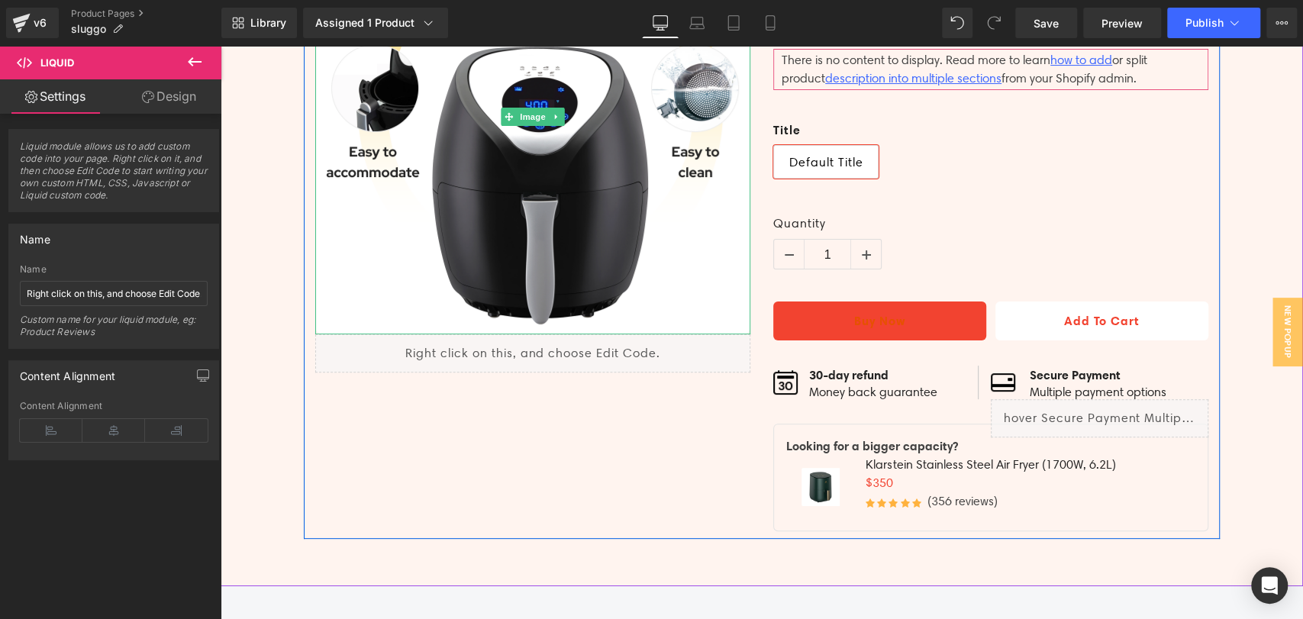
scroll to position [254, 0]
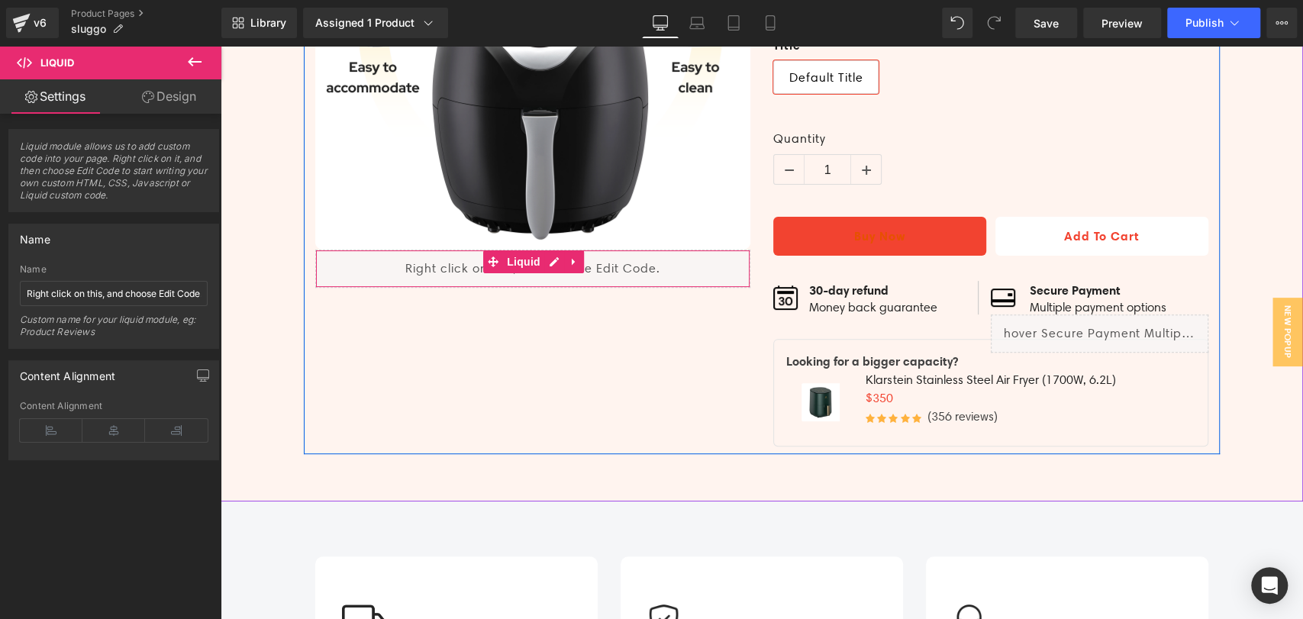
click at [614, 279] on div "Liquid" at bounding box center [532, 269] width 435 height 38
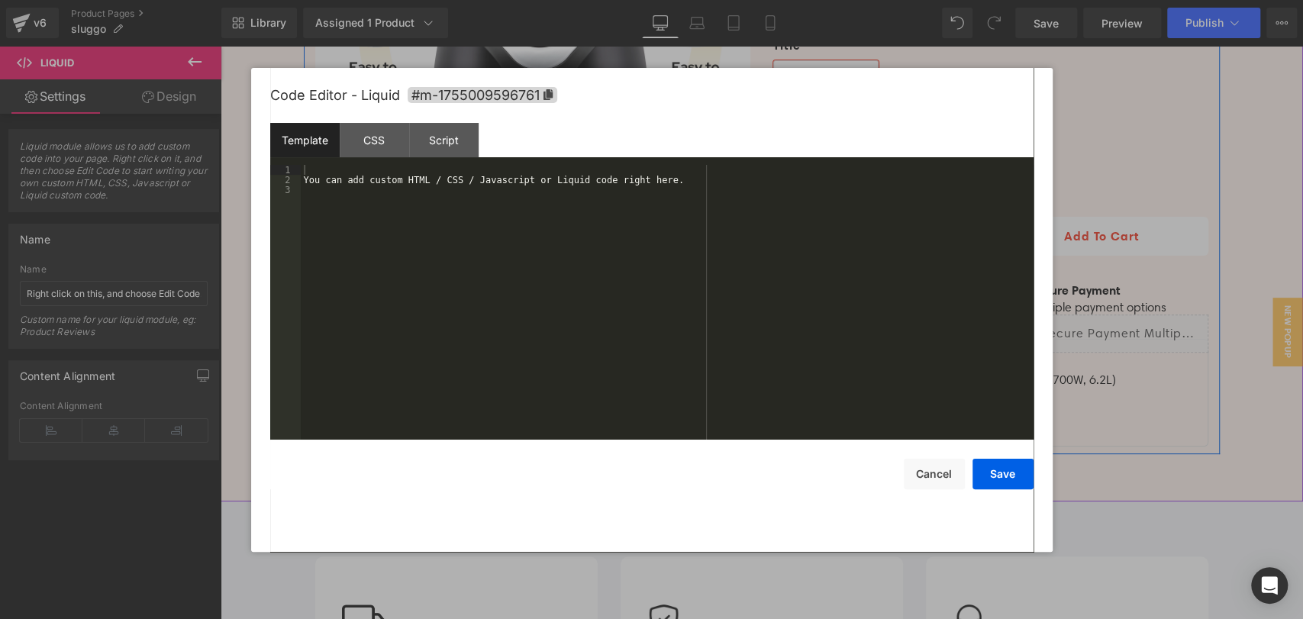
click at [550, 261] on icon at bounding box center [554, 261] width 9 height 9
click at [308, 166] on div "You can add custom HTML / CSS / Javascript or Liquid code right here." at bounding box center [667, 312] width 733 height 295
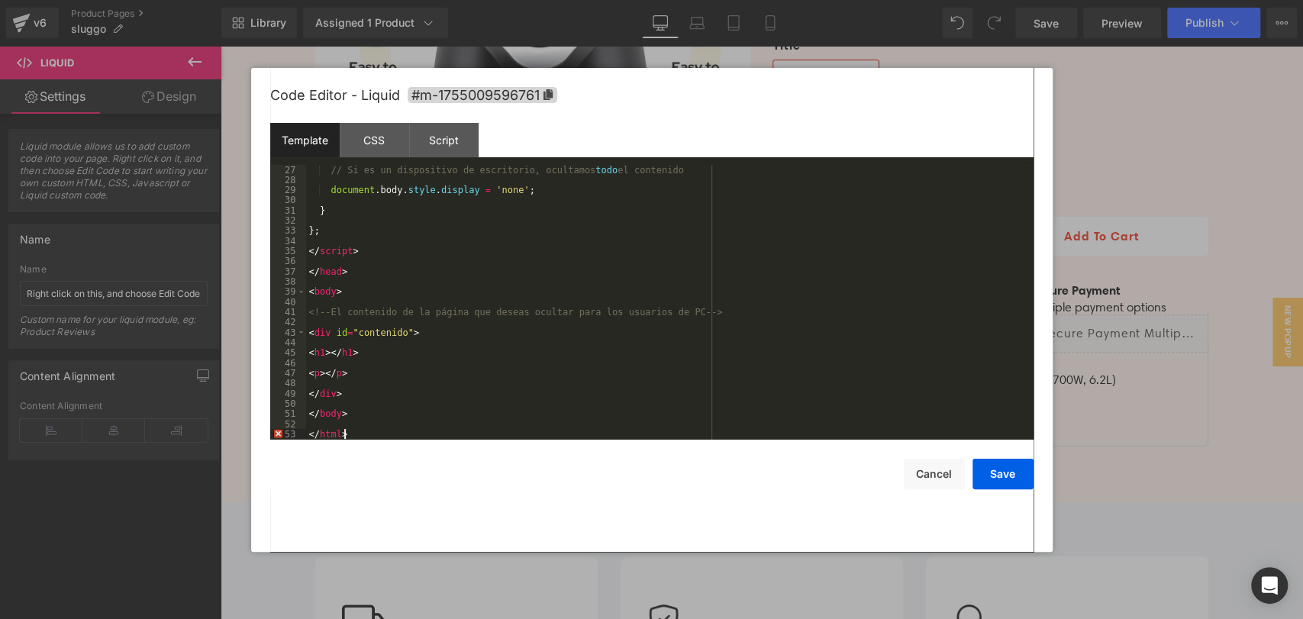
scroll to position [285, 0]
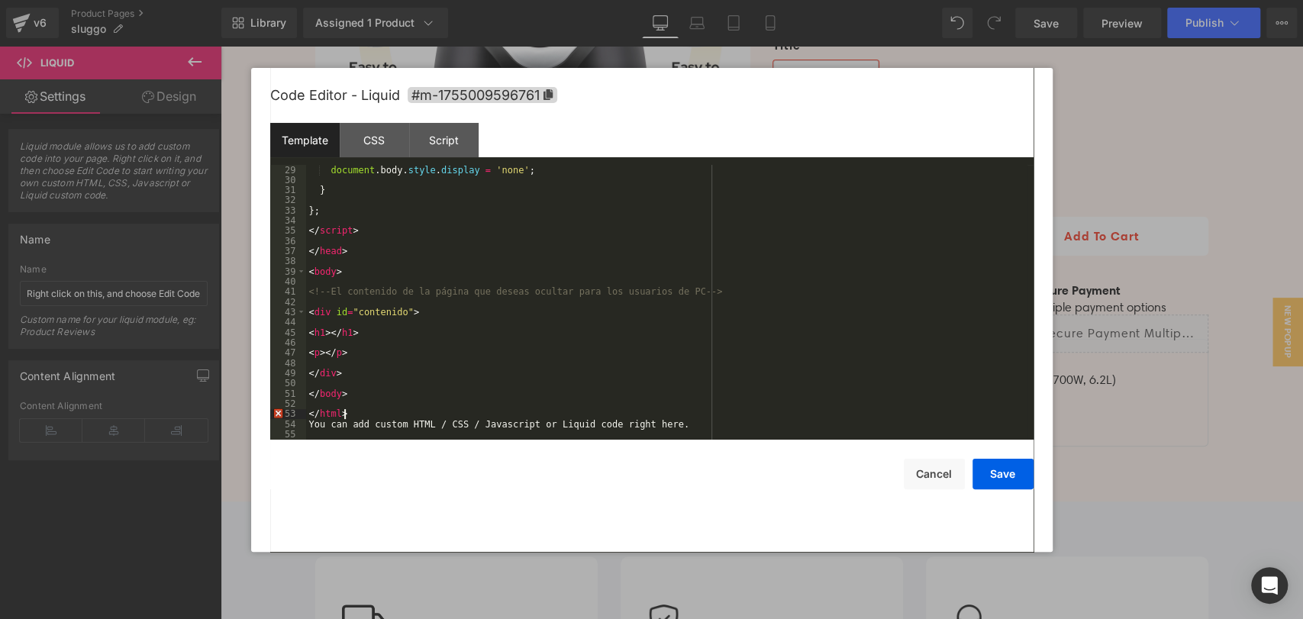
click at [666, 429] on div "document . body . style . display = 'none' ; } } ; </ script > </ head > < body…" at bounding box center [666, 312] width 721 height 295
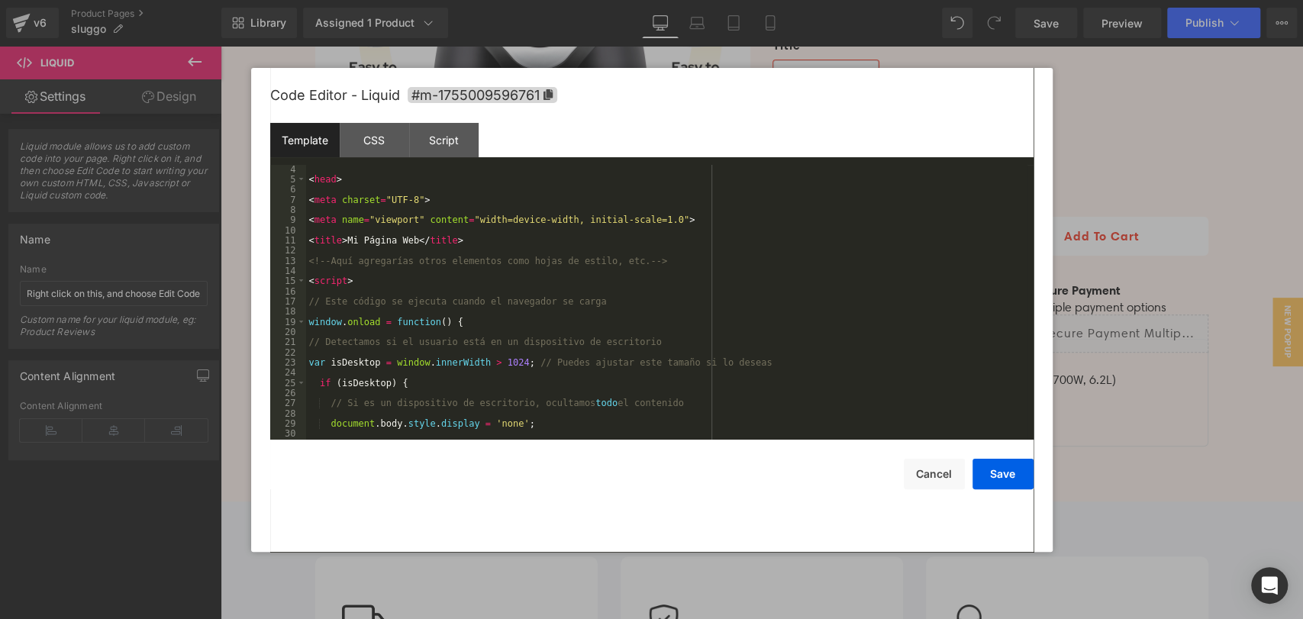
scroll to position [0, 0]
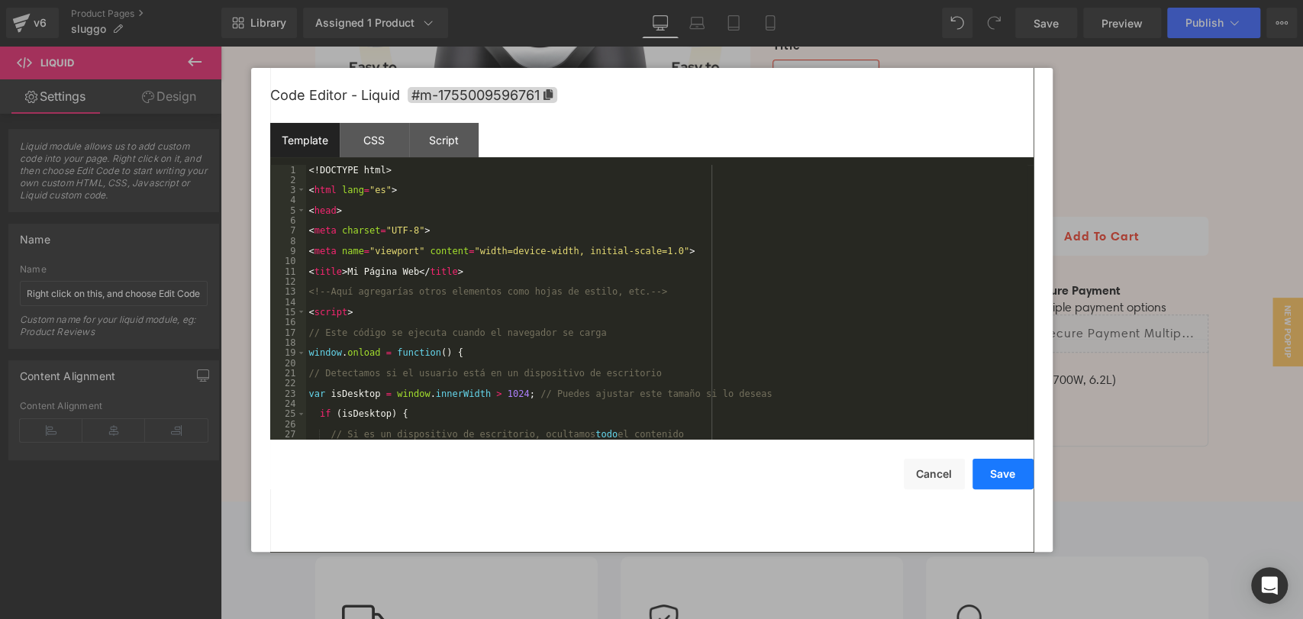
click at [987, 473] on button "Save" at bounding box center [1002, 474] width 61 height 31
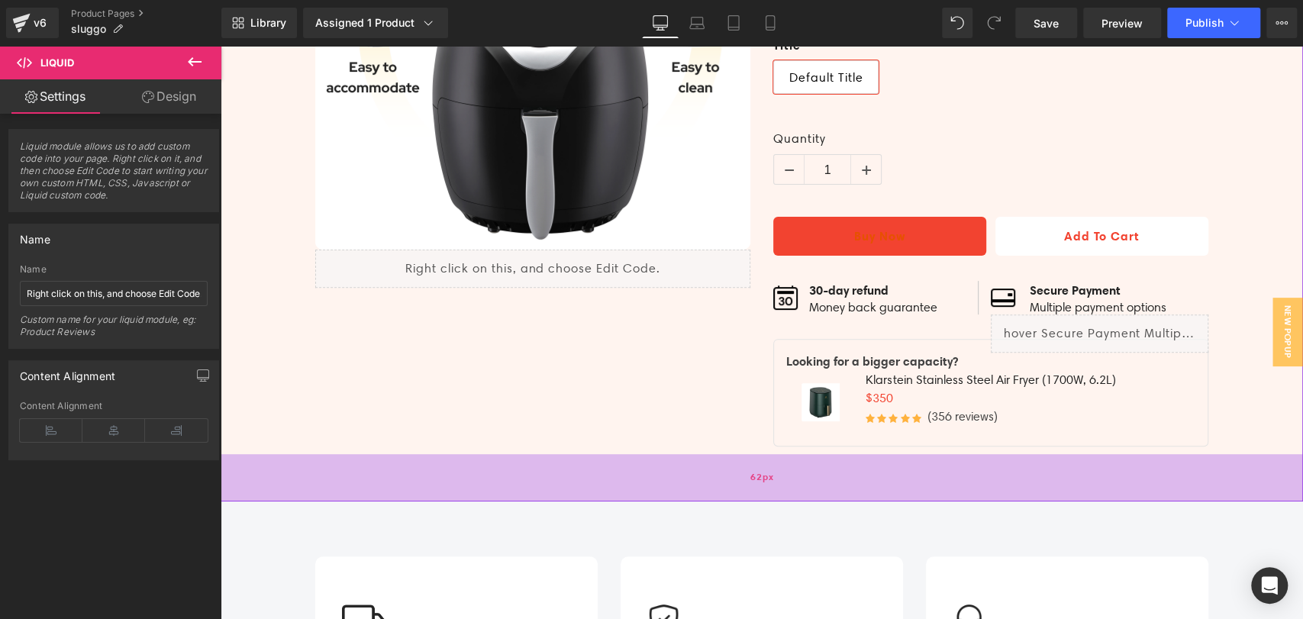
scroll to position [424, 0]
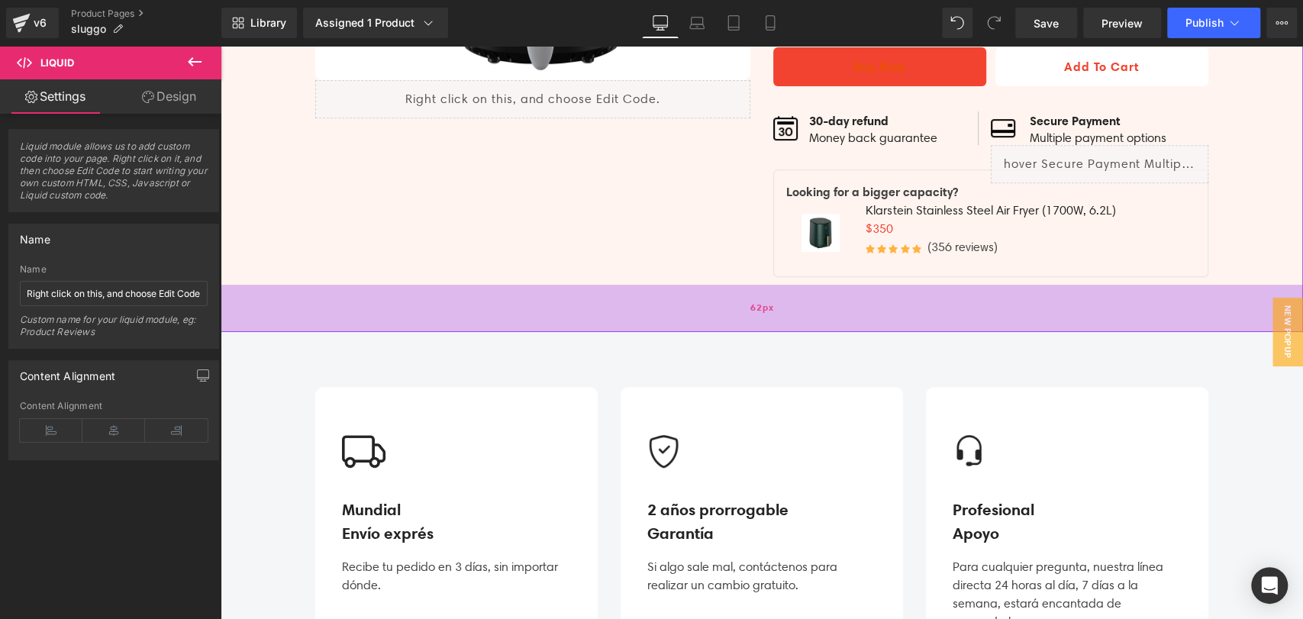
click at [802, 300] on div "62px" at bounding box center [762, 308] width 1082 height 47
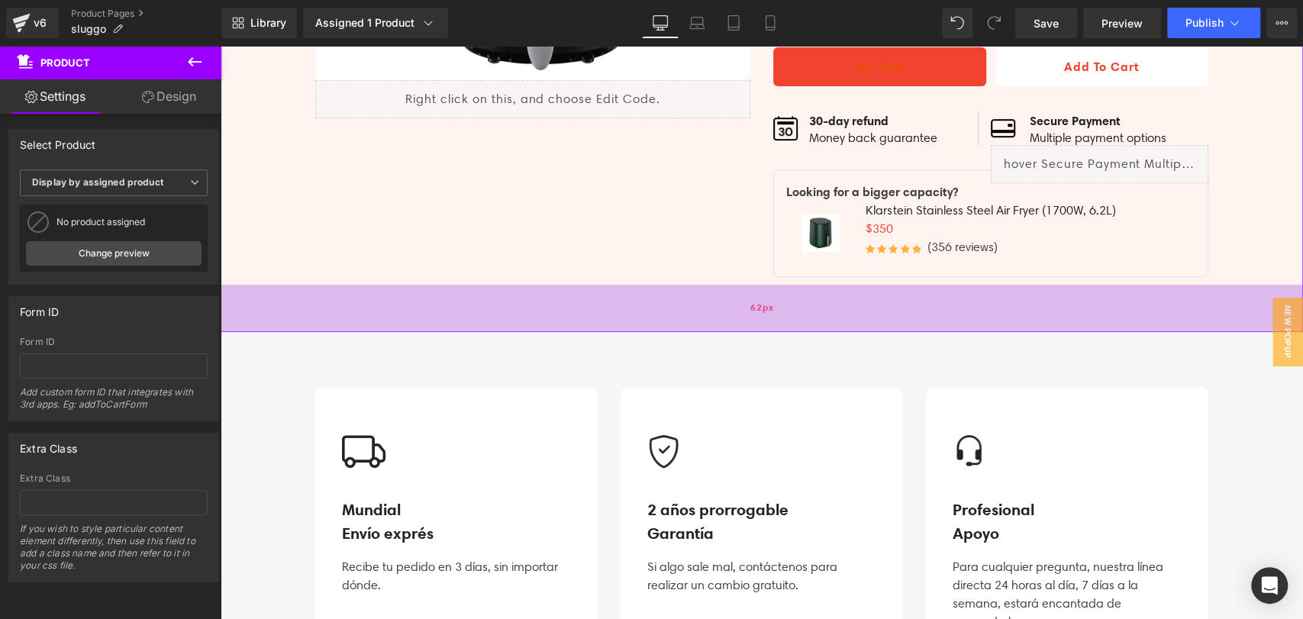
click at [760, 302] on span "62px" at bounding box center [762, 308] width 24 height 17
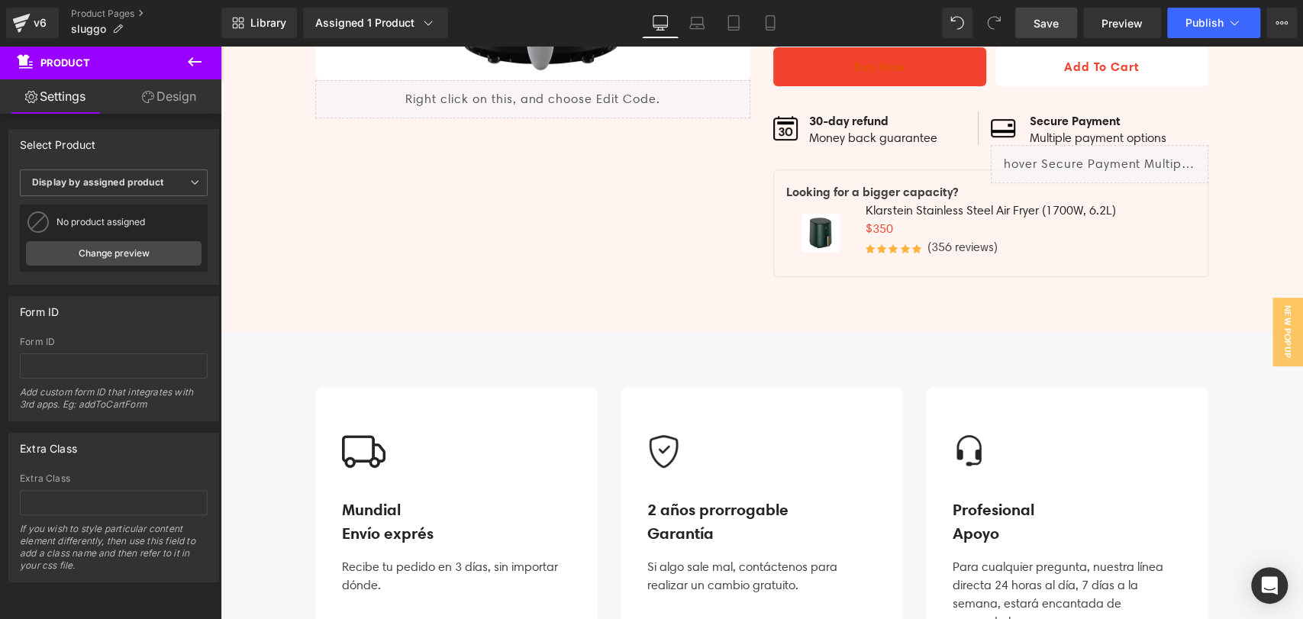
click at [1059, 18] on span "Save" at bounding box center [1046, 23] width 25 height 16
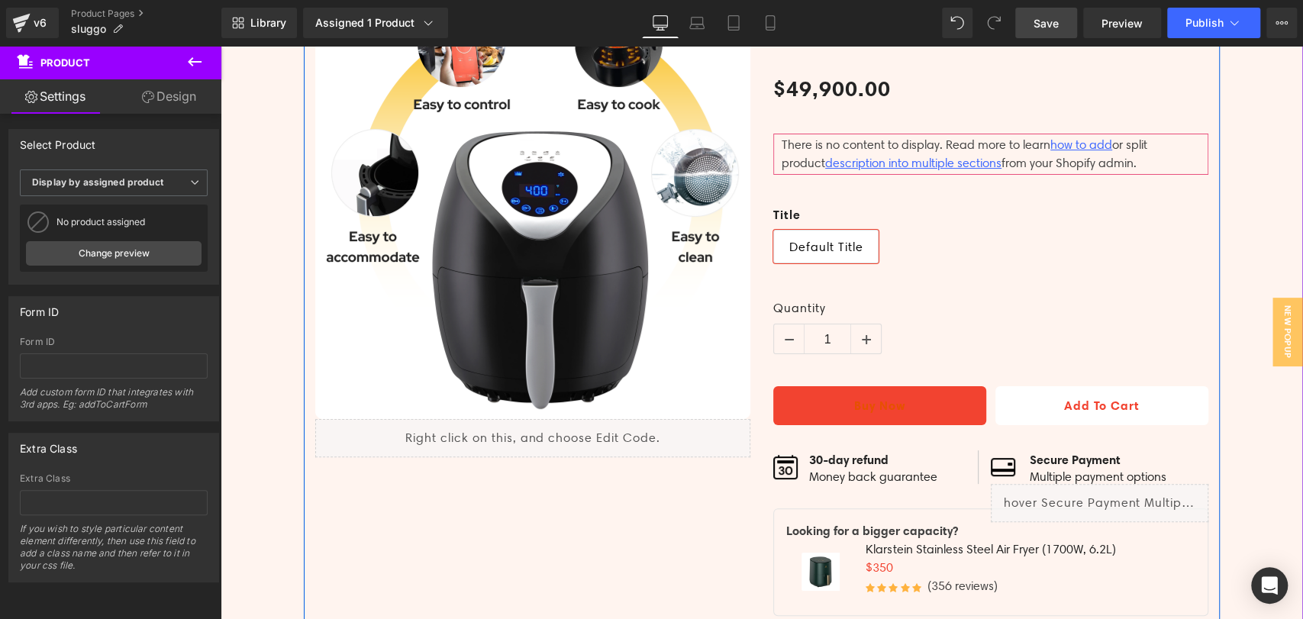
scroll to position [0, 0]
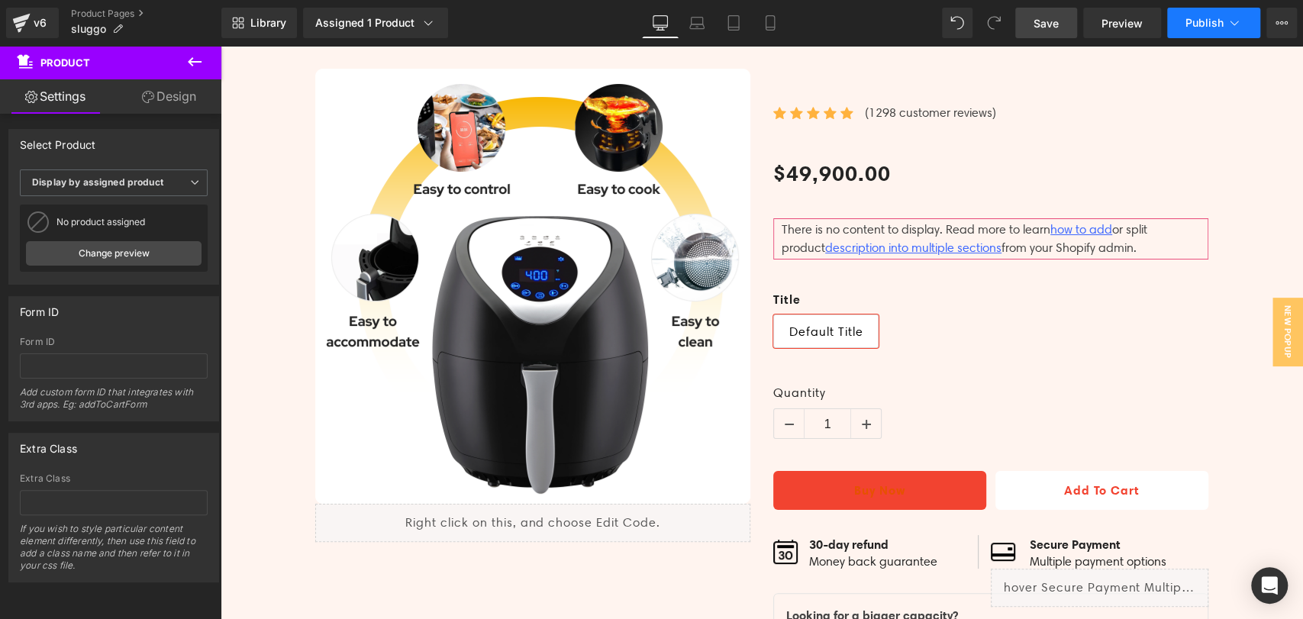
click at [1205, 24] on span "Publish" at bounding box center [1204, 23] width 38 height 12
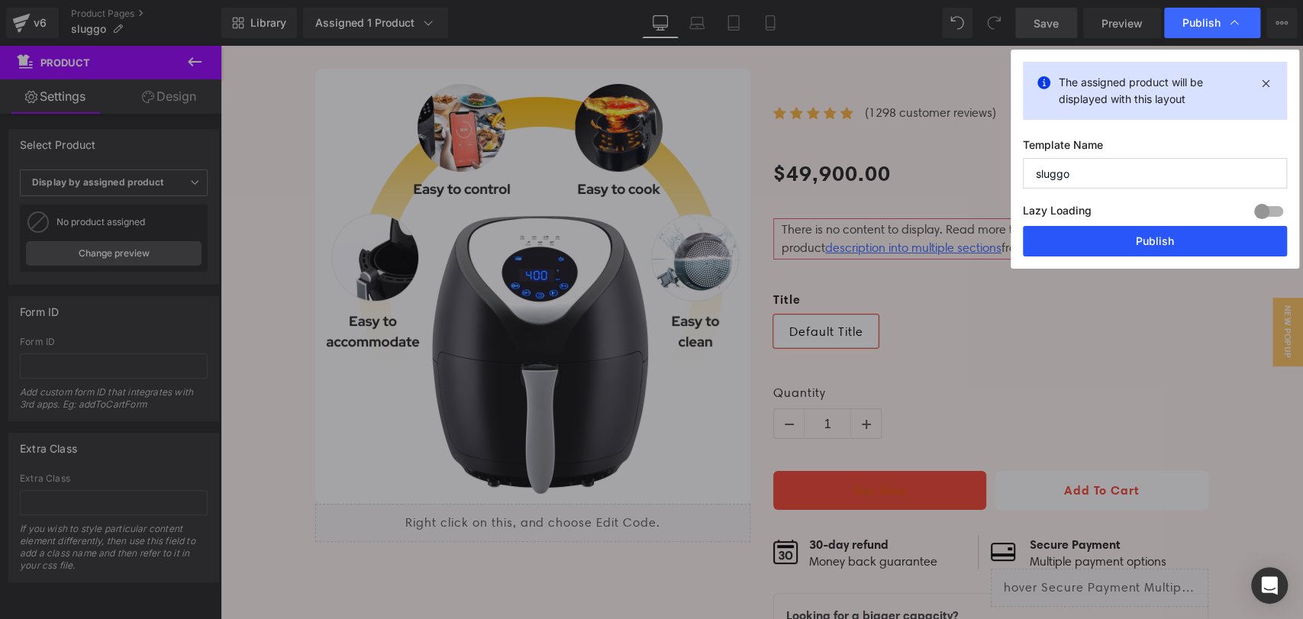
drag, startPoint x: 1146, startPoint y: 243, endPoint x: 926, endPoint y: 197, distance: 224.6
click at [1147, 243] on button "Publish" at bounding box center [1155, 241] width 264 height 31
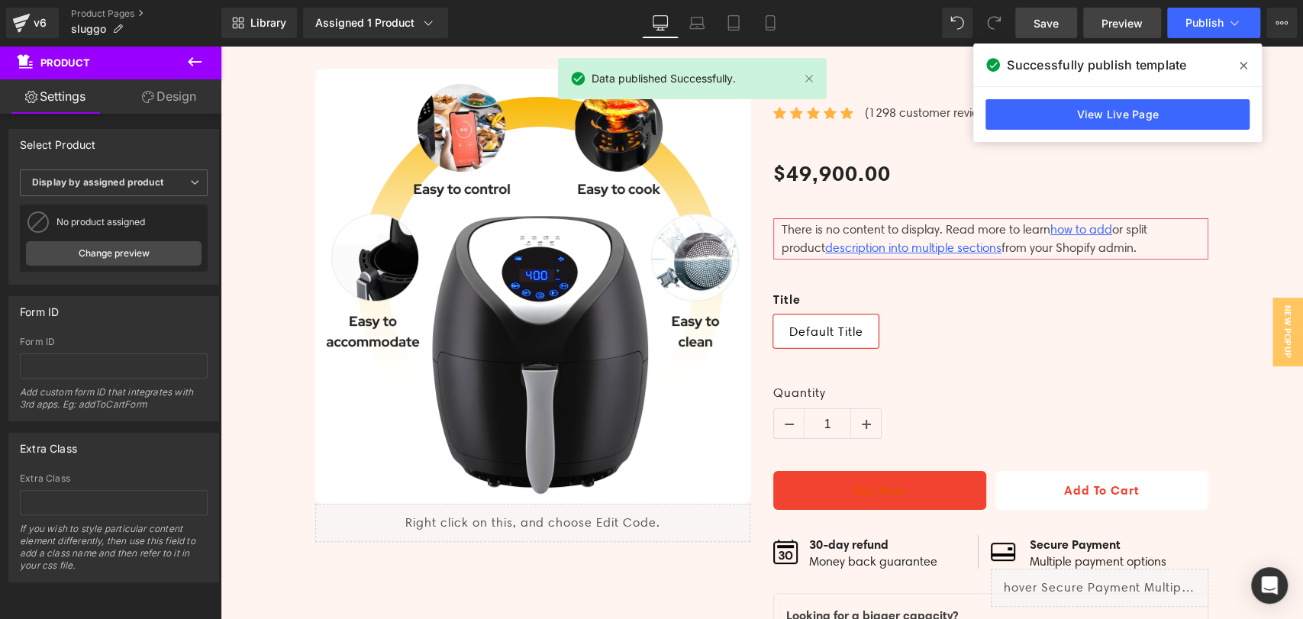
click at [1117, 26] on span "Preview" at bounding box center [1121, 23] width 41 height 16
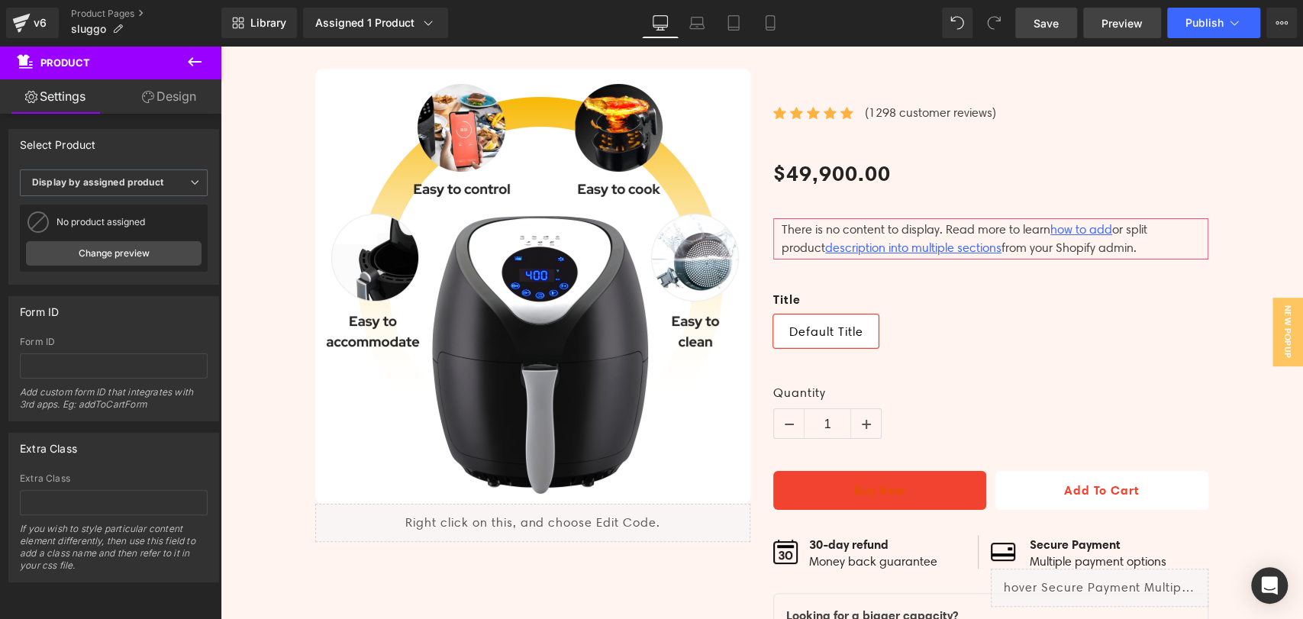
click at [1126, 21] on span "Preview" at bounding box center [1121, 23] width 41 height 16
